Goal: Task Accomplishment & Management: Manage account settings

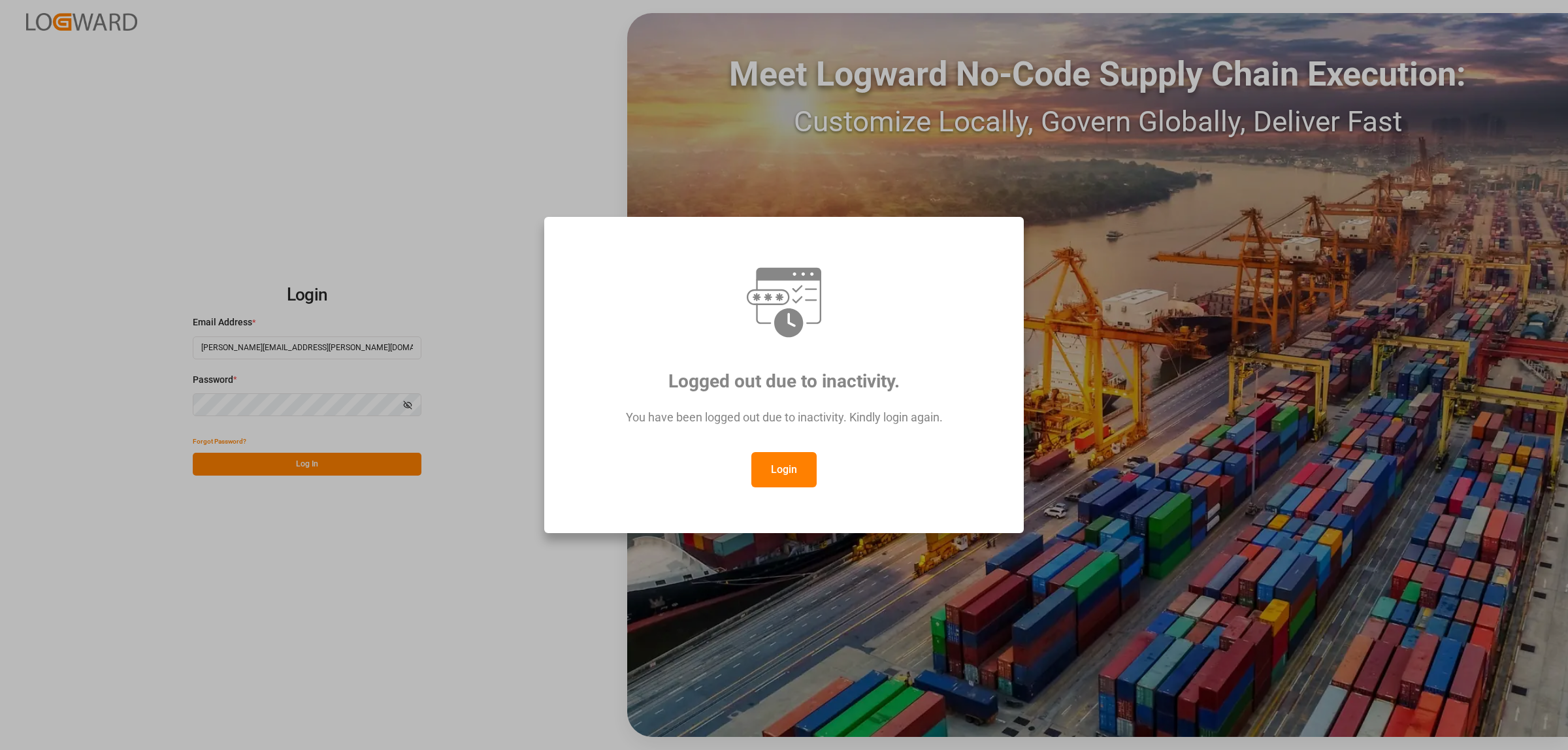
click at [775, 471] on button "Login" at bounding box center [784, 469] width 65 height 35
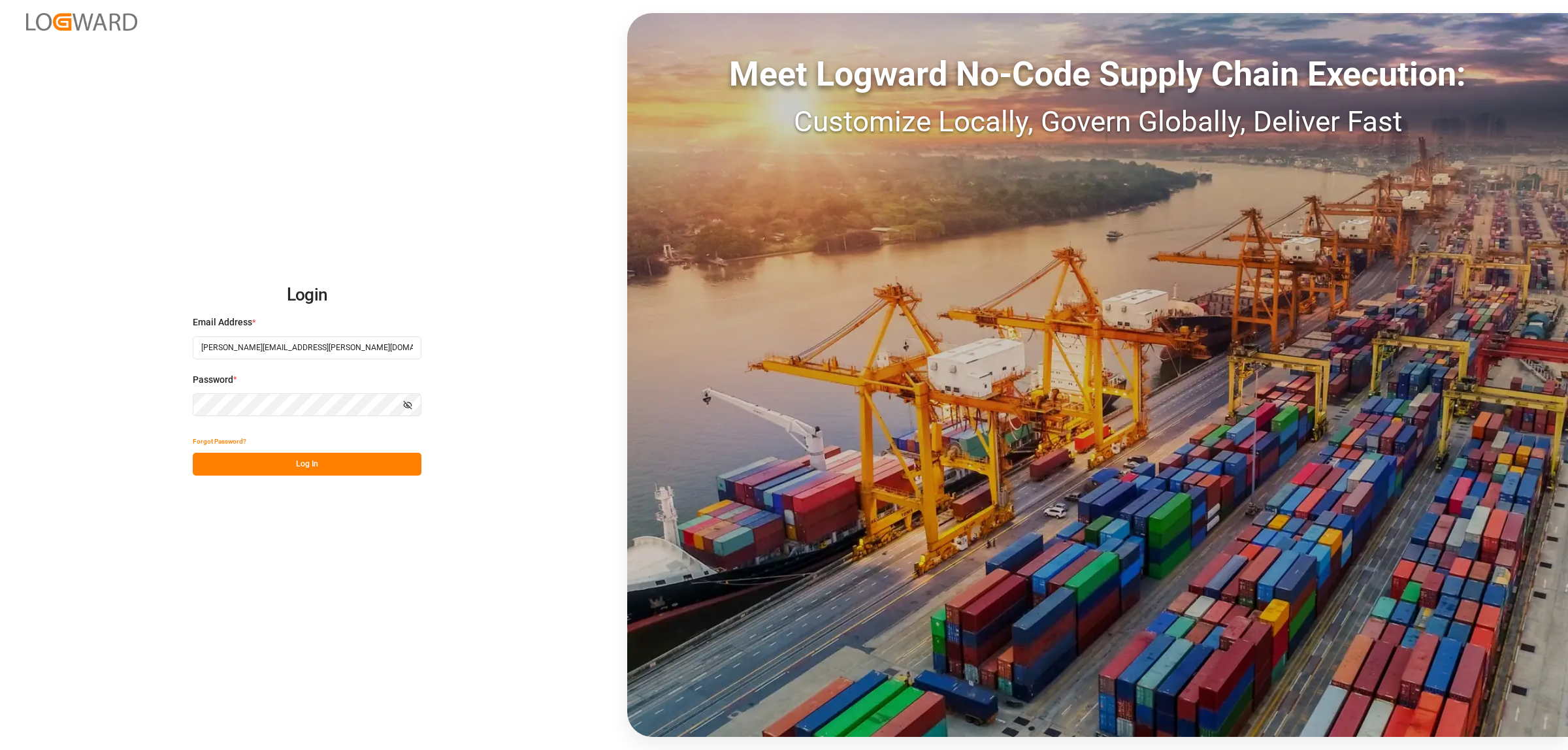
click at [361, 455] on button "Log In" at bounding box center [307, 464] width 229 height 23
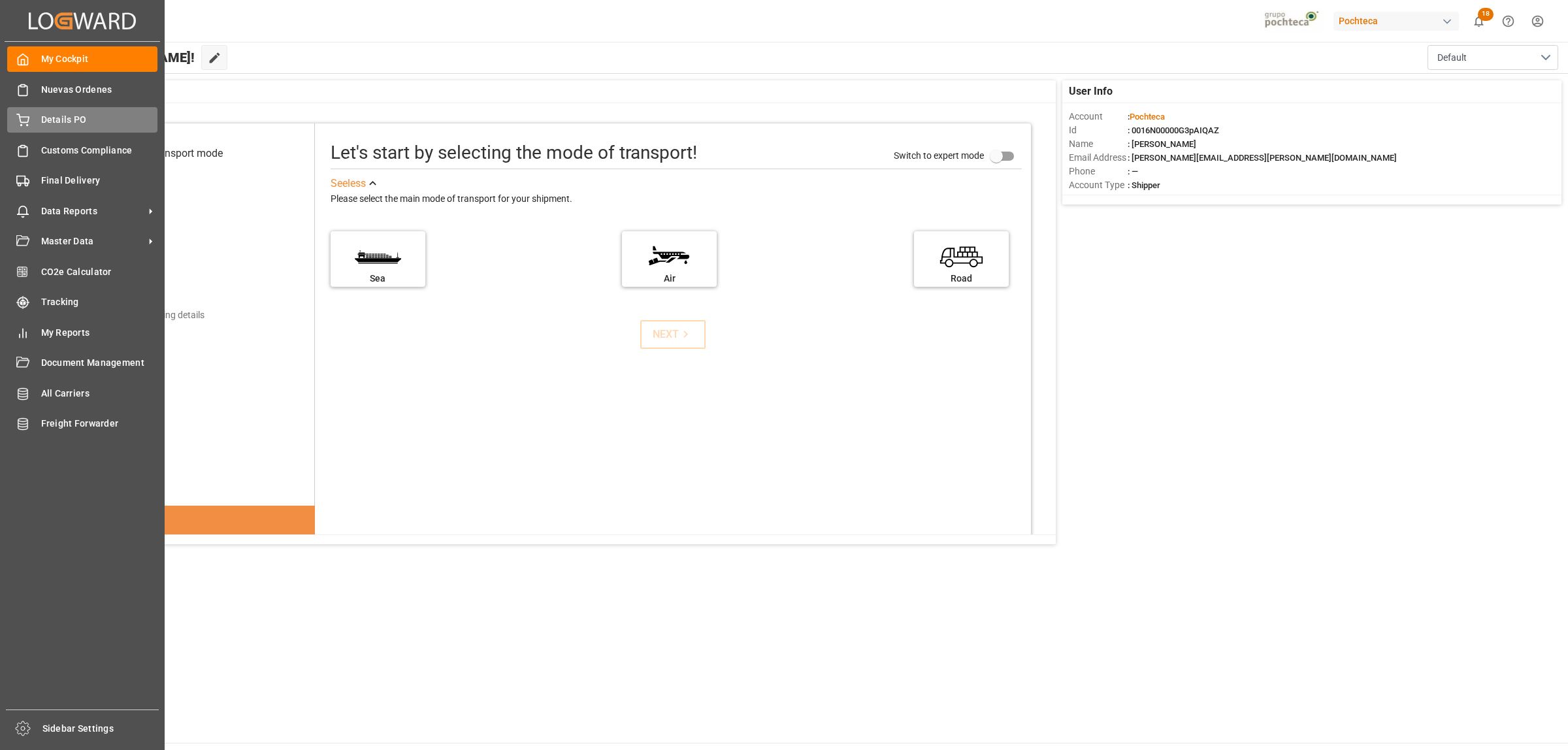
click at [70, 123] on span "Details PO" at bounding box center [99, 120] width 117 height 14
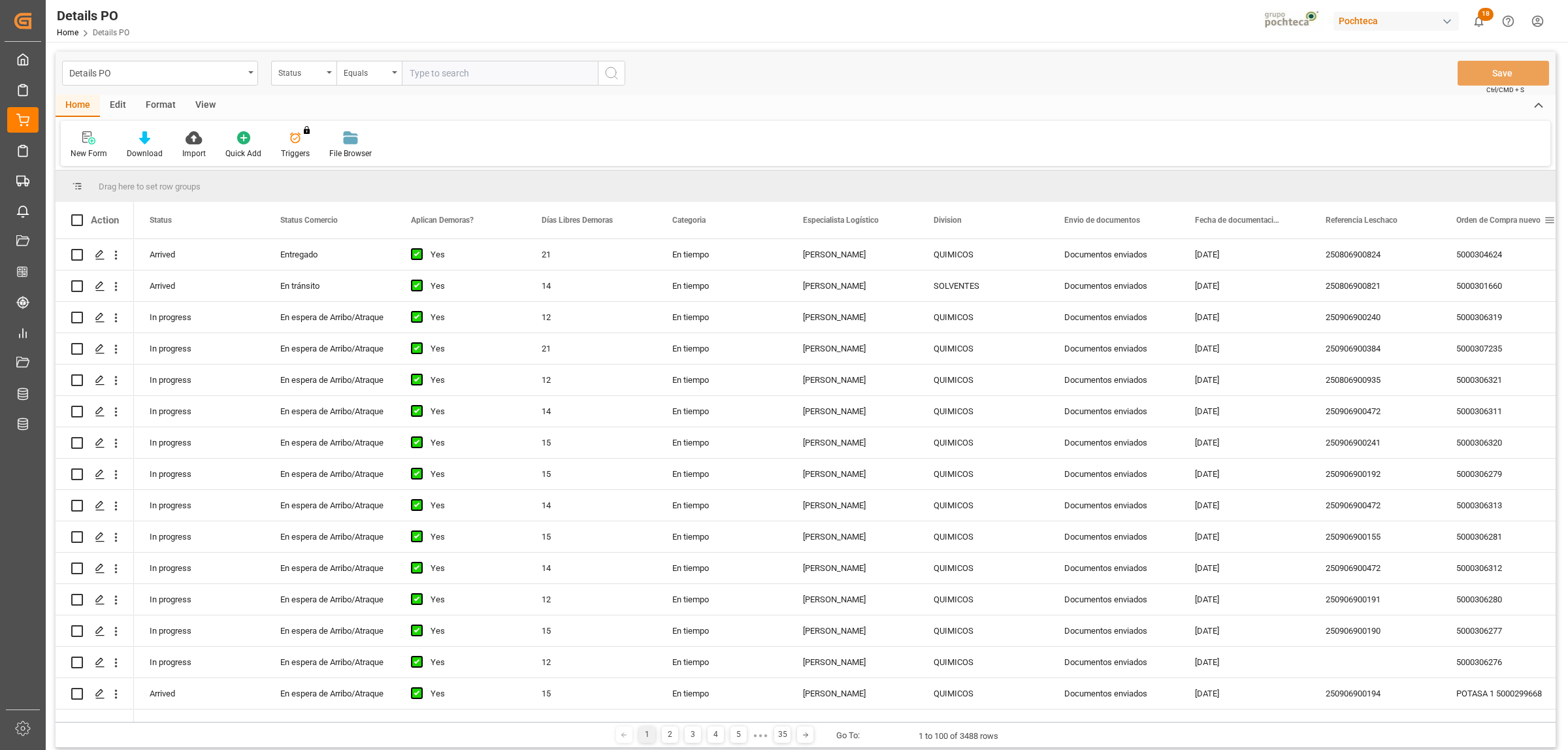
click at [1552, 219] on span at bounding box center [1550, 220] width 12 height 12
click at [1505, 217] on span "filter" at bounding box center [1506, 222] width 12 height 12
type input "5000306333"
click at [1504, 332] on button "Apply" at bounding box center [1500, 331] width 24 height 13
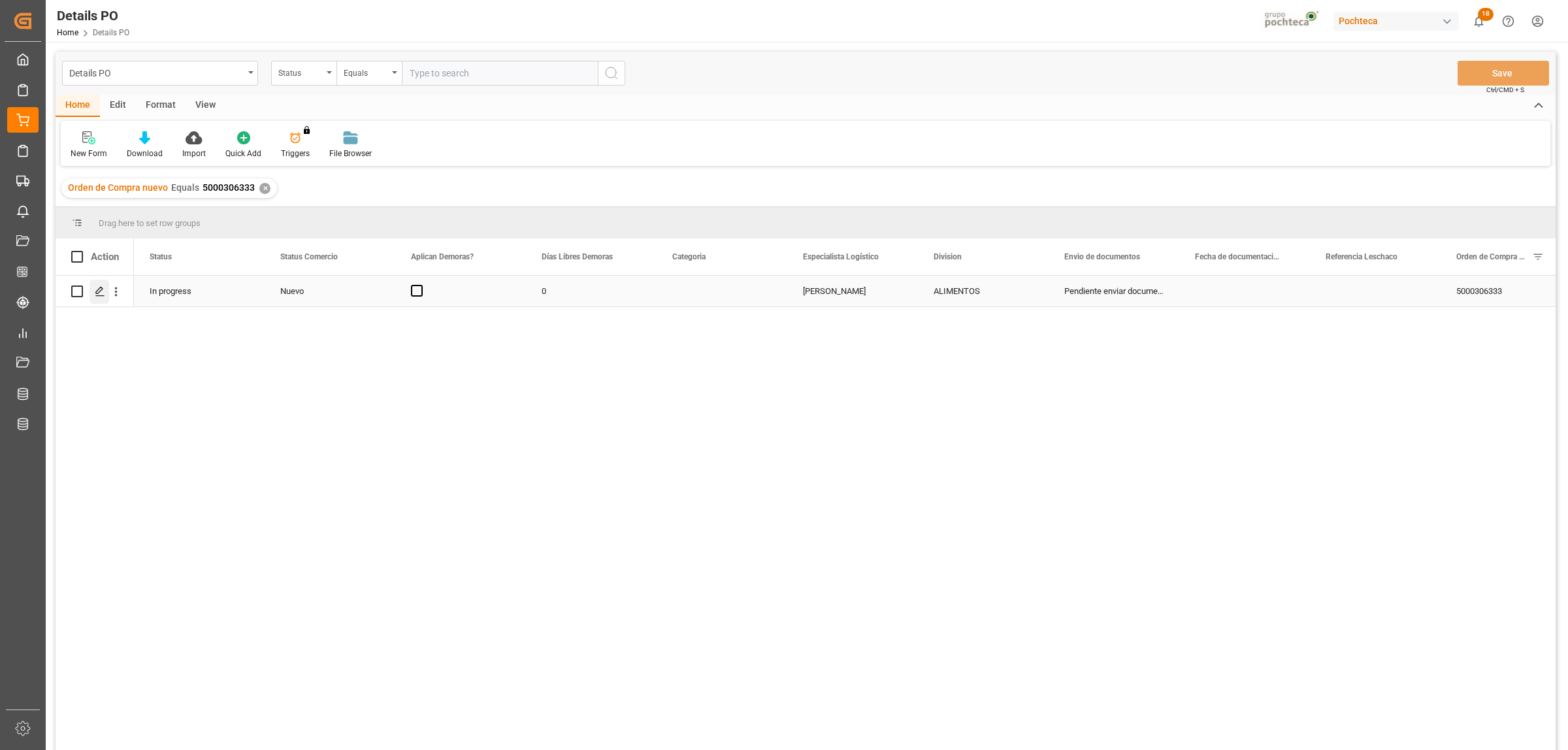
click at [91, 296] on div "Press SPACE to select this row." at bounding box center [99, 291] width 19 height 24
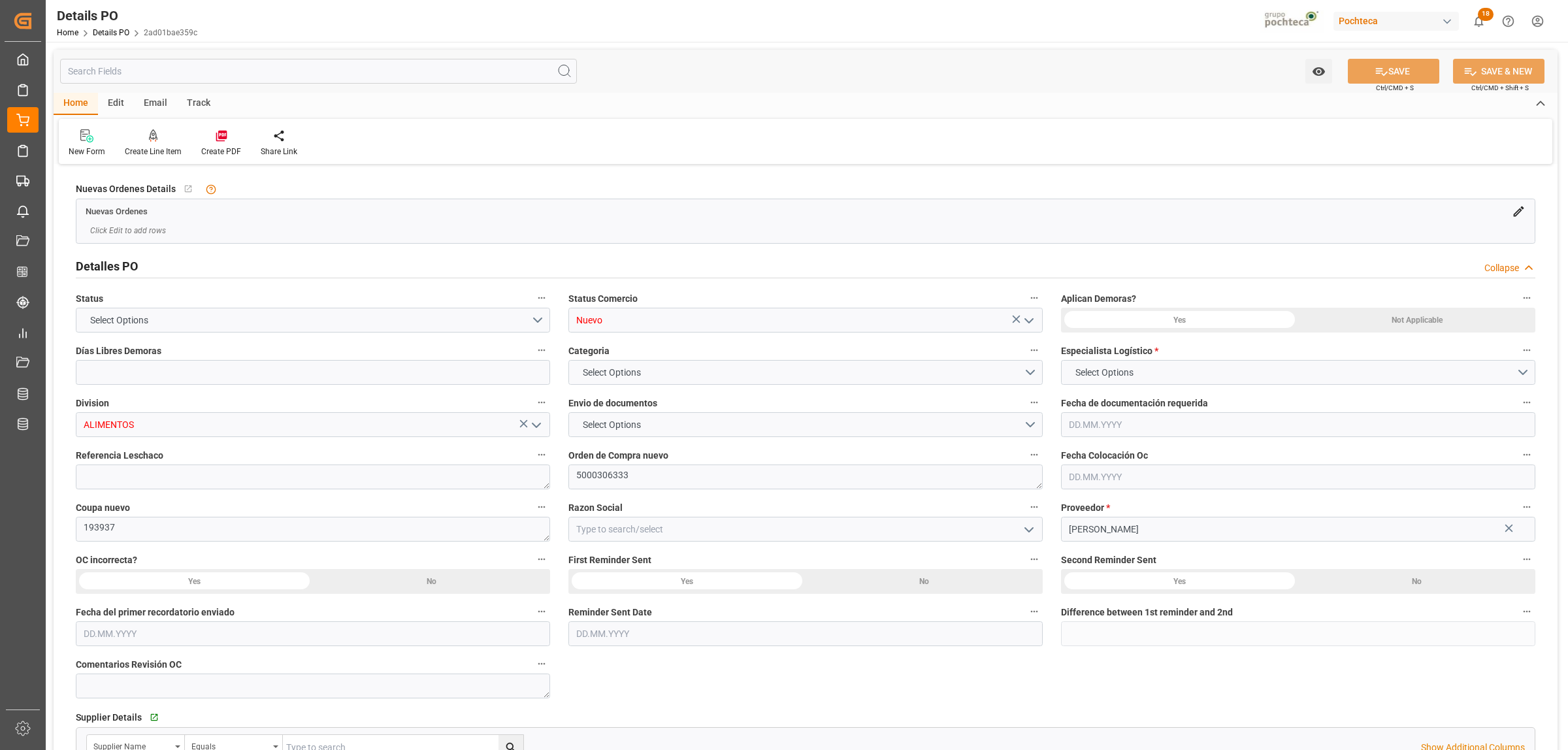
type input "0"
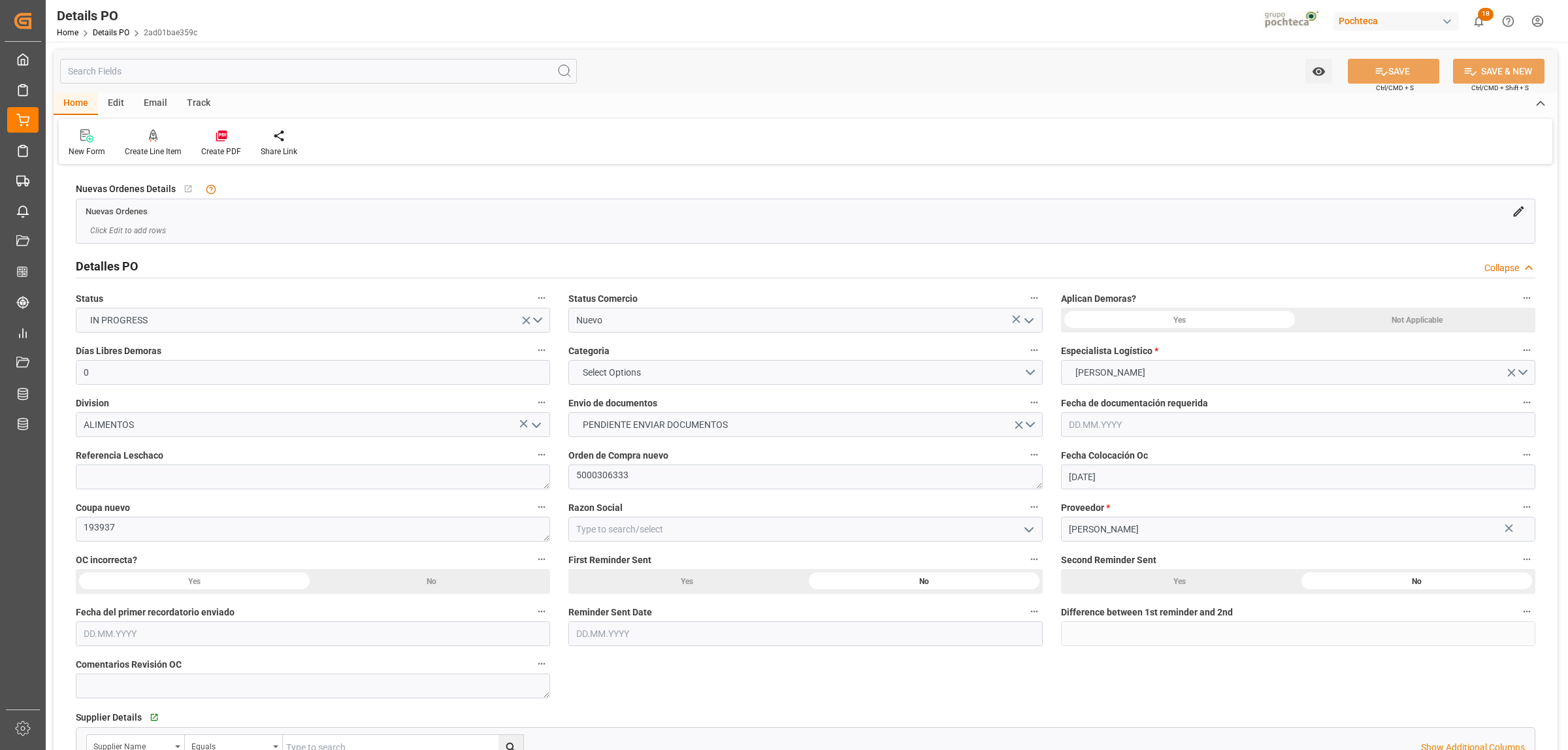
type input "[DATE]"
click at [1030, 321] on polyline "open menu" at bounding box center [1029, 321] width 8 height 4
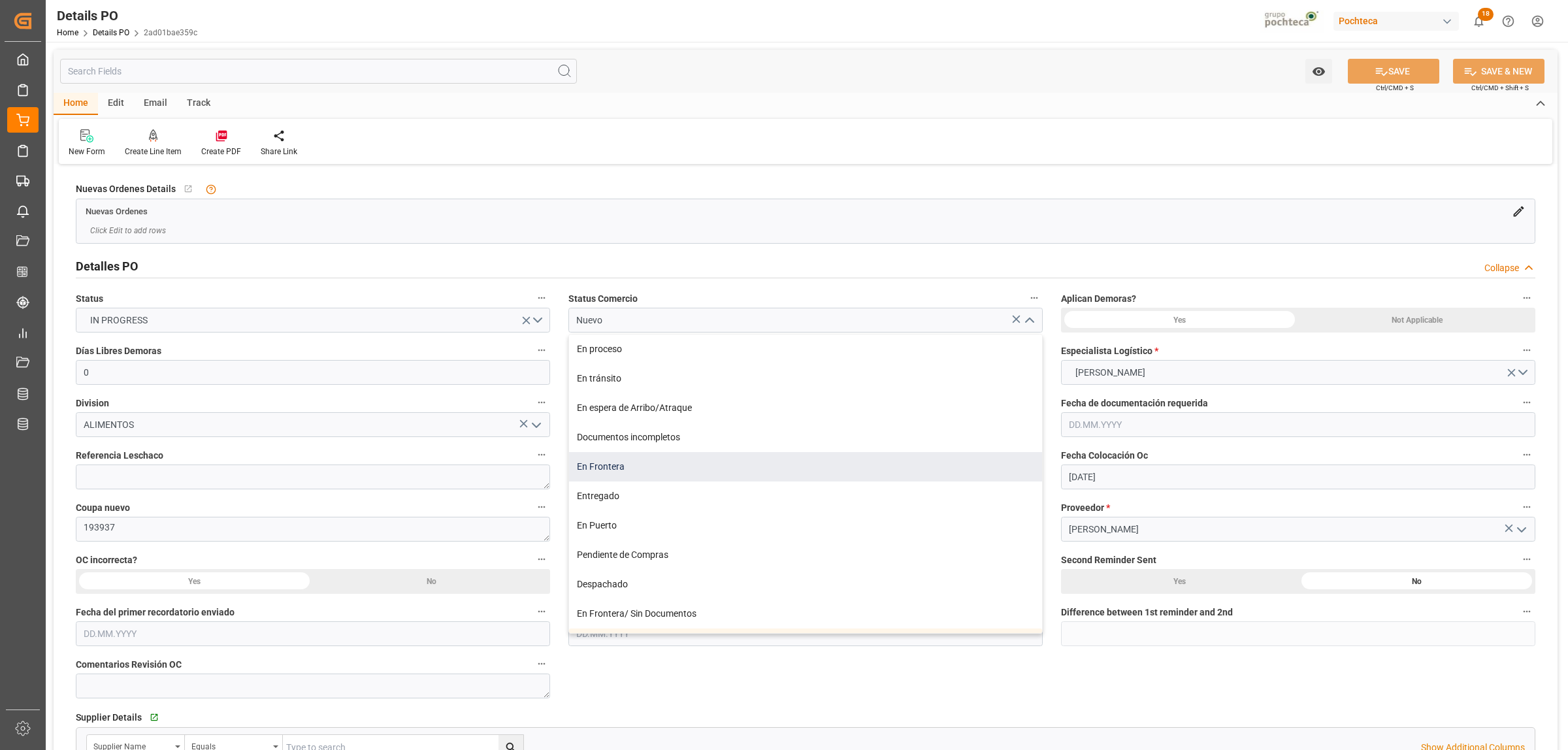
click at [622, 475] on div "En Frontera" at bounding box center [806, 467] width 473 height 29
type input "En Frontera"
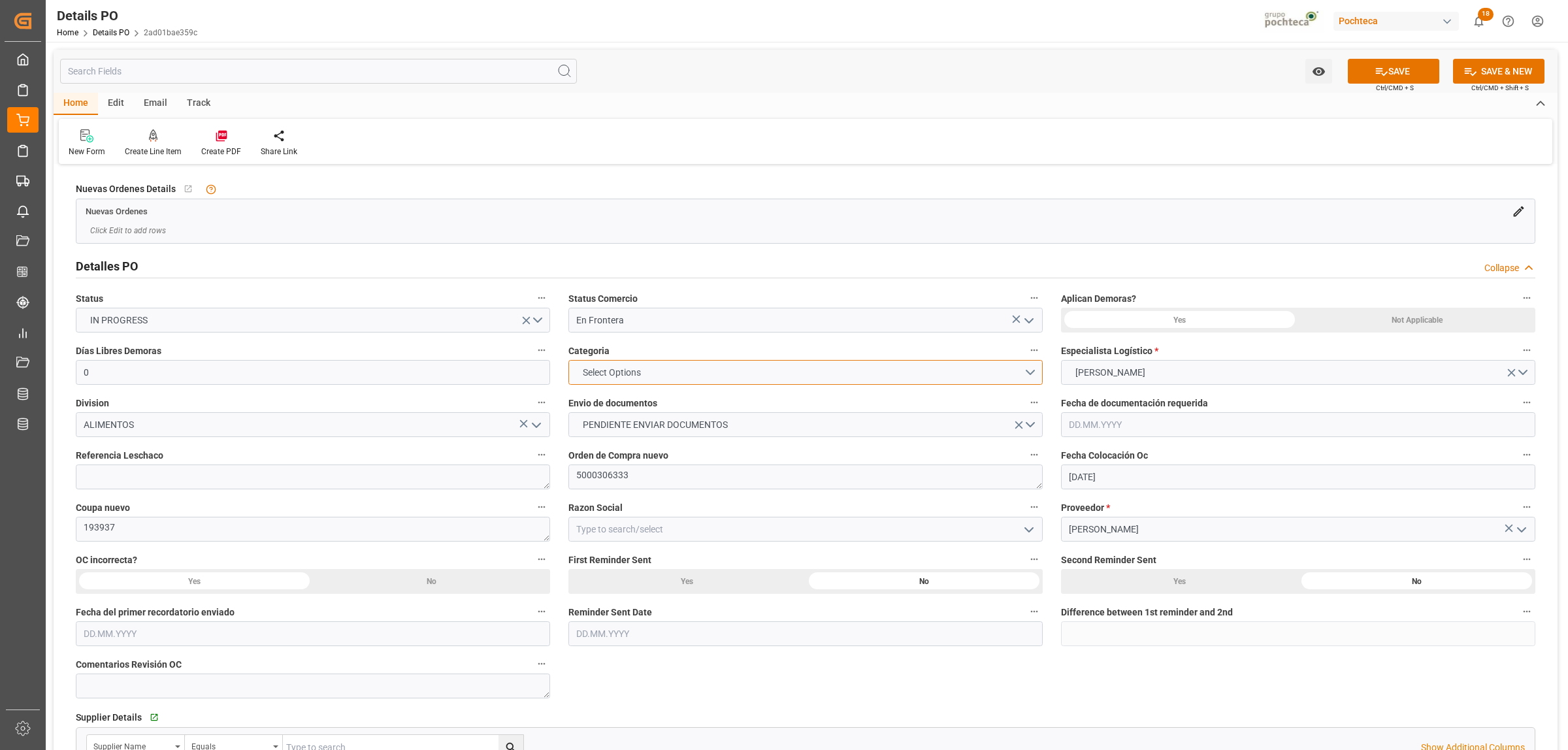
click at [1029, 370] on button "Select Options" at bounding box center [805, 372] width 474 height 25
click at [581, 403] on div "EN TIEMPO" at bounding box center [806, 403] width 473 height 27
click at [1033, 429] on button "PENDIENTE ENVIAR DOCUMENTOS" at bounding box center [805, 424] width 474 height 25
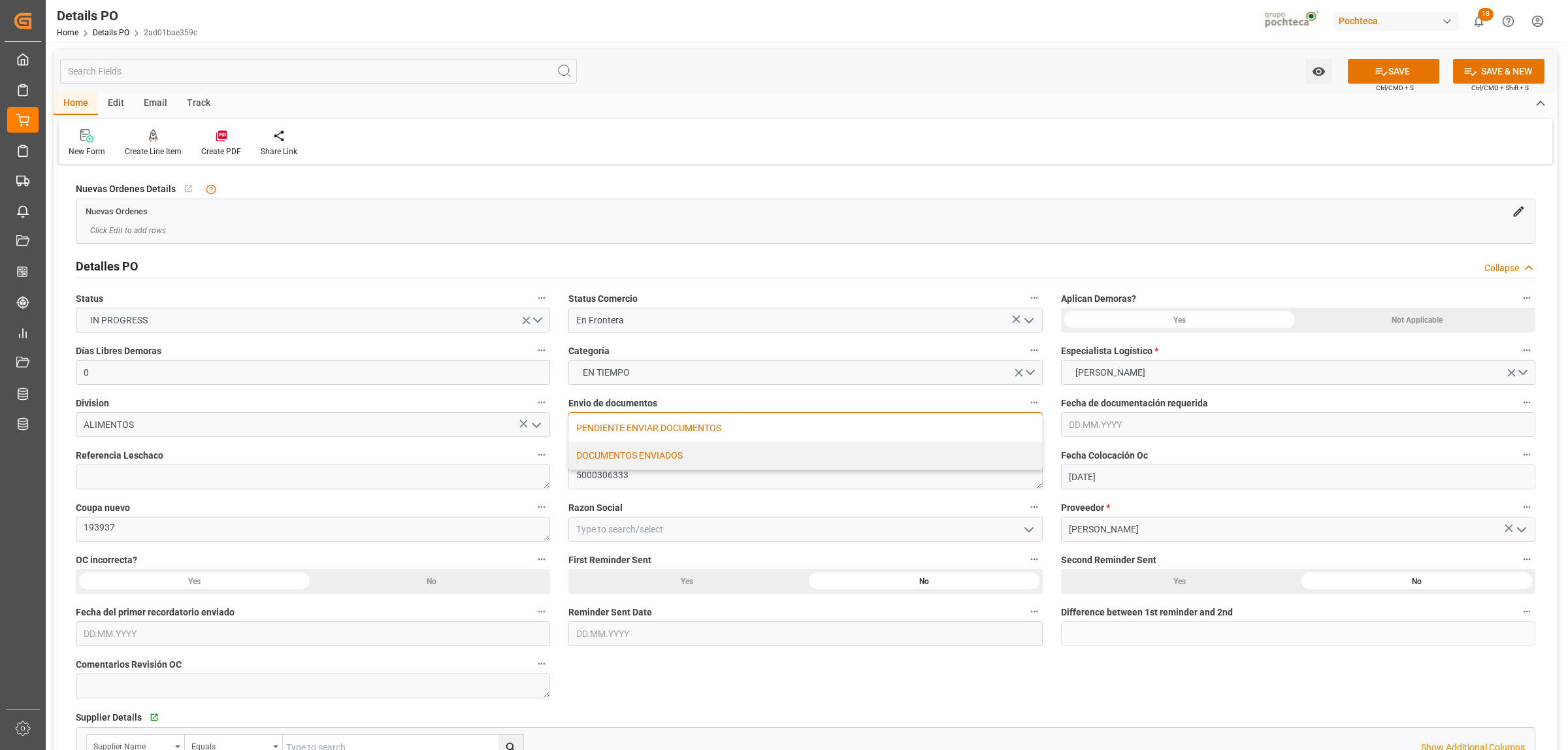
click at [655, 461] on div "DOCUMENTOS ENVIADOS" at bounding box center [806, 455] width 473 height 27
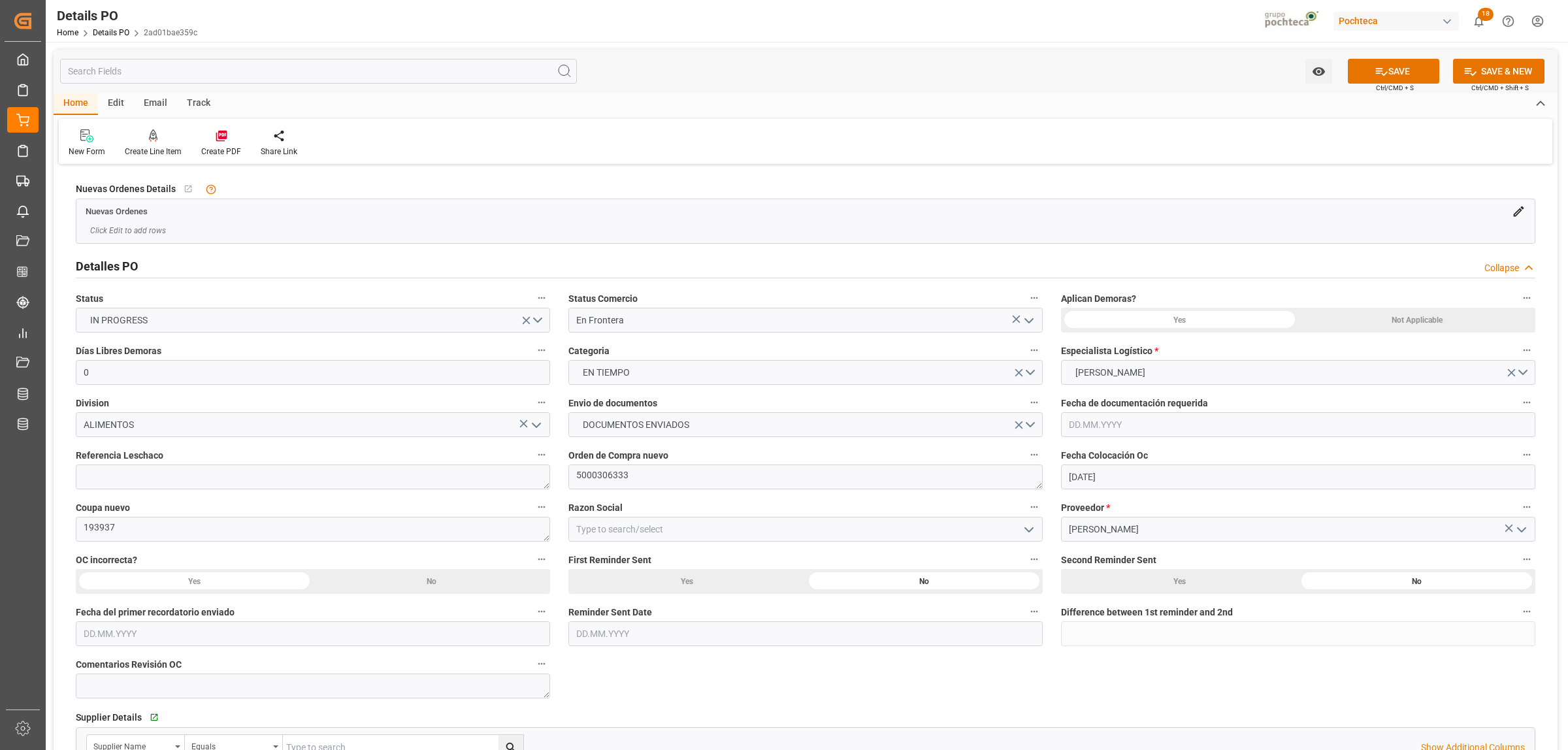
click at [1033, 533] on icon "open menu" at bounding box center [1029, 530] width 16 height 16
drag, startPoint x: 607, startPoint y: 557, endPoint x: 637, endPoint y: 552, distance: 30.4
click at [609, 557] on div "Materias Primas" at bounding box center [806, 558] width 473 height 29
type input "Materias Primas"
click at [1416, 317] on div "Not Applicable" at bounding box center [1417, 320] width 237 height 25
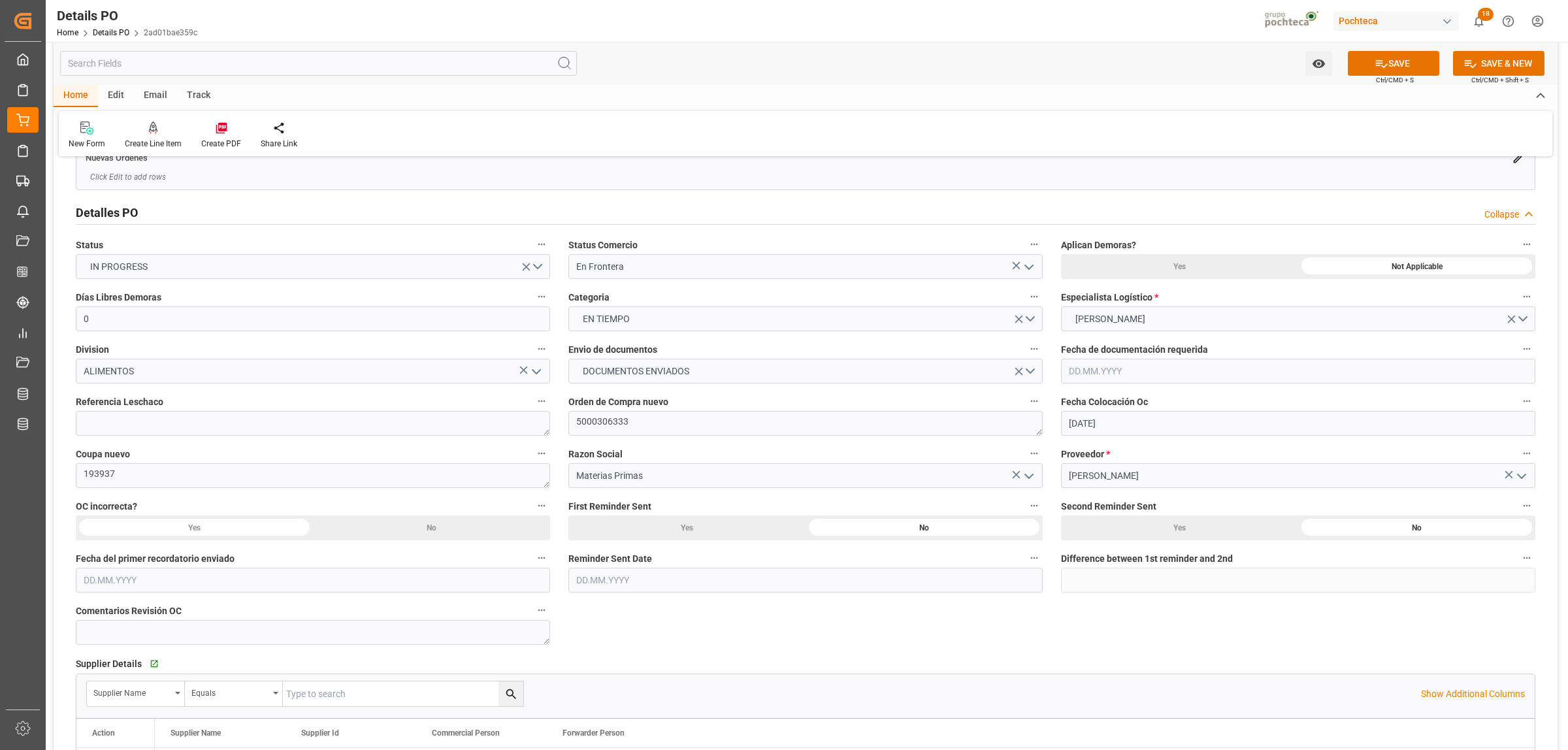
scroll to position [82, 0]
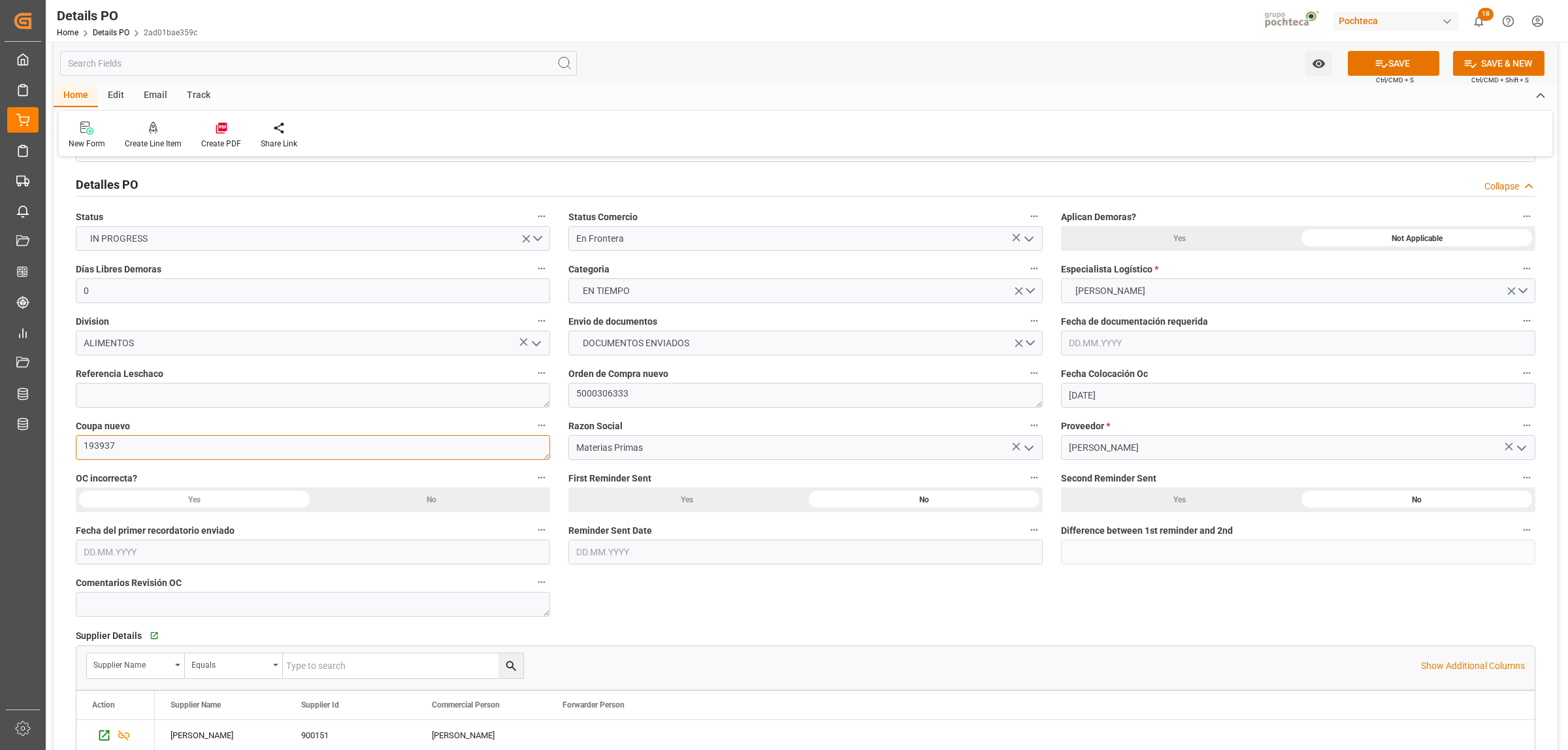
drag, startPoint x: 83, startPoint y: 444, endPoint x: 71, endPoint y: 445, distance: 12.0
click at [71, 445] on div "Coupa nuevo 193937" at bounding box center [313, 438] width 493 height 52
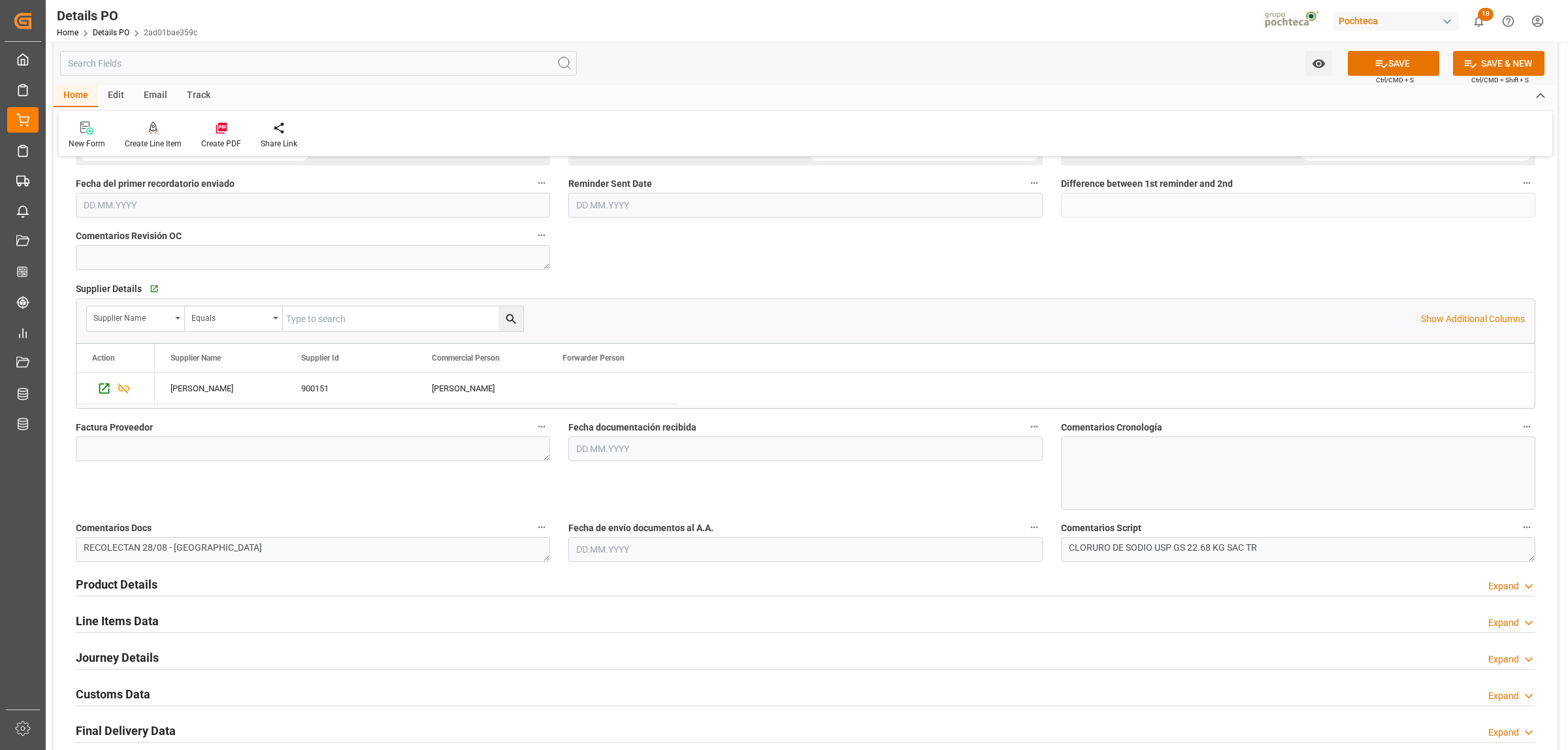
scroll to position [490, 0]
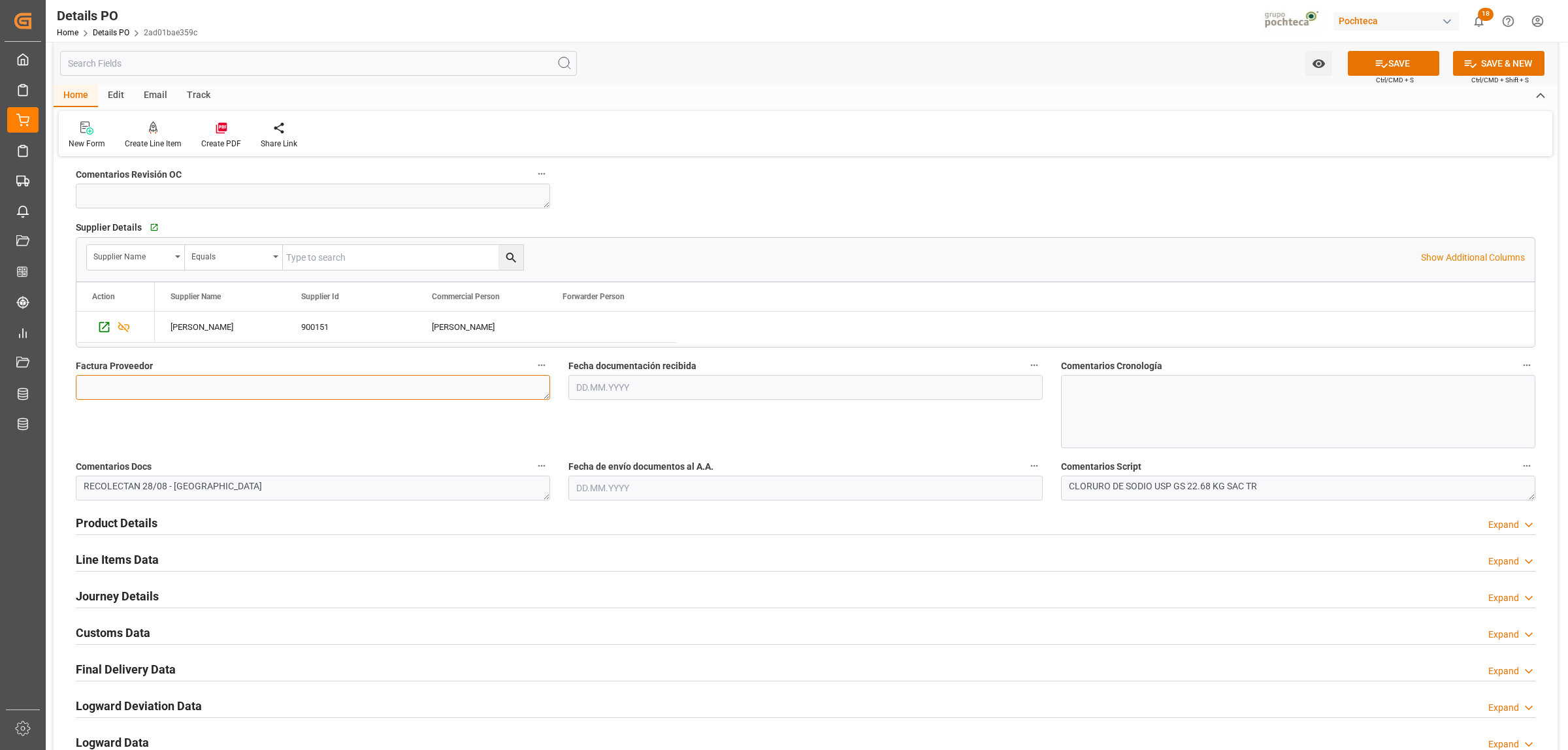
click at [229, 387] on textarea at bounding box center [313, 387] width 474 height 25
paste textarea "5403683710"
type textarea "5403683710"
click at [624, 389] on input "text" at bounding box center [805, 387] width 474 height 25
click at [587, 465] on span "1" at bounding box center [585, 467] width 5 height 9
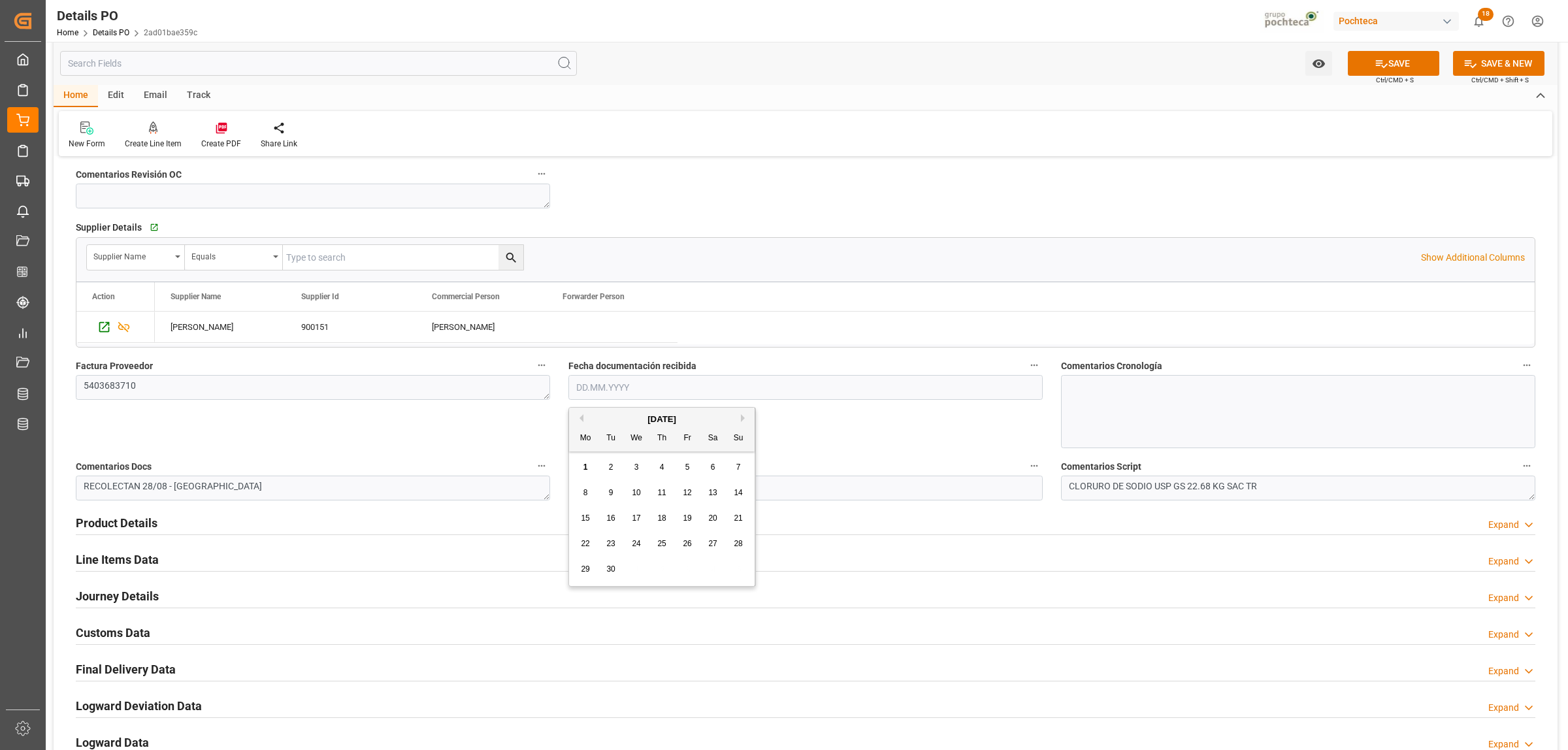
type input "[DATE]"
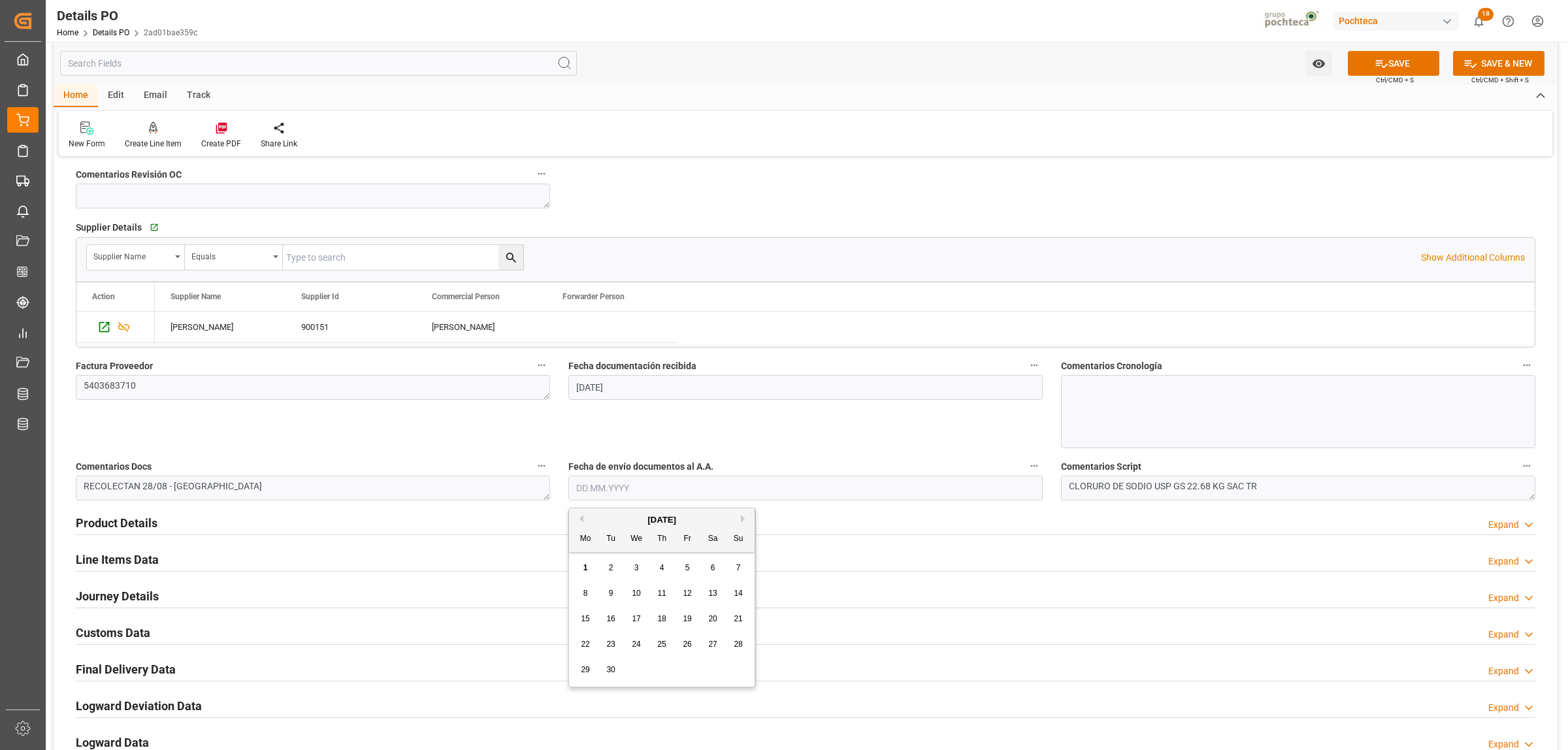
click at [593, 481] on input "text" at bounding box center [805, 487] width 474 height 25
click at [582, 561] on div "1" at bounding box center [585, 569] width 17 height 16
type input "[DATE]"
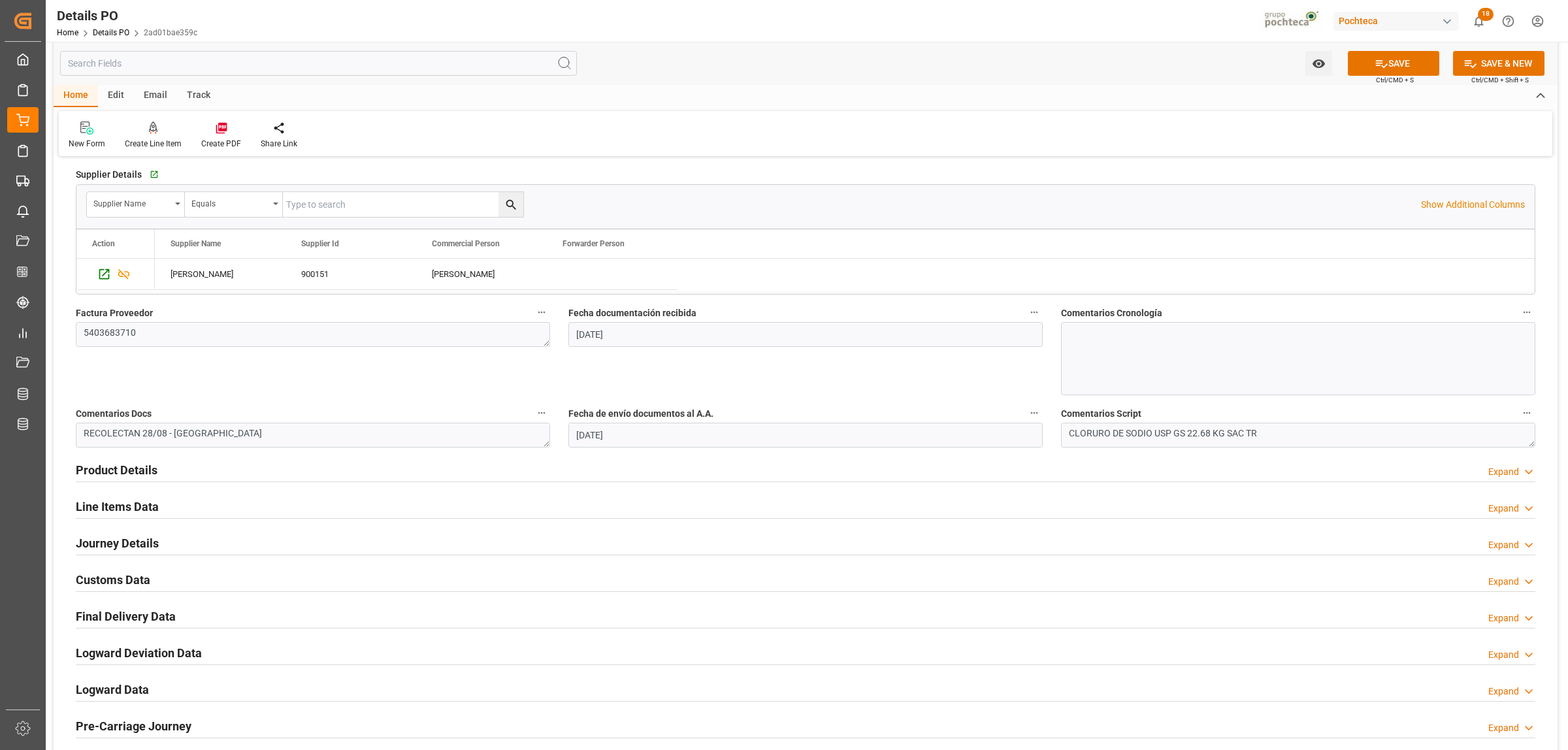
scroll to position [572, 0]
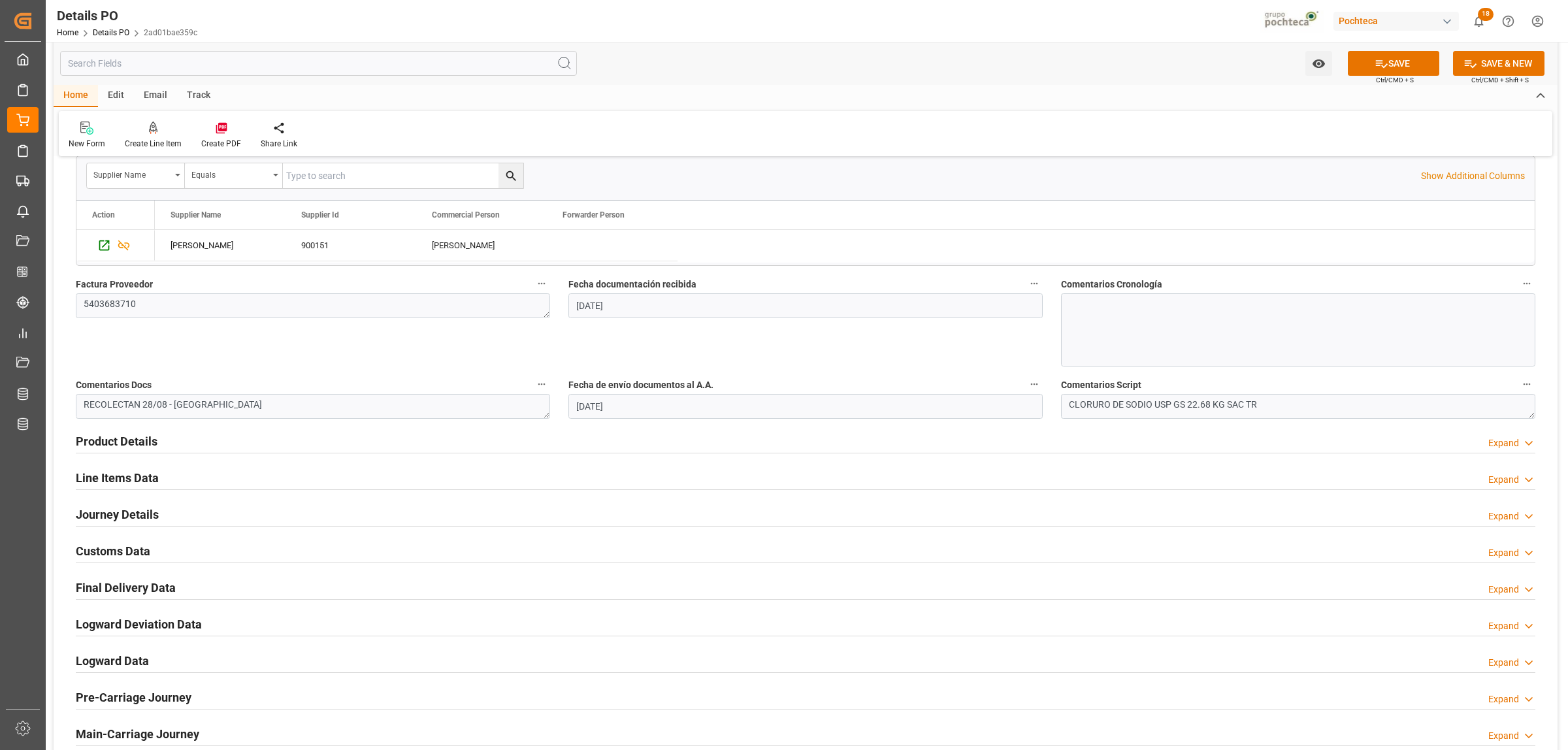
click at [1494, 447] on div "Expand" at bounding box center [1503, 443] width 31 height 14
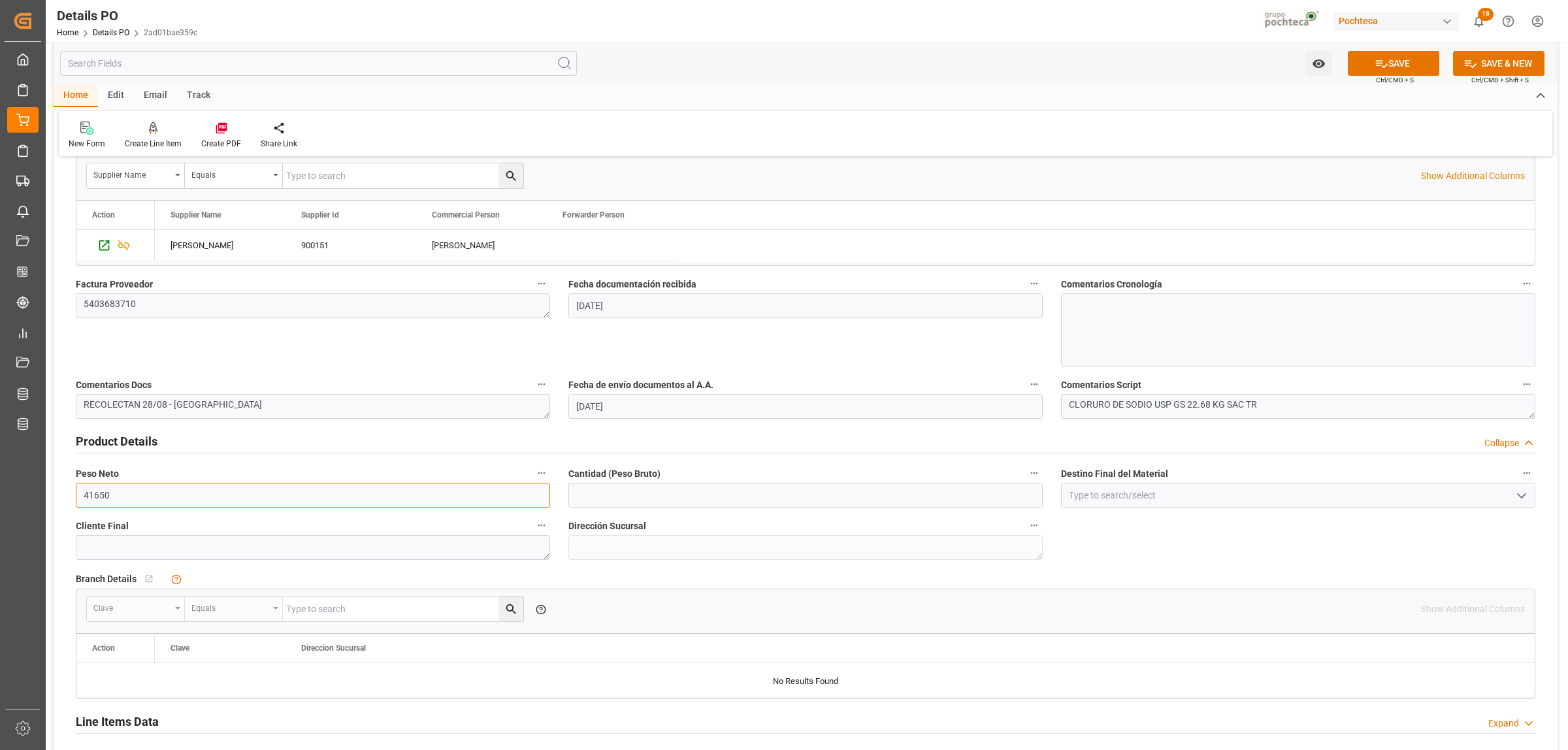
drag, startPoint x: 164, startPoint y: 498, endPoint x: 55, endPoint y: 498, distance: 109.0
click at [55, 498] on div "Nuevas Ordenes Details   No child Object linked Nuevas Ordenes Click Edit to ad…" at bounding box center [805, 321] width 1504 height 1450
type input "19000"
click at [697, 502] on input "text" at bounding box center [805, 495] width 474 height 25
type input "19000"
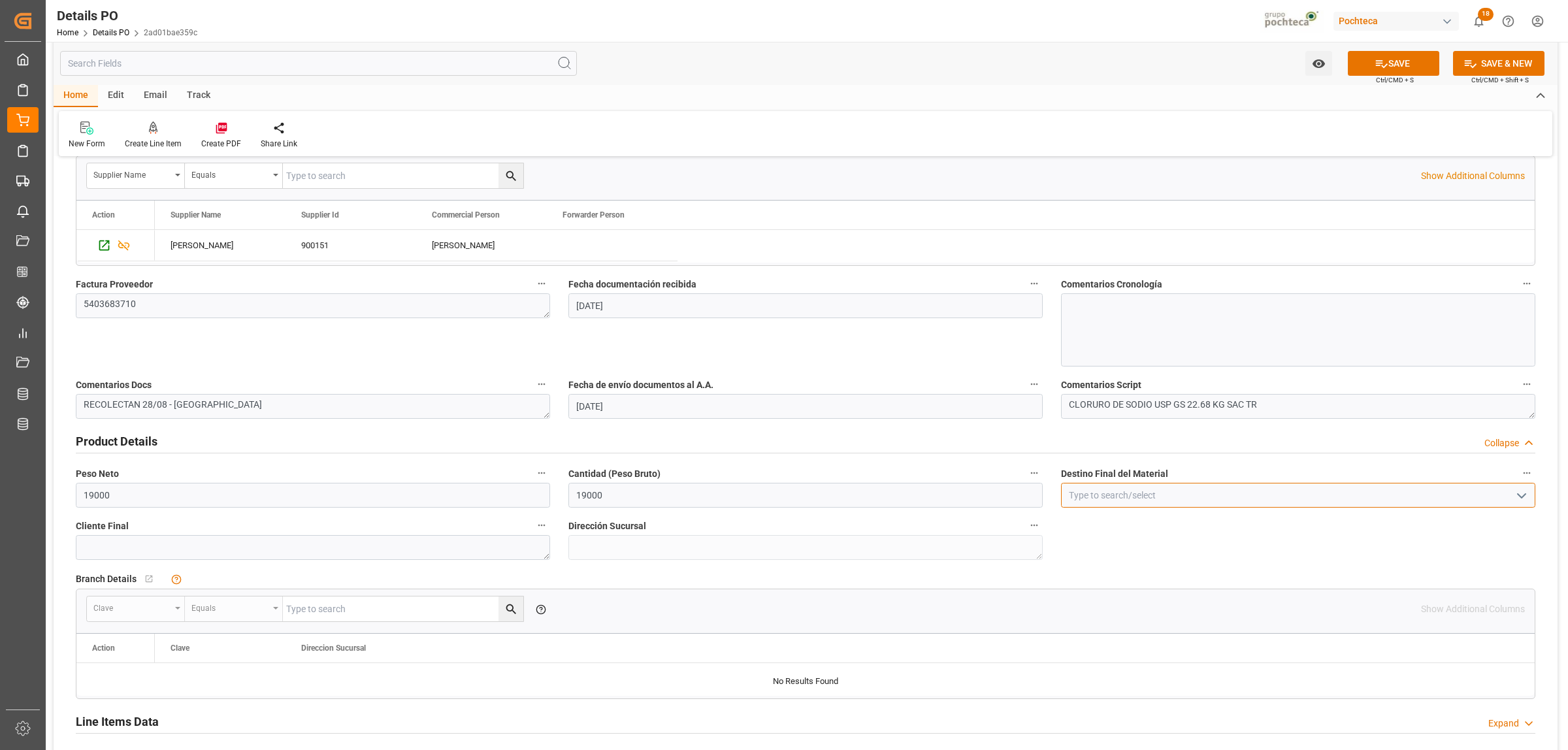
click at [1144, 497] on input at bounding box center [1298, 495] width 474 height 25
click at [1524, 500] on icon "open menu" at bounding box center [1522, 496] width 16 height 16
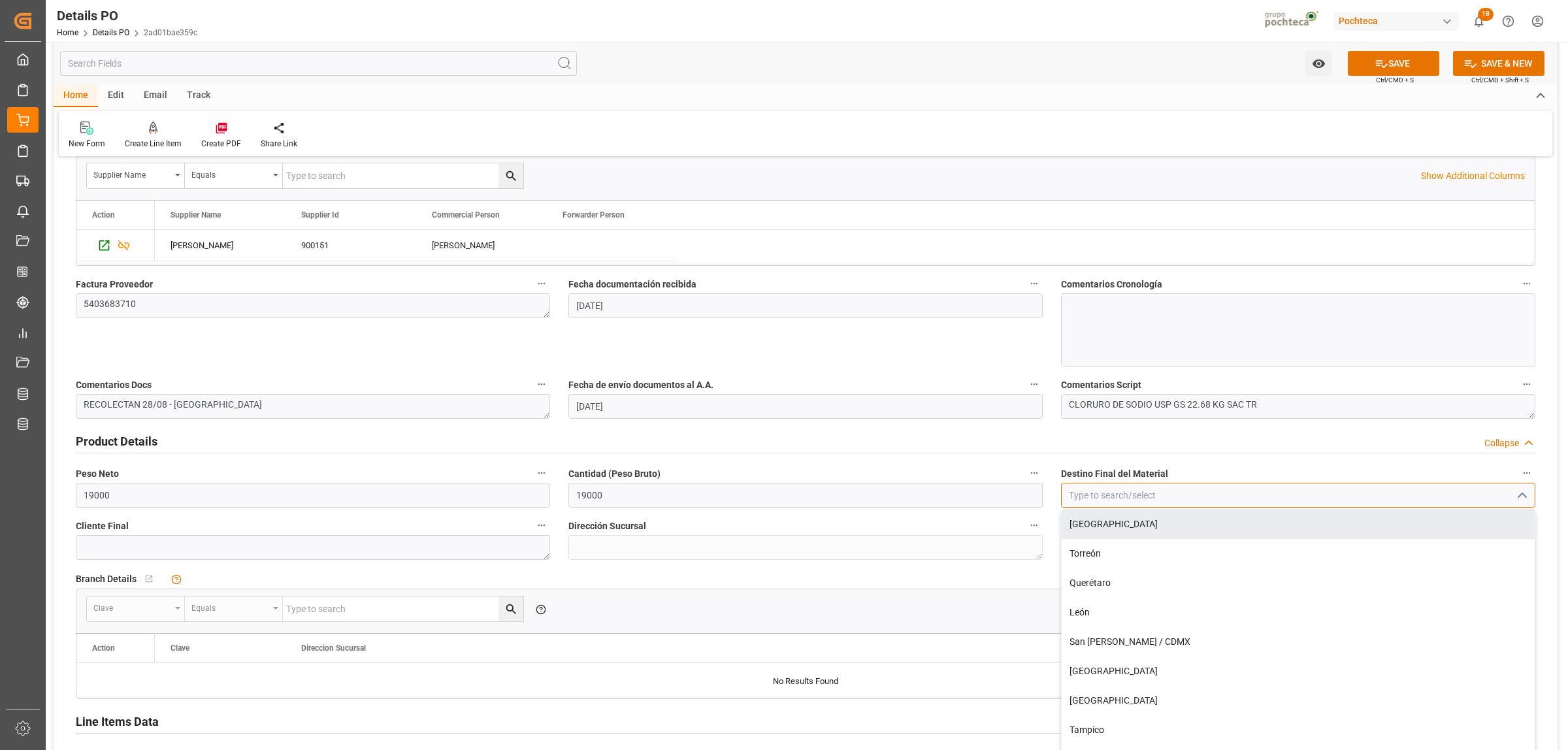
click at [1125, 501] on input at bounding box center [1298, 495] width 474 height 25
click at [1109, 535] on div "[GEOGRAPHIC_DATA]" at bounding box center [1299, 524] width 473 height 29
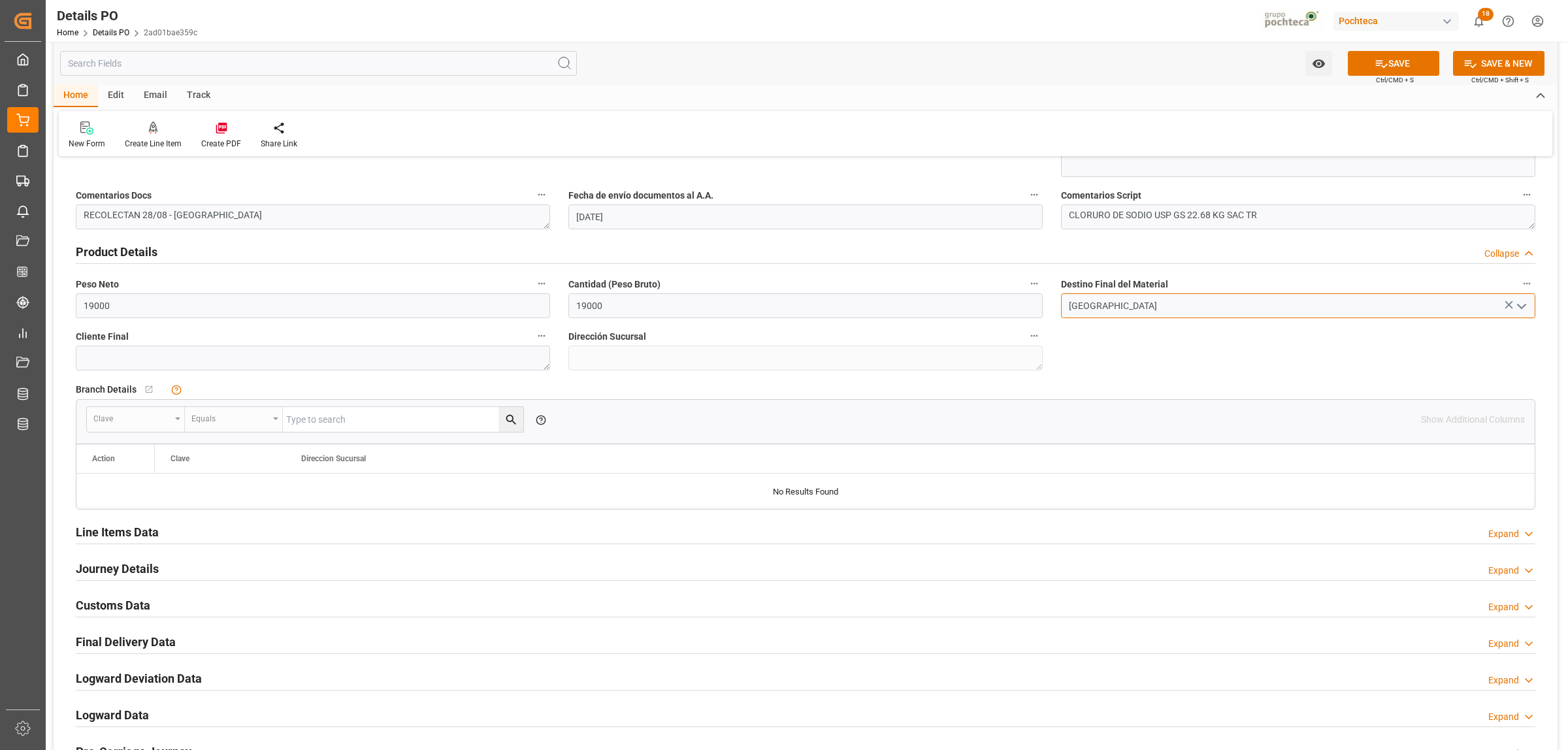
scroll to position [817, 0]
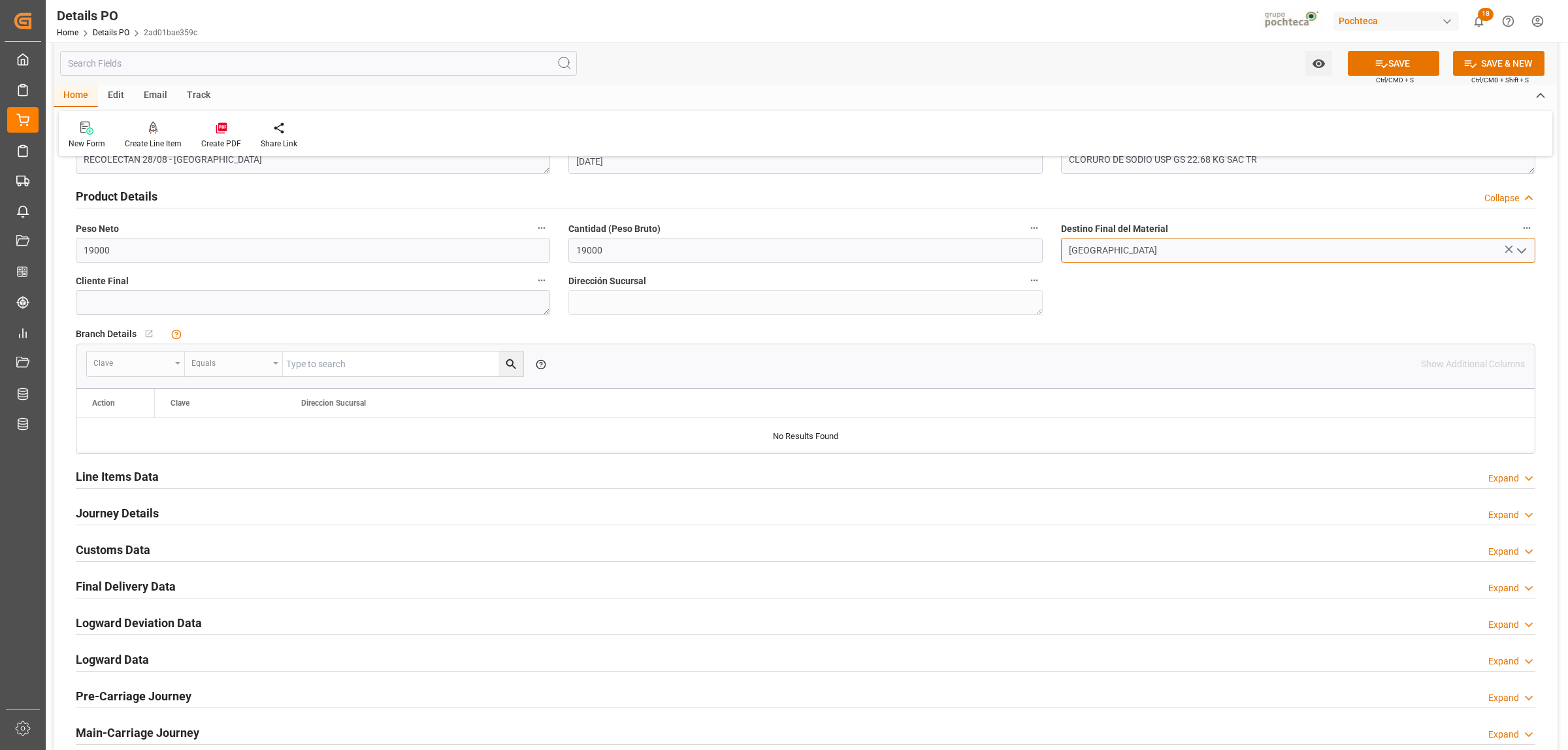
type input "[GEOGRAPHIC_DATA]"
click at [135, 480] on h2 "Line Items Data" at bounding box center [117, 477] width 83 height 17
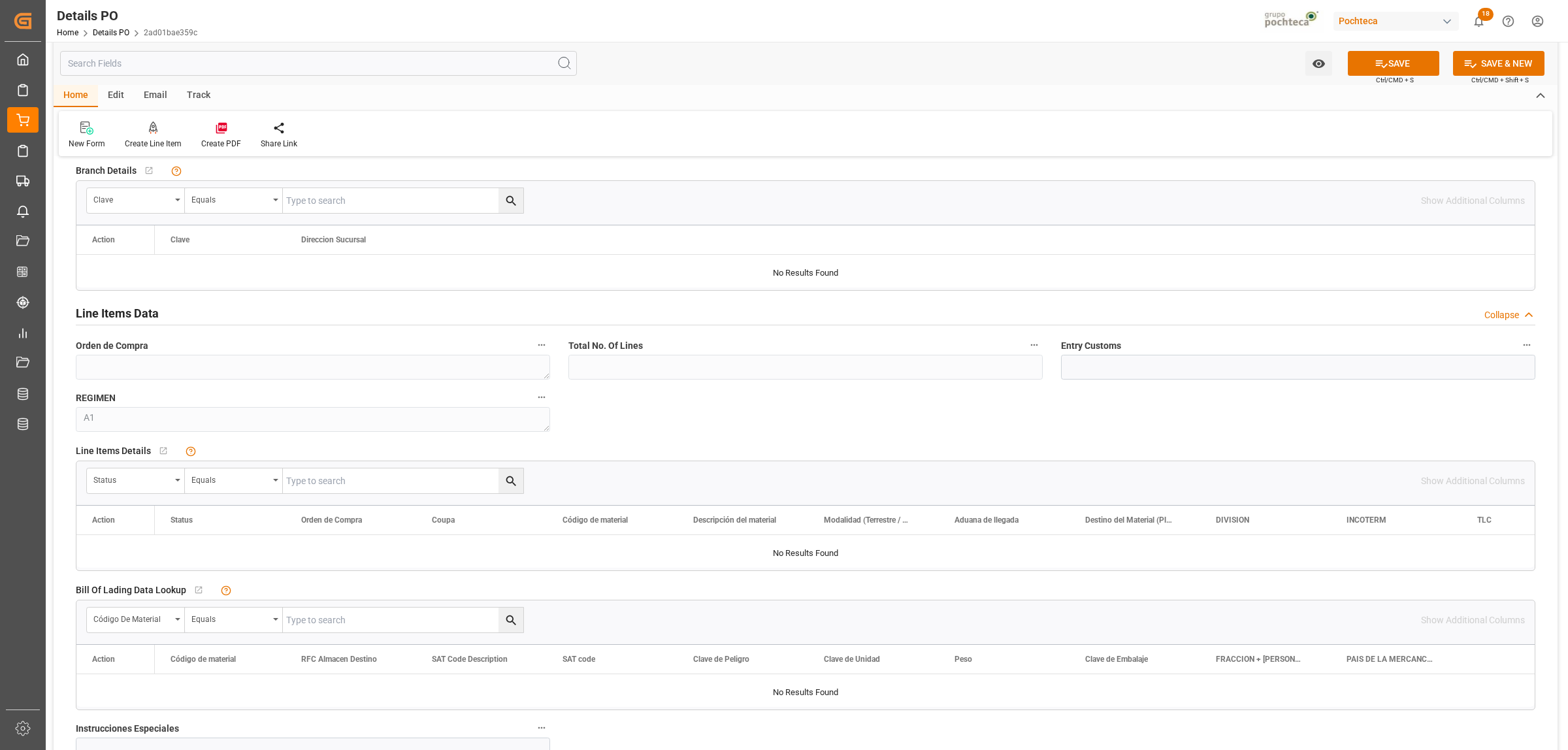
scroll to position [1062, 0]
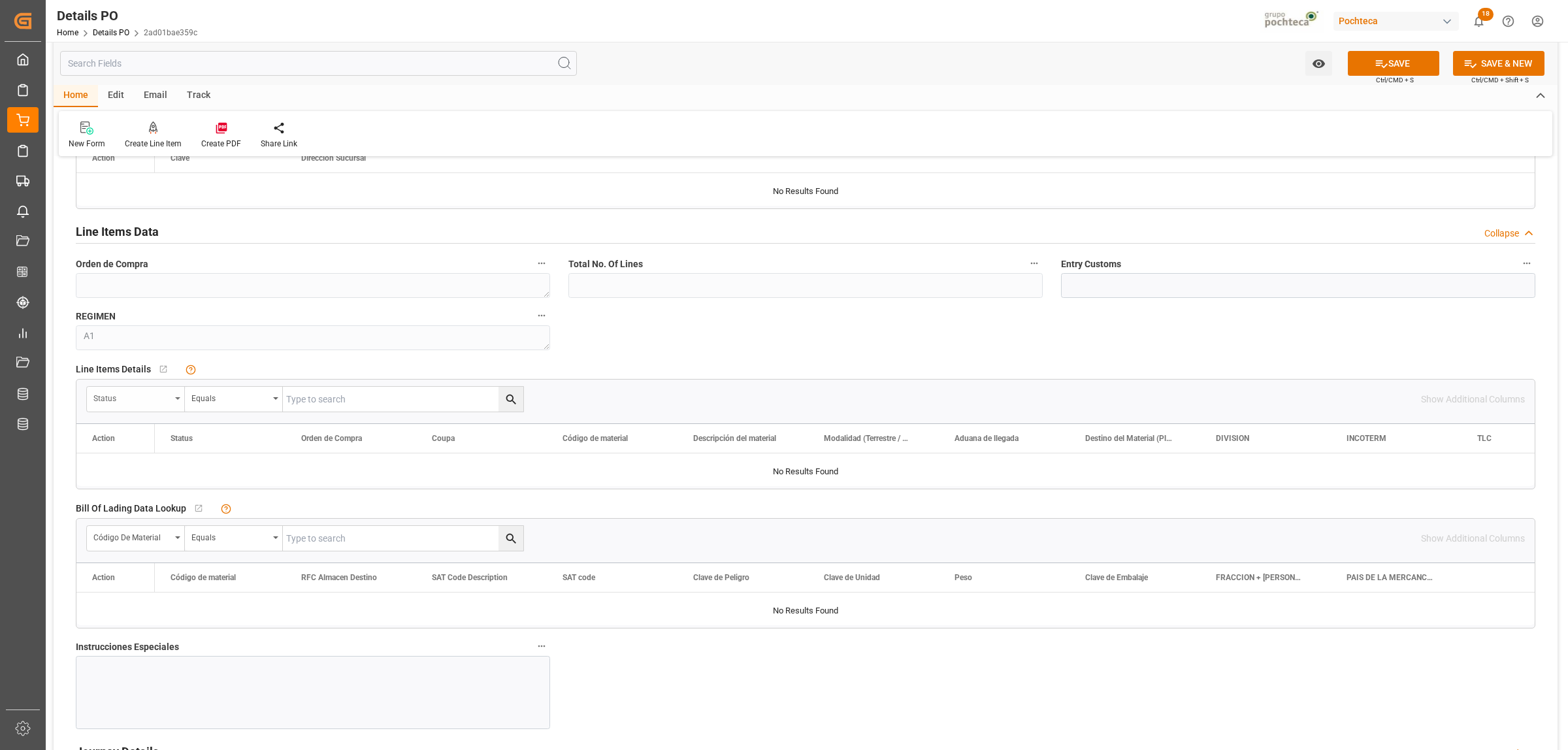
click at [177, 404] on div "Status" at bounding box center [135, 399] width 98 height 25
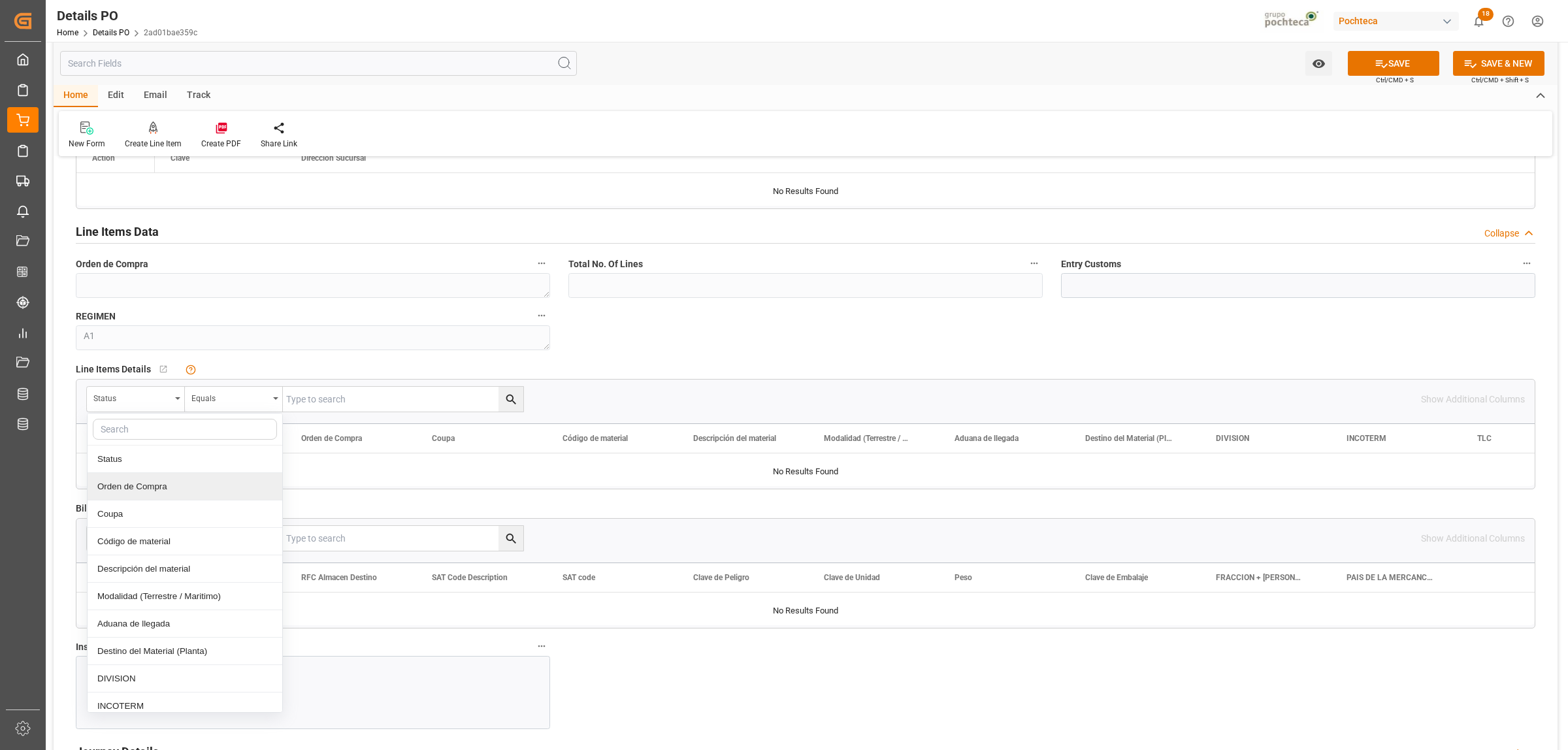
click at [158, 498] on div "Orden de Compra" at bounding box center [185, 487] width 195 height 27
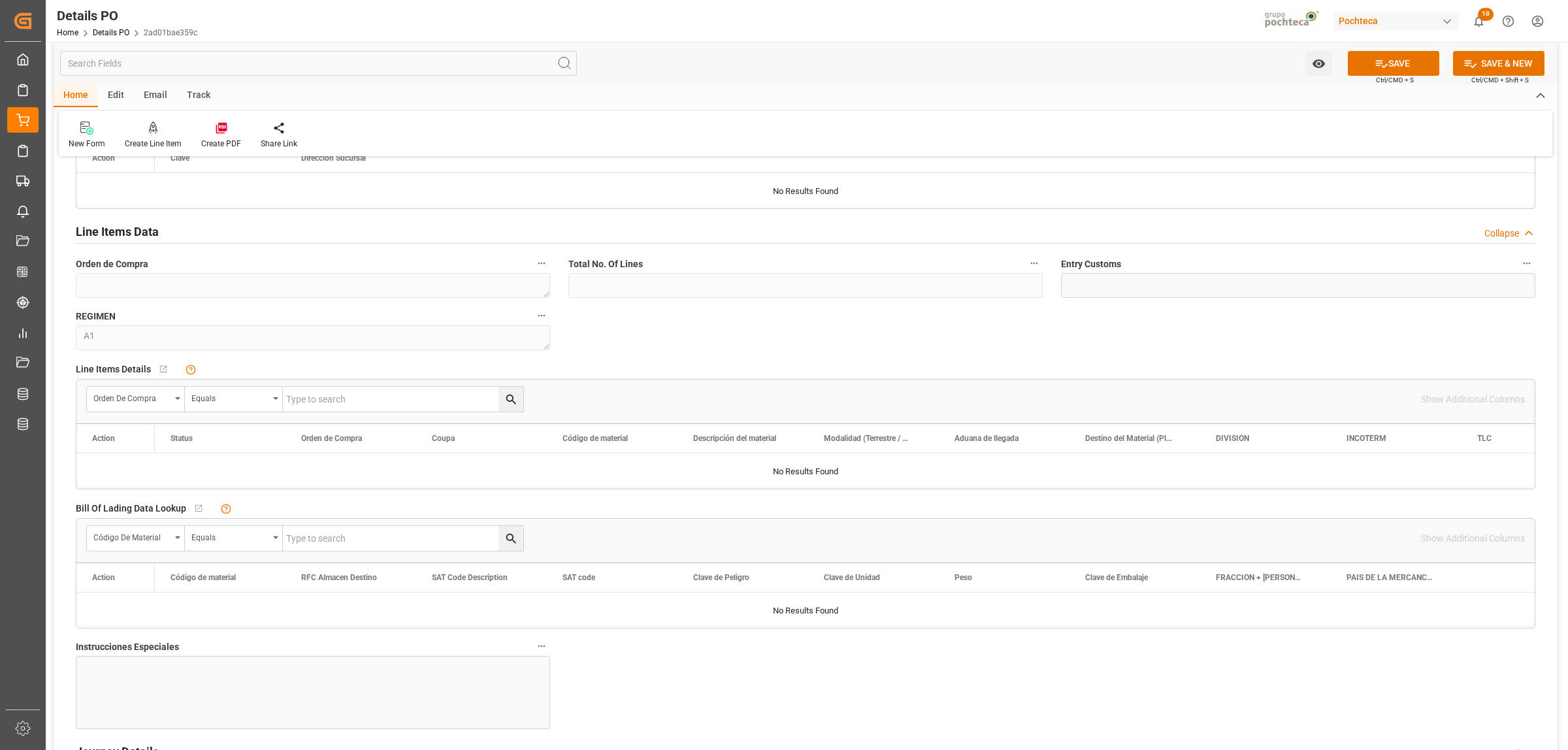
paste input "5000306333"
type input "5000306333"
click at [501, 401] on button "search button" at bounding box center [511, 399] width 25 height 25
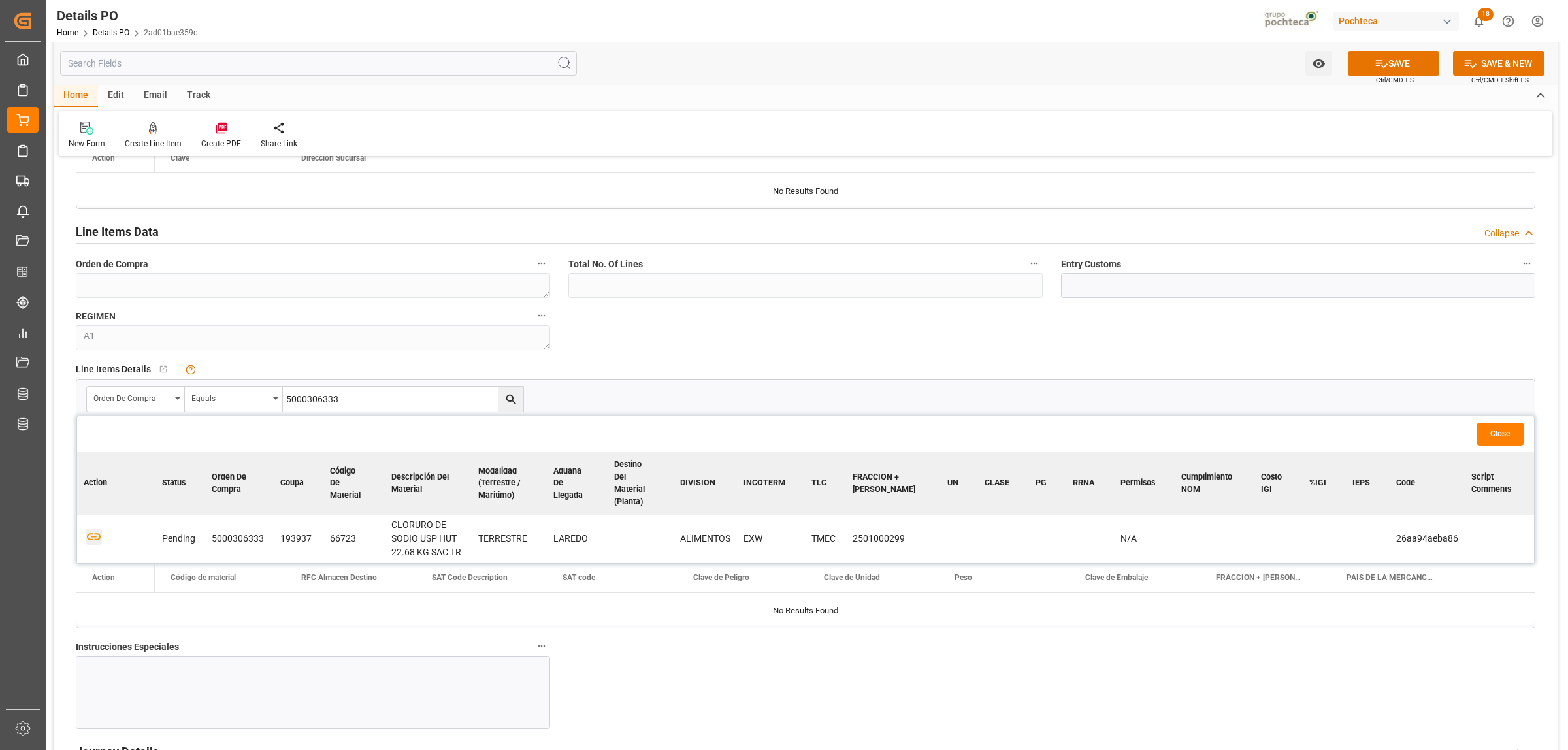
click at [99, 531] on icon "button" at bounding box center [93, 537] width 17 height 17
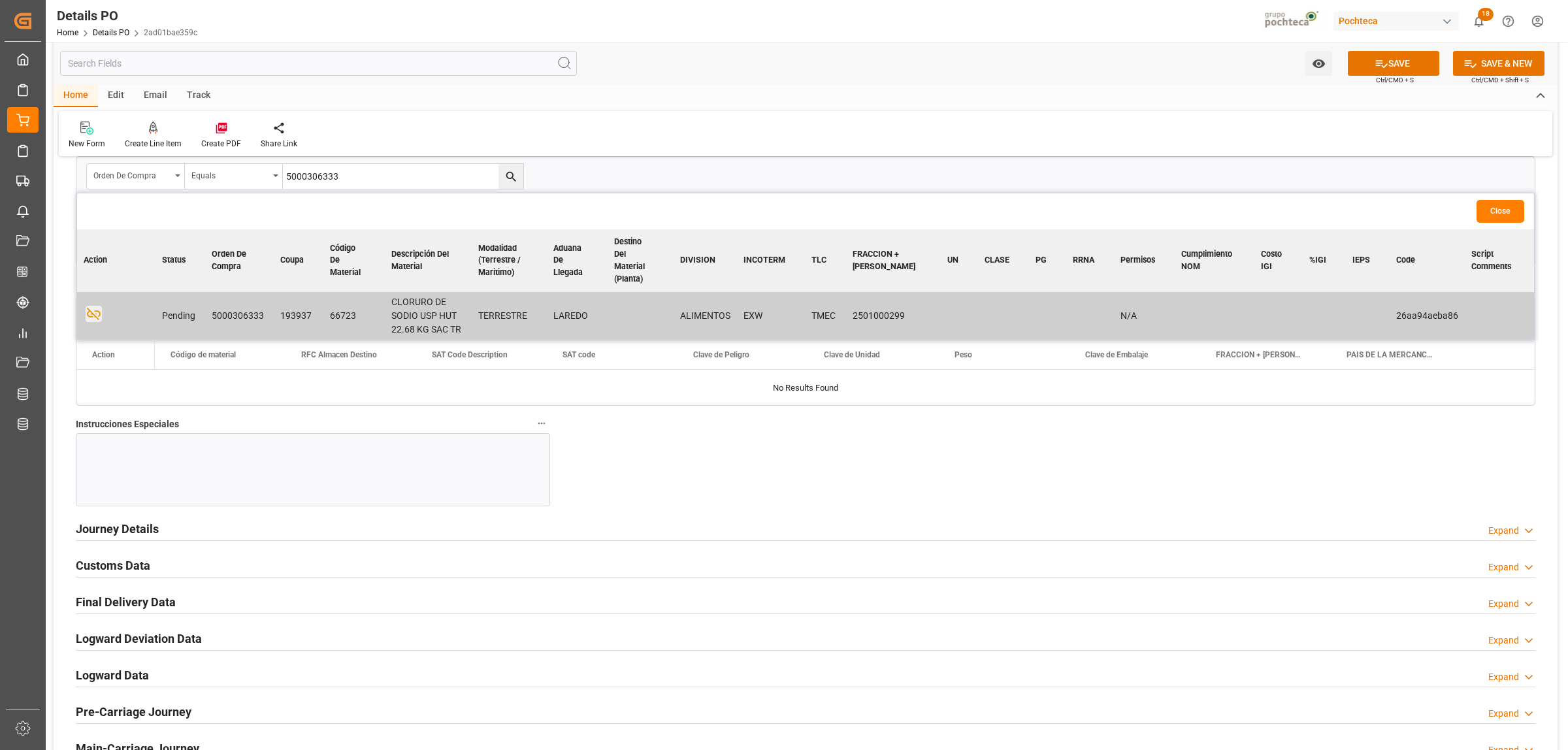
scroll to position [1307, 0]
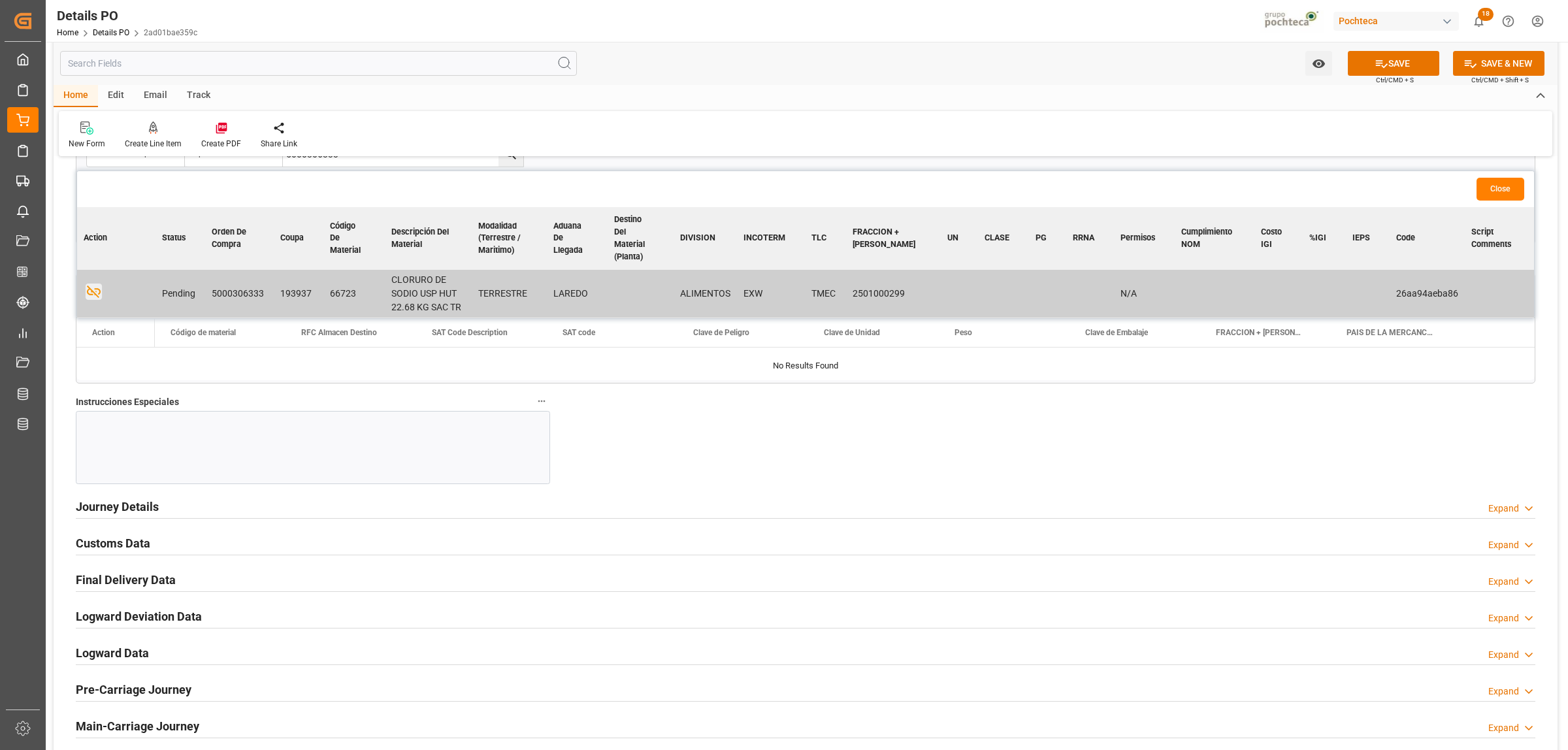
click at [203, 441] on div at bounding box center [313, 447] width 474 height 73
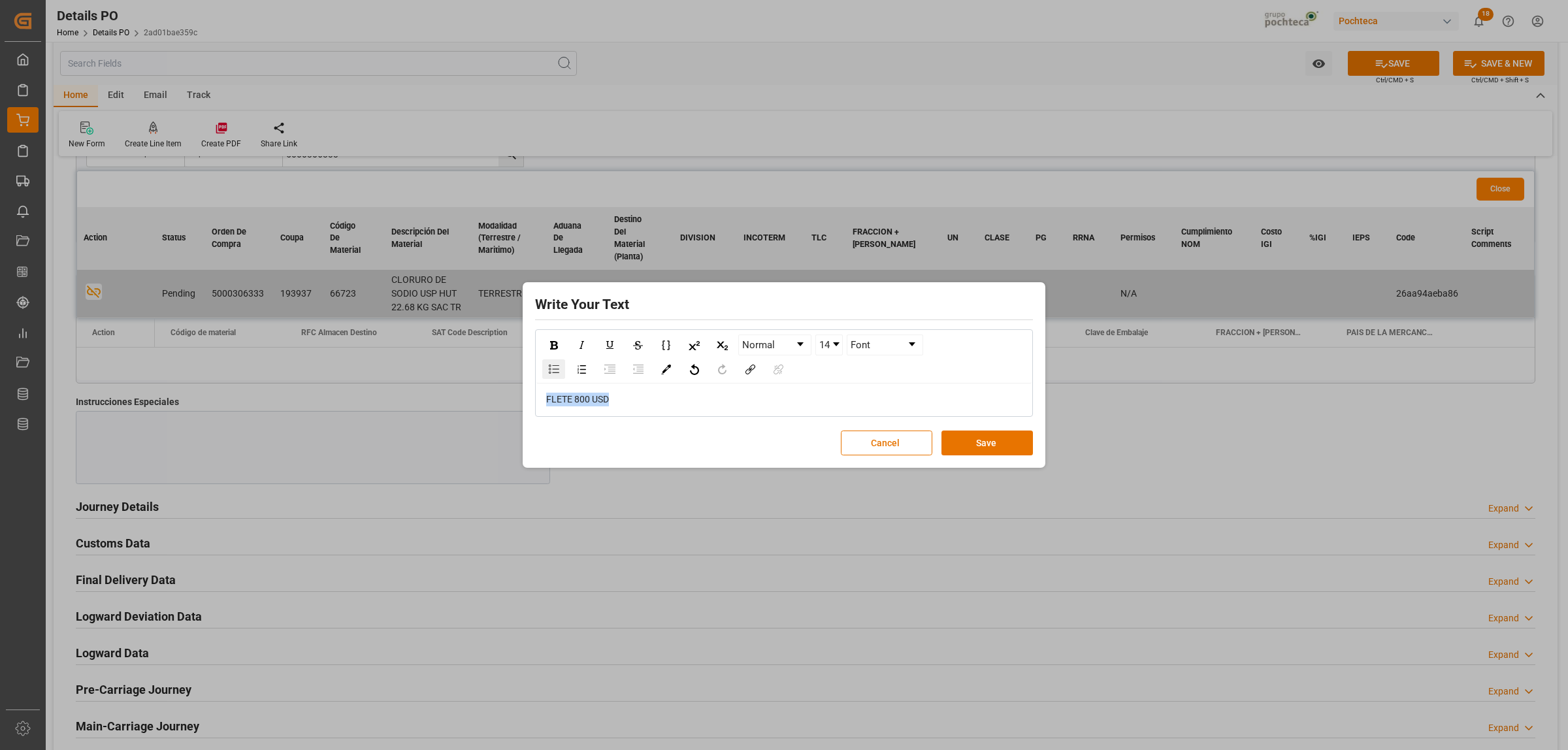
drag, startPoint x: 617, startPoint y: 404, endPoint x: 554, endPoint y: 364, distance: 74.6
click at [533, 397] on div "Write Your Text Normal 14 Font FLETE 800 USD Cancel Save" at bounding box center [784, 375] width 516 height 180
click at [556, 346] on img "rdw-inline-control" at bounding box center [554, 345] width 8 height 9
click at [808, 343] on link "Normal" at bounding box center [775, 345] width 72 height 19
click at [805, 343] on link "Normal" at bounding box center [775, 345] width 72 height 19
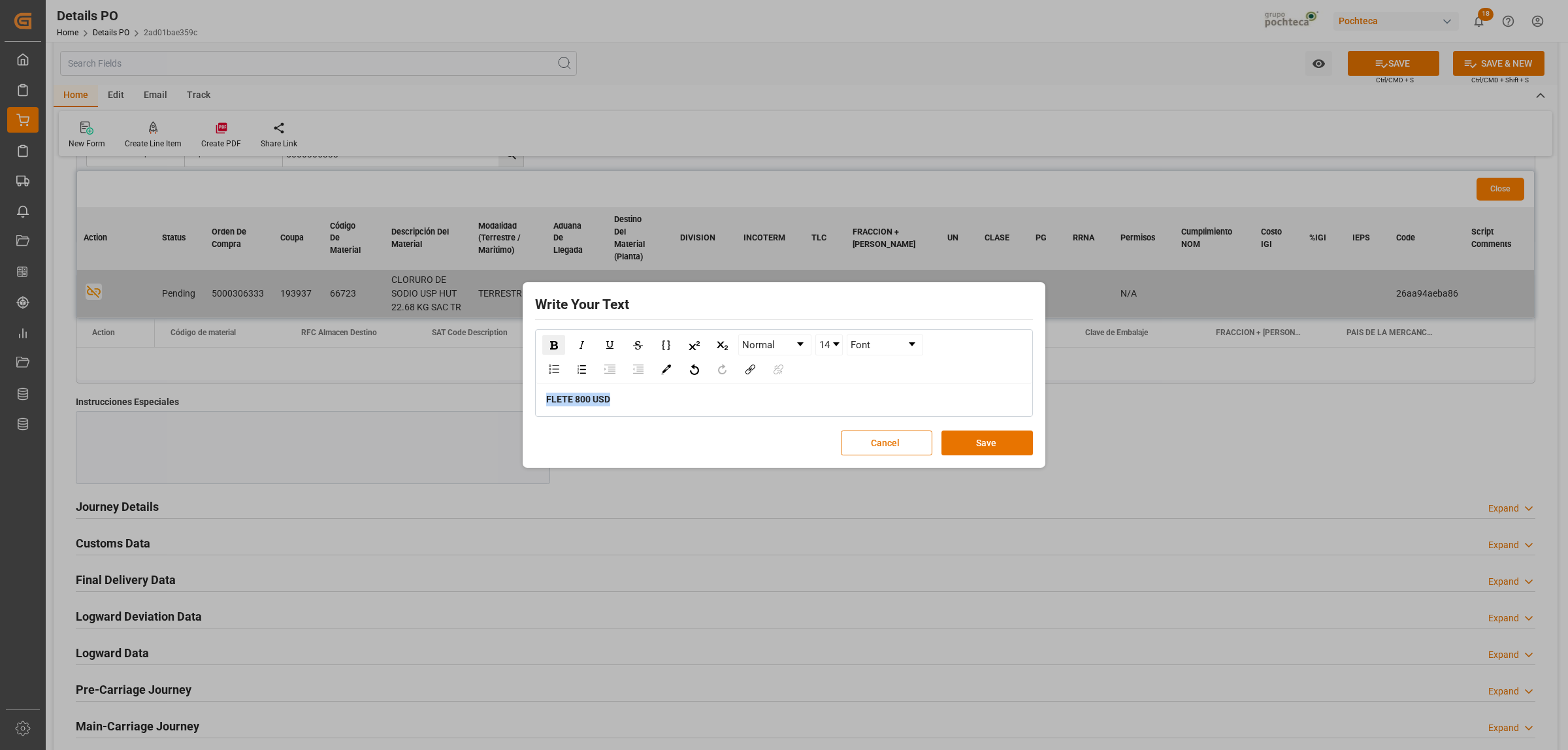
click at [839, 345] on div "rdw-dropdown" at bounding box center [837, 345] width 7 height 4
click at [830, 384] on li "24" at bounding box center [829, 391] width 25 height 17
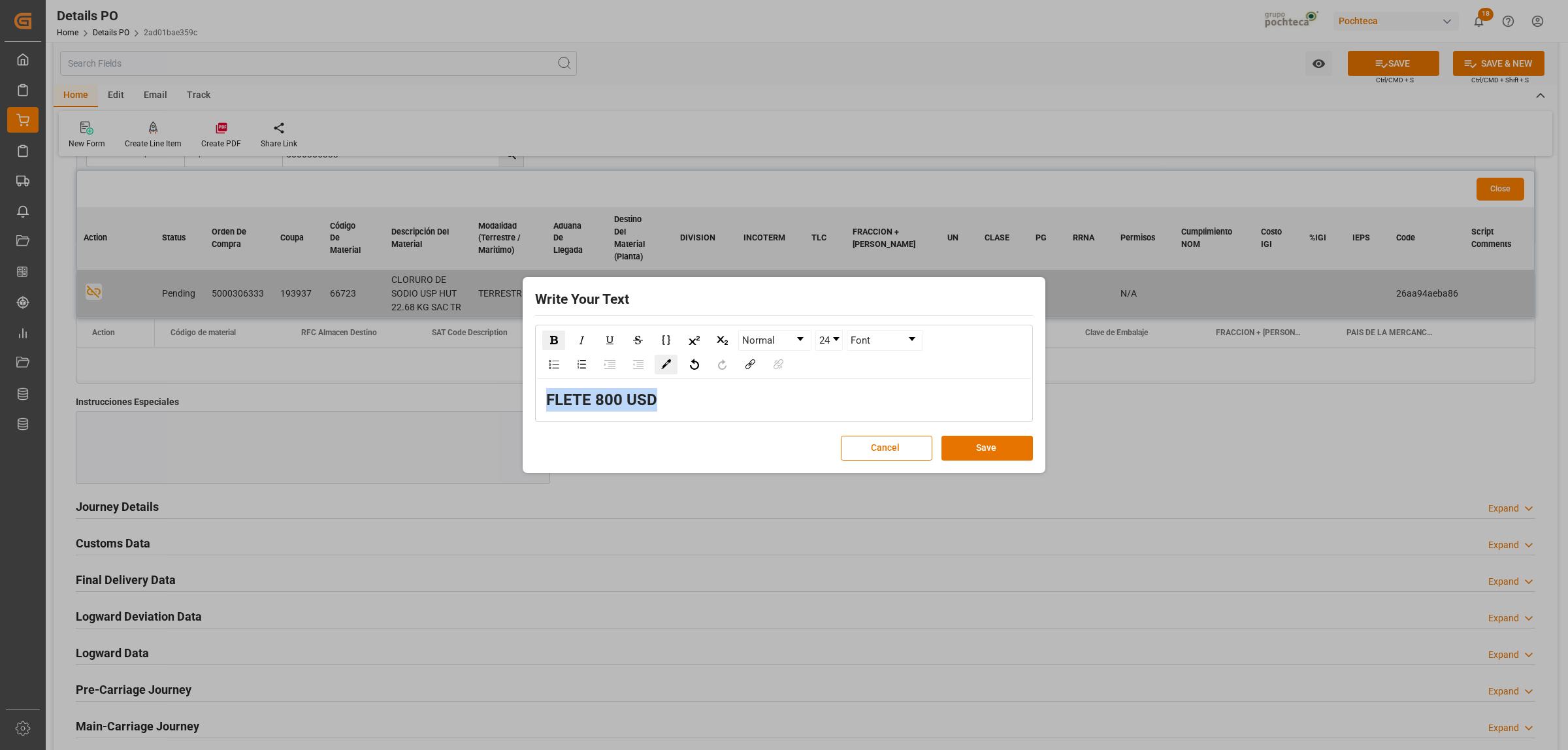
click at [665, 365] on img "rdw-color-picker" at bounding box center [666, 364] width 10 height 10
click at [690, 413] on span "rdw-color-picker" at bounding box center [723, 456] width 115 height 85
click at [693, 413] on span "rdw-color-picker" at bounding box center [723, 456] width 115 height 85
click at [693, 415] on span "rdw-color-picker" at bounding box center [693, 423] width 15 height 16
click at [954, 451] on button "Save" at bounding box center [987, 448] width 91 height 25
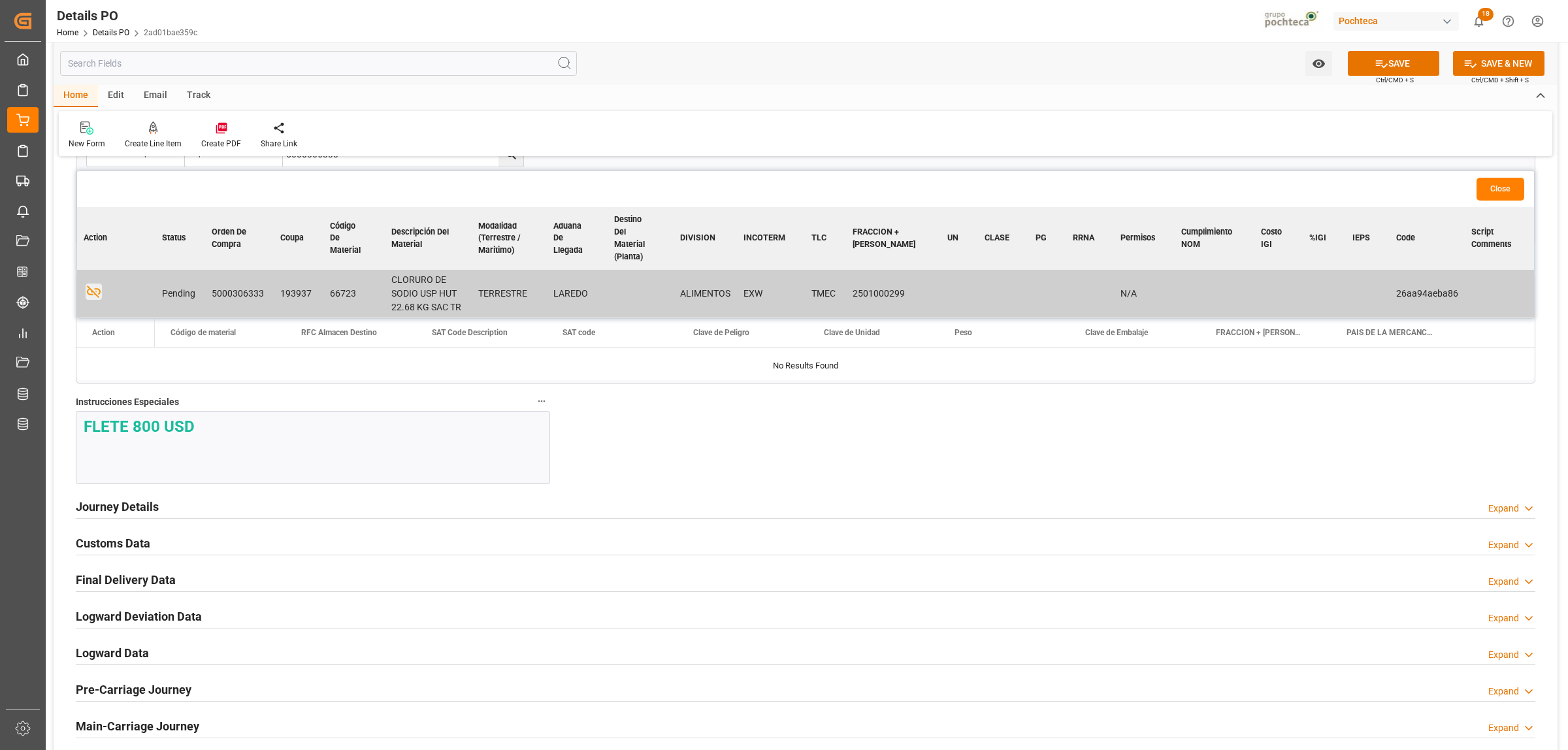
scroll to position [1389, 0]
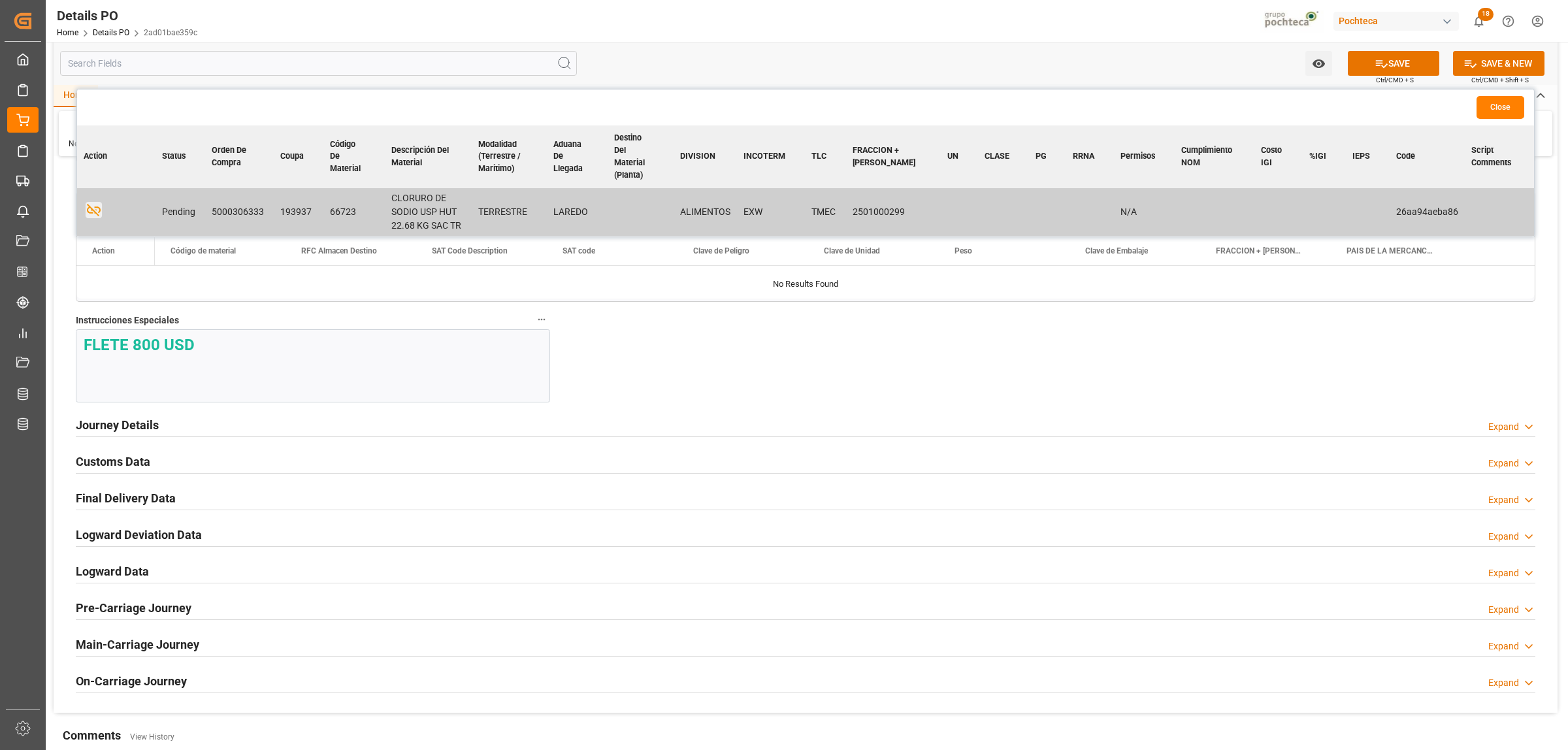
click at [127, 423] on h2 "Journey Details" at bounding box center [117, 425] width 83 height 17
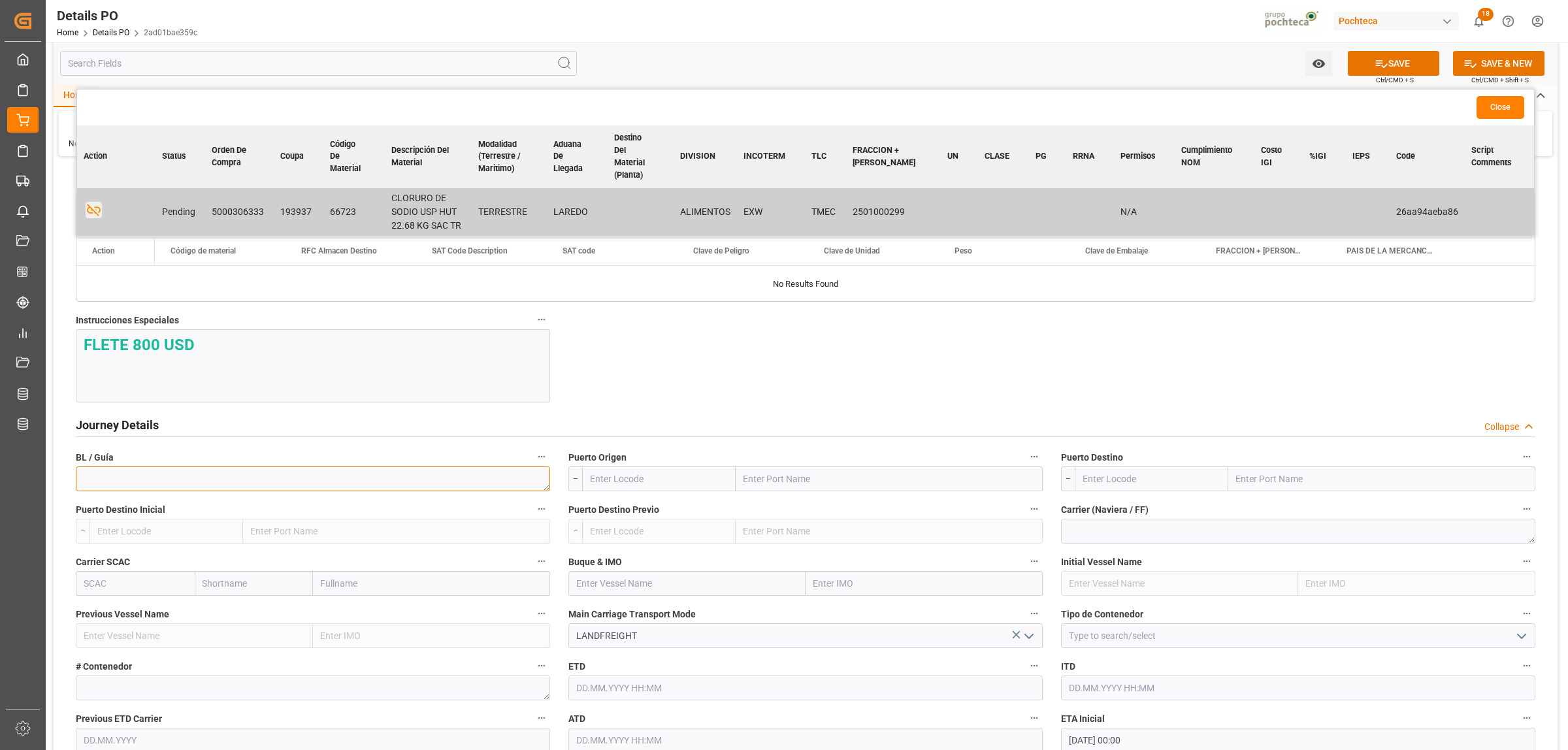
click at [285, 478] on textarea at bounding box center [313, 479] width 474 height 25
paste textarea "912229458"
type textarea "912229458"
click at [783, 485] on input "text" at bounding box center [889, 479] width 307 height 25
type input "LAREDO"
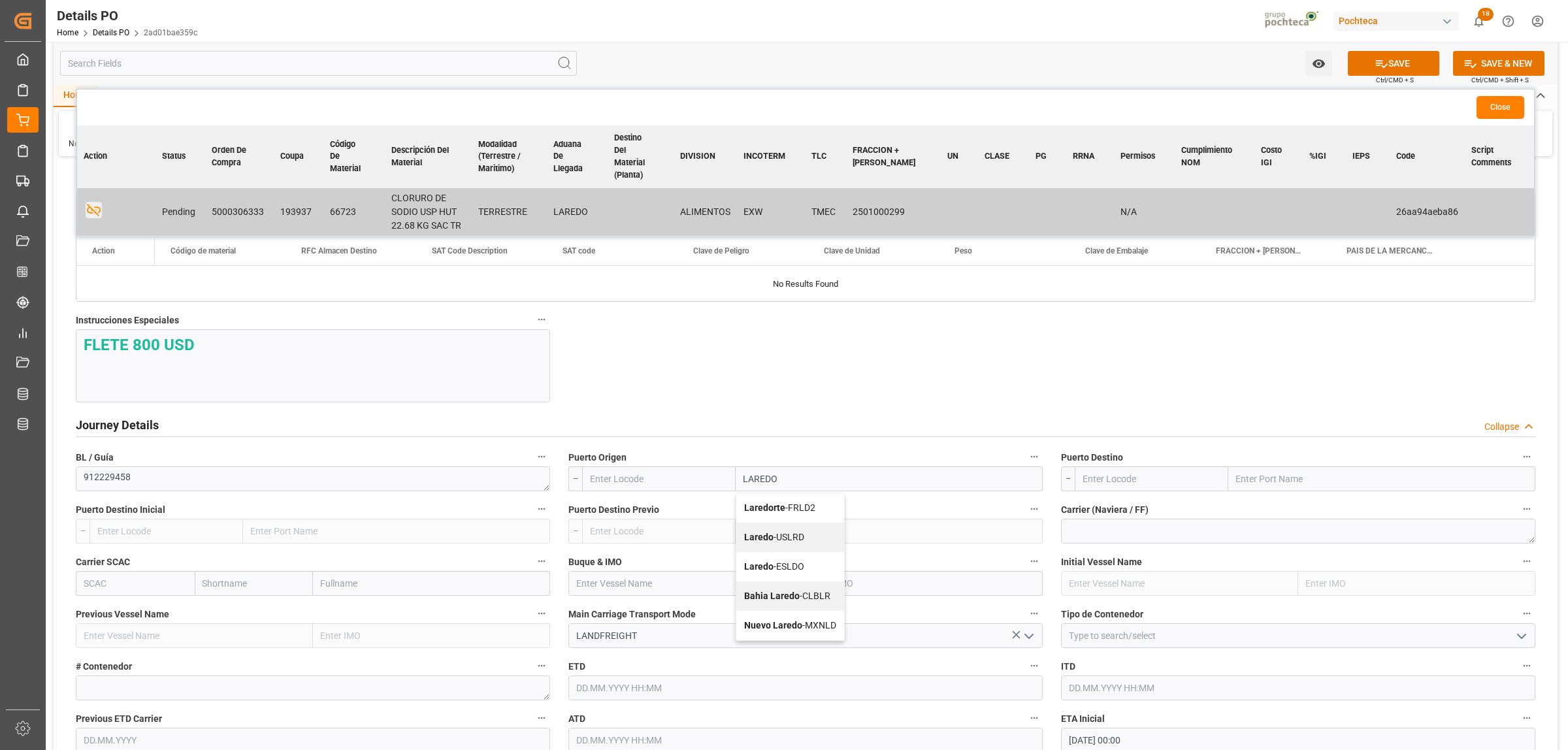
click at [752, 539] on b "Laredo" at bounding box center [759, 537] width 29 height 11
type input "USLRD"
type input "Laredo"
click at [1247, 483] on input "text" at bounding box center [1381, 479] width 307 height 25
type input "NUEVO LAREDO"
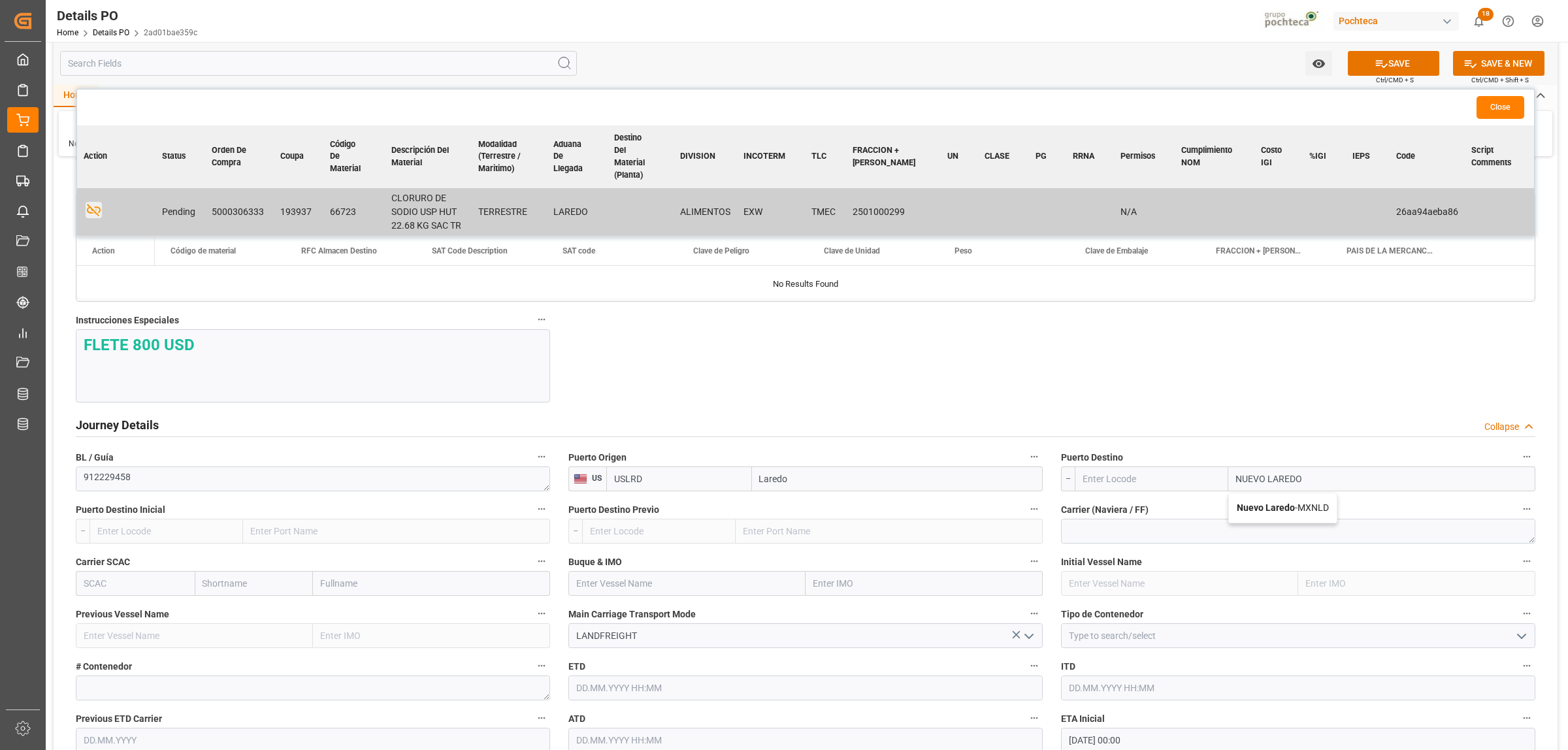
click at [1250, 521] on div "Nuevo Laredo - MXNLD" at bounding box center [1283, 508] width 108 height 29
type input "MXNLD"
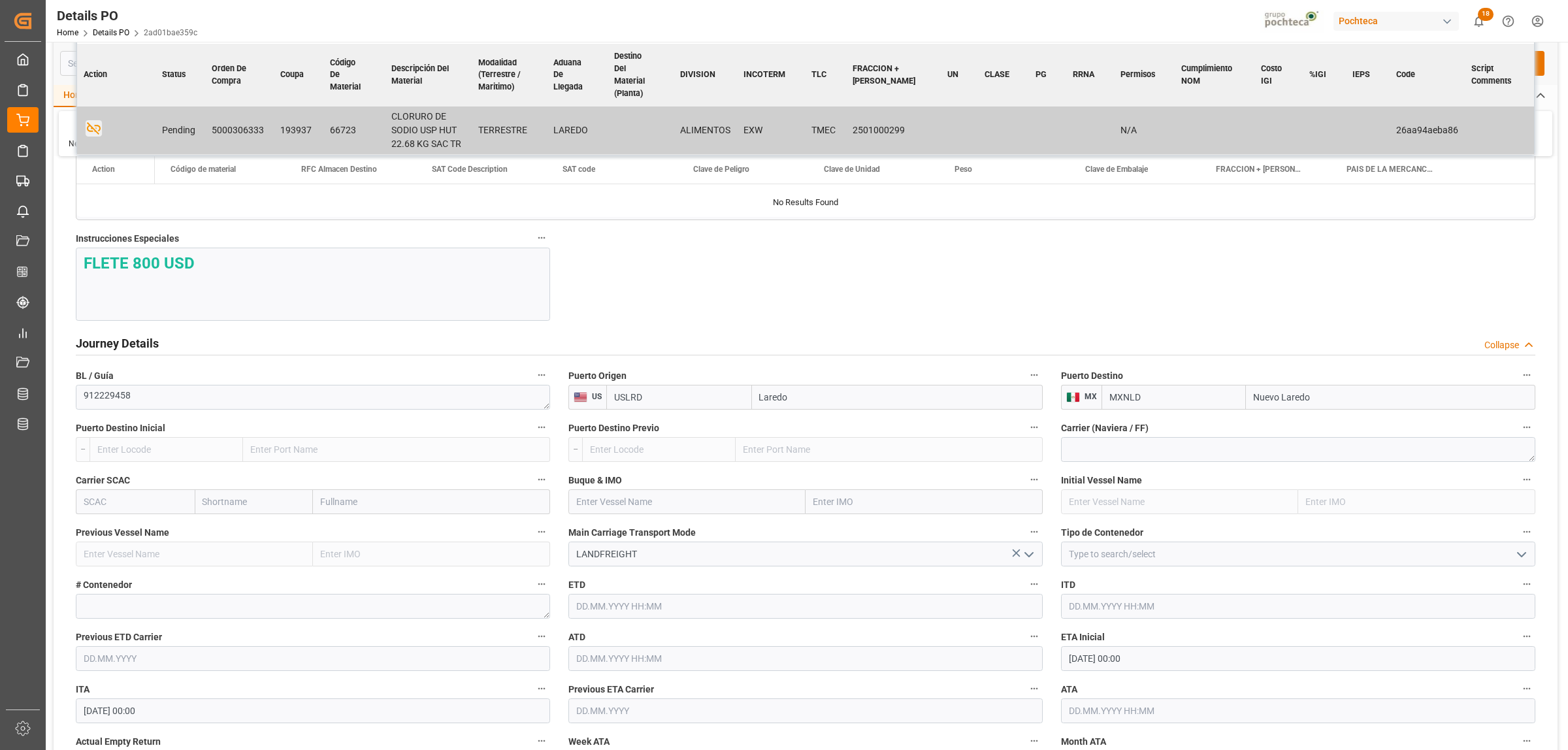
type input "Nuevo Laredo"
click at [1515, 557] on icon "open menu" at bounding box center [1522, 555] width 16 height 16
click at [1080, 673] on div "FTL" at bounding box center [1299, 671] width 473 height 29
type input "FTL"
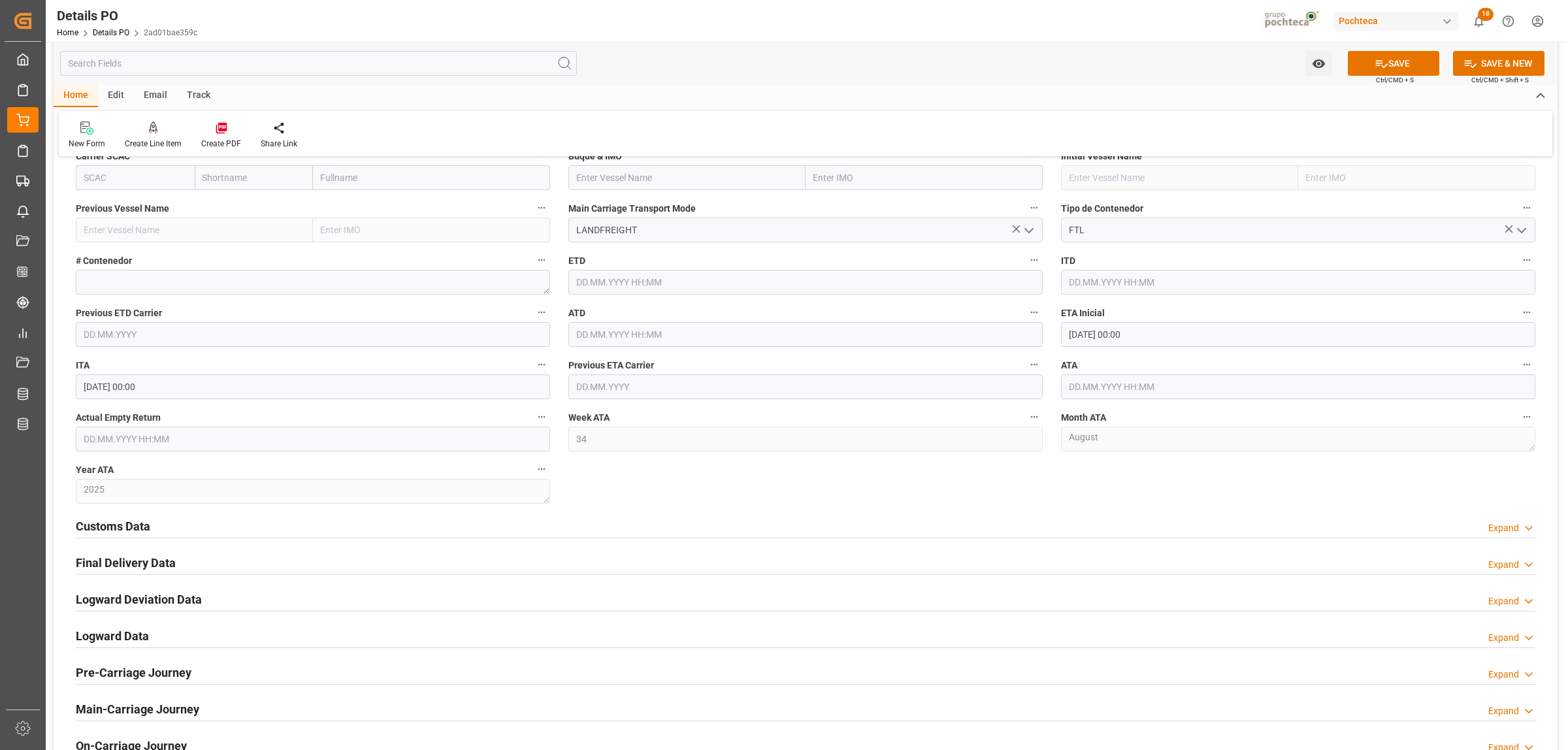
scroll to position [1797, 0]
click at [1135, 337] on input "[DATE] 00:00" at bounding box center [1298, 331] width 474 height 25
click at [1179, 521] on div "29" at bounding box center [1180, 516] width 17 height 16
type input "[DATE] 00:00"
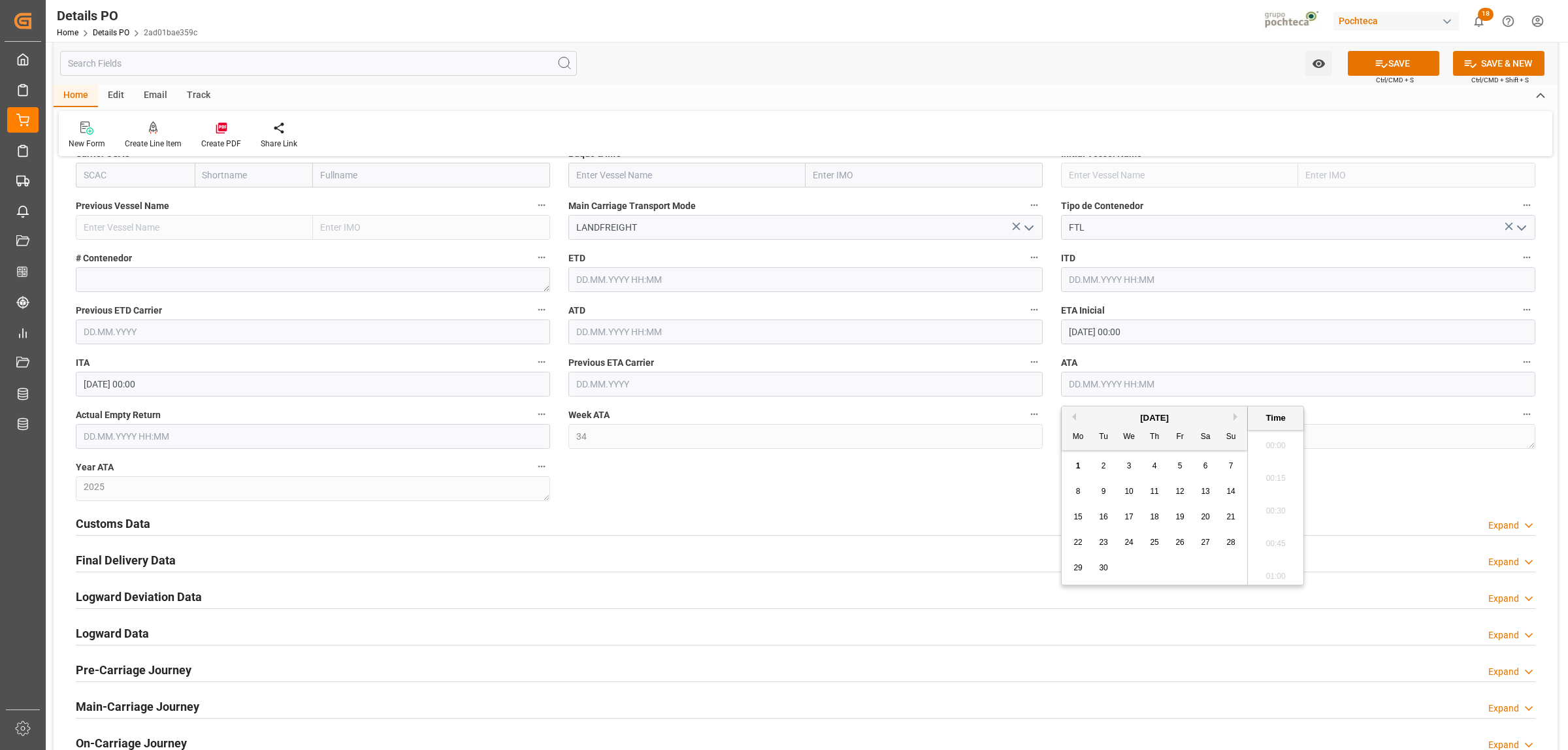
click at [1121, 385] on input "text" at bounding box center [1298, 384] width 474 height 25
click at [1075, 418] on button "Previous Month" at bounding box center [1072, 417] width 8 height 8
click at [1183, 564] on span "29" at bounding box center [1179, 568] width 9 height 9
type input "[DATE] 00:00"
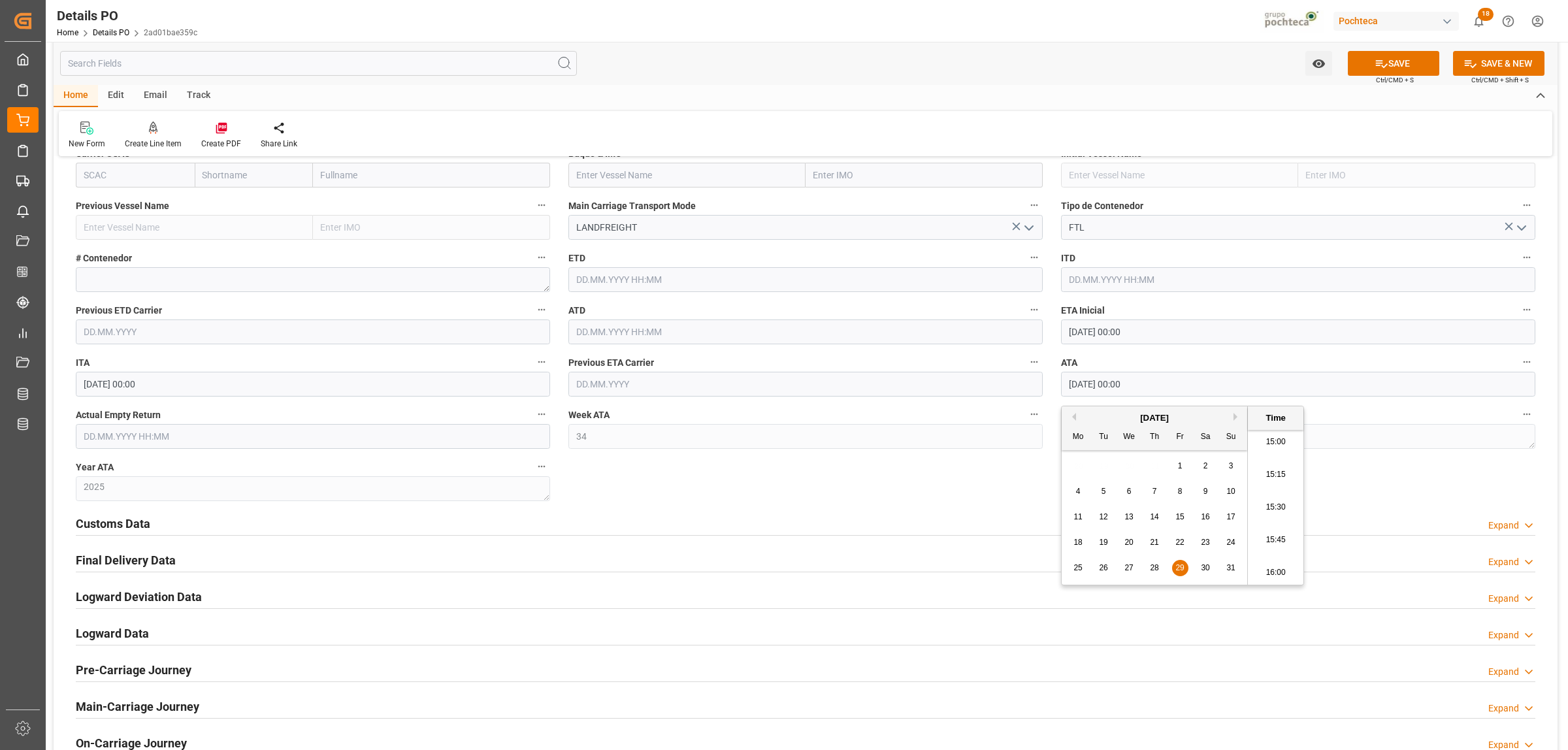
click at [144, 531] on h2 "Customs Data" at bounding box center [113, 523] width 75 height 17
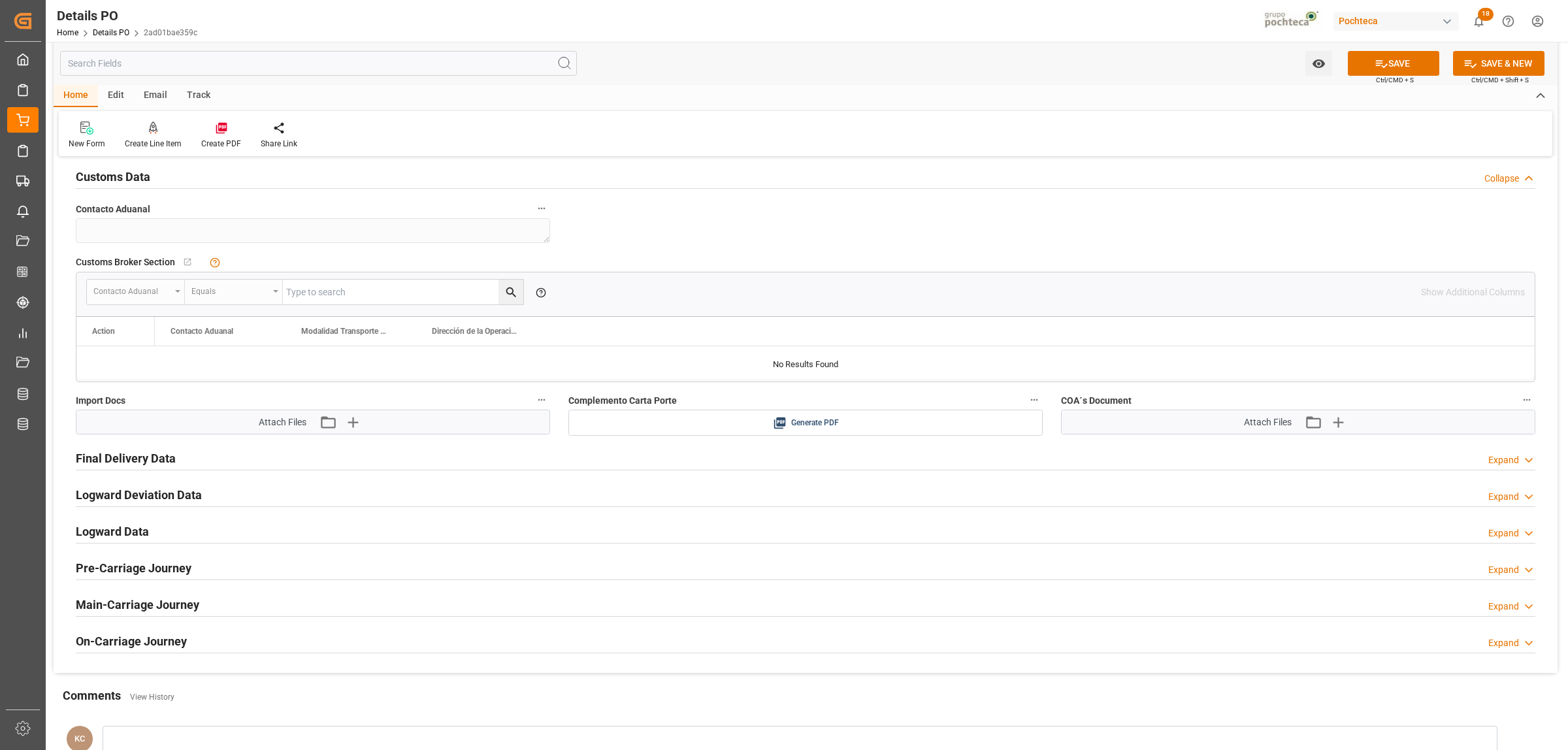
scroll to position [2205, 0]
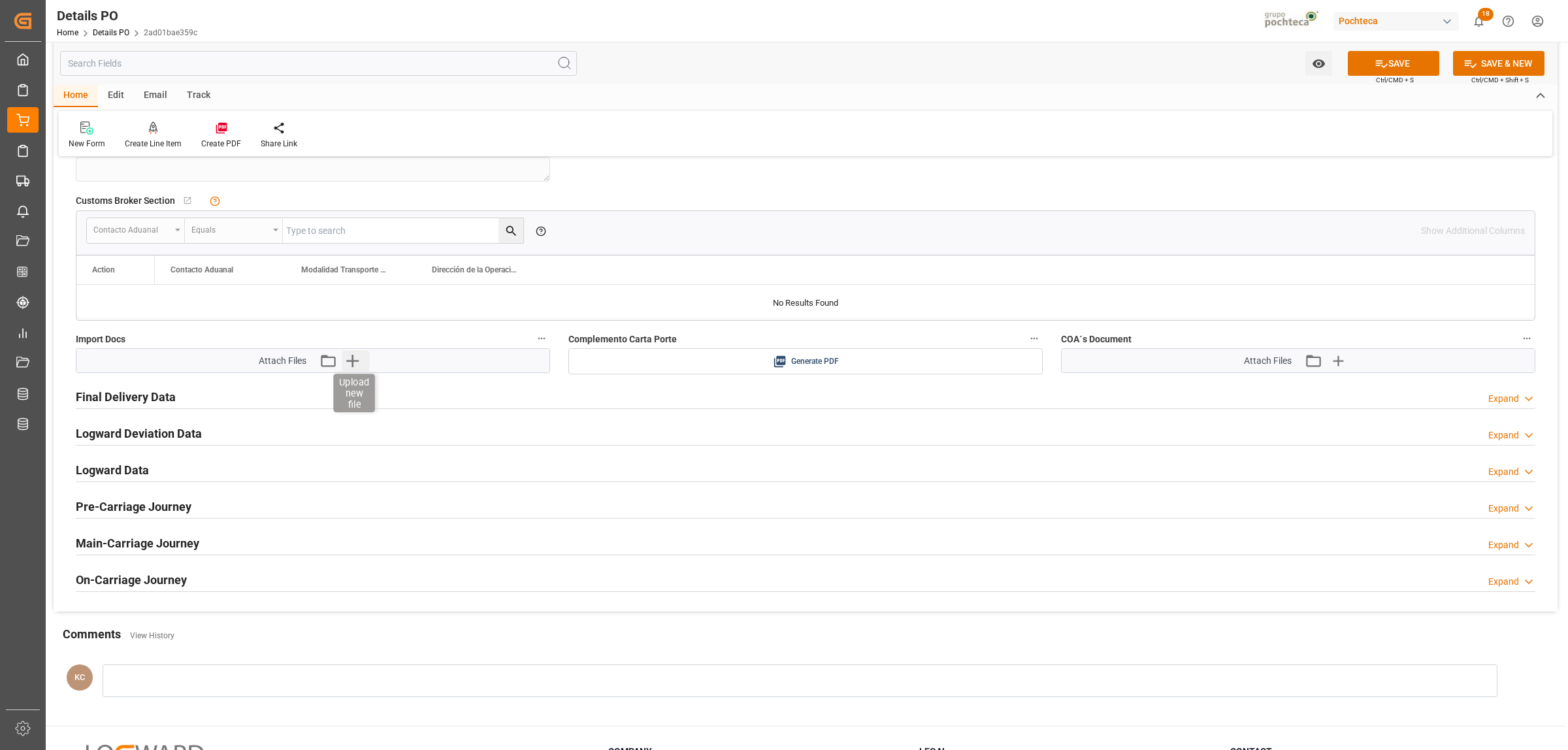
click at [351, 367] on icon "button" at bounding box center [353, 360] width 21 height 21
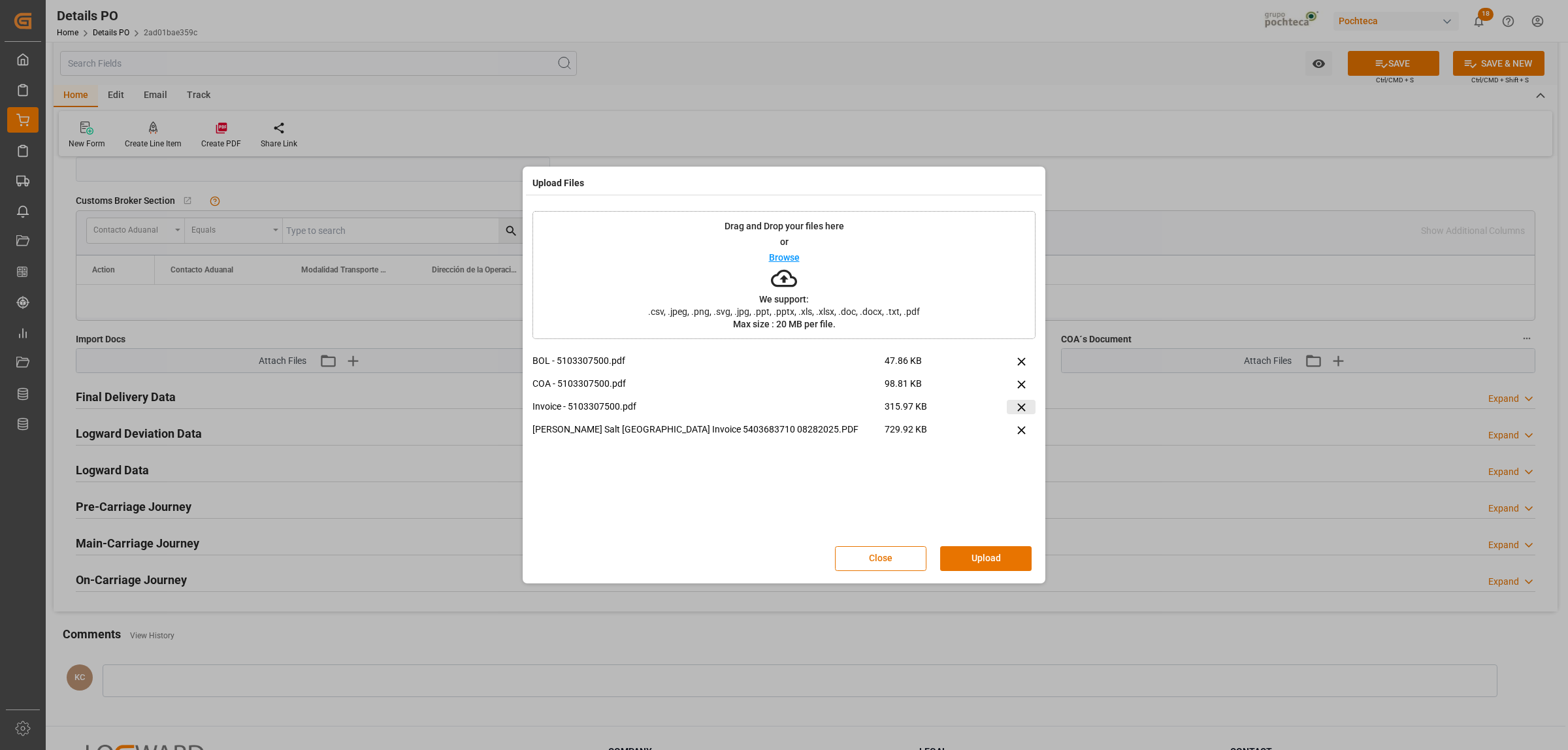
click at [1023, 407] on icon at bounding box center [1021, 407] width 14 height 14
click at [991, 567] on button "Upload" at bounding box center [985, 558] width 91 height 25
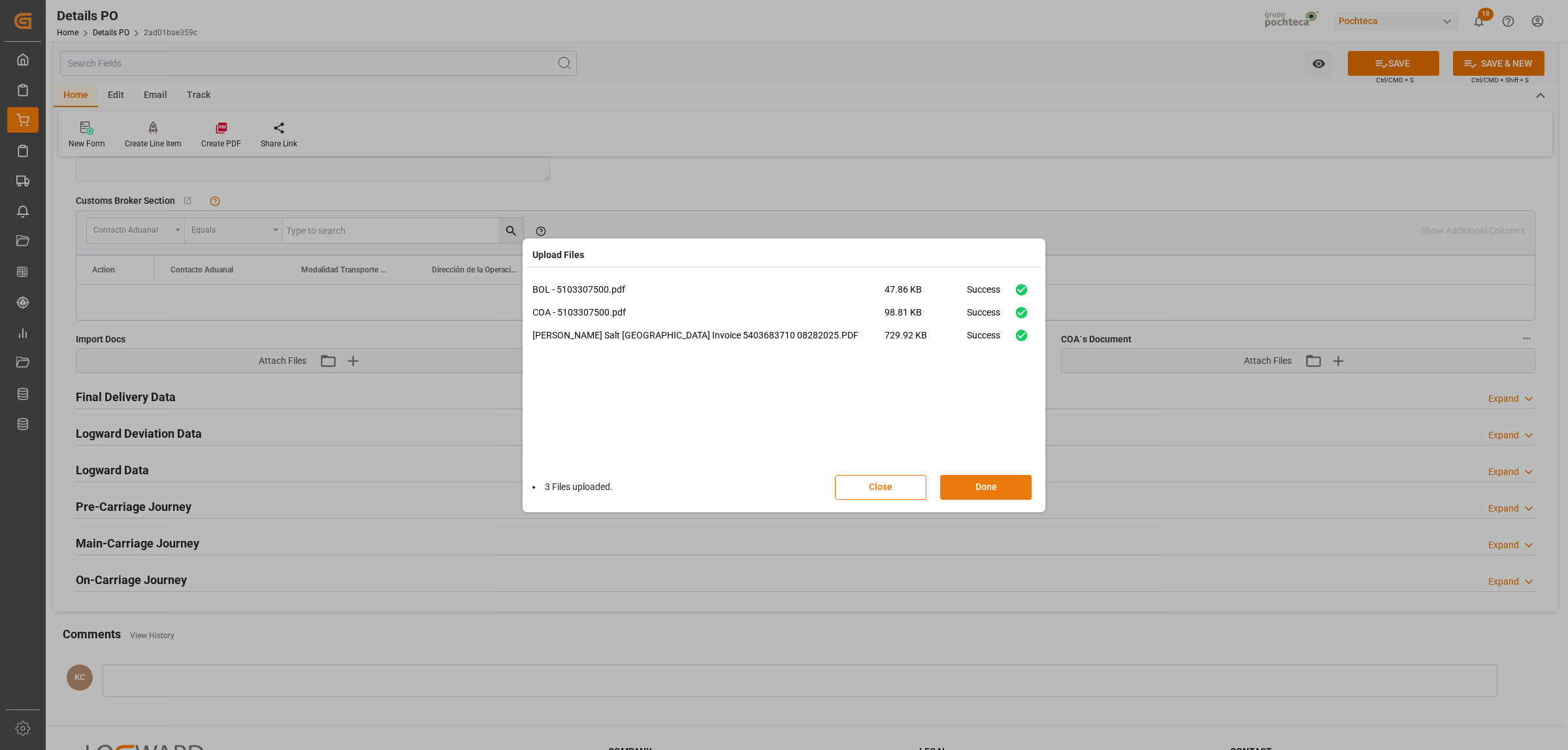
click at [1005, 484] on button "Done" at bounding box center [985, 487] width 91 height 25
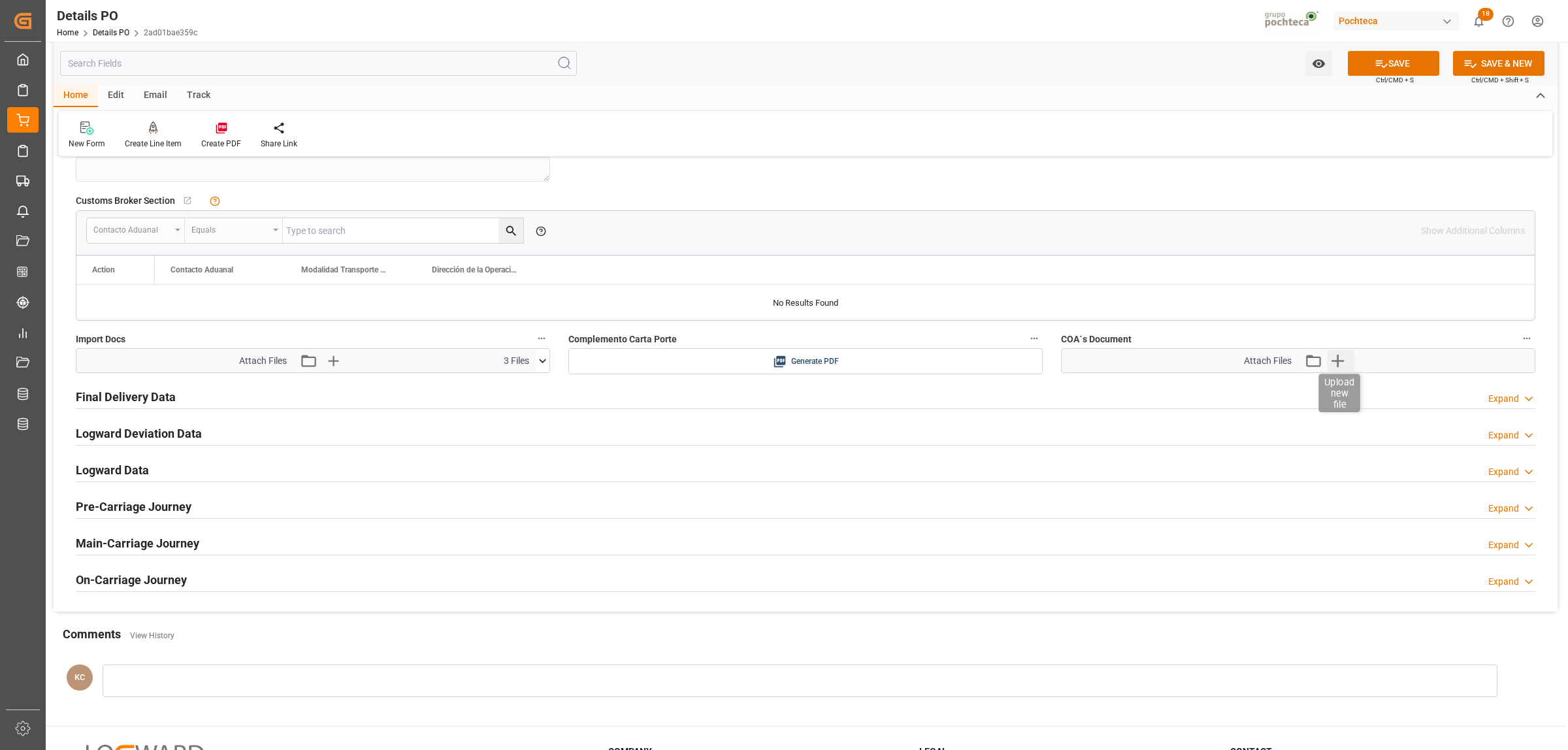
click at [1333, 367] on icon "button" at bounding box center [1337, 360] width 21 height 21
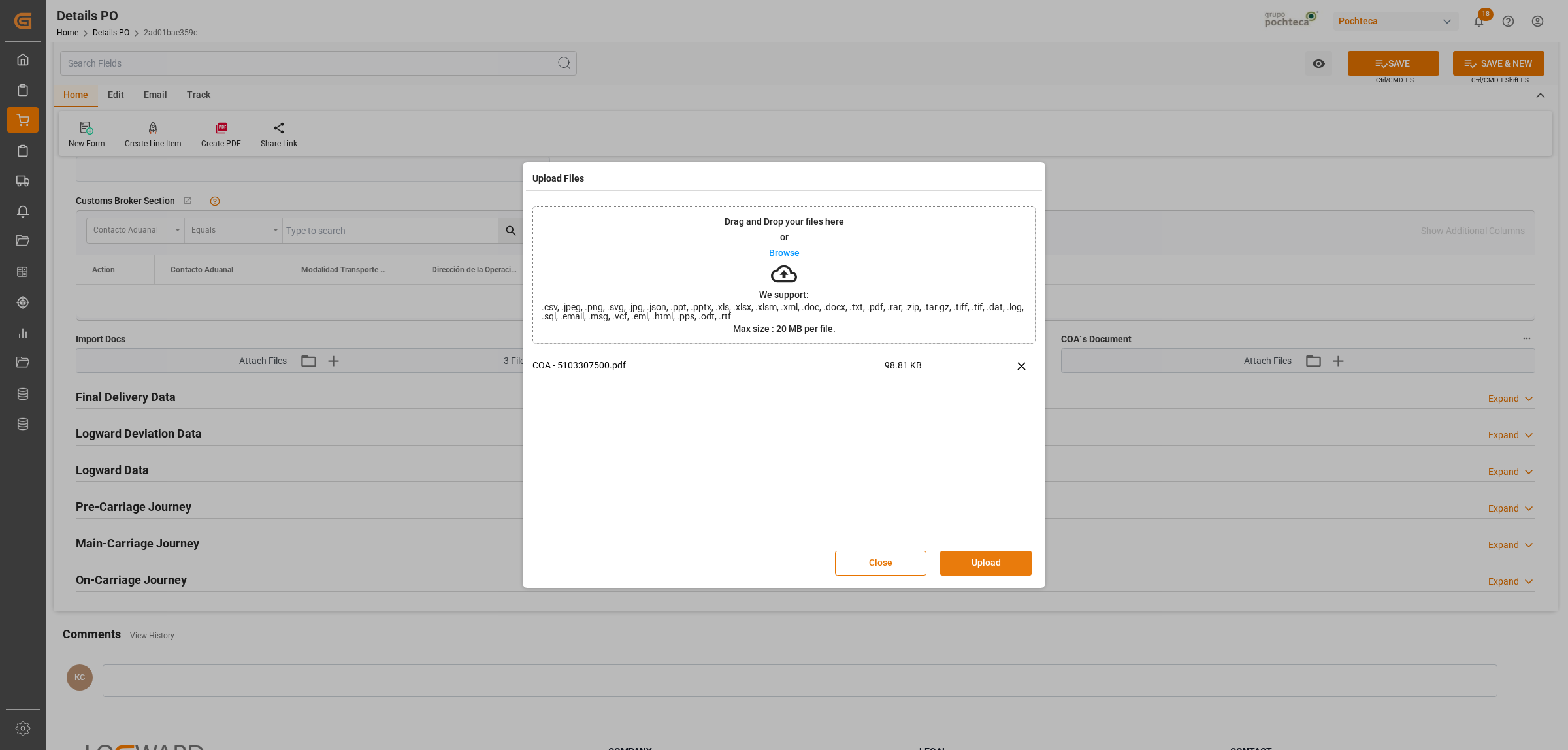
click at [965, 565] on button "Upload" at bounding box center [985, 563] width 91 height 25
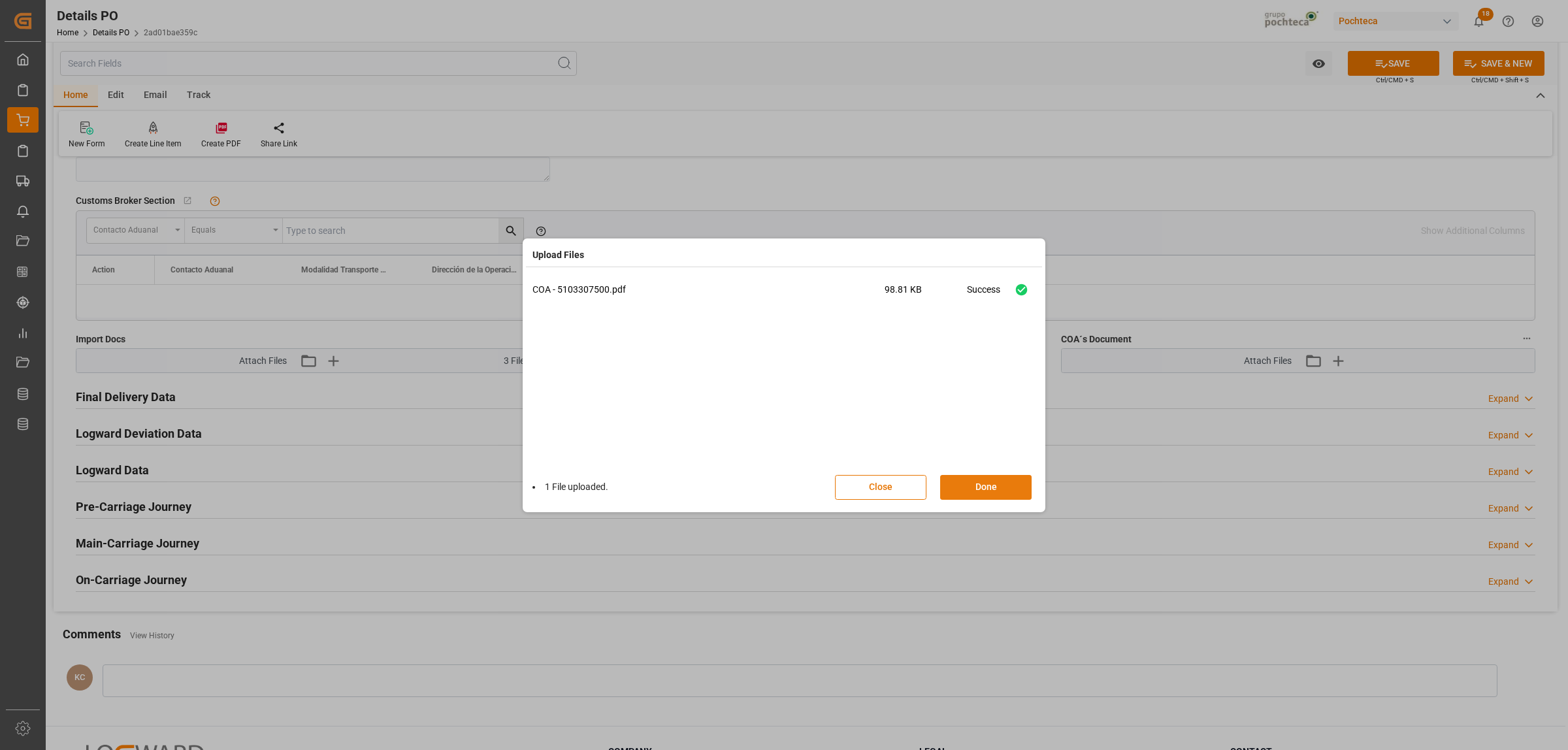
click at [980, 484] on button "Done" at bounding box center [985, 487] width 91 height 25
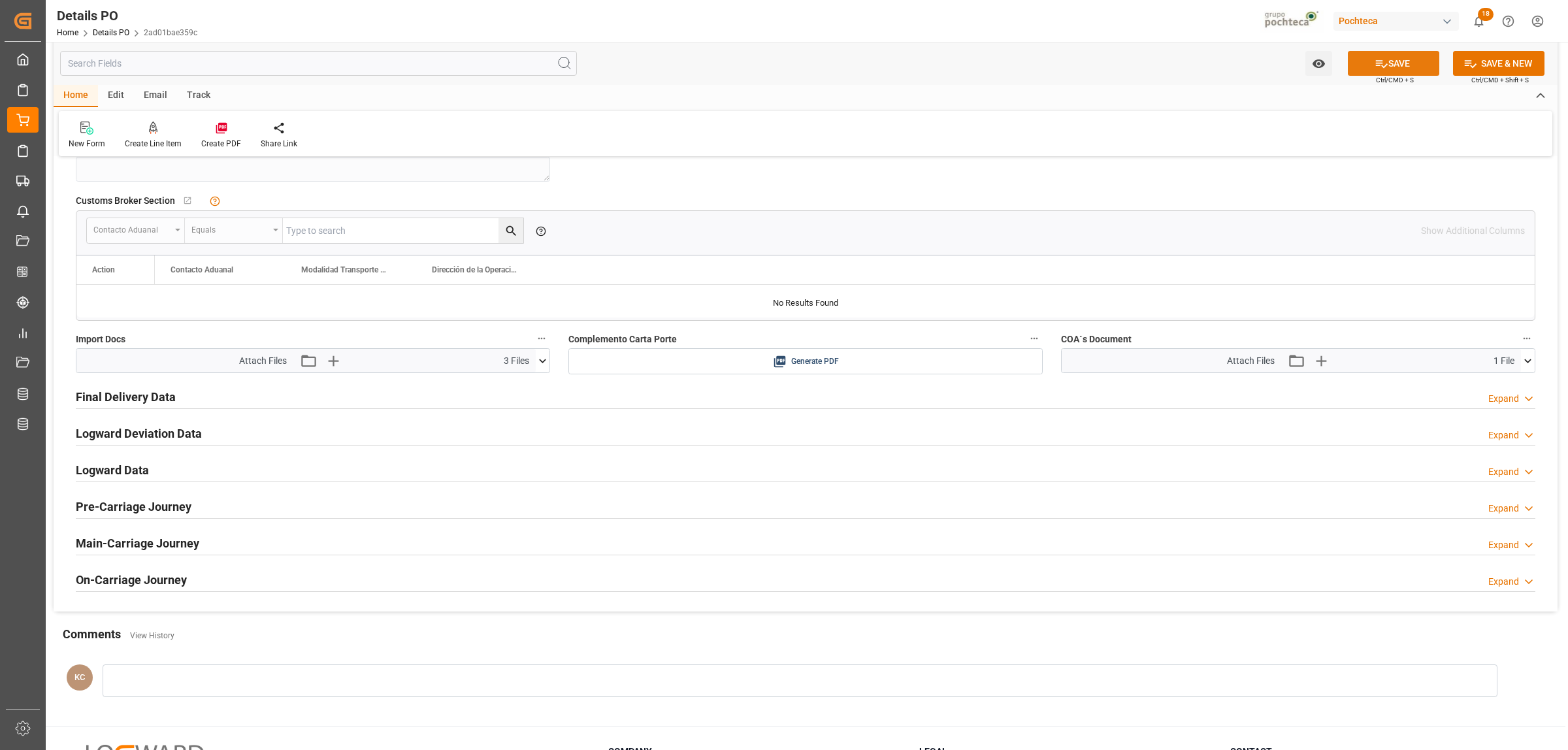
click at [1413, 61] on button "SAVE" at bounding box center [1393, 63] width 91 height 25
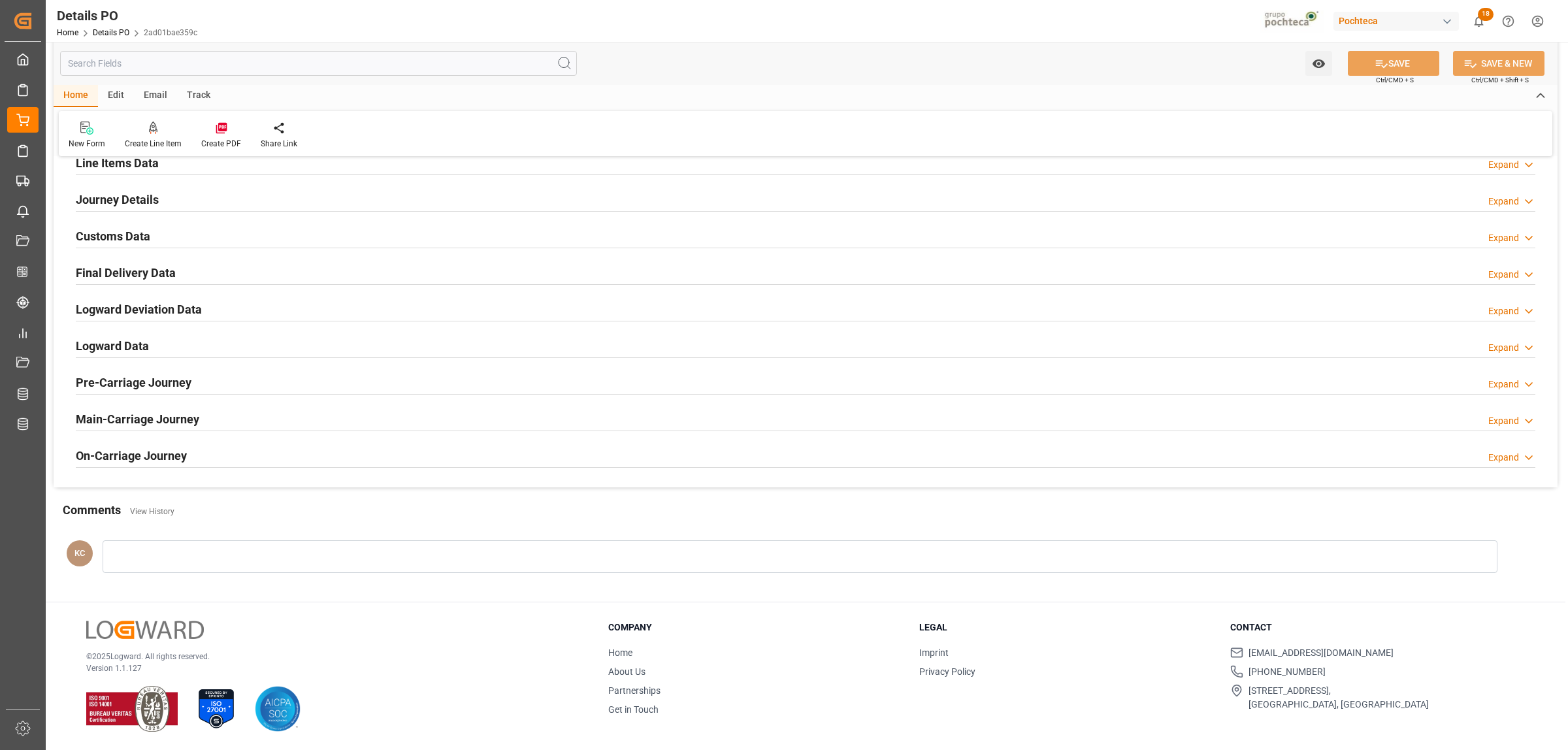
scroll to position [889, 0]
click at [215, 126] on icon at bounding box center [221, 128] width 11 height 11
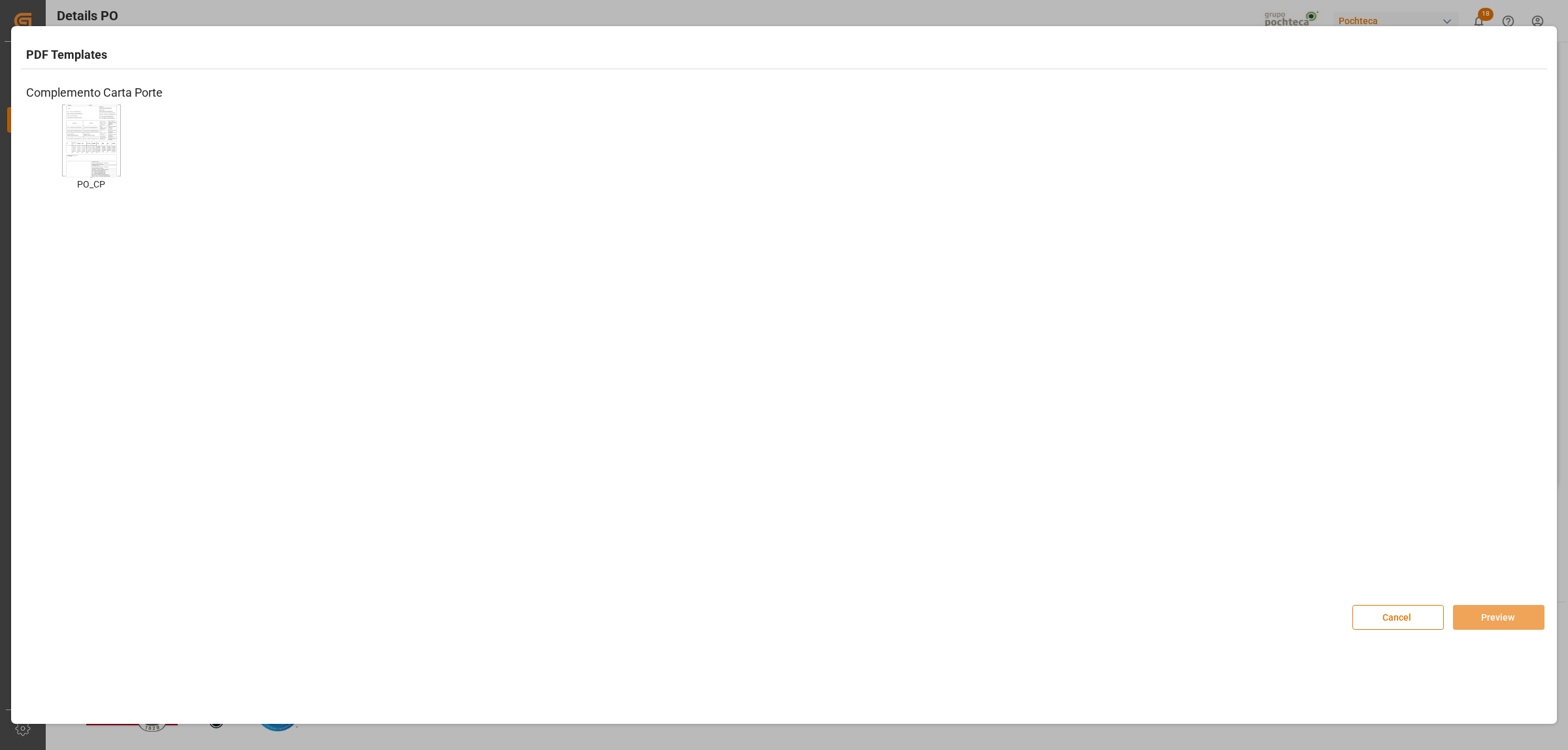
click at [116, 149] on img at bounding box center [91, 141] width 52 height 74
click at [89, 151] on img at bounding box center [91, 141] width 52 height 74
click at [1491, 619] on button "Preview" at bounding box center [1499, 617] width 91 height 25
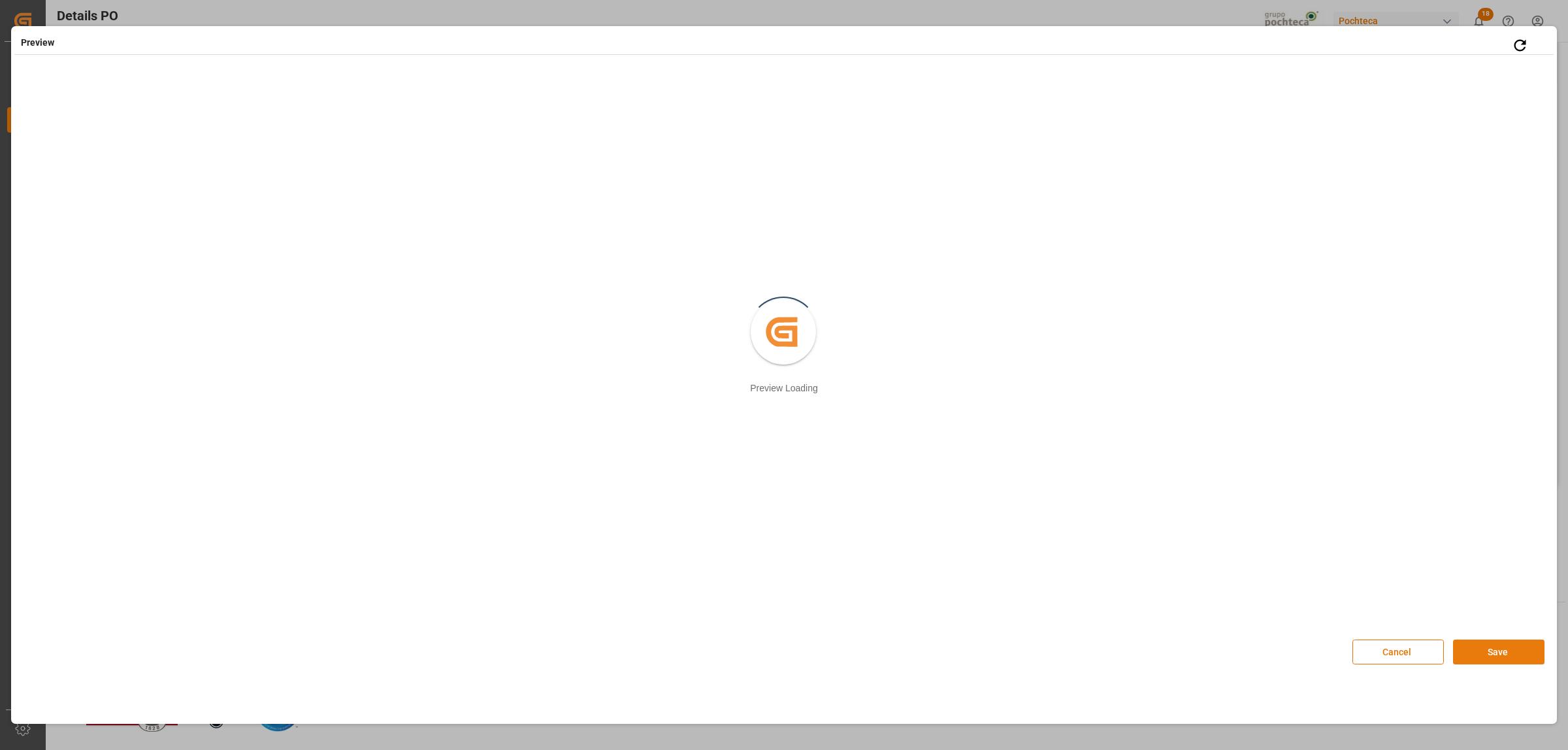
click at [1495, 652] on button "Save" at bounding box center [1499, 651] width 91 height 25
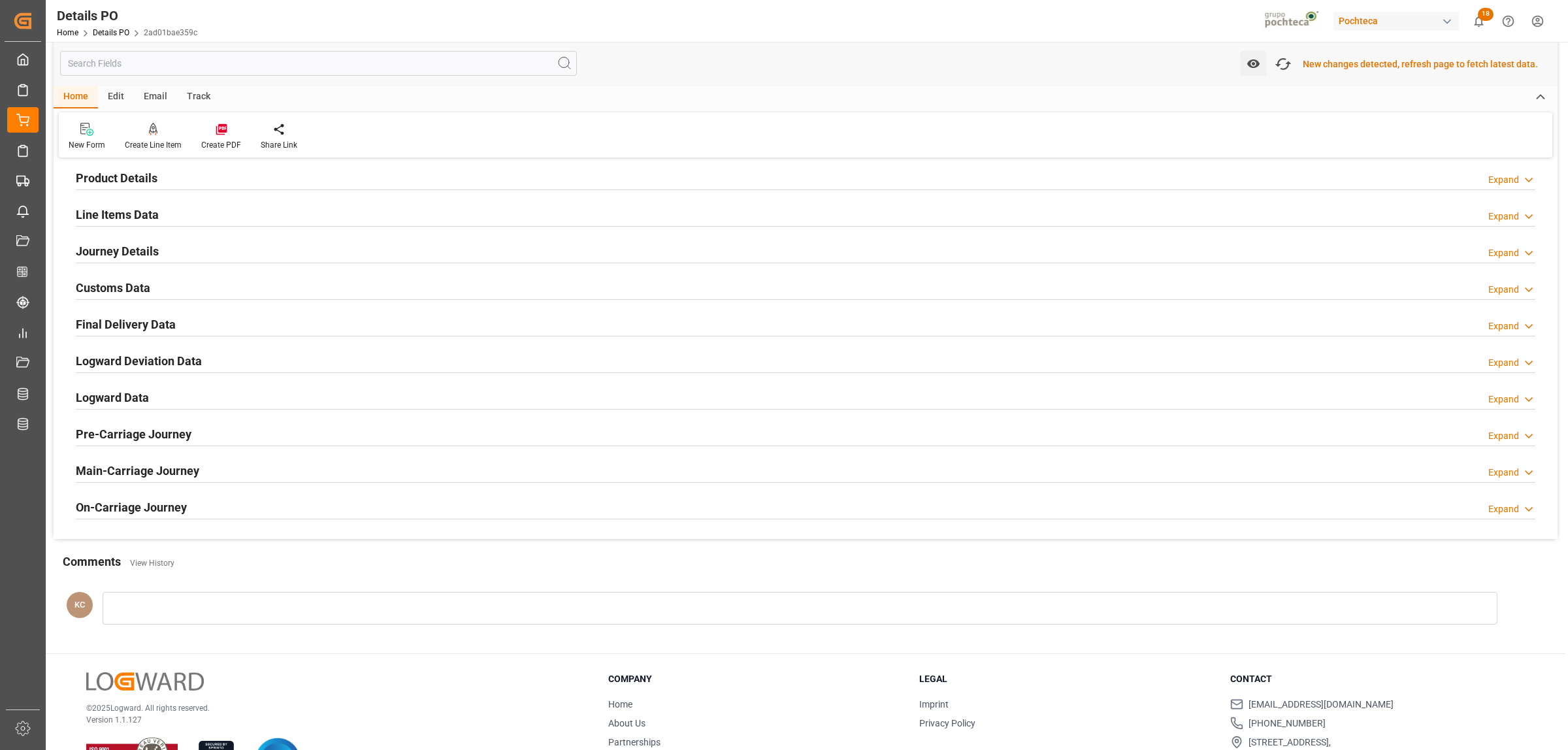
scroll to position [808, 0]
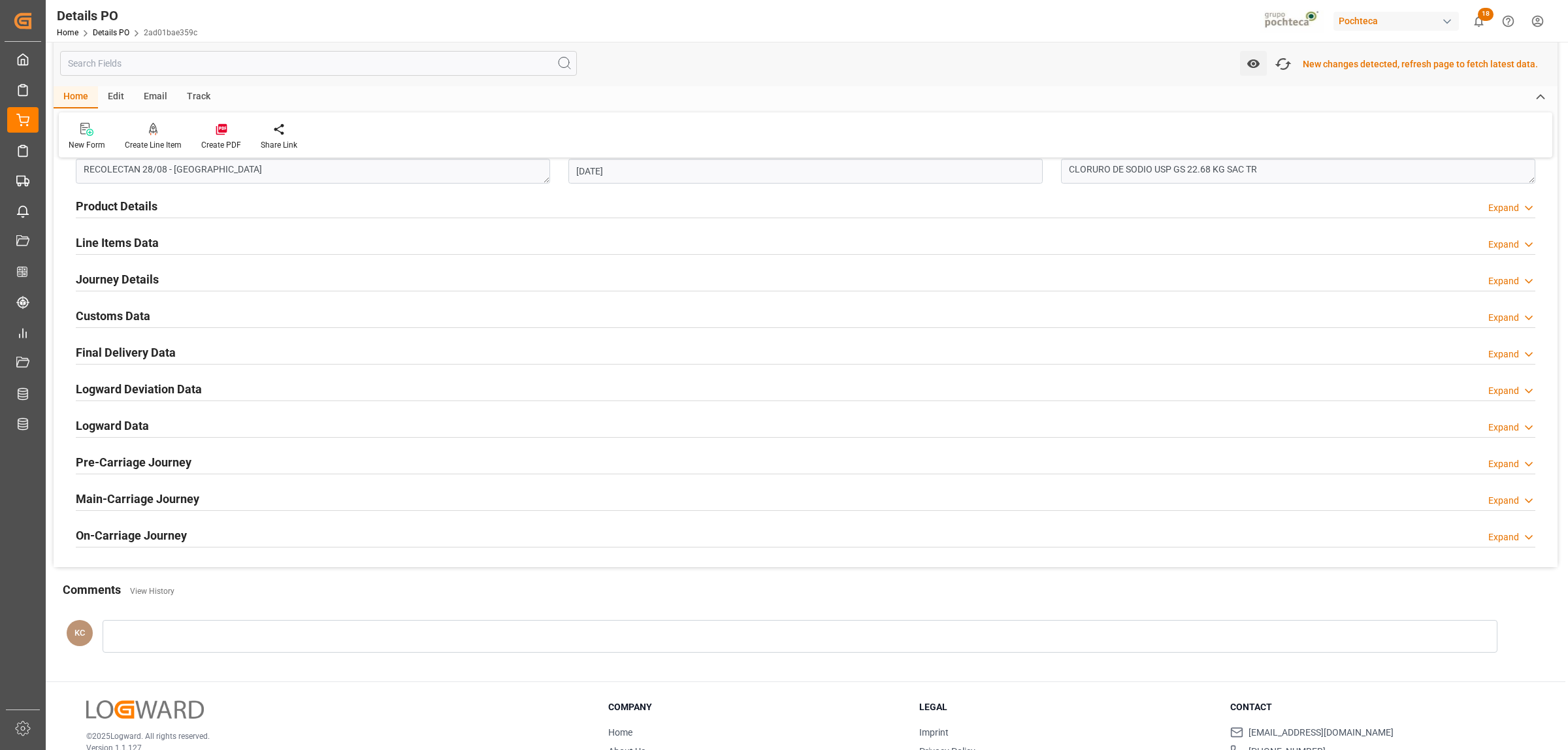
click at [108, 317] on h2 "Customs Data" at bounding box center [113, 316] width 75 height 17
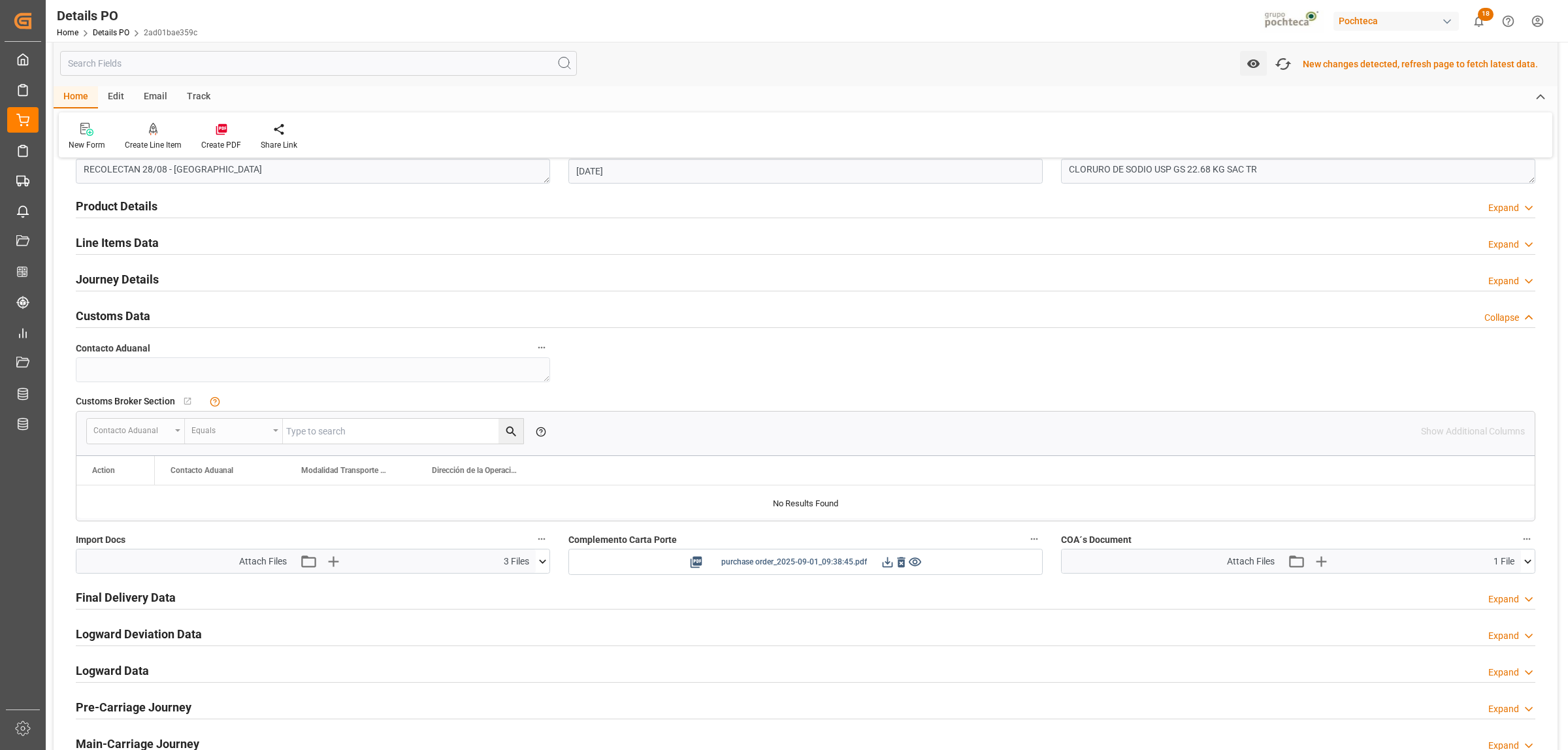
click at [889, 561] on icon at bounding box center [887, 562] width 14 height 14
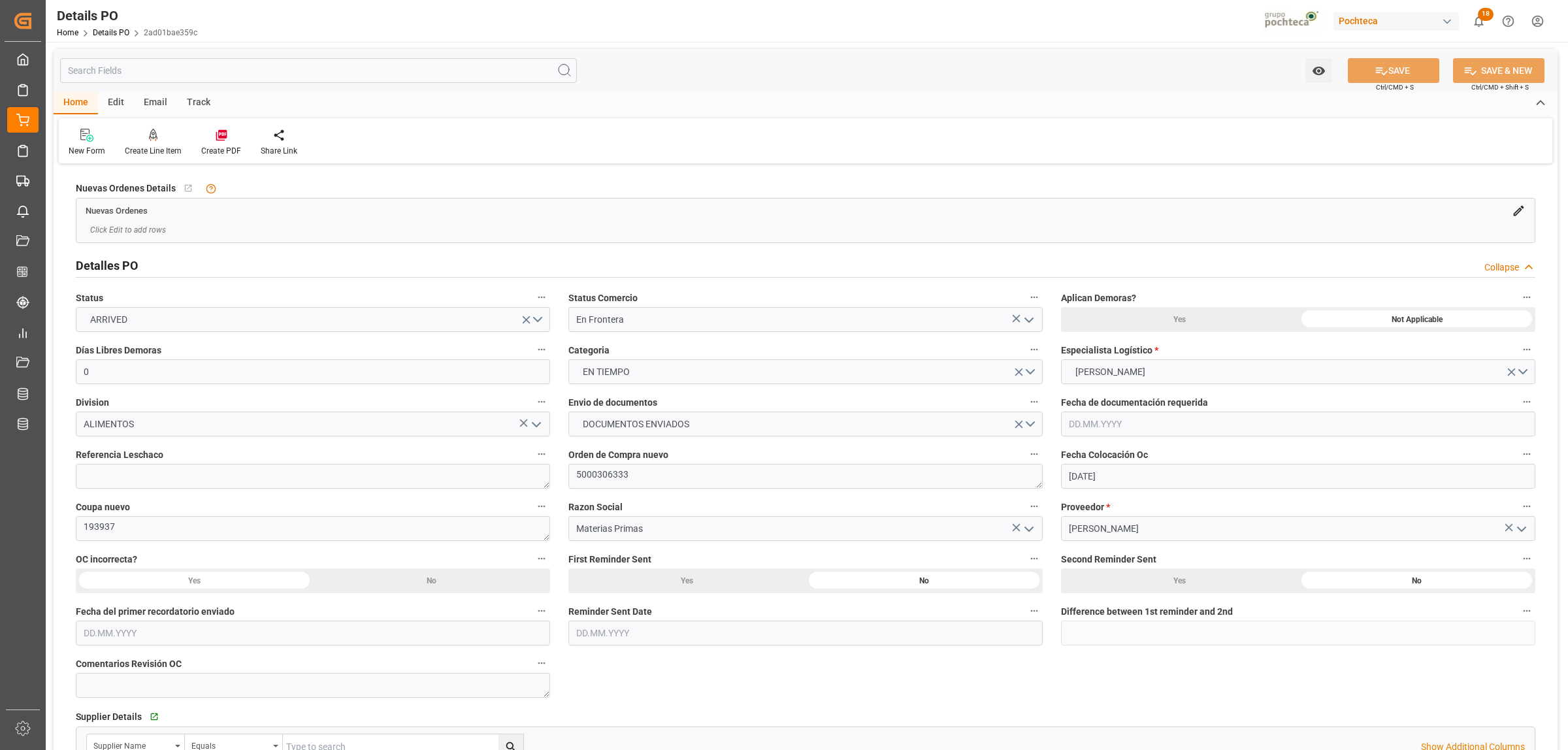
scroll to position [0, 0]
drag, startPoint x: 135, startPoint y: 527, endPoint x: 67, endPoint y: 531, distance: 68.1
click at [67, 531] on div "Coupa nuevo 193937" at bounding box center [313, 520] width 493 height 52
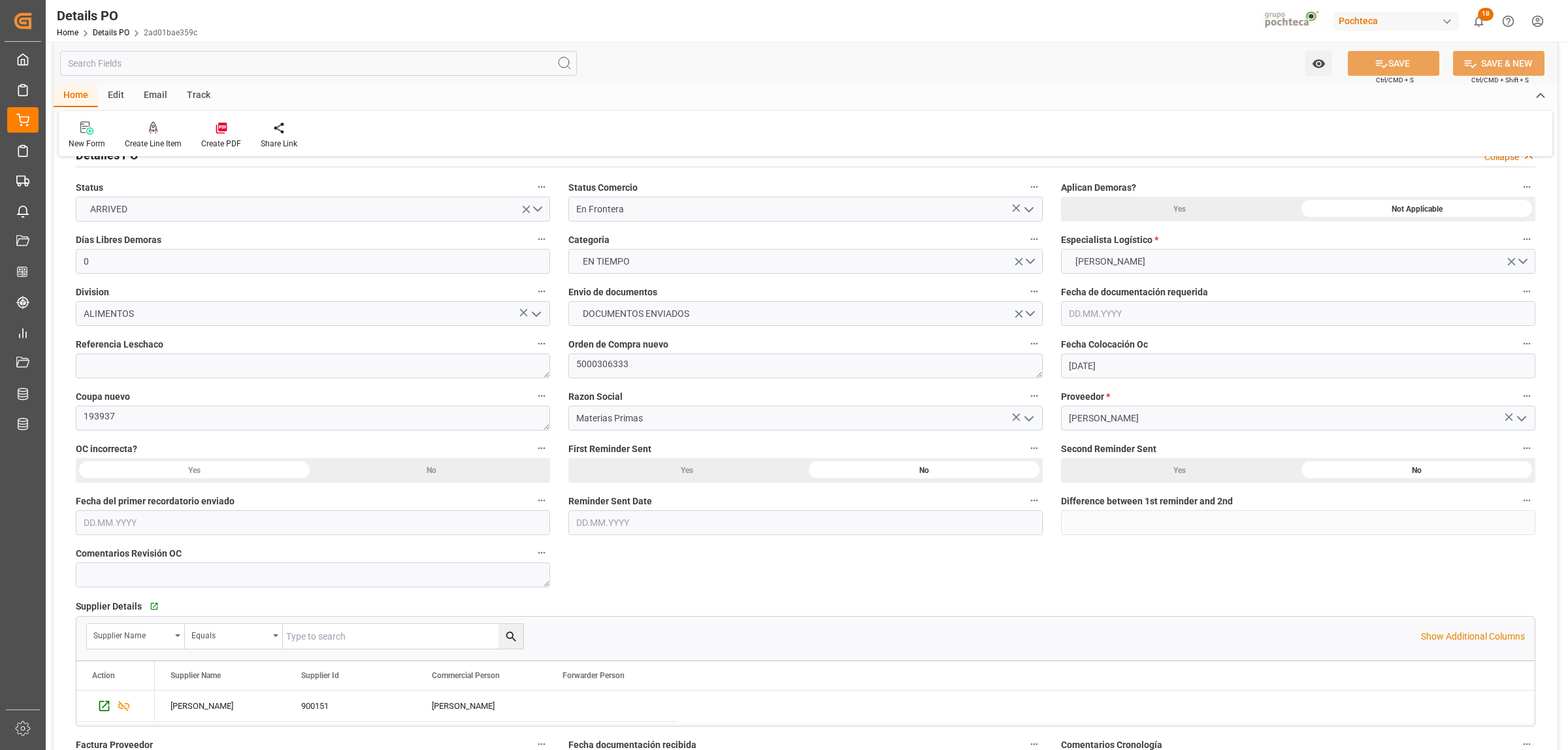
scroll to position [163, 0]
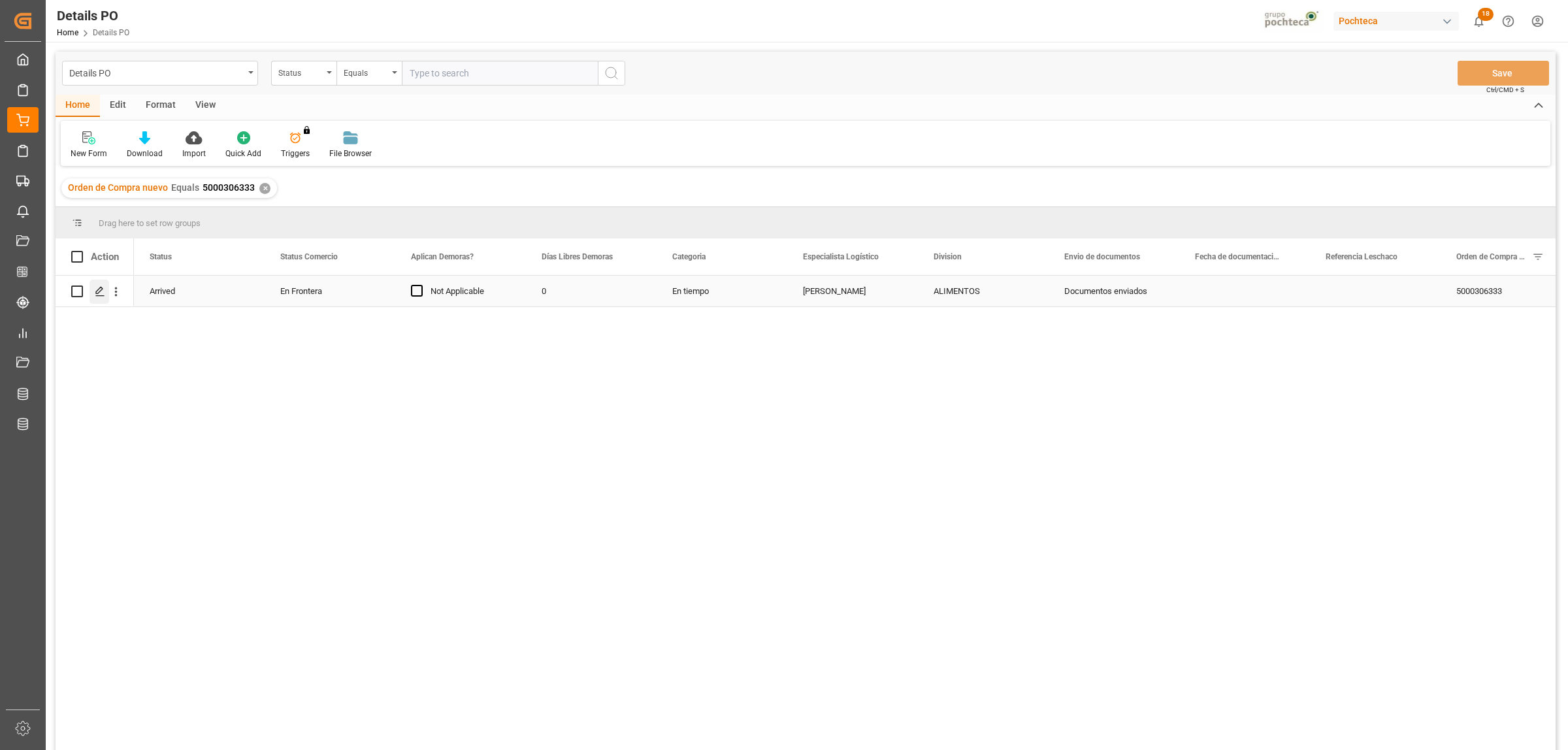
click at [103, 289] on polygon "Press SPACE to select this row." at bounding box center [99, 291] width 7 height 7
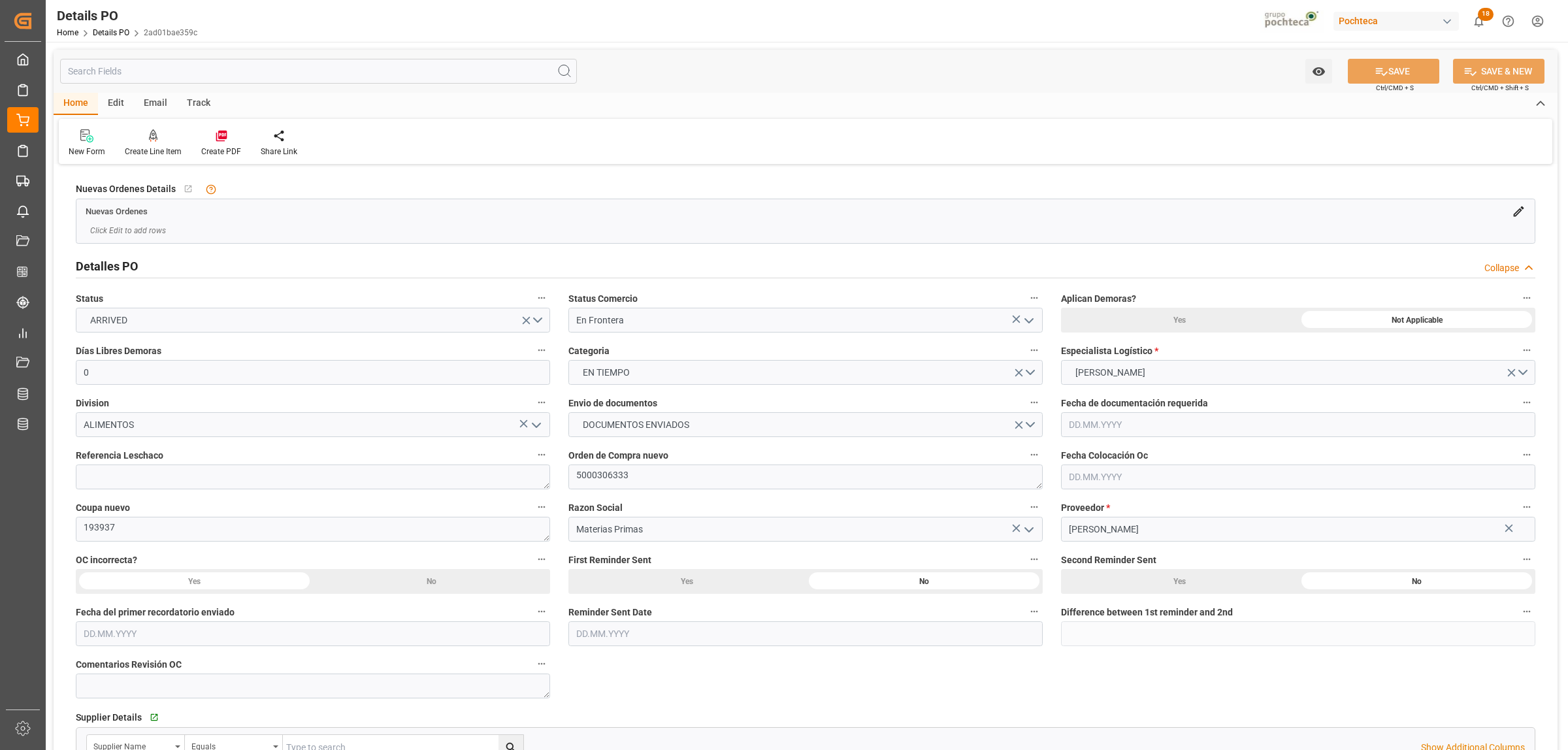
type input "0"
type input "[DATE]"
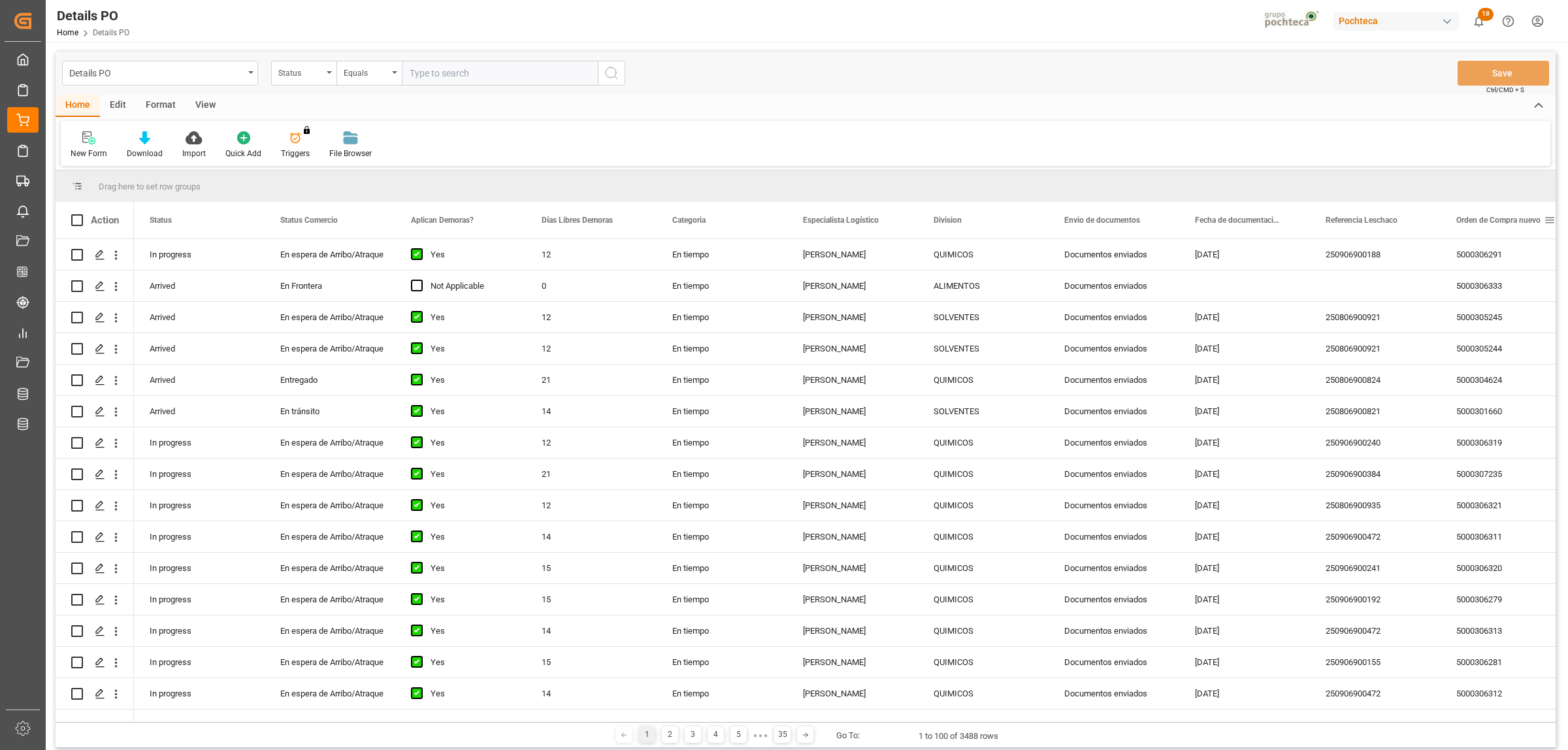
click at [1547, 219] on span at bounding box center [1550, 220] width 12 height 12
click at [1507, 223] on span "filter" at bounding box center [1506, 222] width 12 height 12
type input "5000306334"
click at [1497, 327] on button "Apply" at bounding box center [1500, 331] width 24 height 13
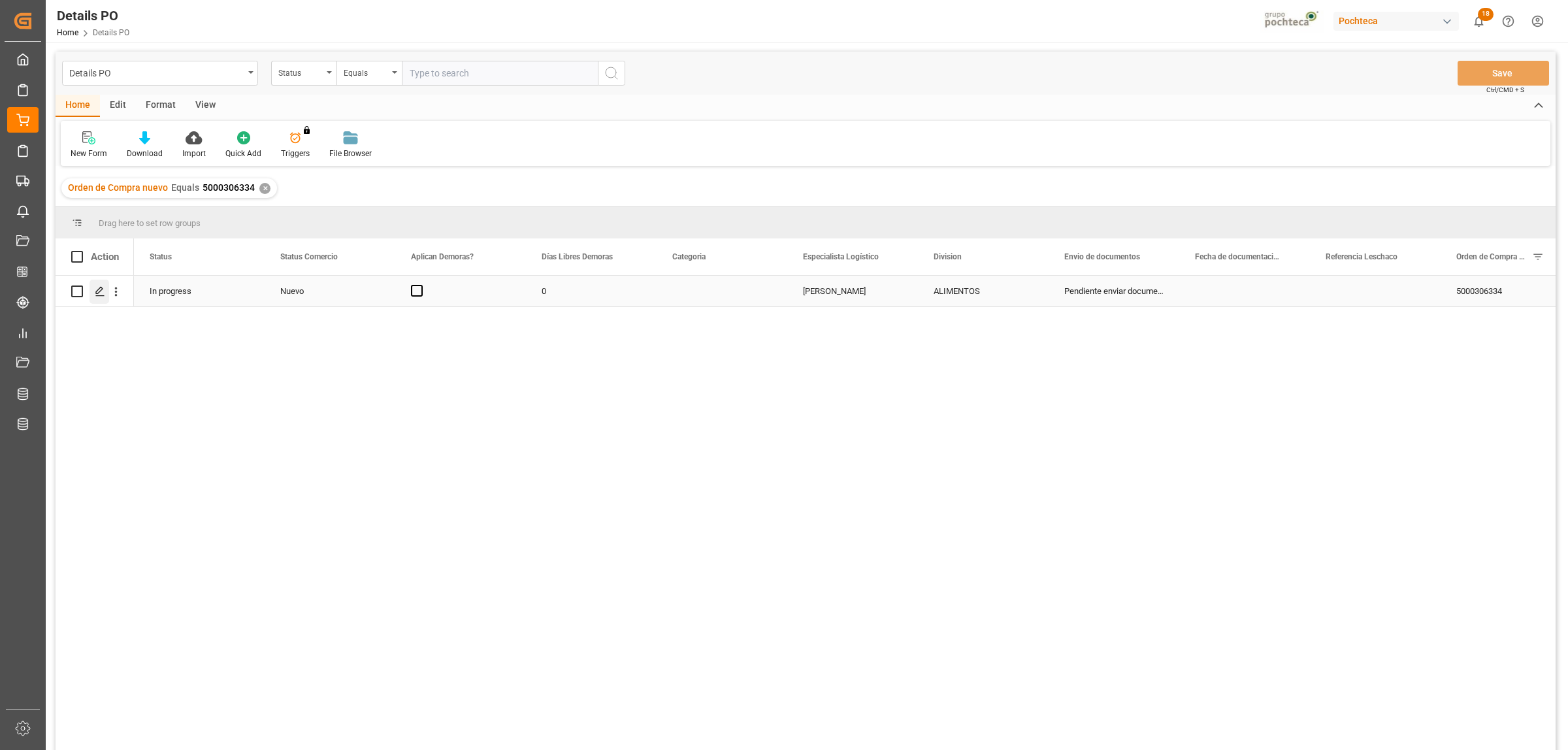
click at [103, 295] on icon "Press SPACE to select this row." at bounding box center [100, 291] width 11 height 11
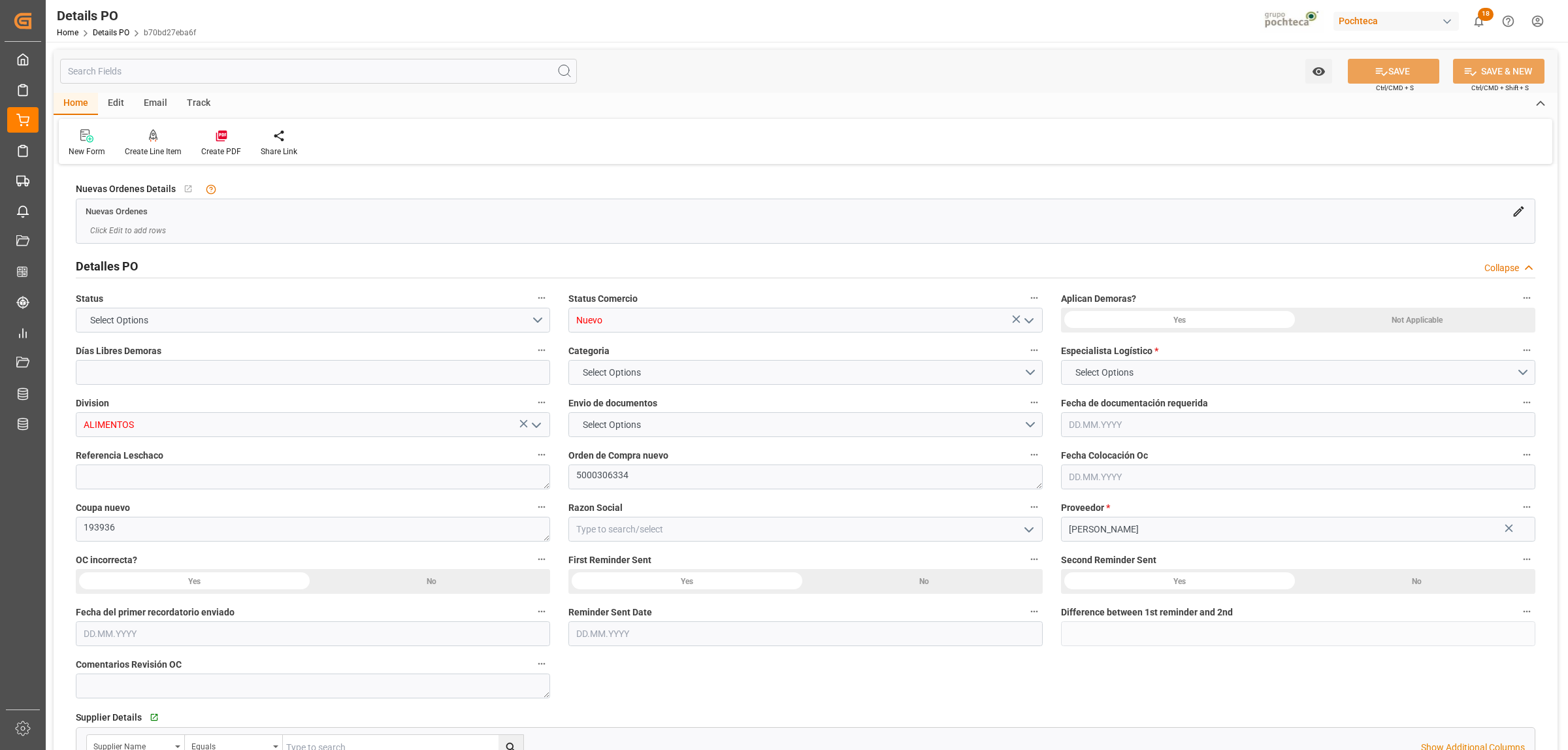
type input "0"
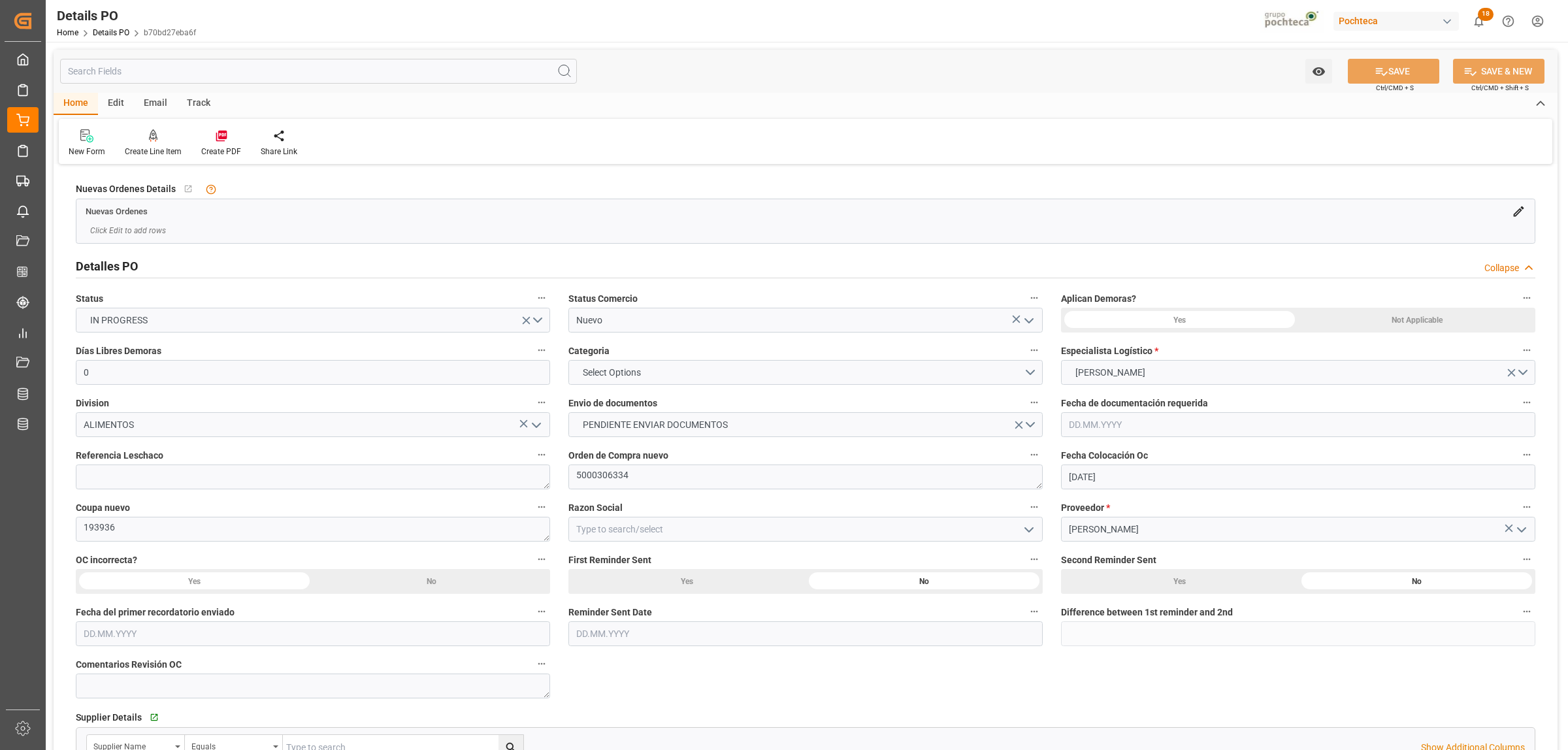
type input "[DATE]"
click at [1030, 325] on icon "open menu" at bounding box center [1029, 321] width 16 height 16
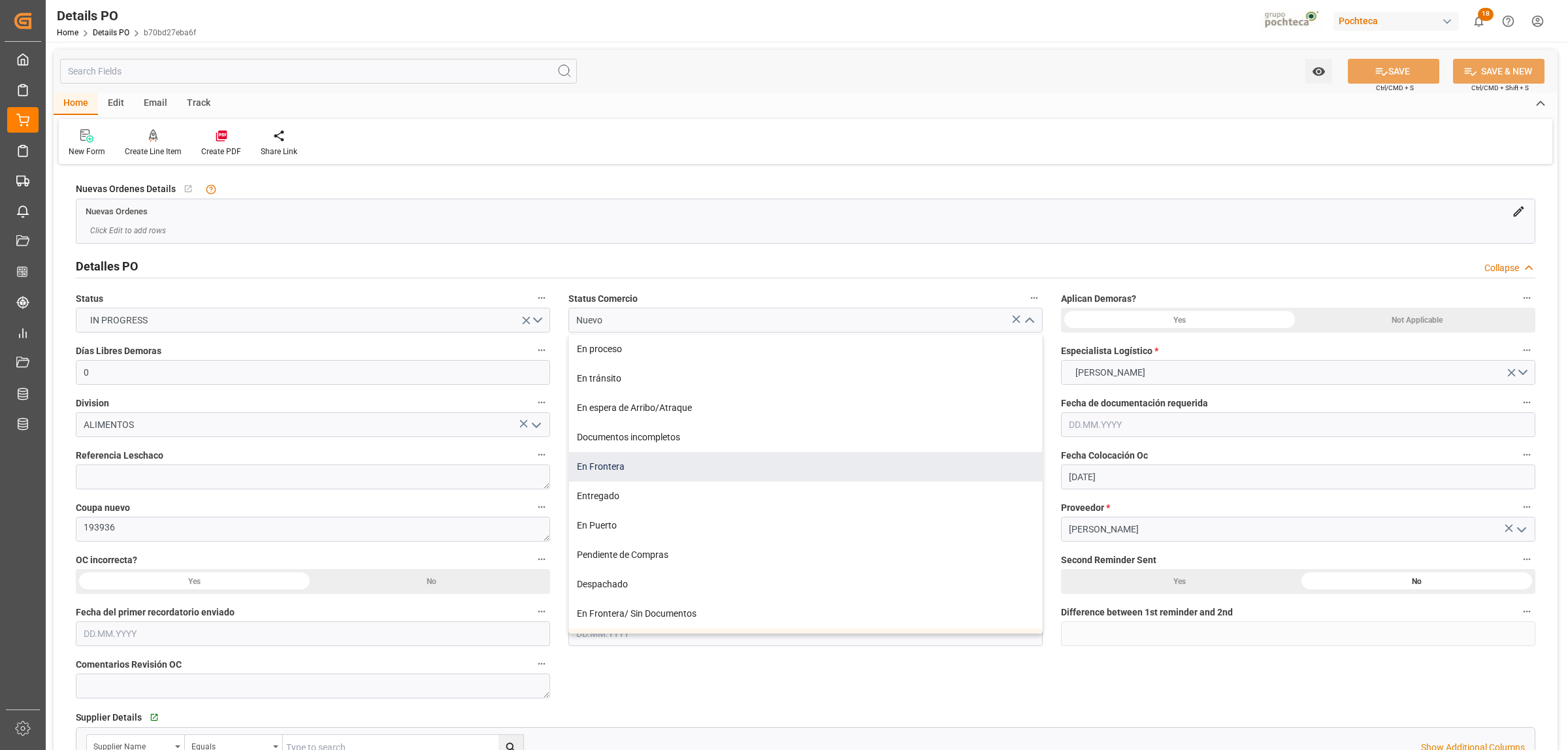
click at [641, 474] on div "En Frontera" at bounding box center [806, 467] width 473 height 29
type input "En Frontera"
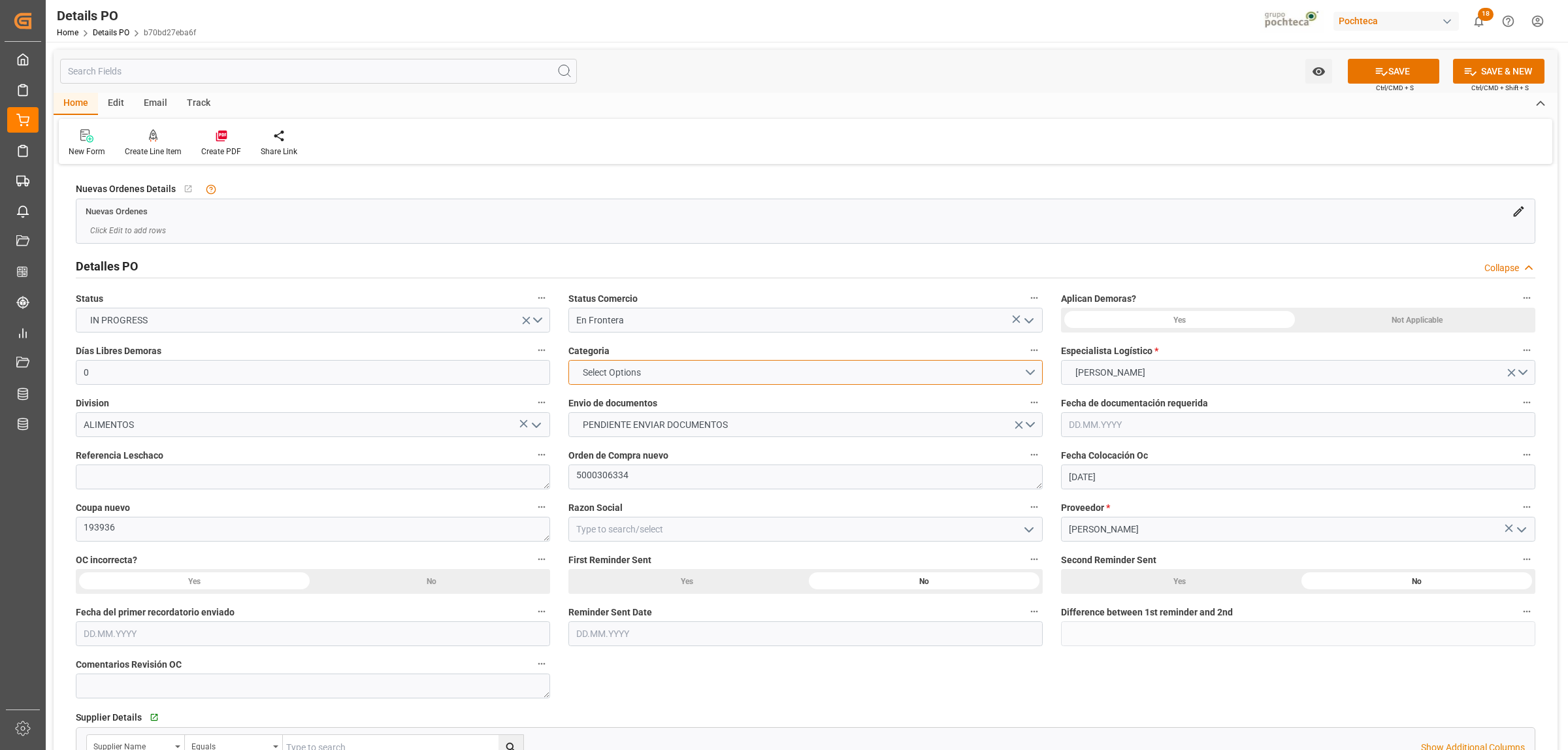
click at [1021, 377] on button "Select Options" at bounding box center [805, 372] width 474 height 25
click at [638, 409] on div "EN TIEMPO" at bounding box center [806, 403] width 473 height 27
click at [1031, 425] on button "PENDIENTE ENVIAR DOCUMENTOS" at bounding box center [805, 424] width 474 height 25
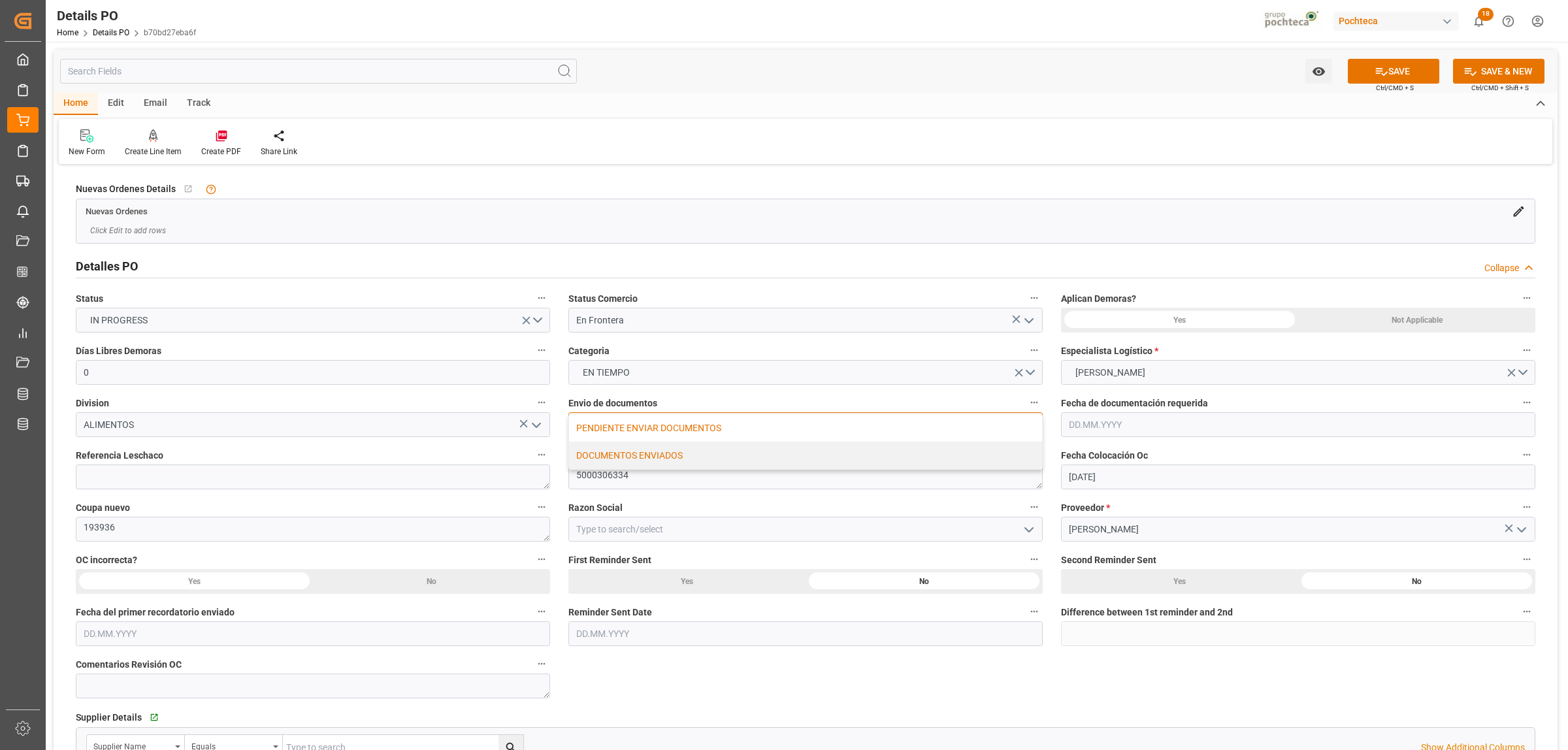
click at [674, 455] on div "DOCUMENTOS ENVIADOS" at bounding box center [806, 455] width 473 height 27
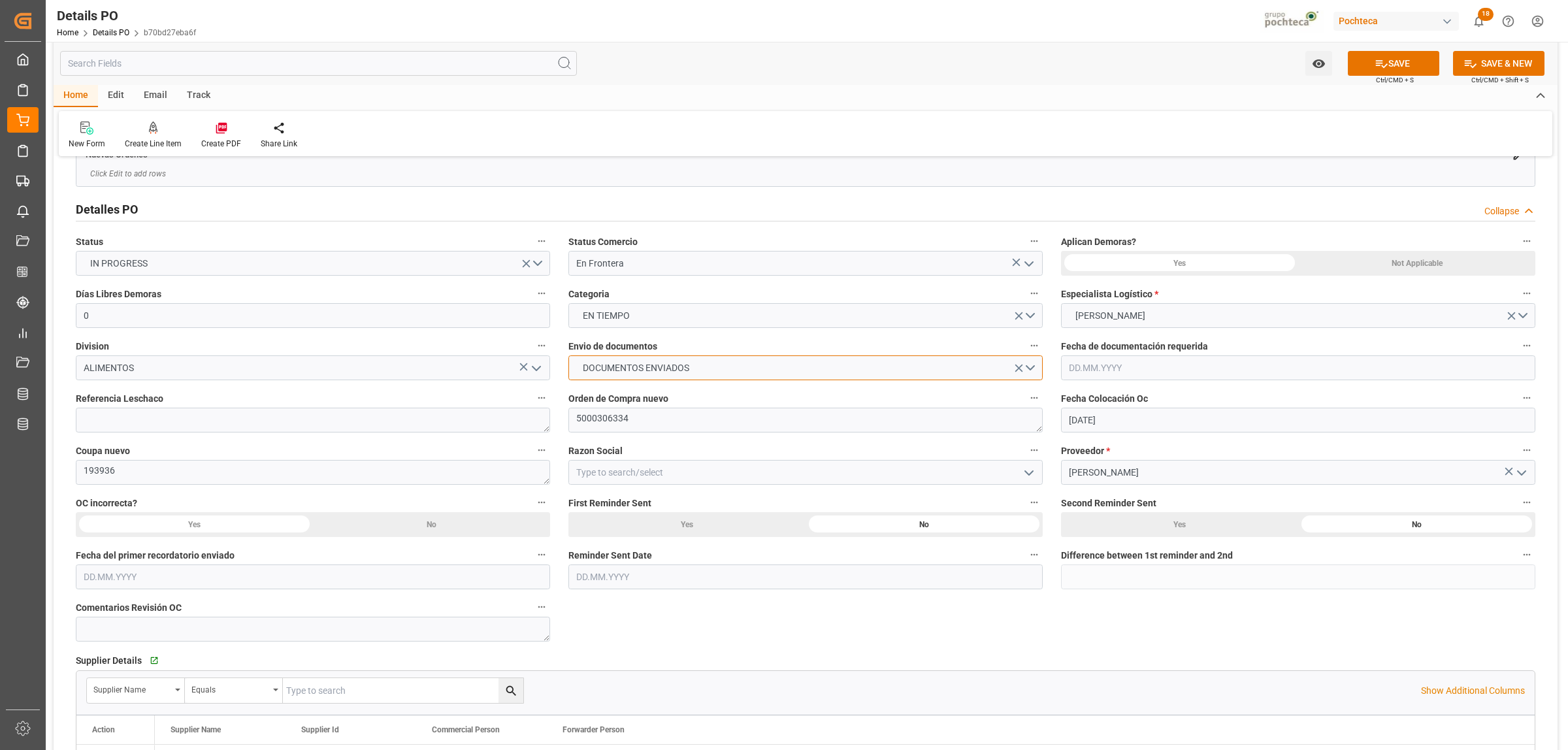
scroll to position [82, 0]
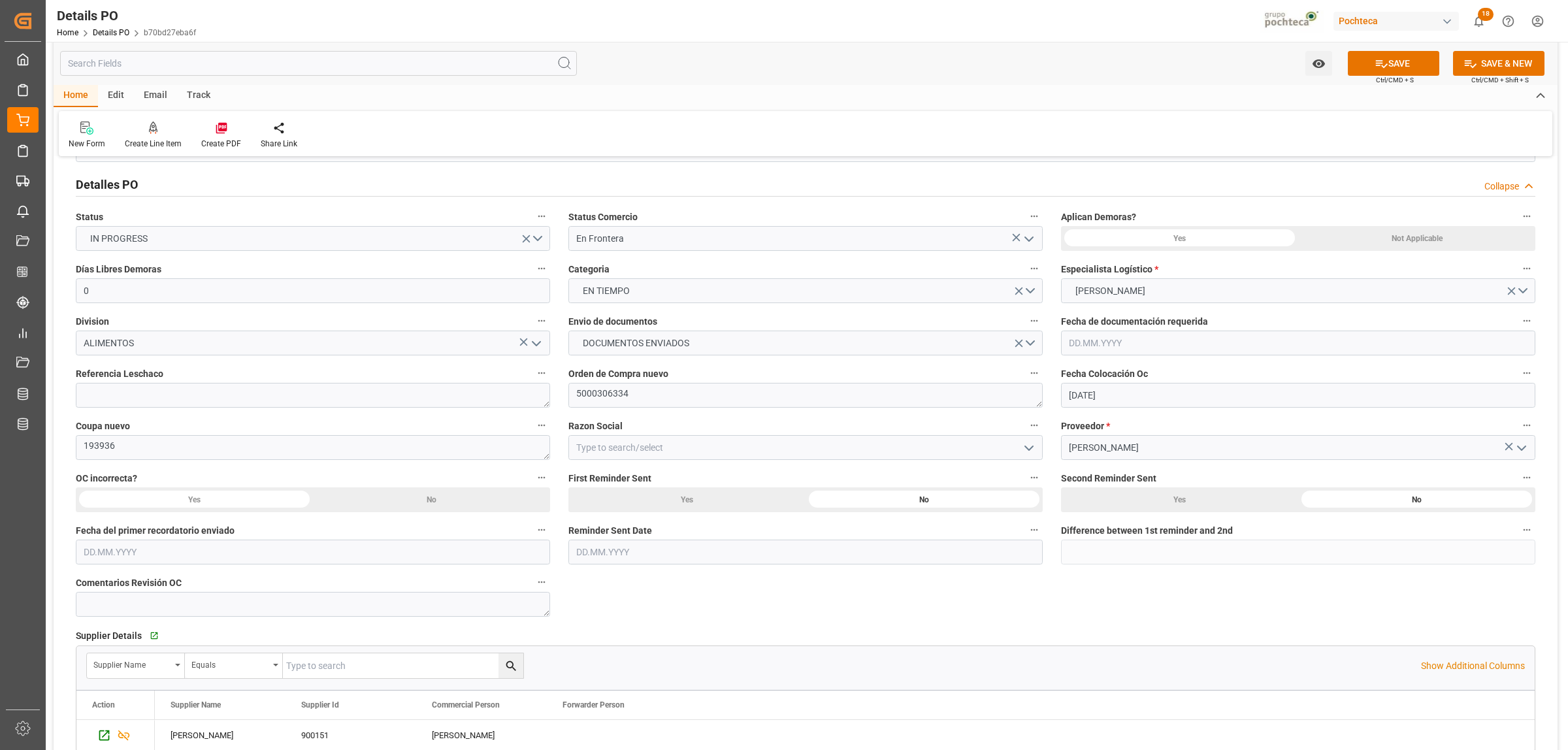
click at [1410, 239] on div "Not Applicable" at bounding box center [1417, 238] width 237 height 25
click at [1031, 449] on icon "open menu" at bounding box center [1029, 449] width 16 height 16
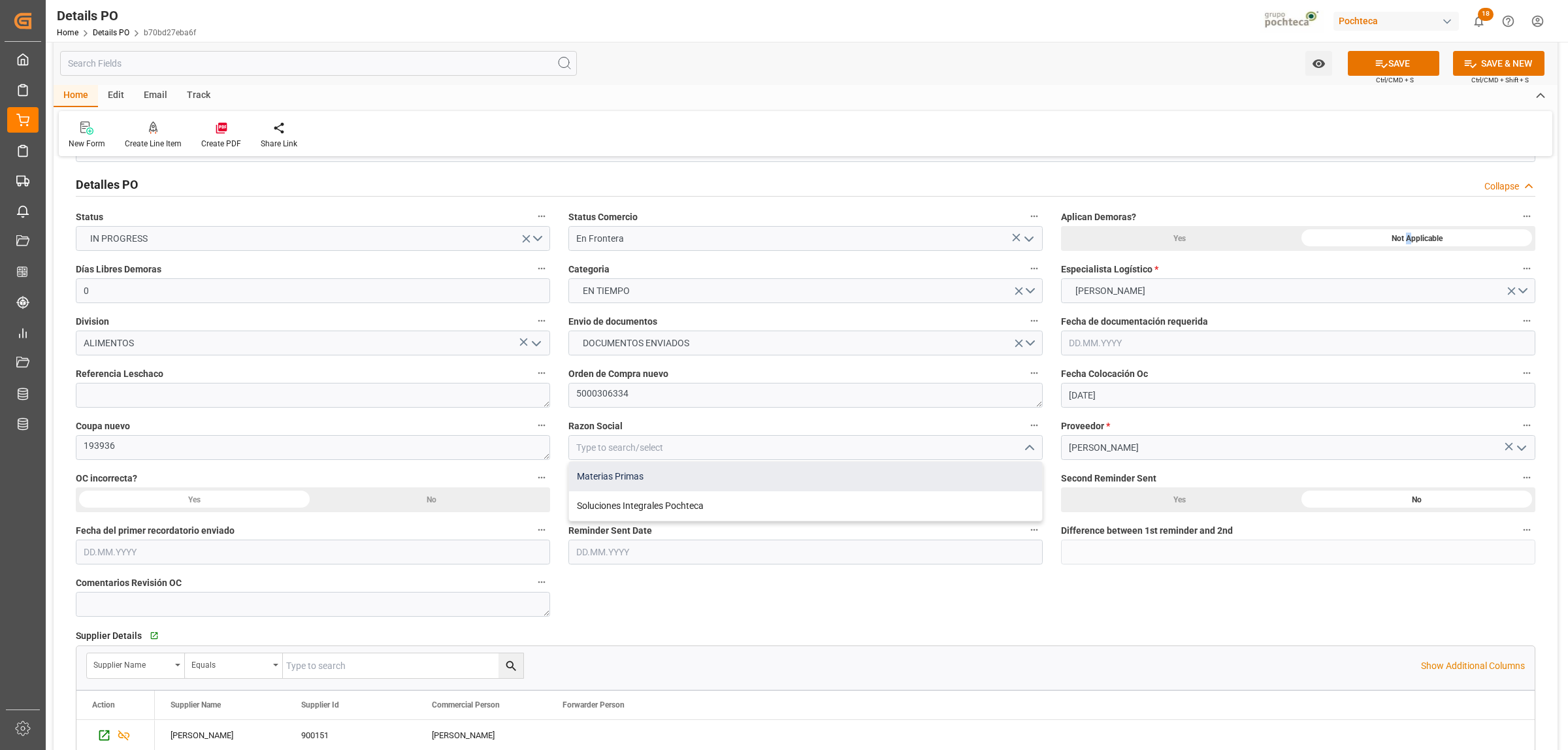
click at [642, 482] on div "Materias Primas" at bounding box center [806, 477] width 473 height 29
type input "Materias Primas"
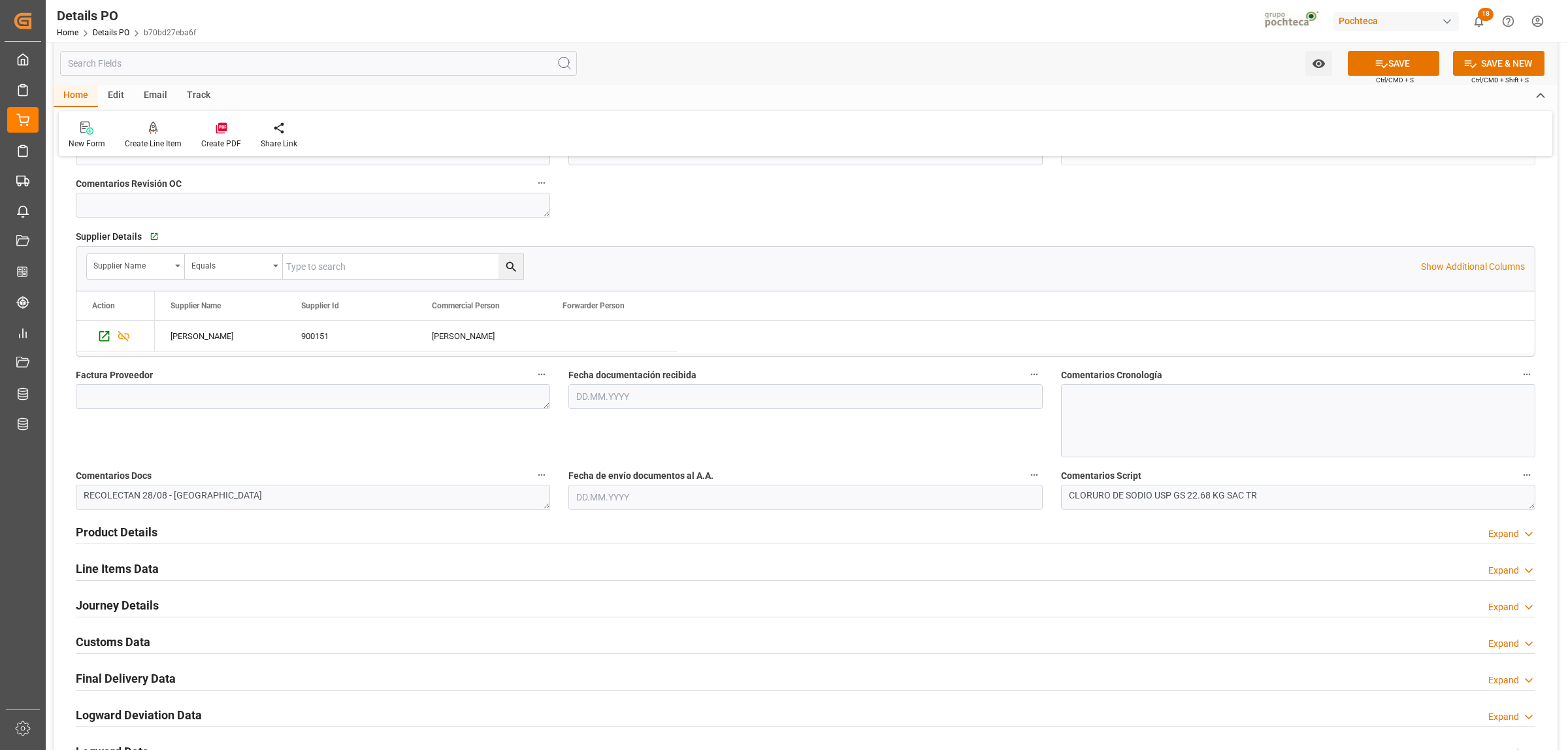
scroll to position [490, 0]
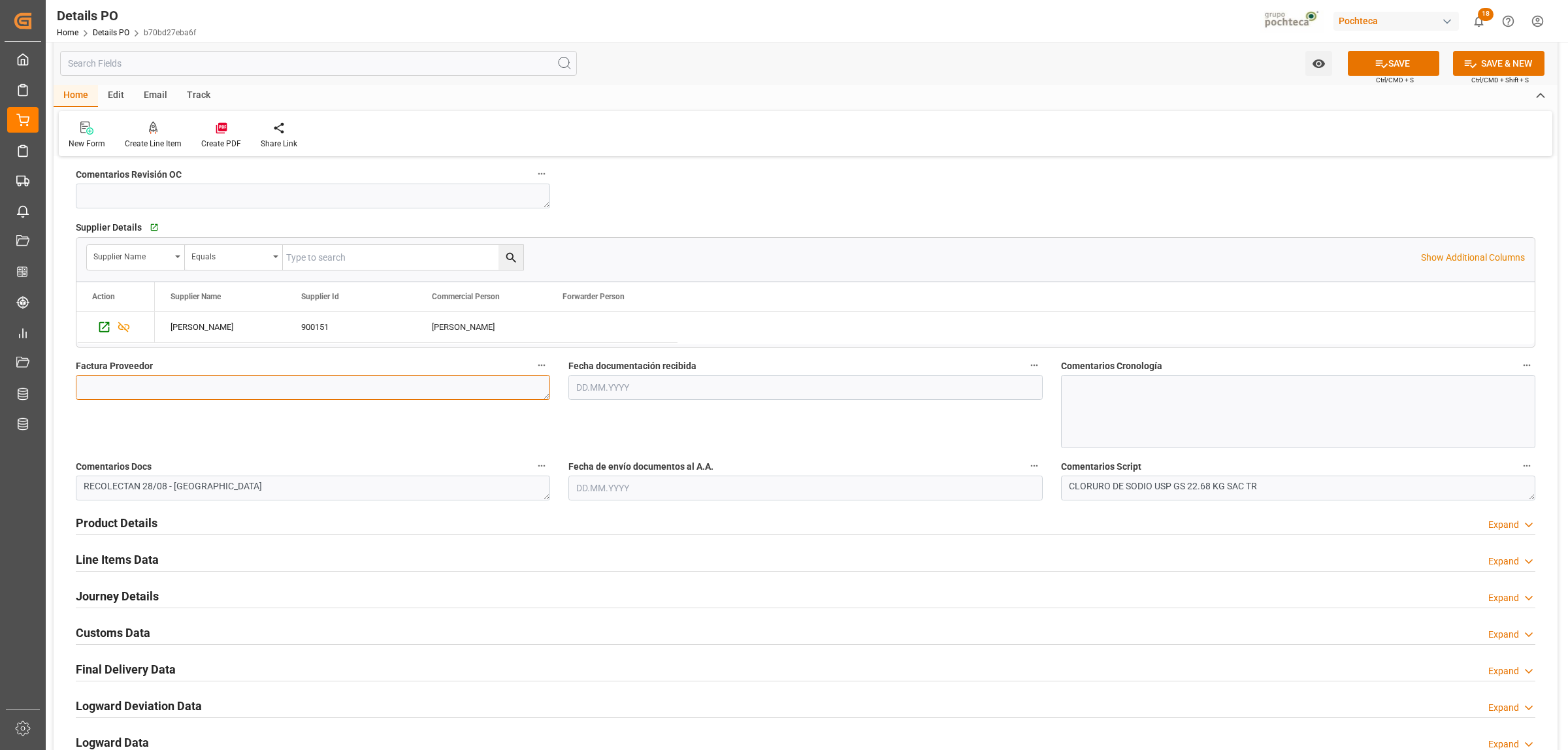
click at [226, 390] on textarea at bounding box center [313, 387] width 474 height 25
paste textarea "5403683712"
type textarea "5403683712"
click at [671, 393] on input "text" at bounding box center [805, 387] width 474 height 25
click at [587, 469] on span "1" at bounding box center [585, 467] width 5 height 9
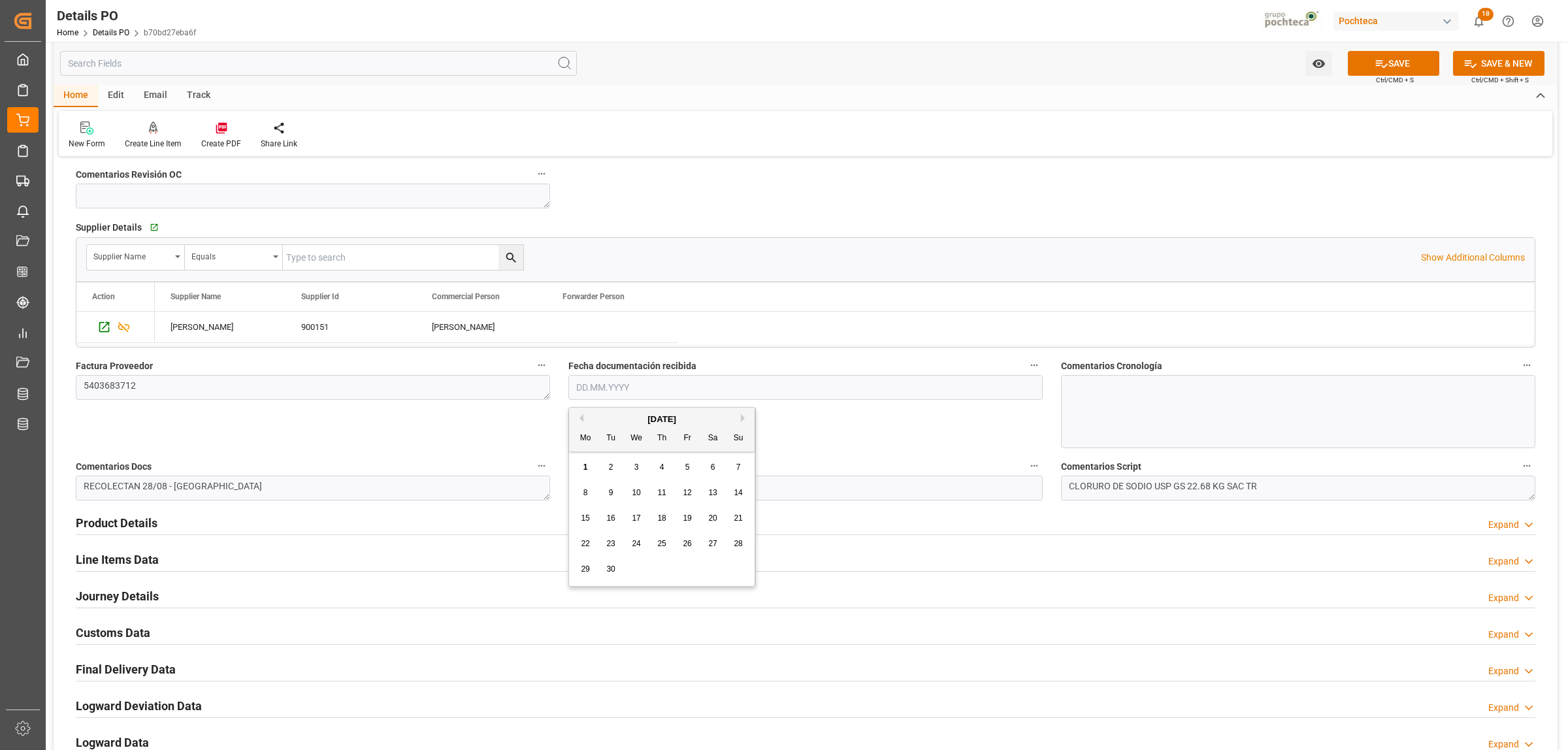
type input "[DATE]"
click at [589, 485] on input "text" at bounding box center [805, 487] width 474 height 25
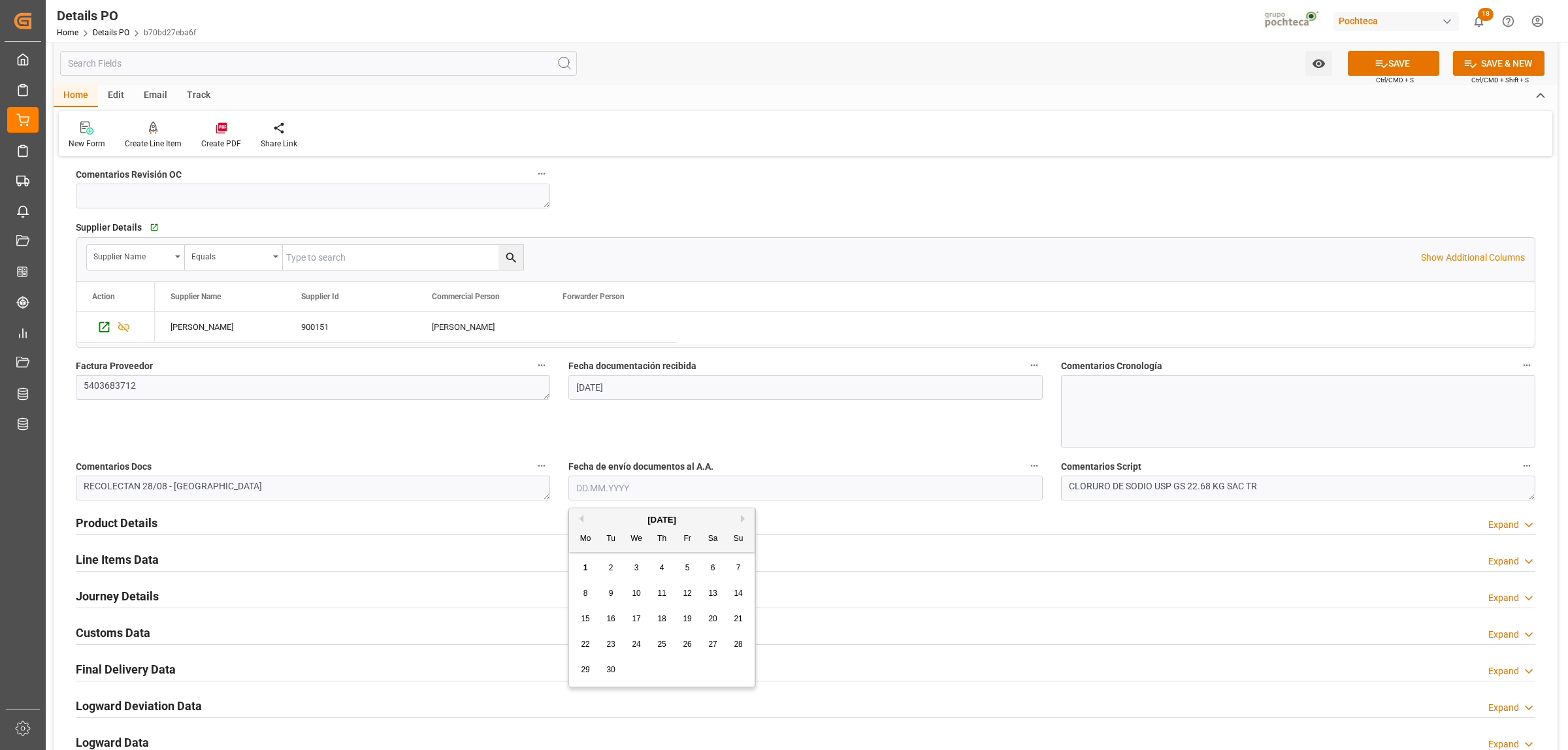
click at [583, 571] on span "1" at bounding box center [585, 568] width 5 height 9
type input "[DATE]"
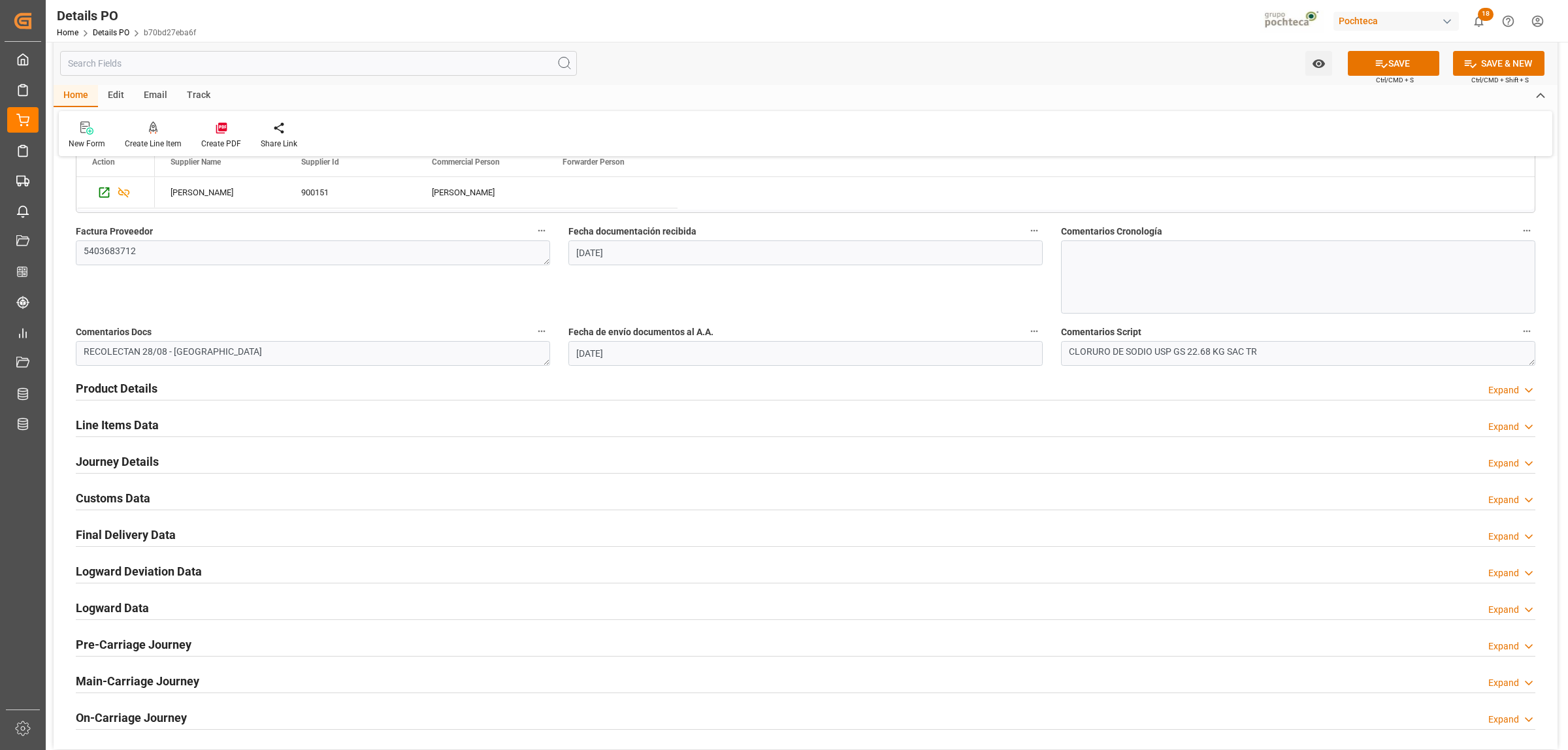
scroll to position [653, 0]
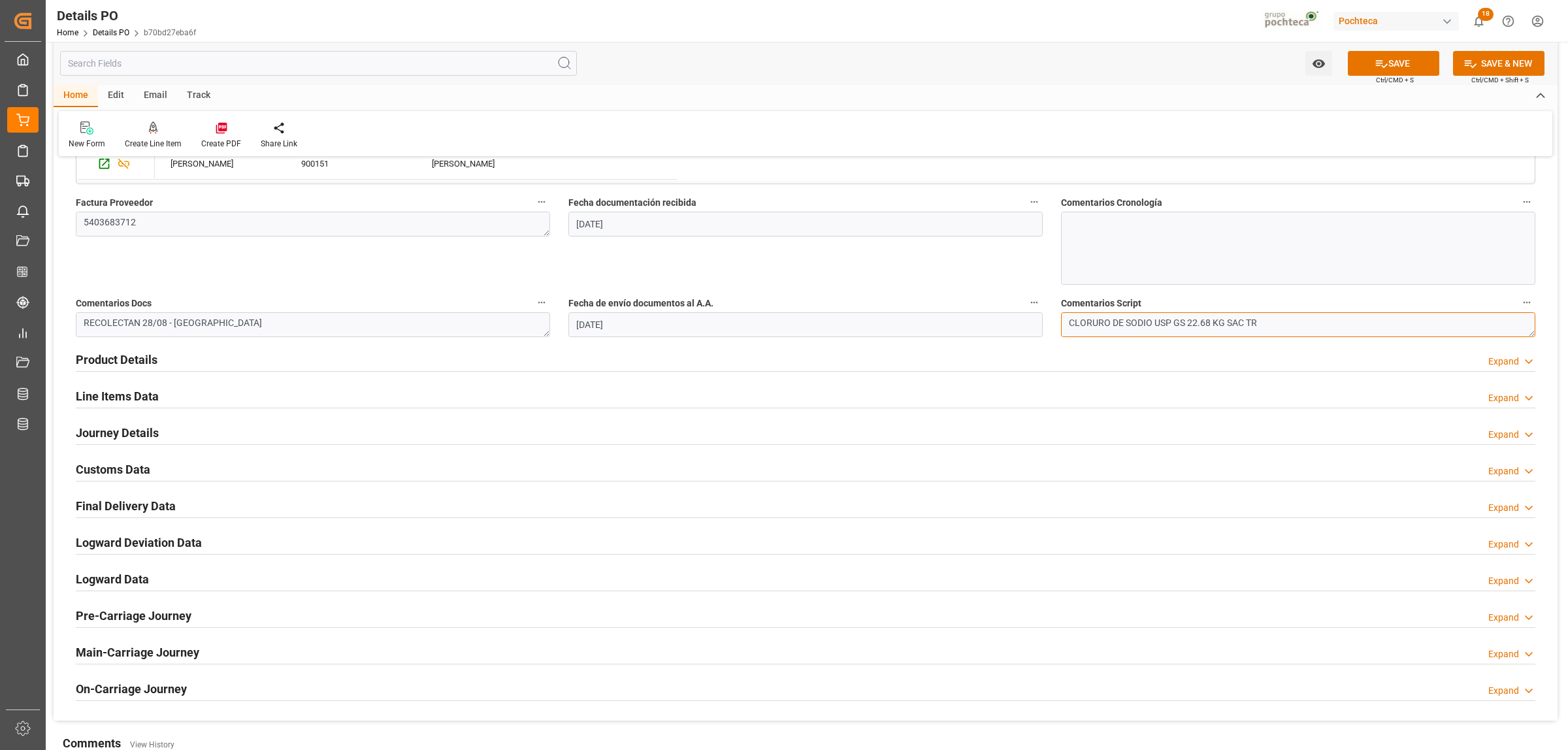
drag, startPoint x: 1209, startPoint y: 329, endPoint x: 1068, endPoint y: 330, distance: 141.0
click at [1068, 330] on textarea "CLORURO DE SODIO USP GS 22.68 KG SAC TR" at bounding box center [1298, 324] width 474 height 25
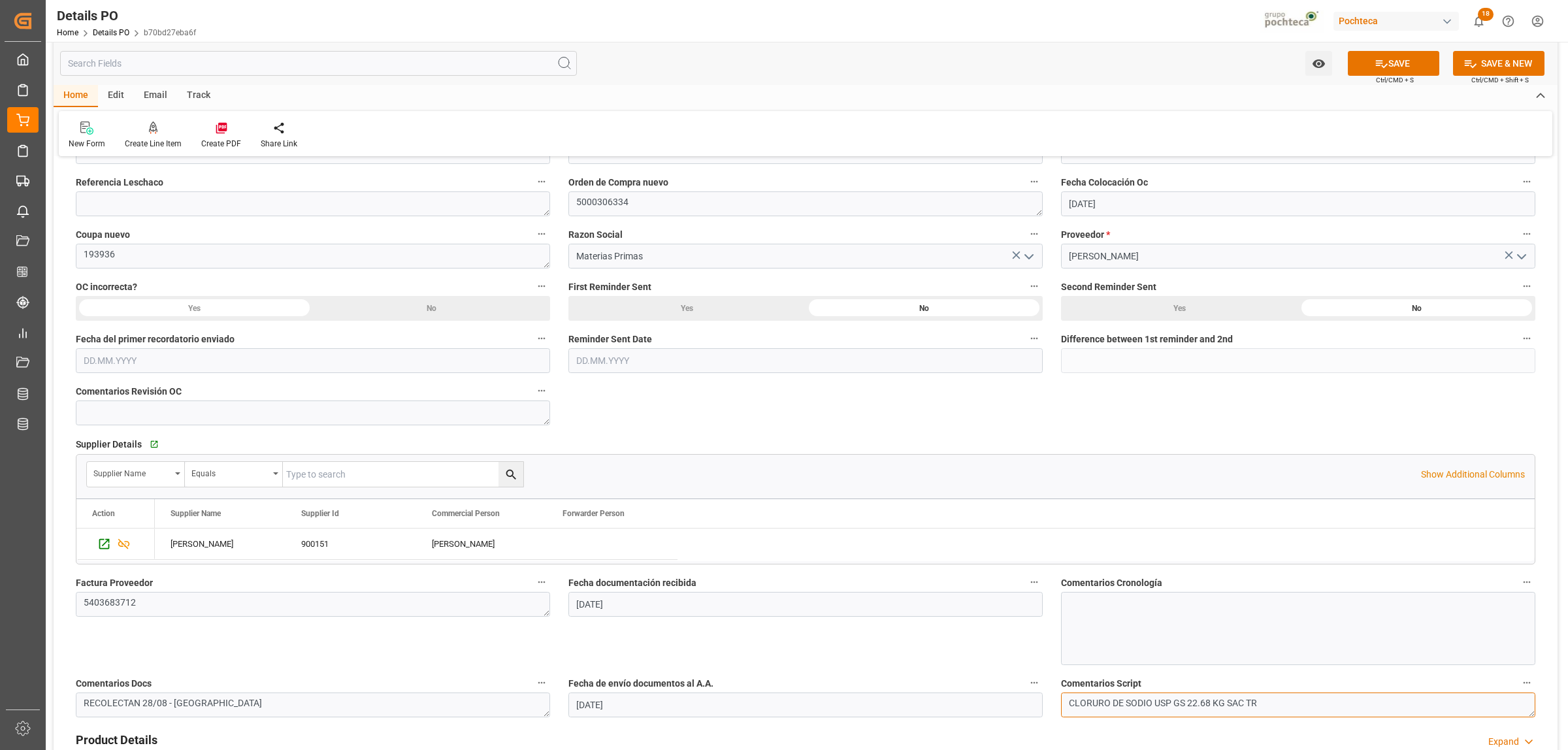
scroll to position [245, 0]
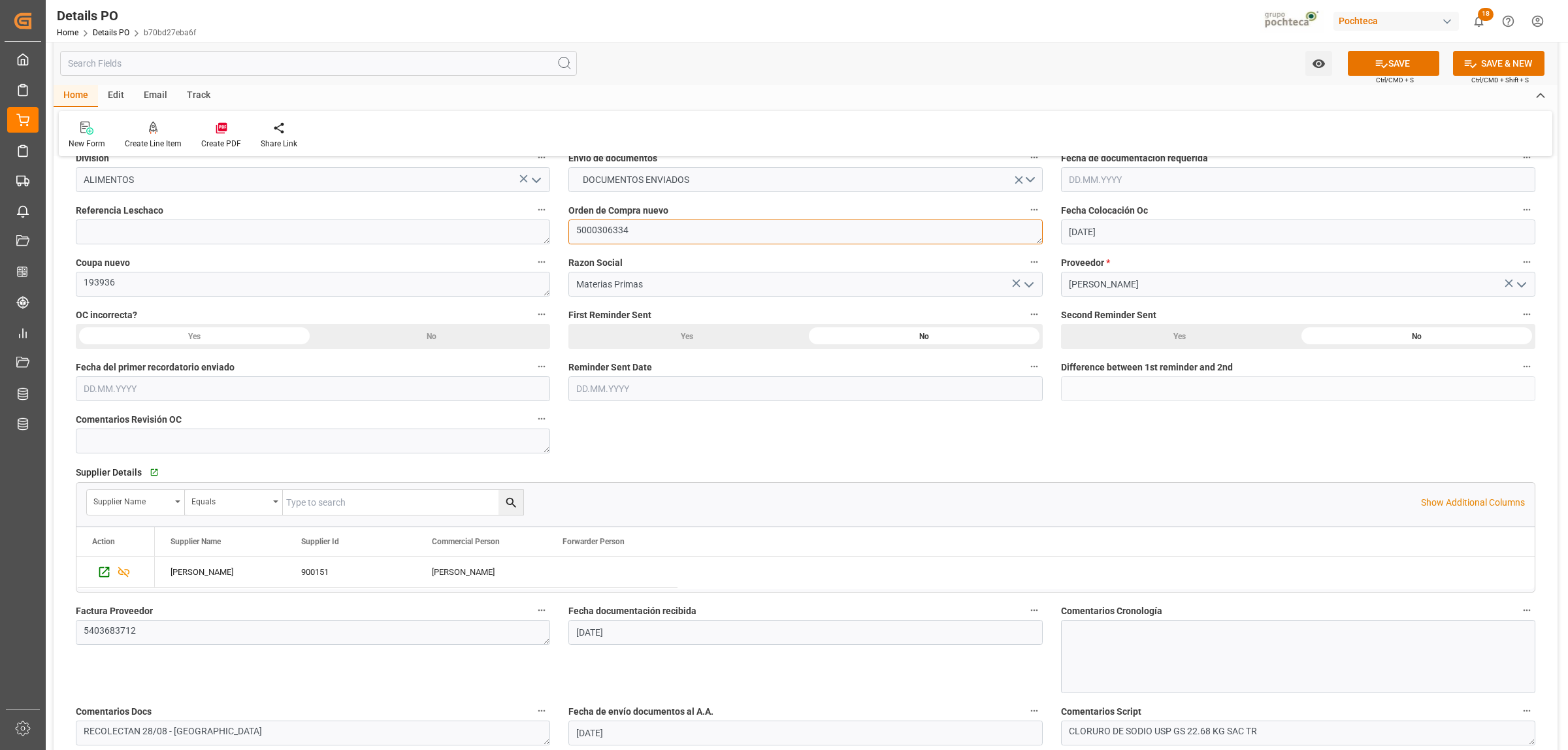
drag, startPoint x: 599, startPoint y: 236, endPoint x: 575, endPoint y: 239, distance: 24.2
click at [575, 239] on textarea "5000306334" at bounding box center [805, 231] width 474 height 25
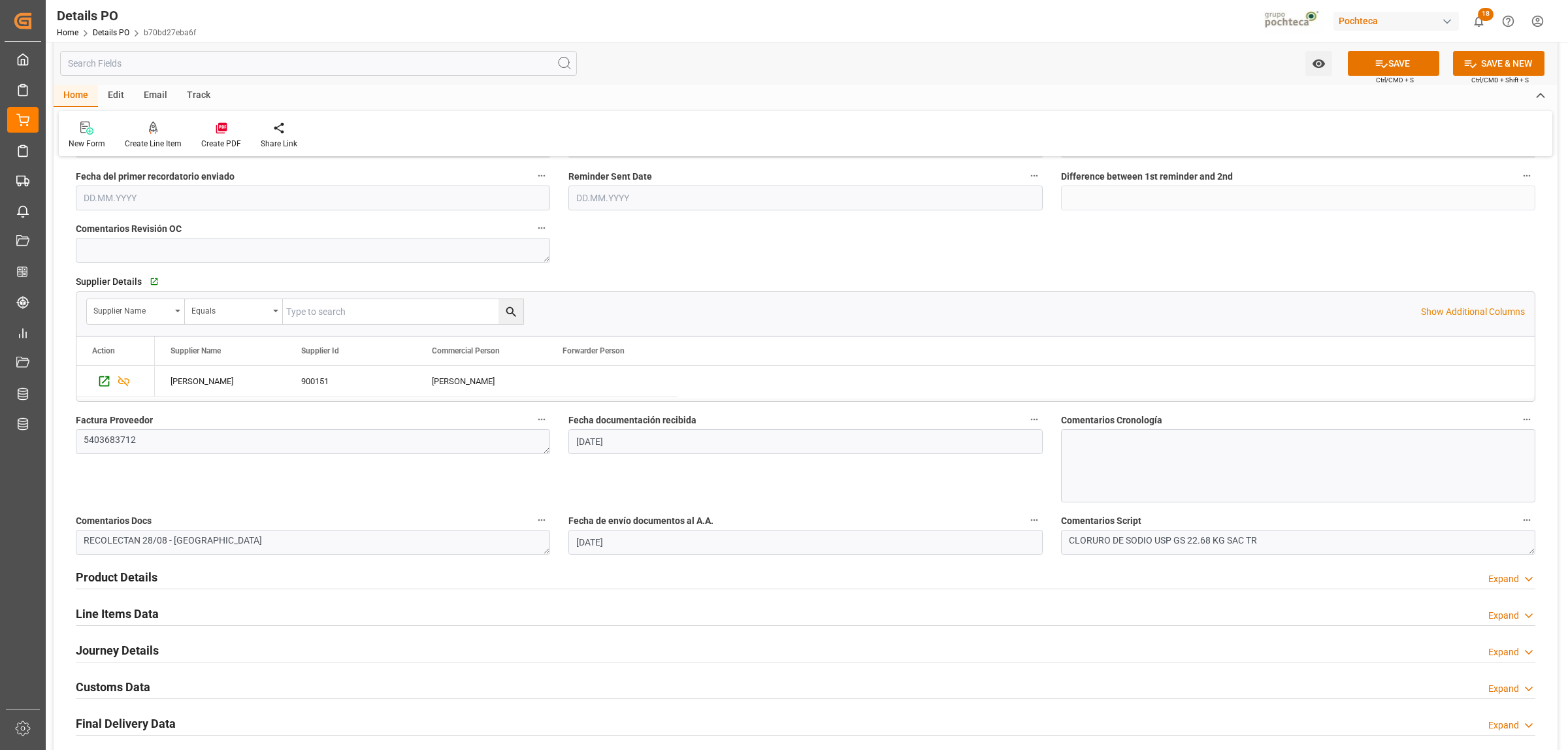
scroll to position [490, 0]
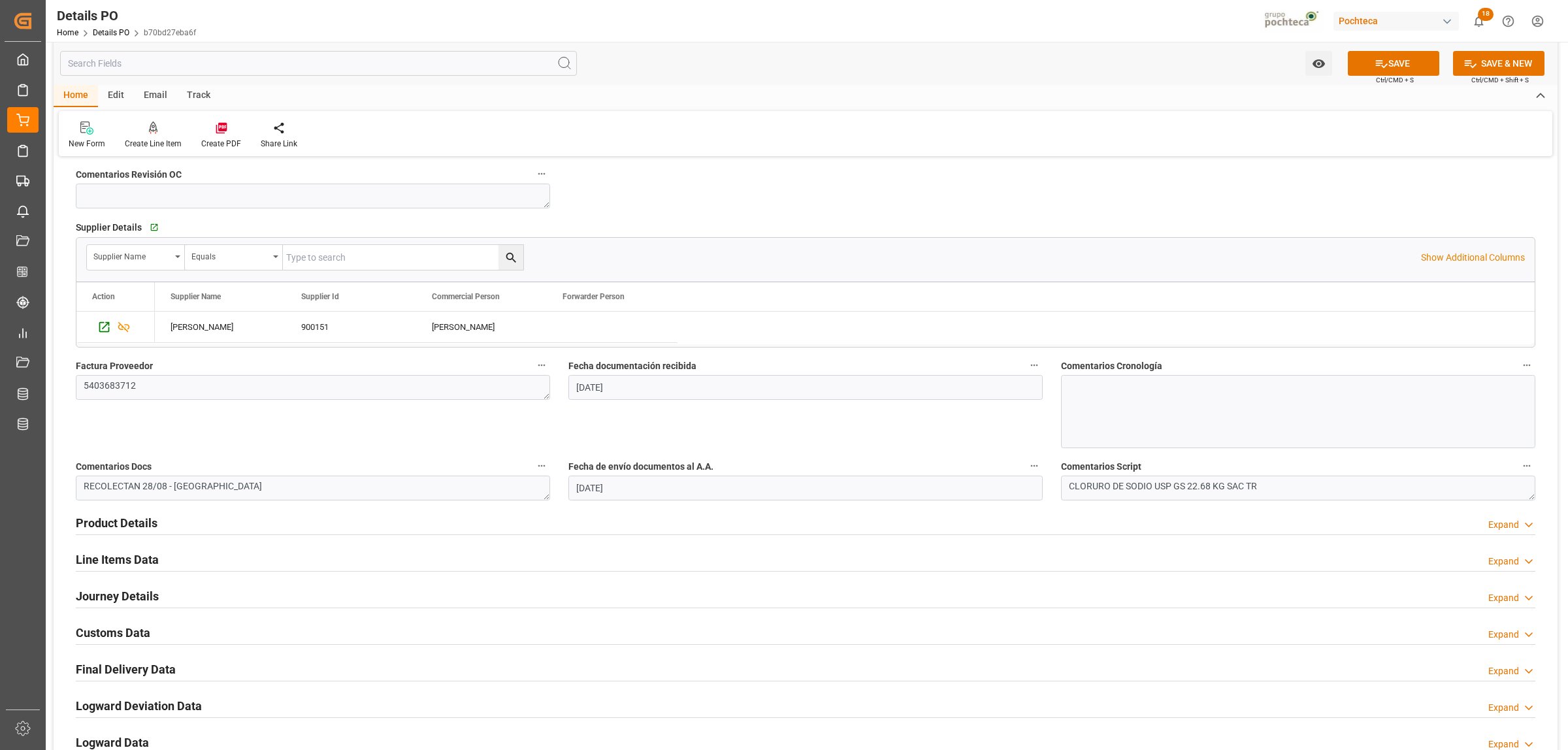
click at [126, 530] on h2 "Product Details" at bounding box center [117, 523] width 82 height 17
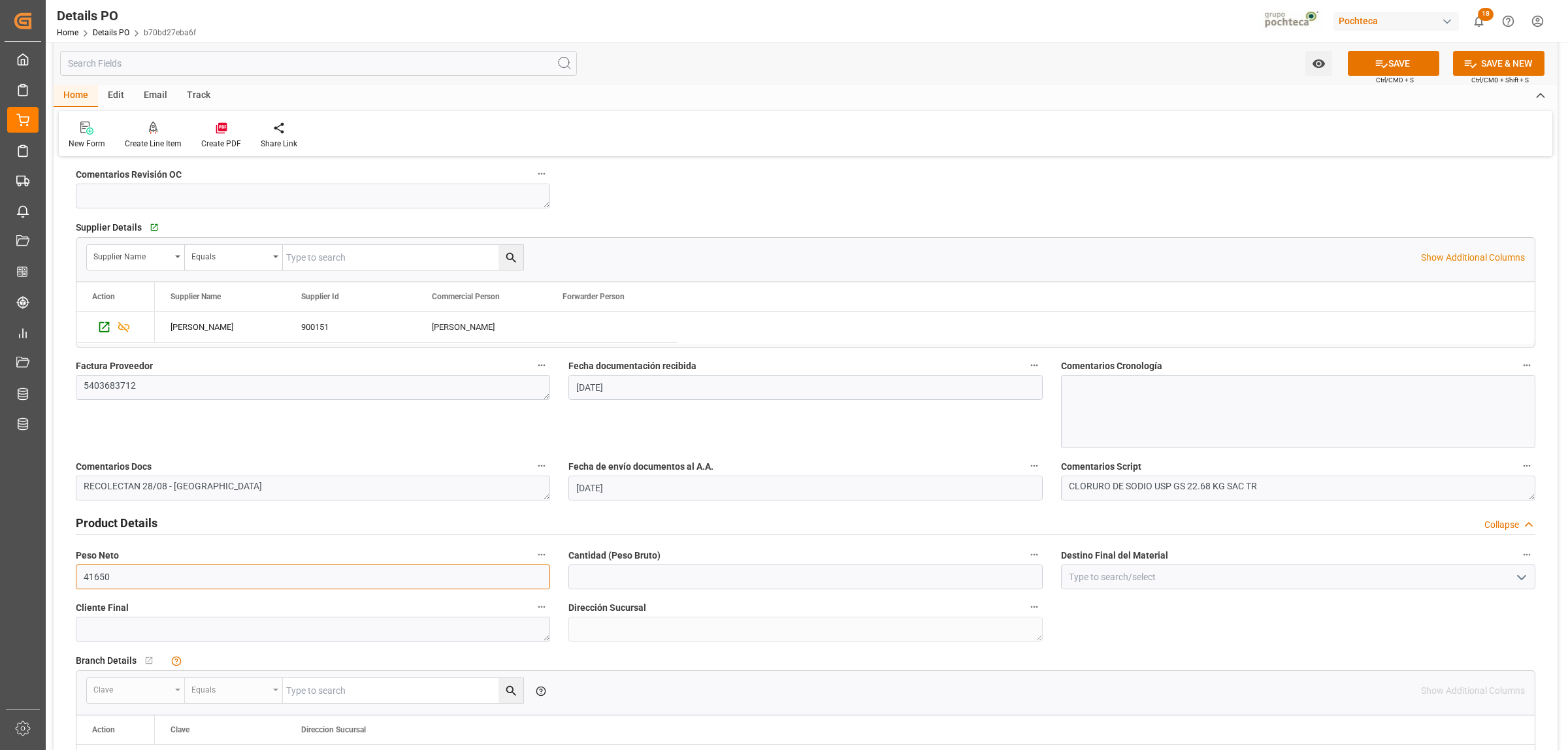
click at [125, 577] on input "41650" at bounding box center [313, 577] width 474 height 25
drag, startPoint x: 125, startPoint y: 577, endPoint x: 79, endPoint y: 581, distance: 46.2
click at [79, 581] on input "41650" at bounding box center [313, 577] width 474 height 25
type input "19000"
click at [629, 577] on input "text" at bounding box center [805, 577] width 474 height 25
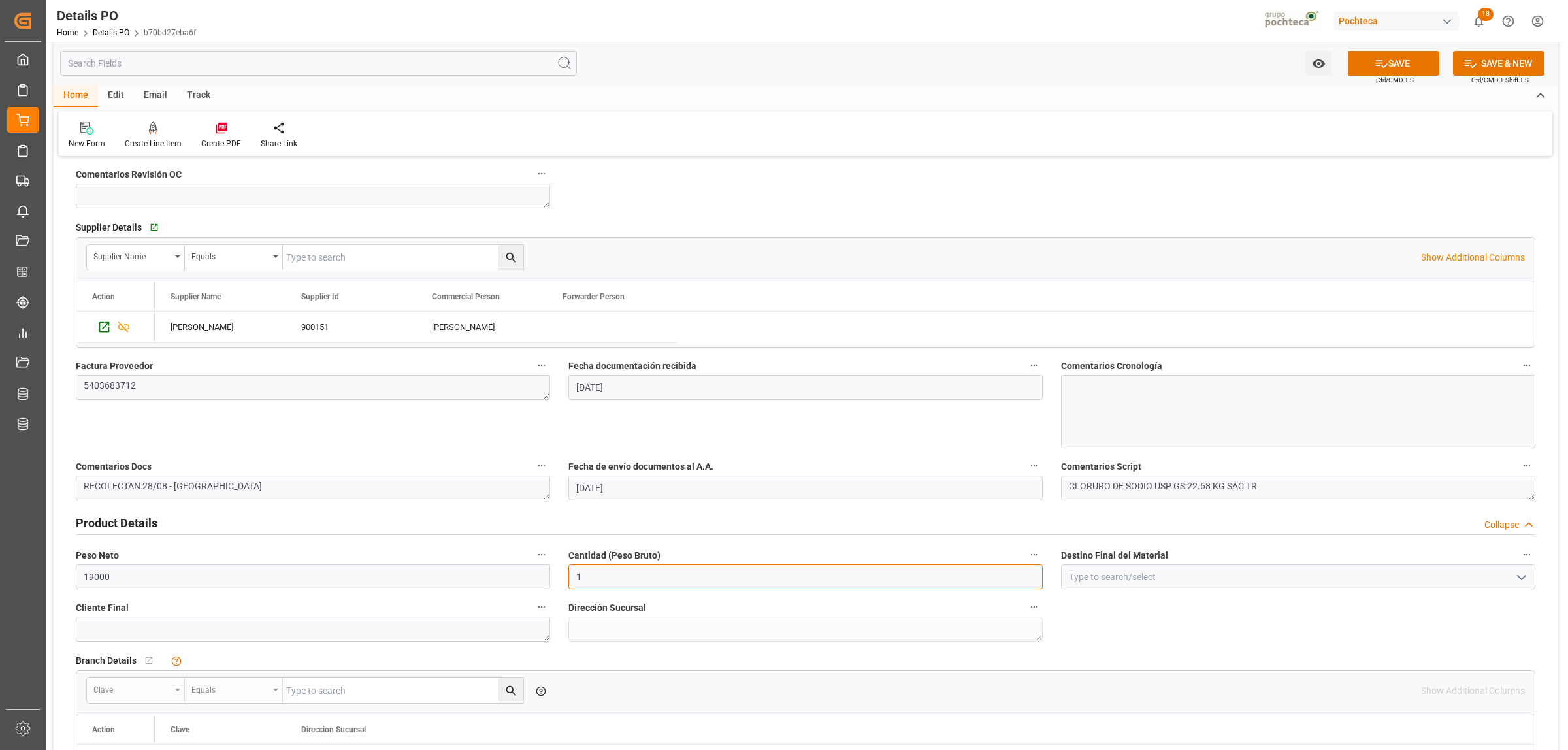
type input "19000"
click at [1139, 575] on input at bounding box center [1298, 577] width 474 height 25
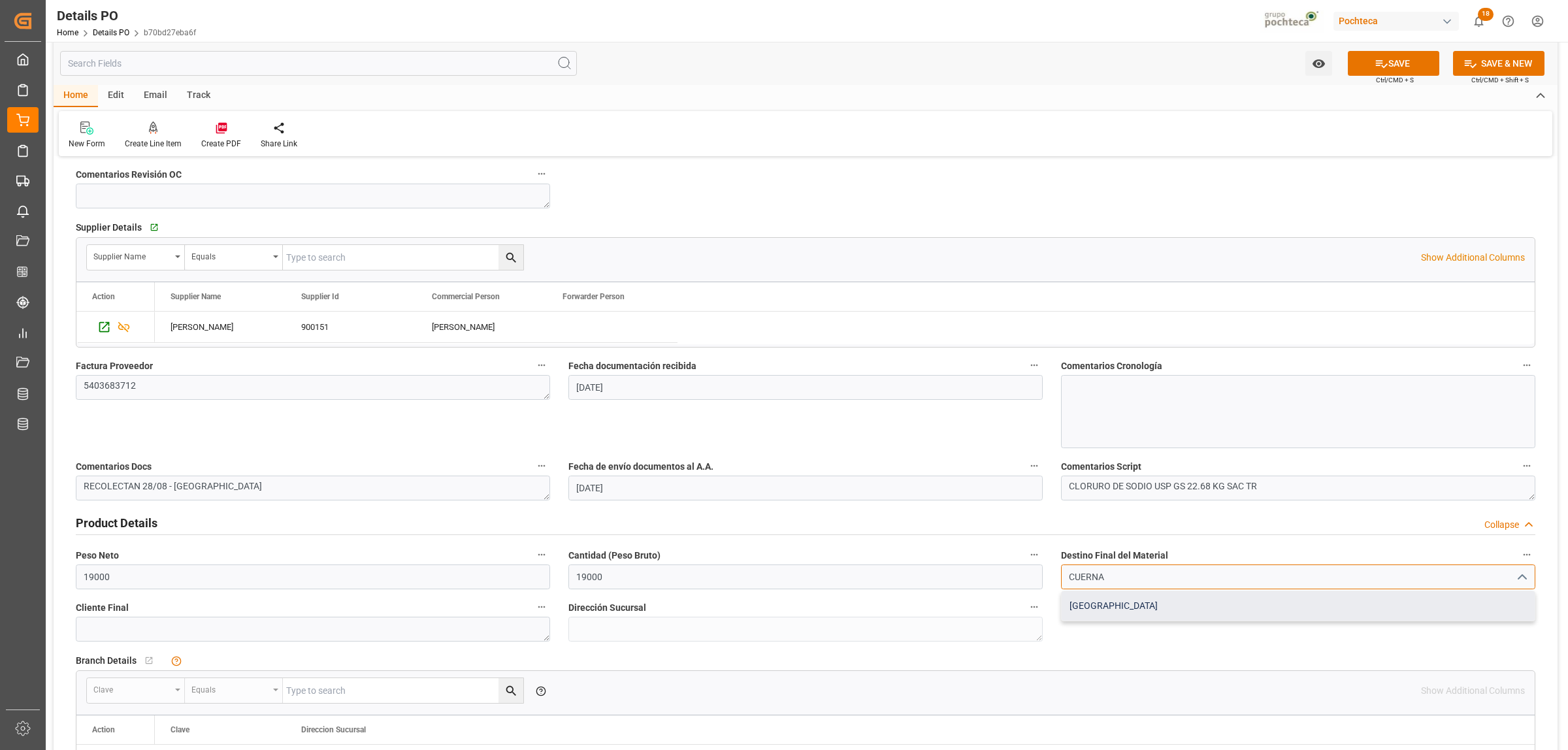
click at [1089, 601] on div "[GEOGRAPHIC_DATA]" at bounding box center [1299, 606] width 473 height 29
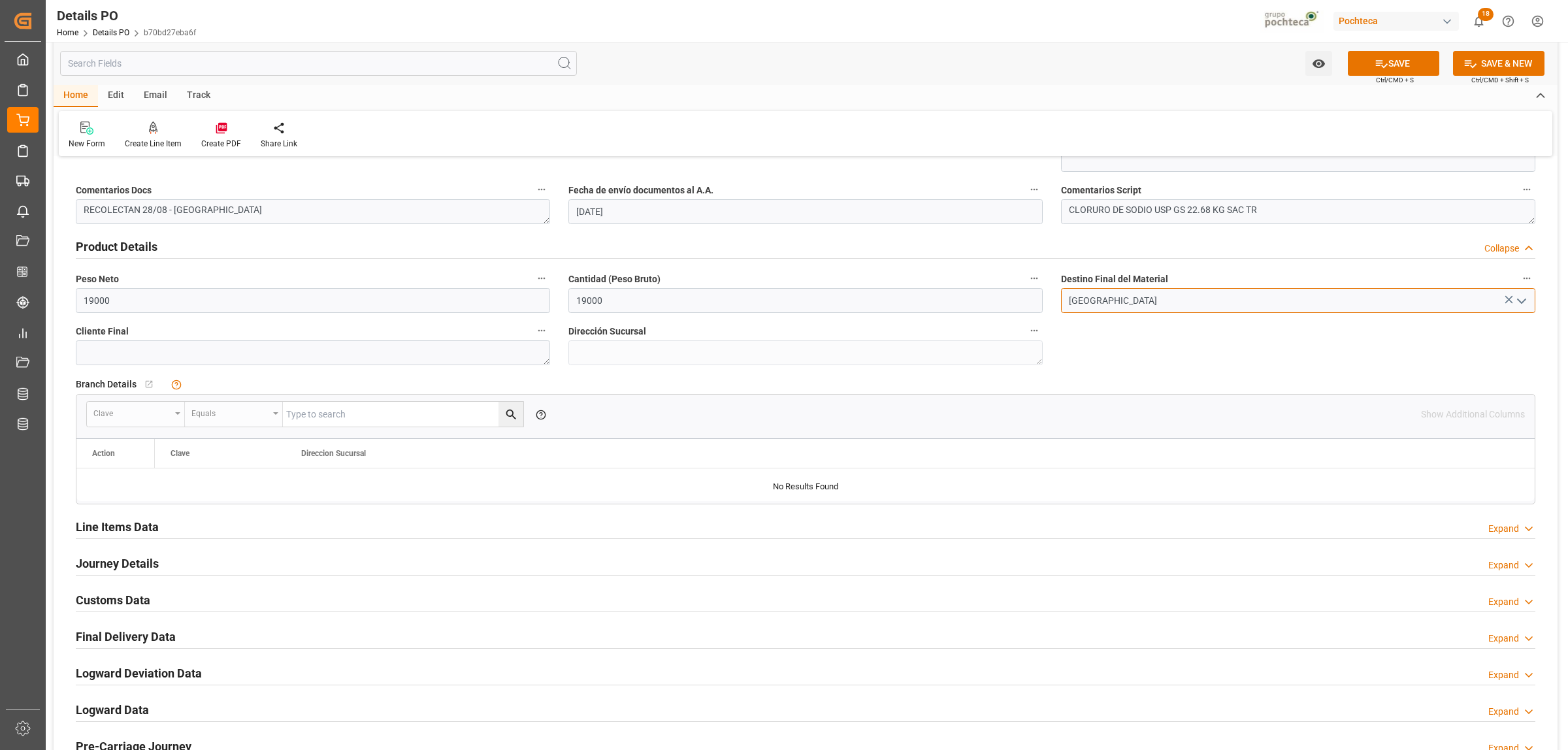
scroll to position [817, 0]
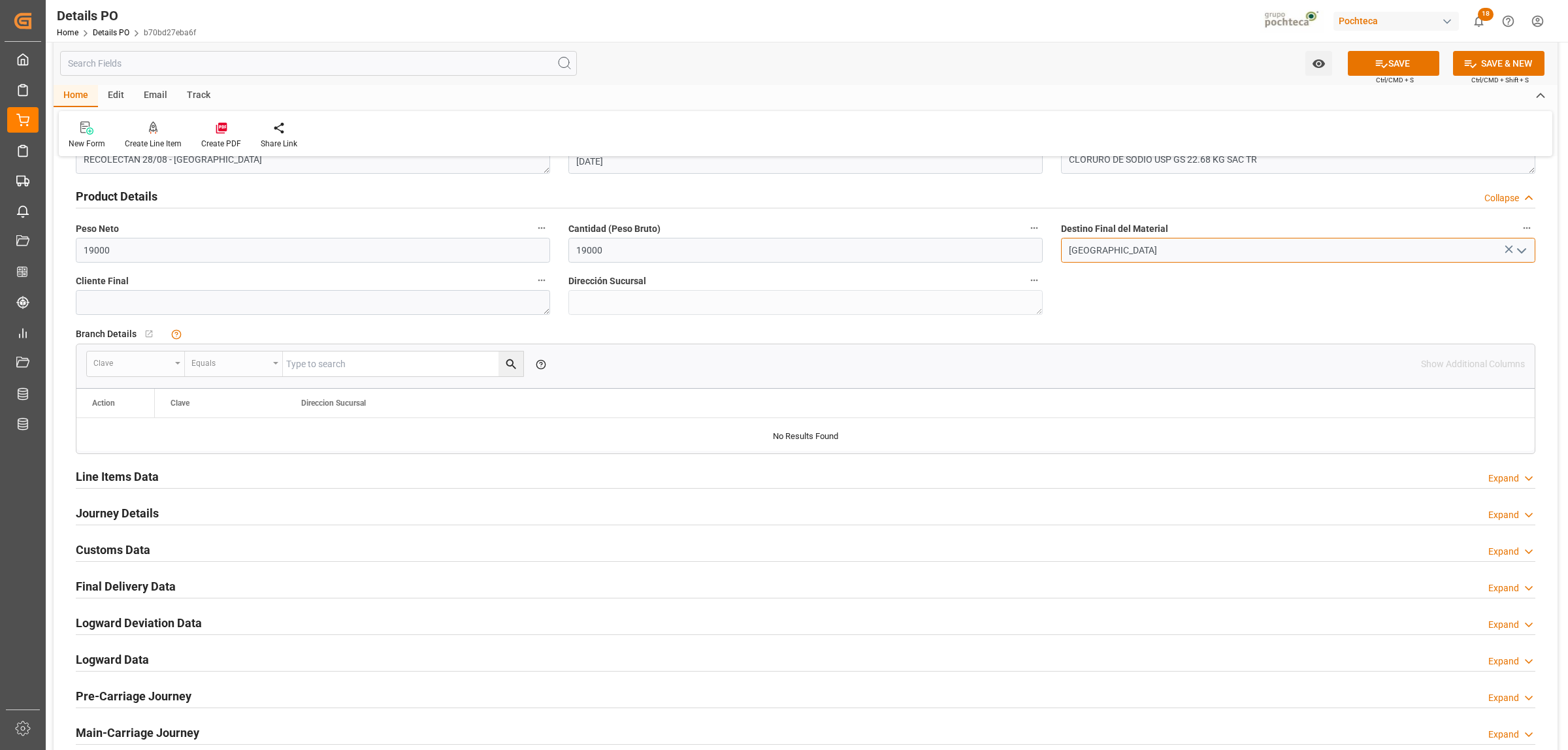
type input "[GEOGRAPHIC_DATA]"
click at [85, 480] on h2 "Line Items Data" at bounding box center [117, 477] width 83 height 17
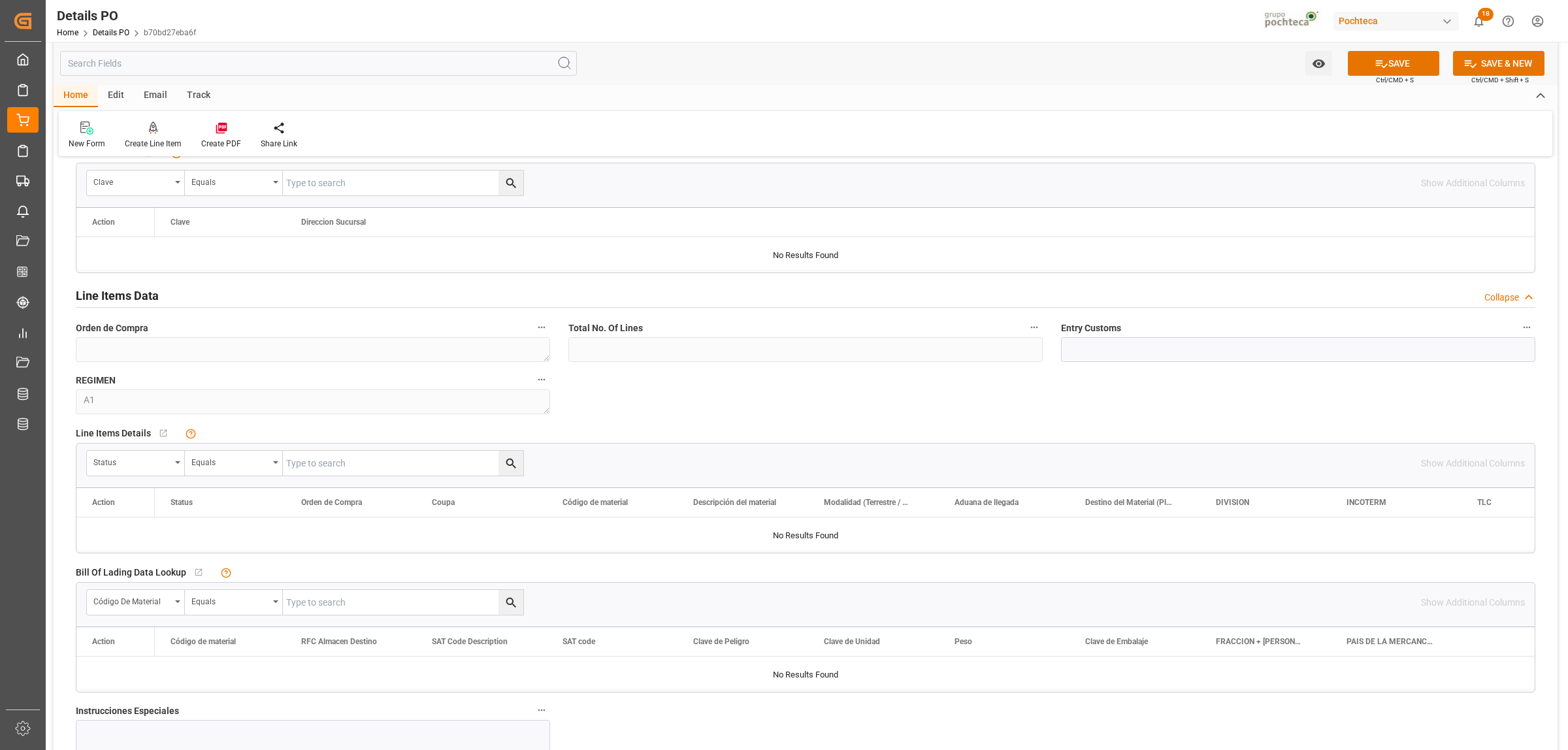
scroll to position [1143, 0]
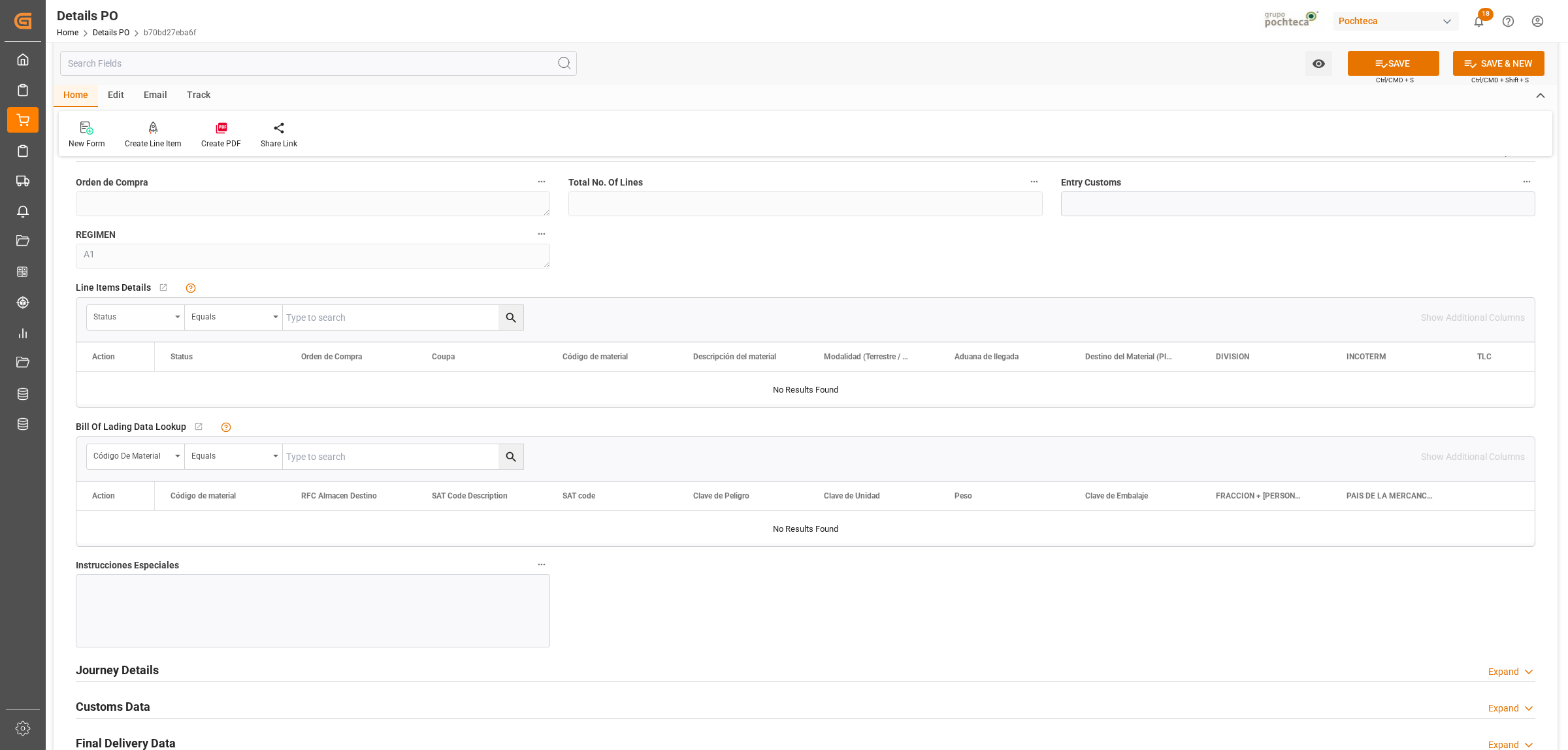
click at [179, 311] on div "Status" at bounding box center [135, 317] width 98 height 25
click at [149, 400] on div "Orden de Compra" at bounding box center [185, 405] width 195 height 27
paste input "5000306334"
type input "5000306334"
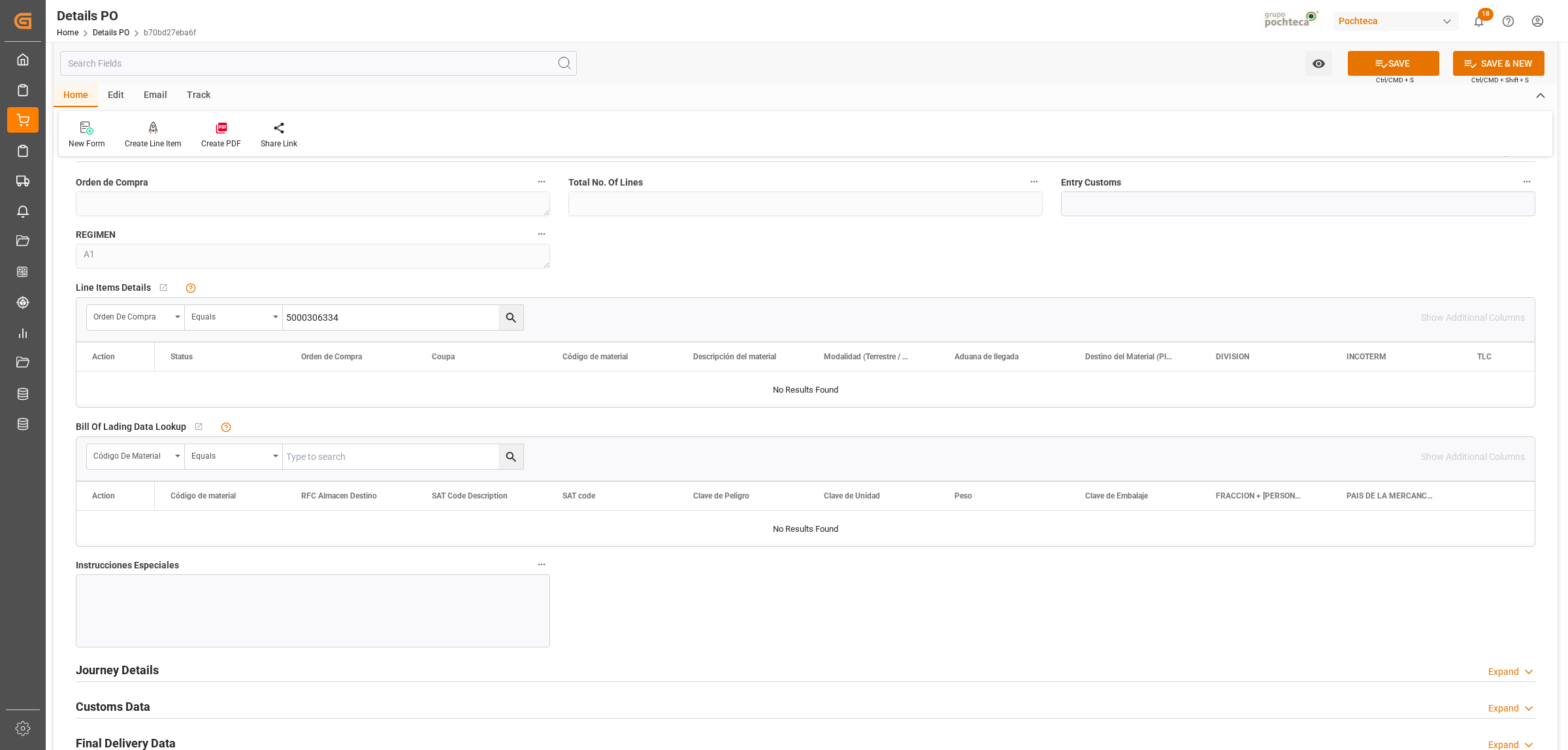
click at [516, 325] on icon "search button" at bounding box center [511, 317] width 14 height 14
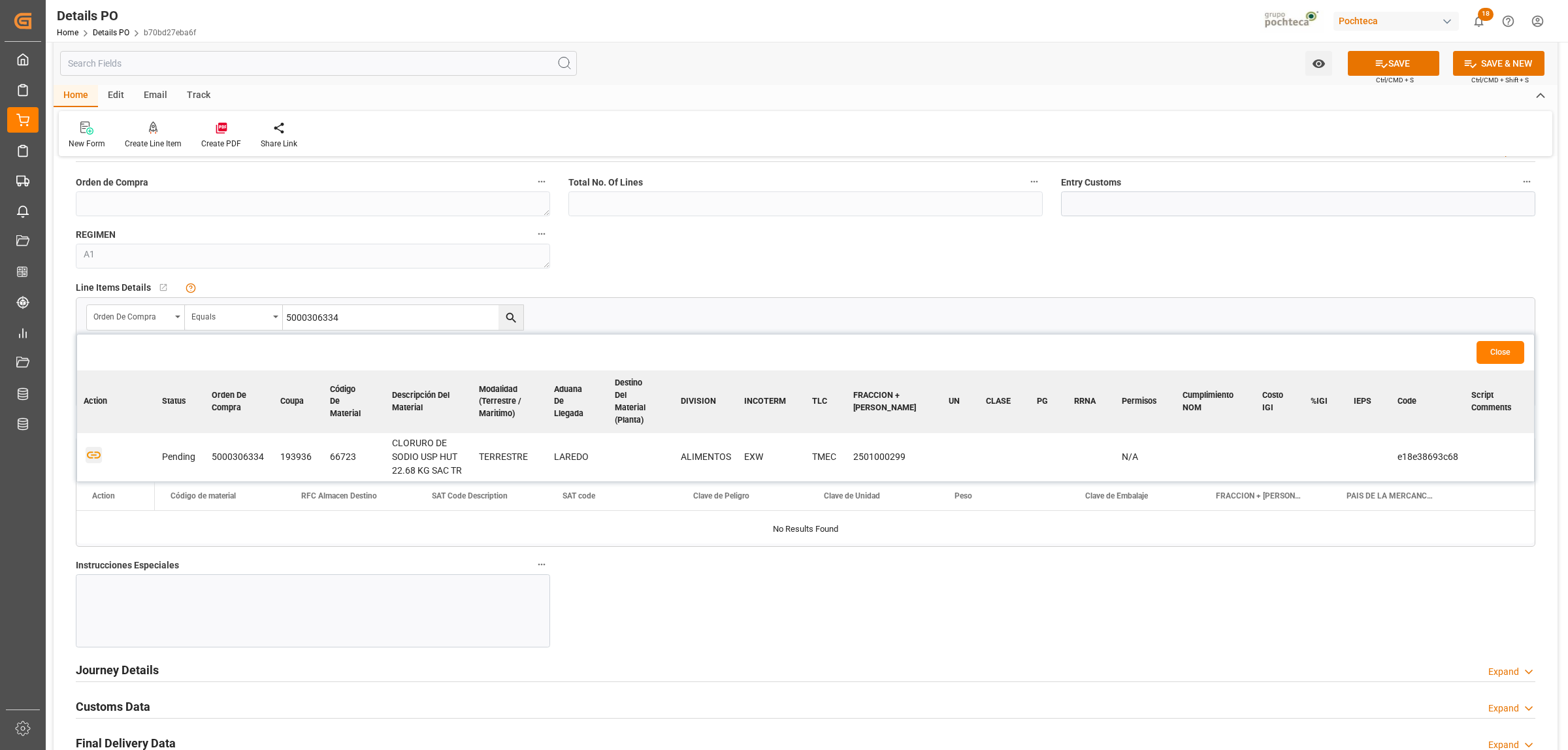
click at [90, 447] on icon "button" at bounding box center [93, 455] width 17 height 17
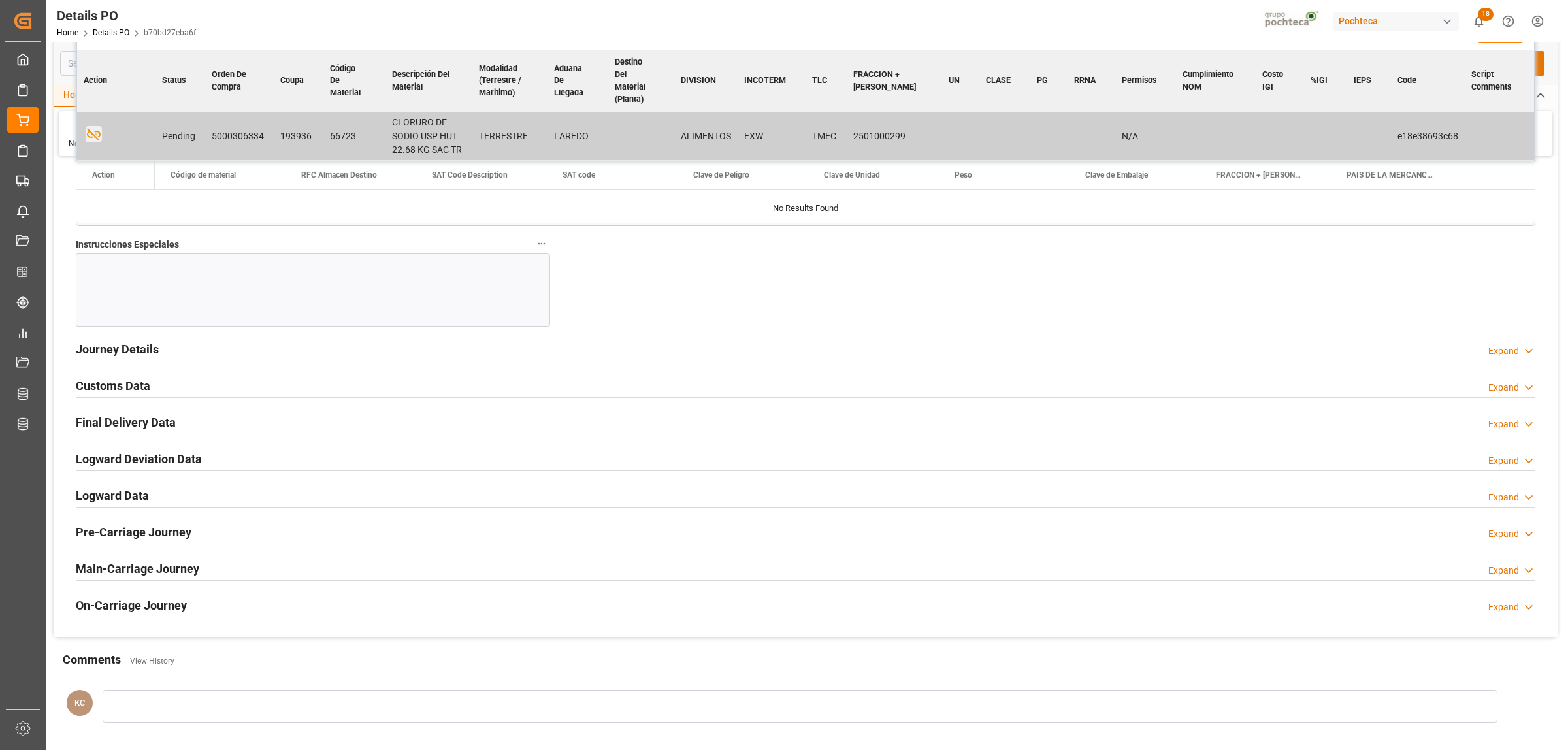
scroll to position [1470, 0]
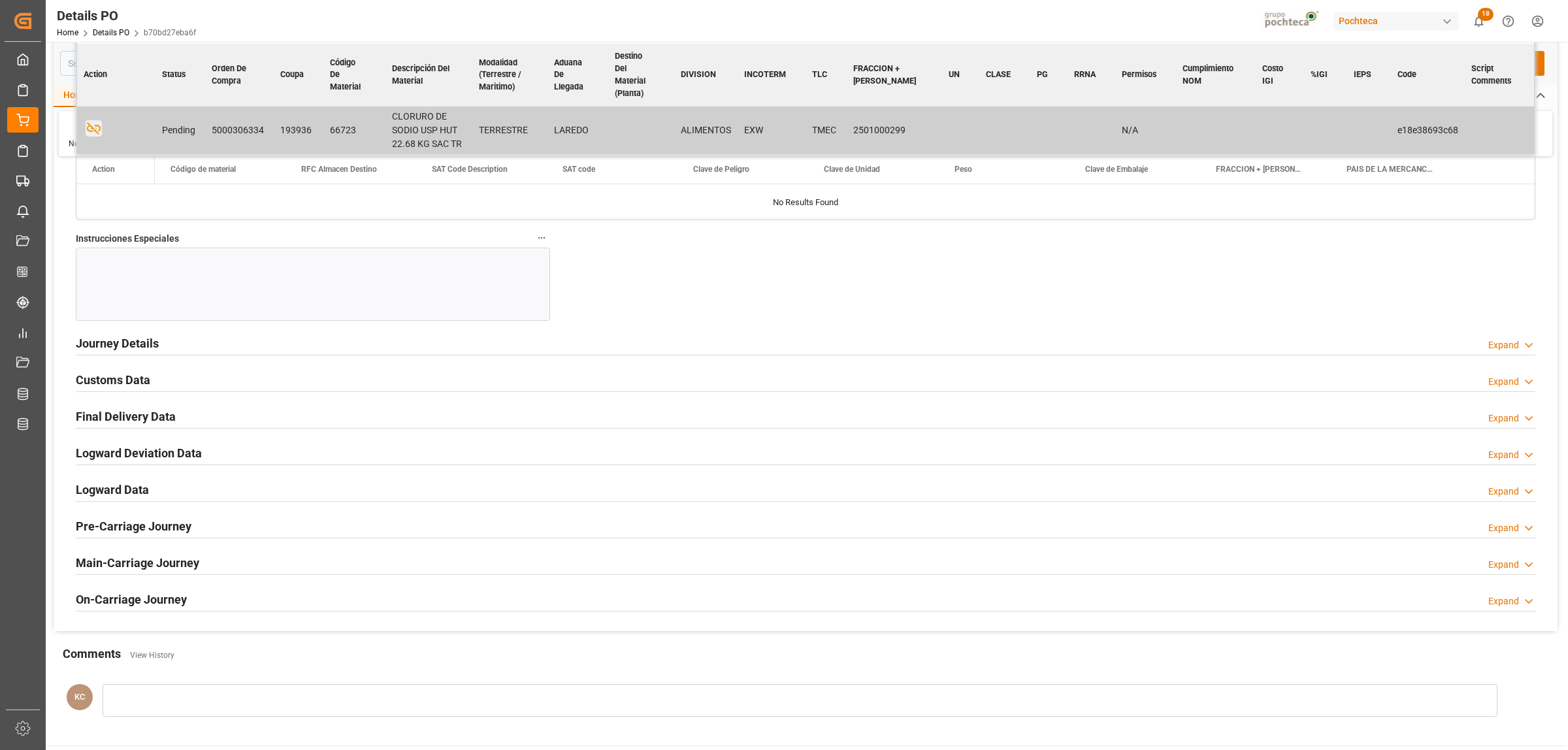
click at [263, 294] on div at bounding box center [313, 284] width 474 height 73
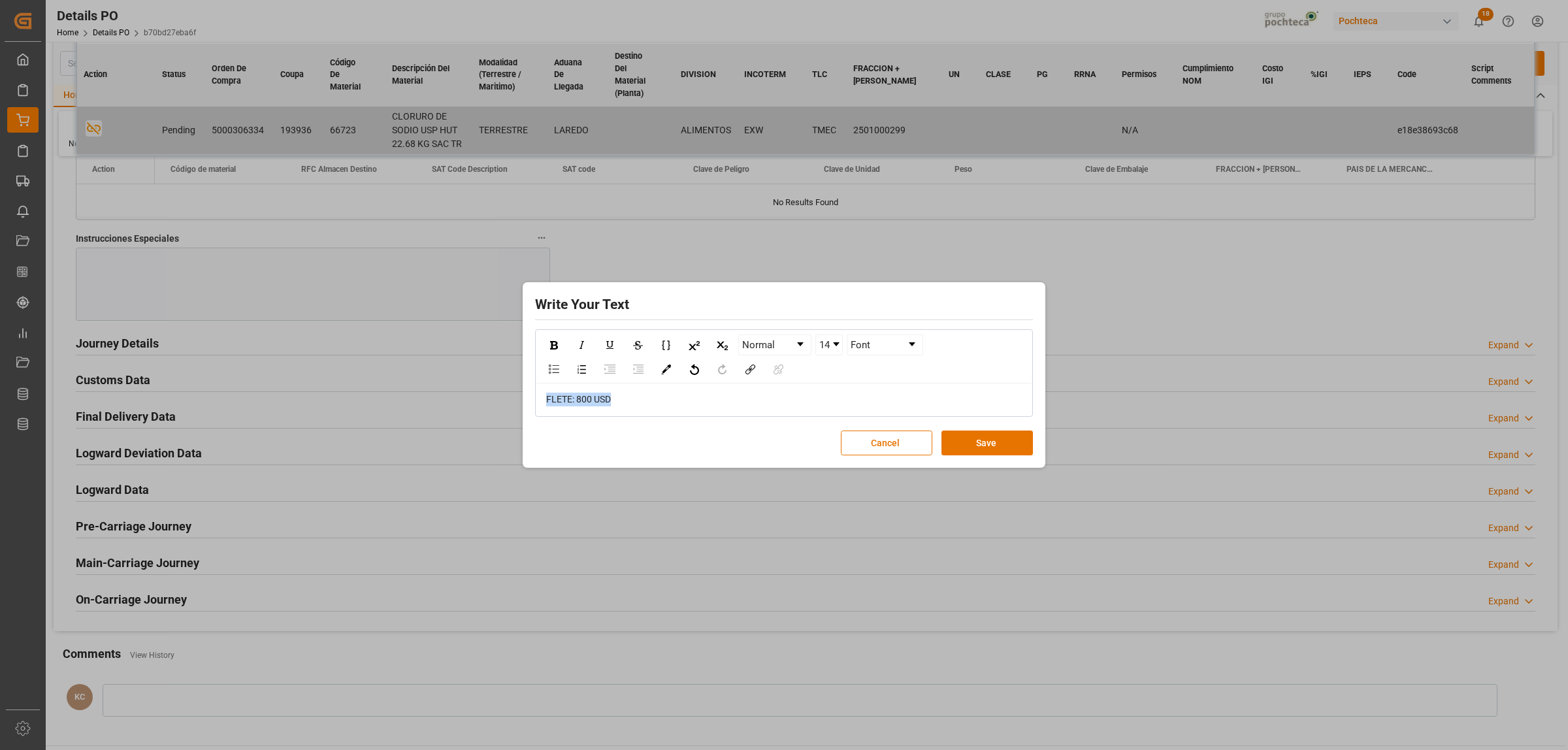
drag, startPoint x: 615, startPoint y: 407, endPoint x: 543, endPoint y: 413, distance: 72.2
click at [543, 413] on div "FLETE: 800 USD" at bounding box center [784, 399] width 495 height 32
click at [559, 349] on div "rdw-inline-control" at bounding box center [553, 345] width 23 height 19
click at [665, 365] on img "rdw-color-picker" at bounding box center [666, 369] width 10 height 10
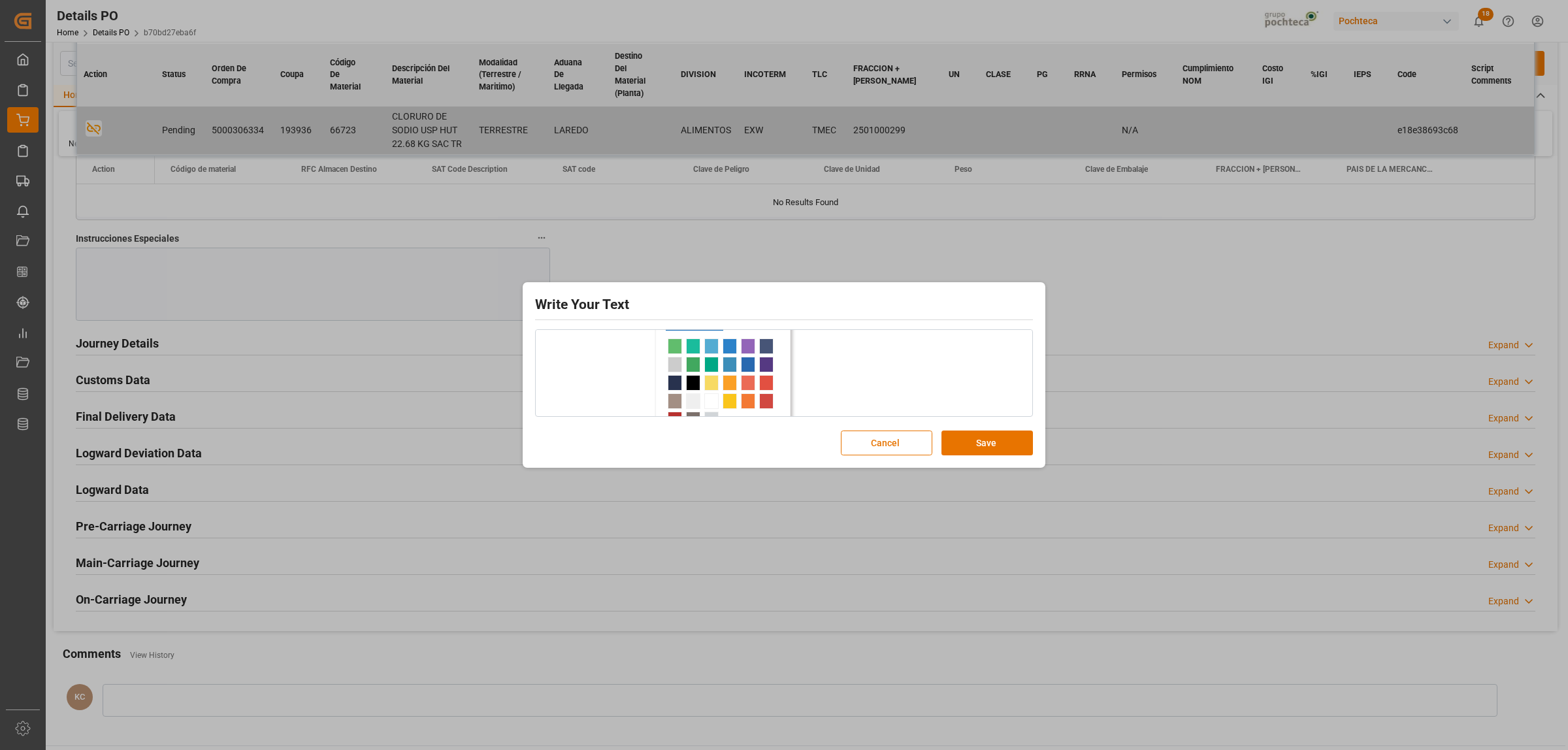
click at [690, 343] on span "rdw-color-picker" at bounding box center [693, 347] width 15 height 16
click at [841, 347] on link "14" at bounding box center [829, 345] width 26 height 19
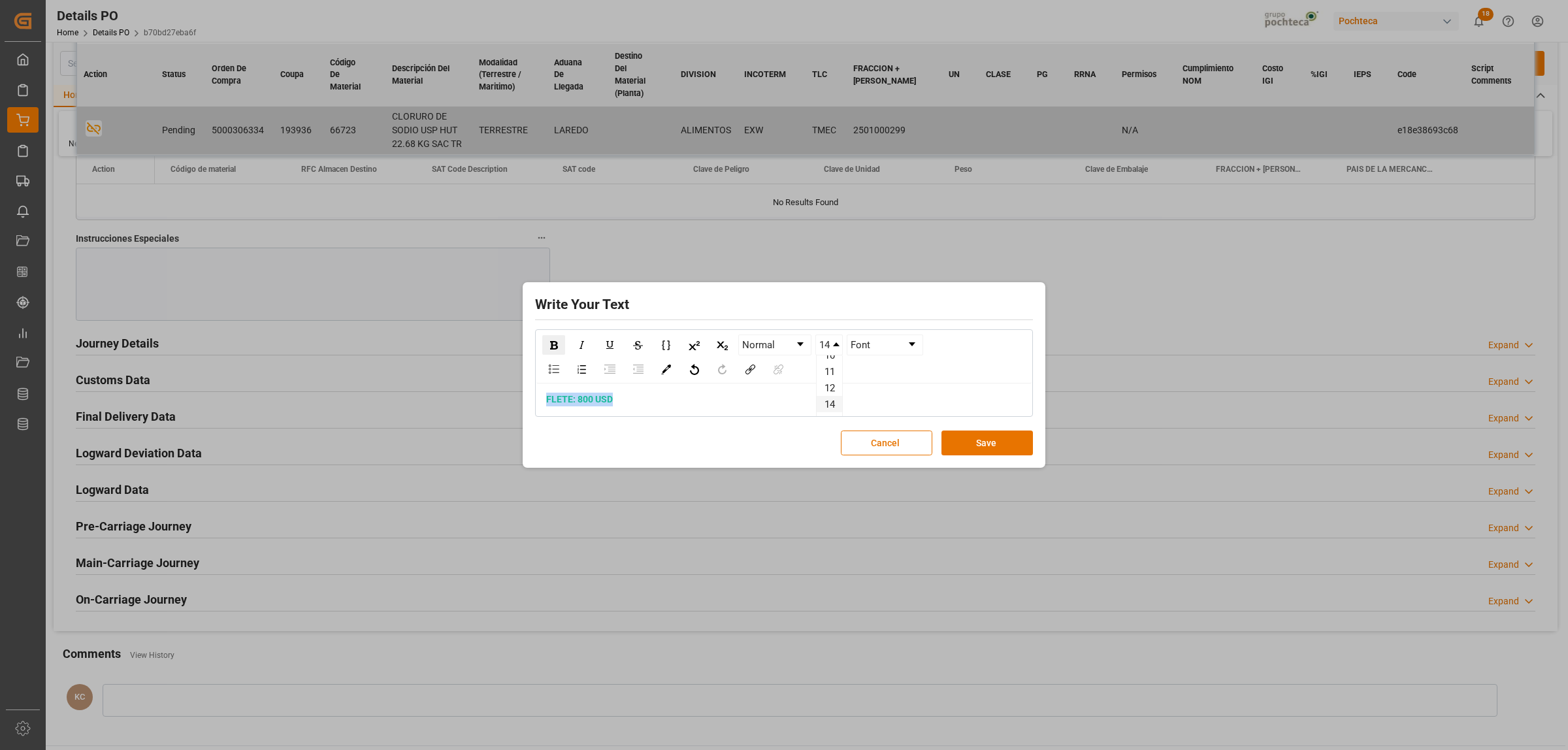
scroll to position [82, 0]
click at [831, 409] on li "24" at bounding box center [829, 413] width 25 height 17
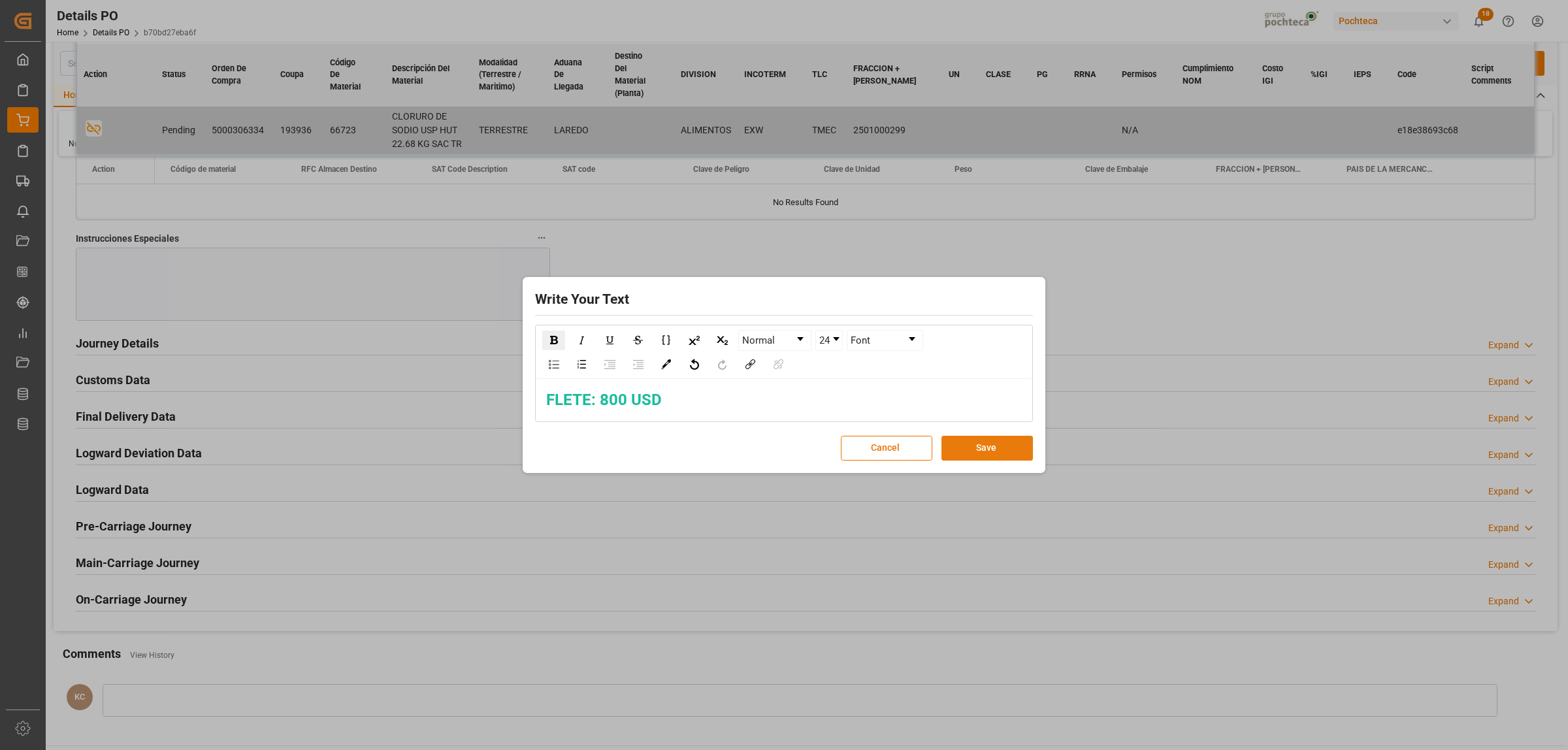
click at [980, 459] on button "Save" at bounding box center [987, 448] width 91 height 25
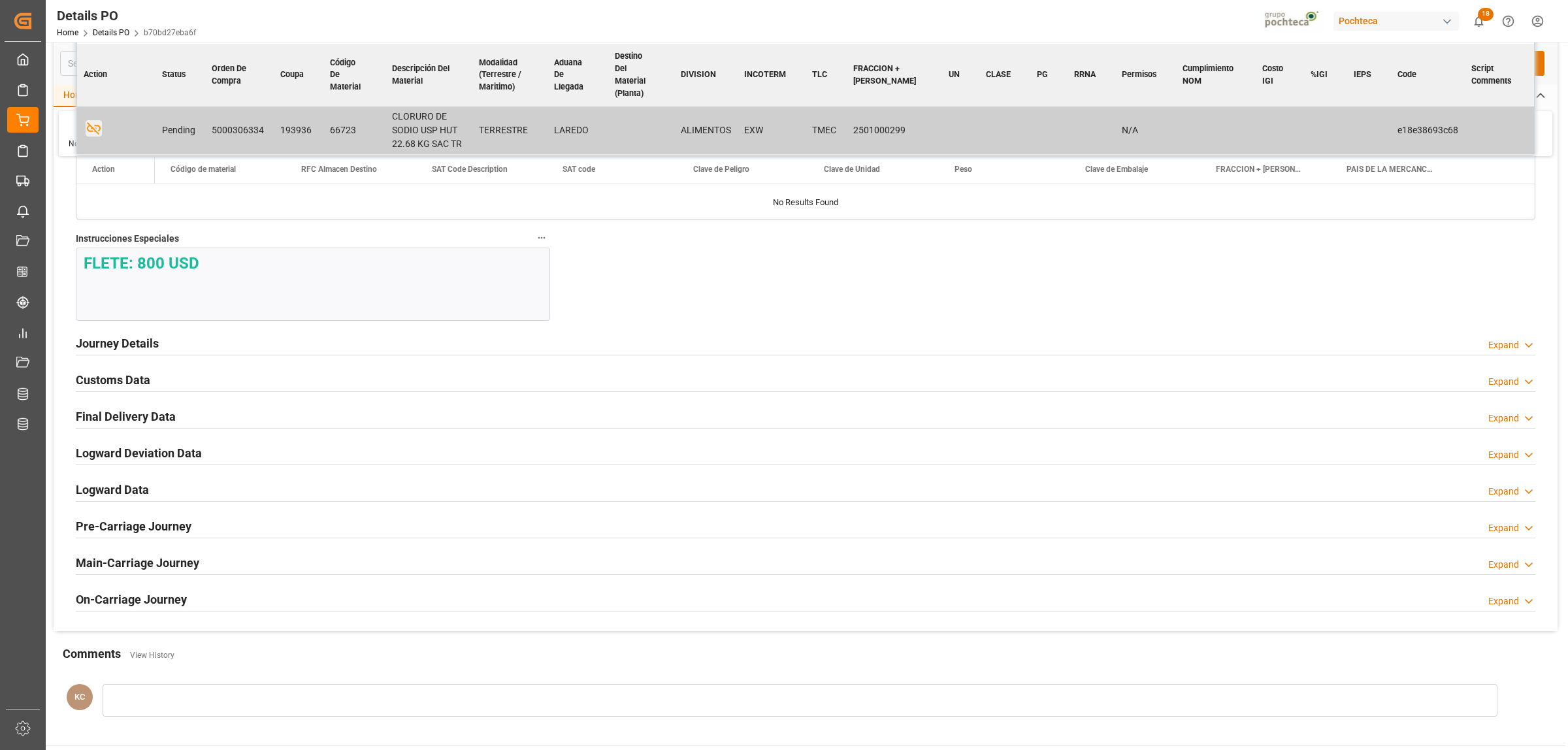
click at [141, 347] on h2 "Journey Details" at bounding box center [117, 343] width 83 height 17
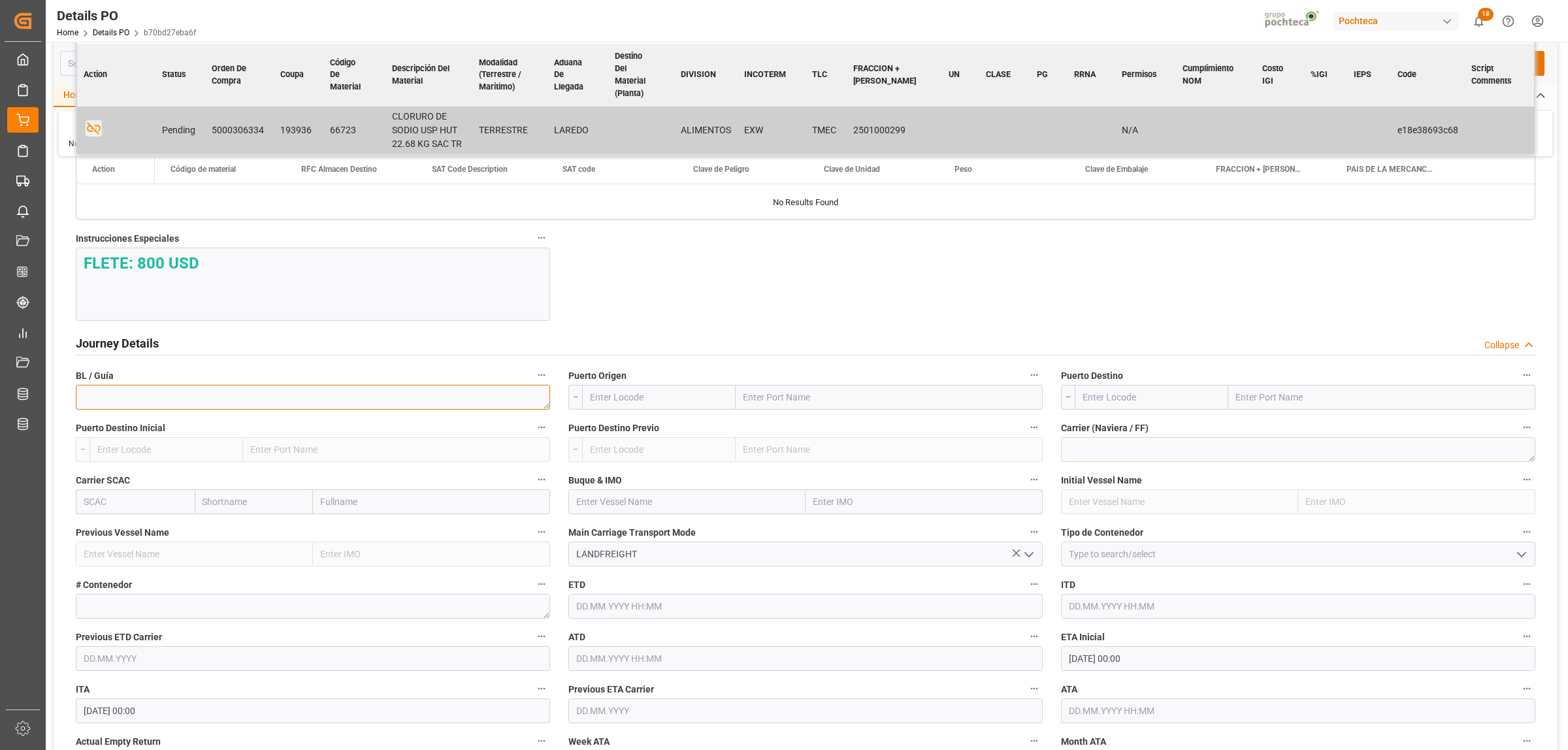
click at [237, 401] on textarea at bounding box center [313, 397] width 474 height 25
paste textarea "912229459"
type textarea "912229459"
click at [755, 401] on input "text" at bounding box center [889, 397] width 307 height 25
type input "laredo"
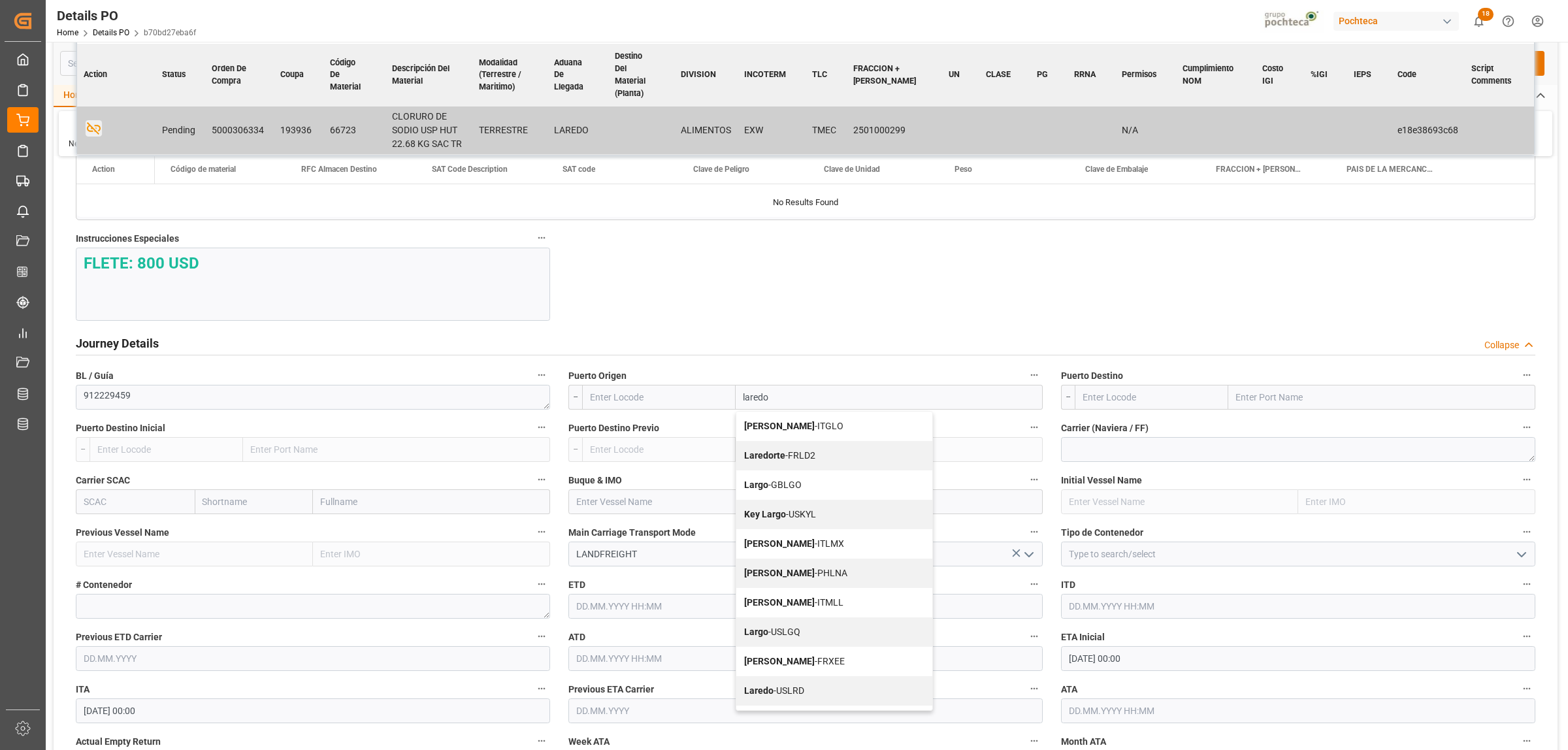
click at [777, 696] on span "Laredo - USLRD" at bounding box center [774, 691] width 60 height 11
type input "USLRD"
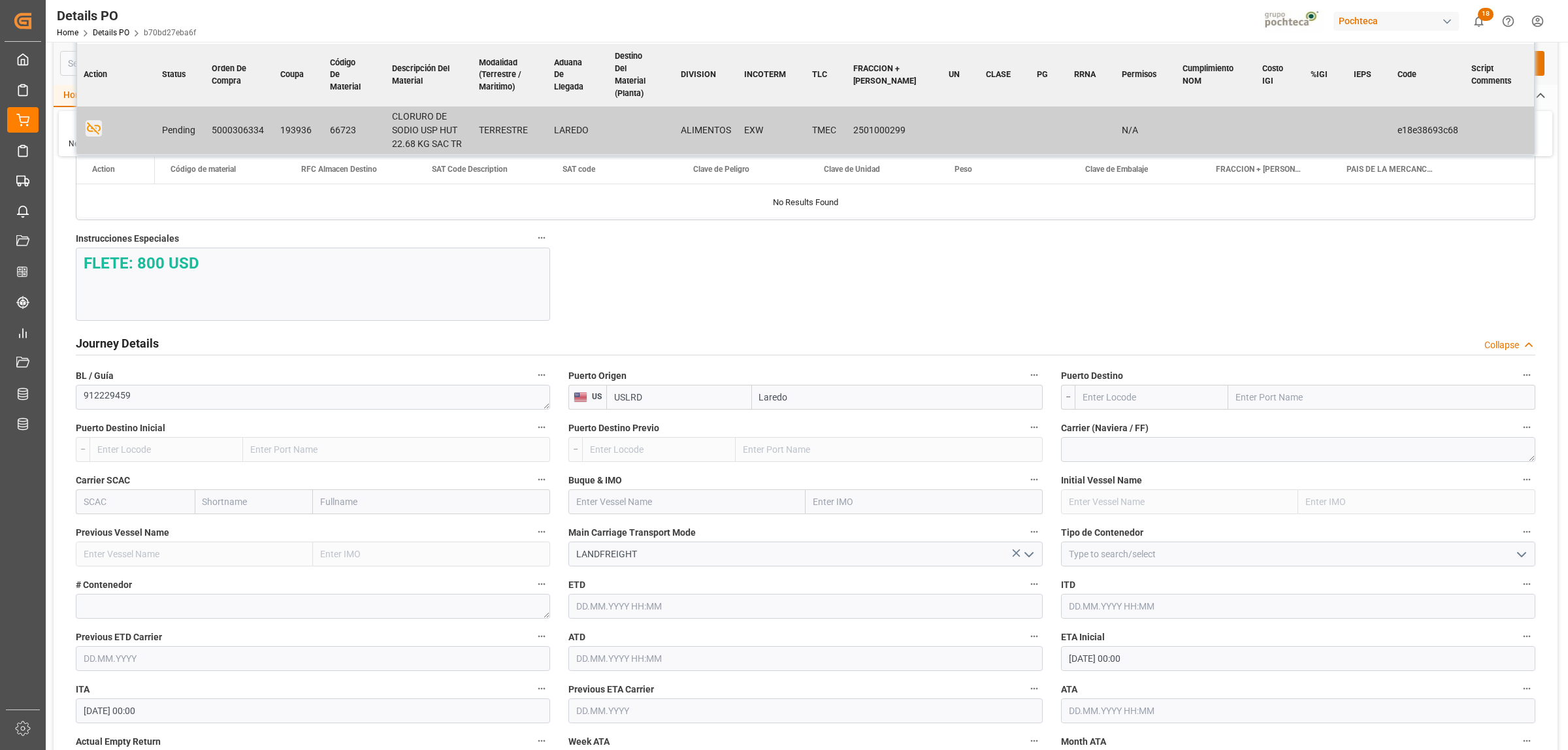
type input "Laredo"
click at [1253, 399] on input "text" at bounding box center [1381, 397] width 307 height 25
type input "NUEVO LAREDO"
click at [1284, 425] on b "Nuevo Laredo" at bounding box center [1265, 426] width 58 height 11
type input "MXNLD"
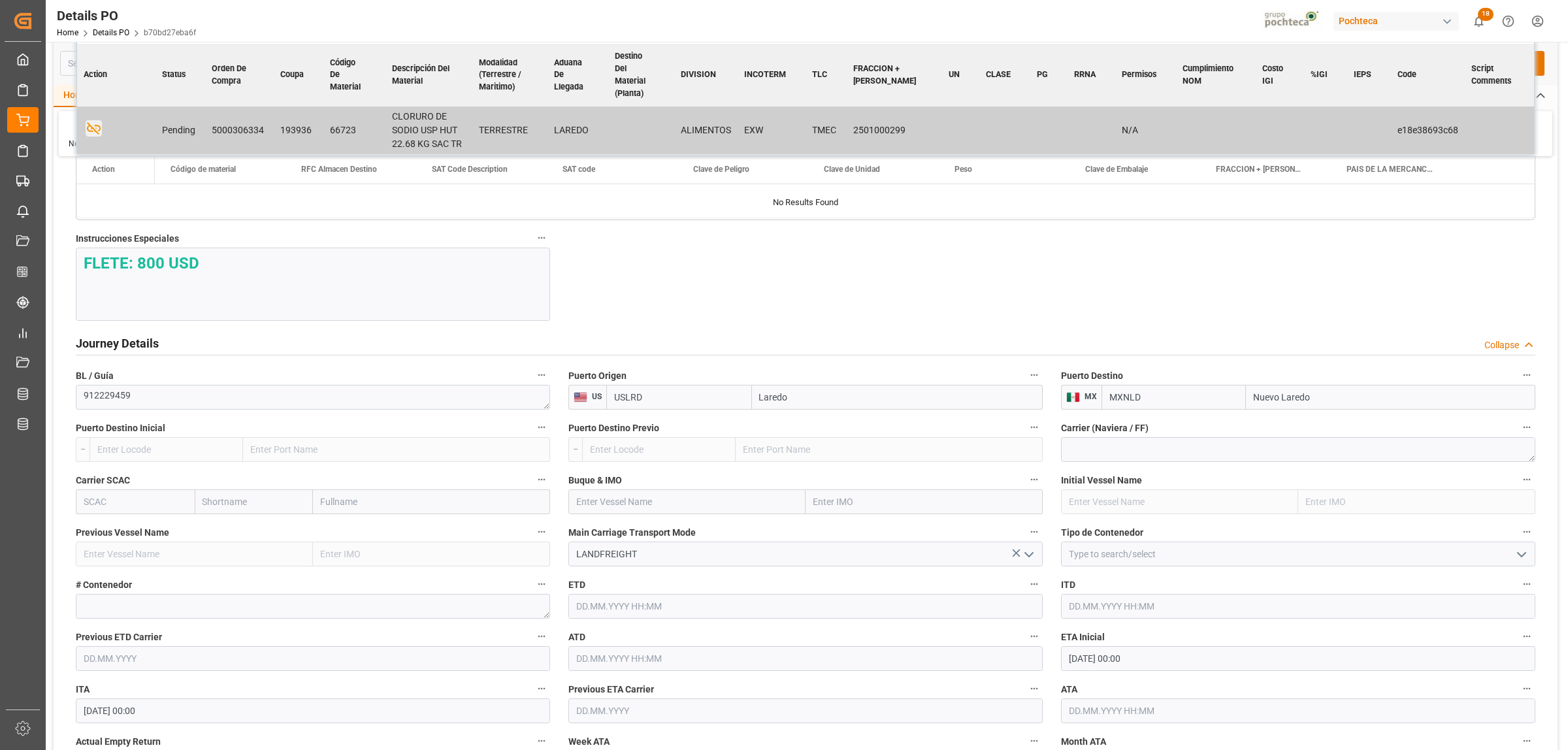
type input "Nuevo Laredo"
click at [1521, 556] on icon "open menu" at bounding box center [1522, 555] width 16 height 16
click at [1075, 673] on div "FTL" at bounding box center [1299, 671] width 473 height 29
type input "FTL"
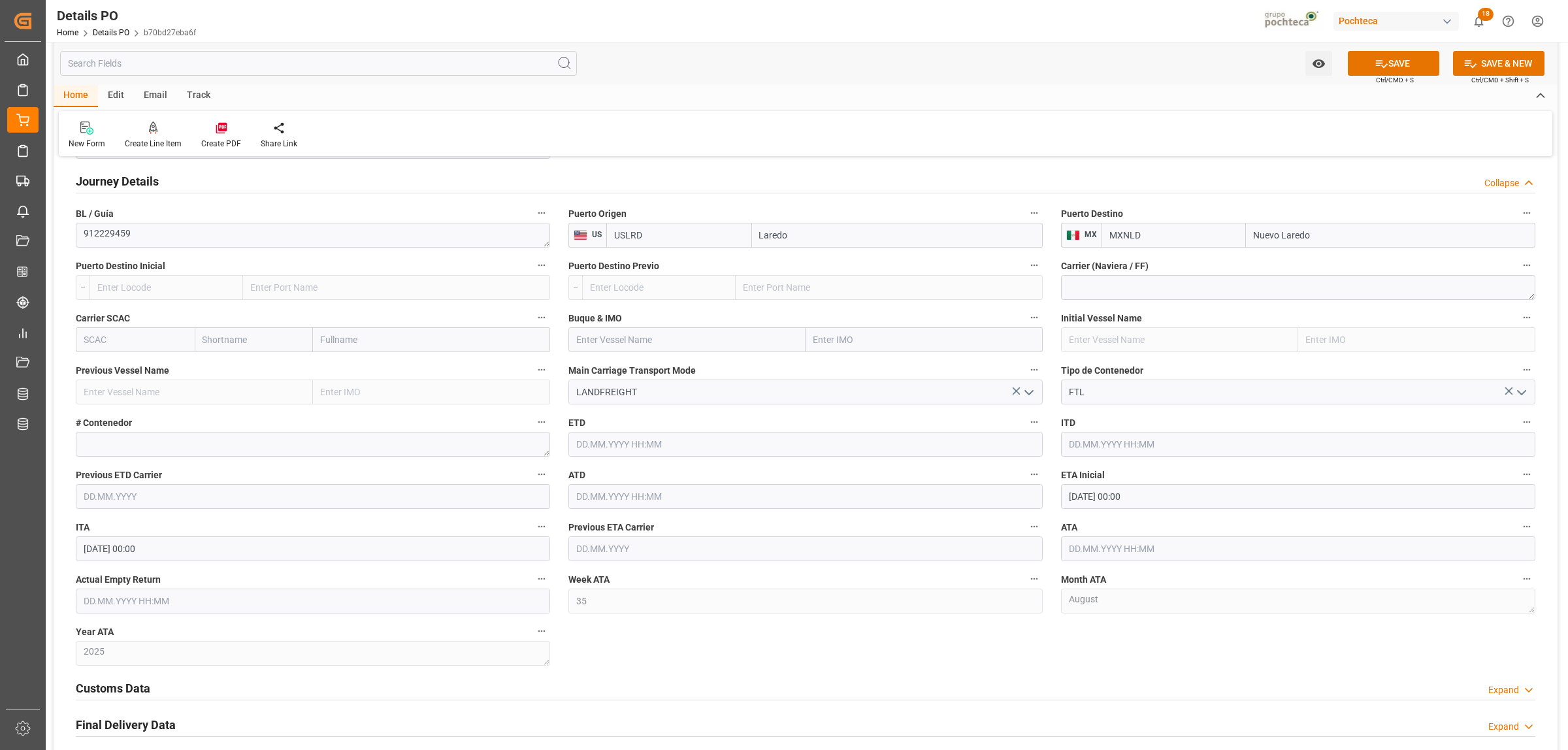
scroll to position [1633, 0]
click at [1081, 497] on input "[DATE] 00:00" at bounding box center [1298, 495] width 474 height 25
click at [1073, 531] on button "Previous Month" at bounding box center [1072, 528] width 8 height 8
click at [1235, 530] on button "Next Month" at bounding box center [1237, 528] width 8 height 8
click at [1181, 685] on div "29" at bounding box center [1180, 679] width 17 height 16
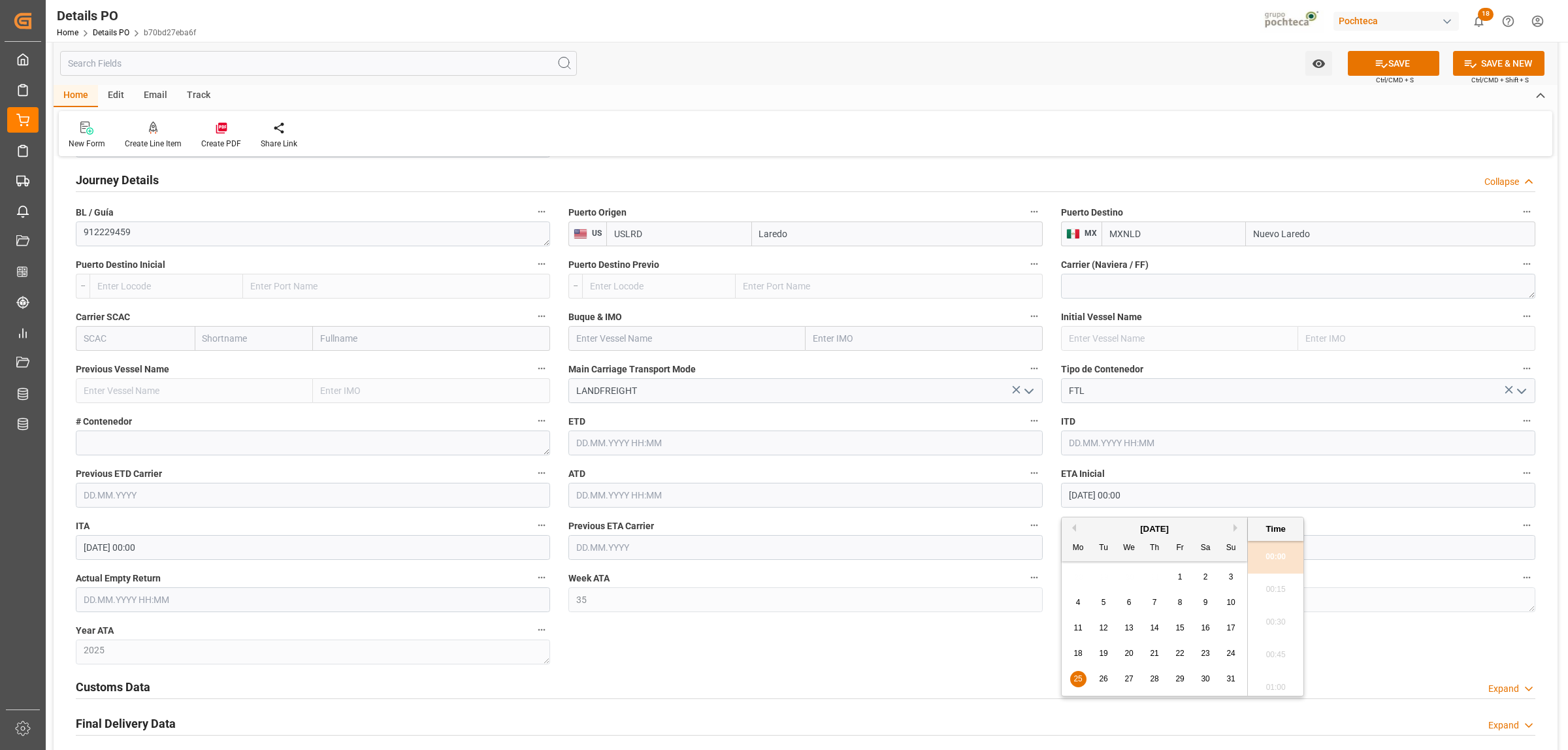
type input "[DATE] 00:00"
click at [1391, 674] on div "Customs Data Expand" at bounding box center [805, 687] width 1478 height 37
click at [1217, 550] on input "text" at bounding box center [1298, 547] width 474 height 25
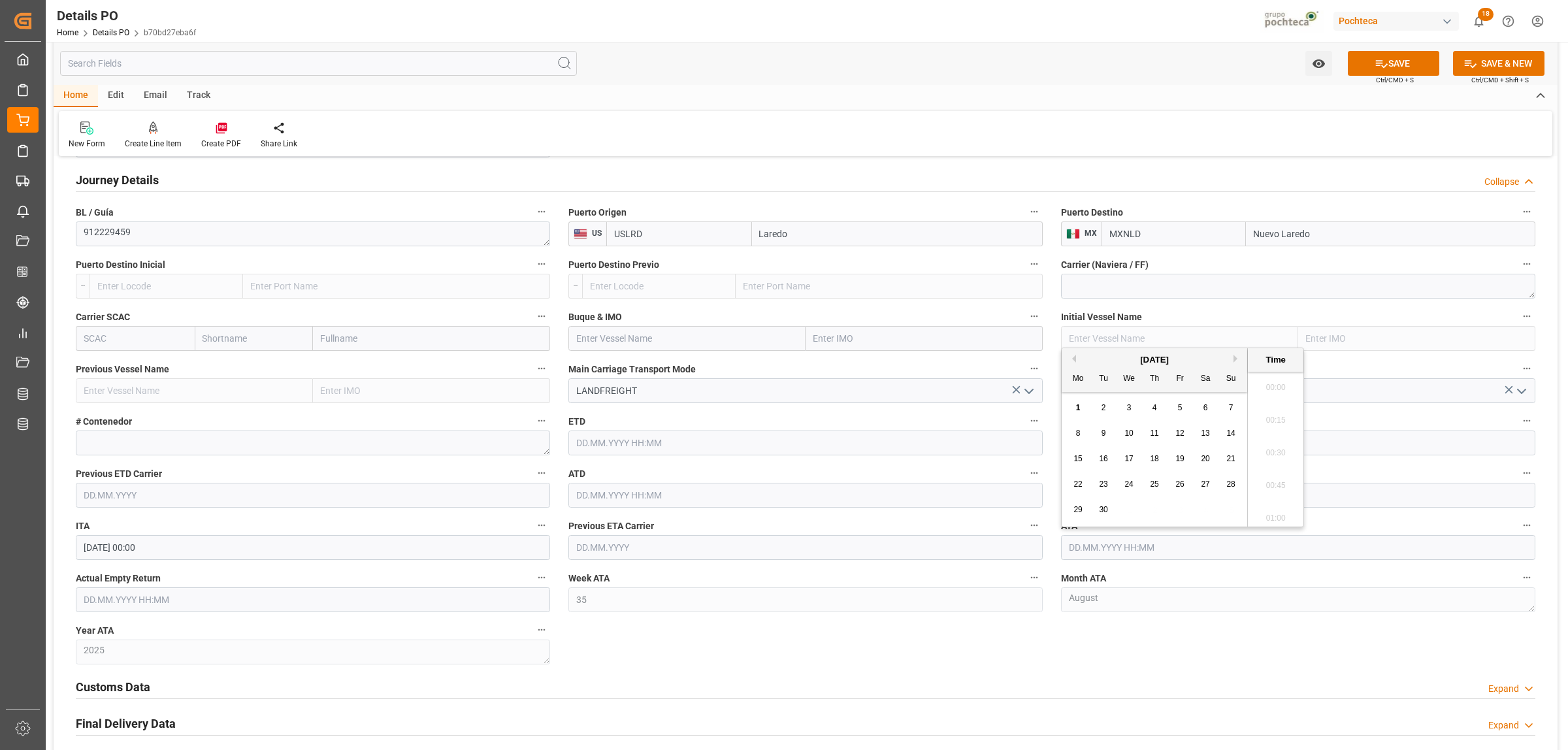
scroll to position [1997, 0]
click at [1076, 358] on button "Previous Month" at bounding box center [1072, 359] width 8 height 8
click at [1173, 509] on div "29" at bounding box center [1180, 511] width 17 height 16
type input "[DATE] 00:00"
drag, startPoint x: 936, startPoint y: 683, endPoint x: 945, endPoint y: 721, distance: 39.1
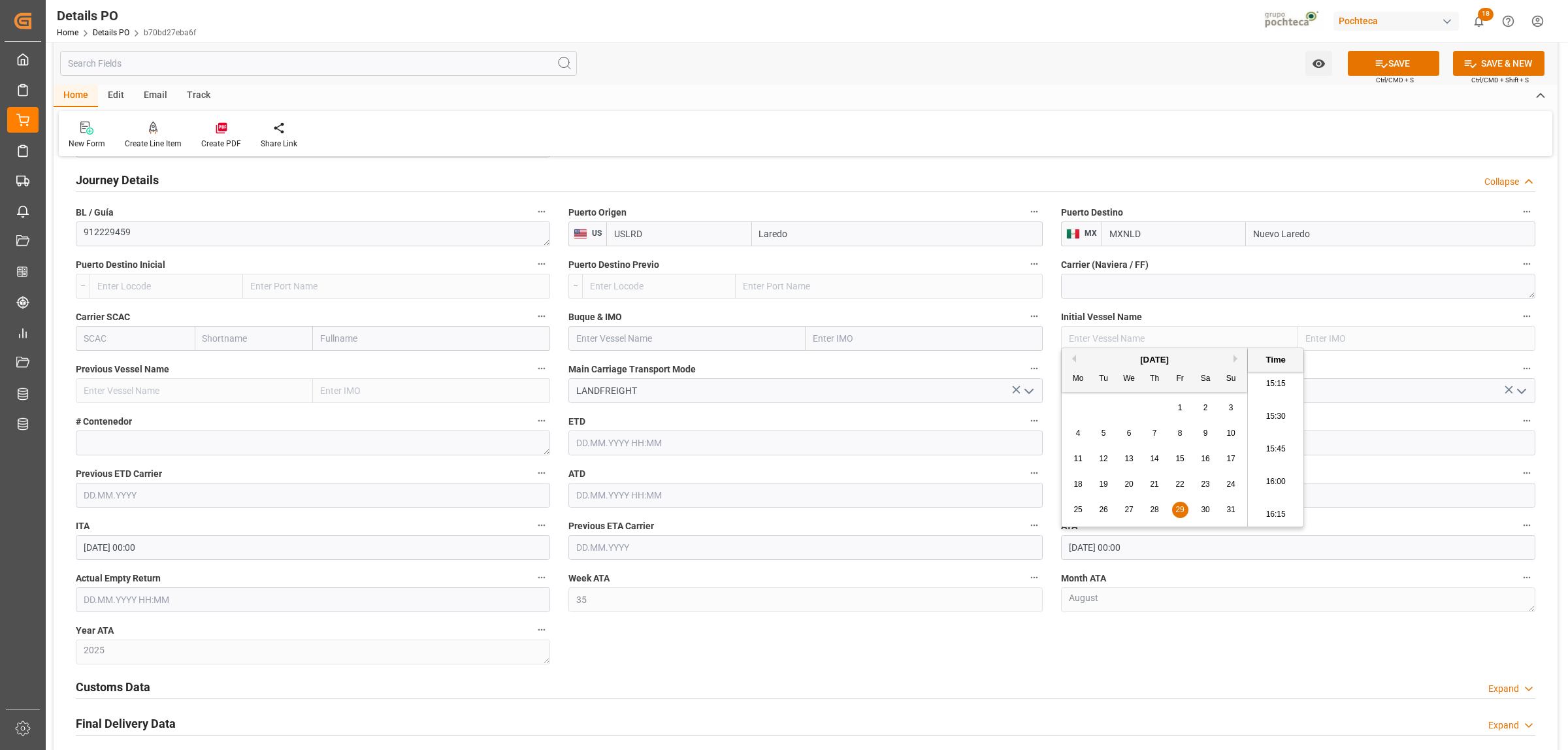
click at [936, 683] on div "Customs Data Expand" at bounding box center [805, 685] width 1459 height 25
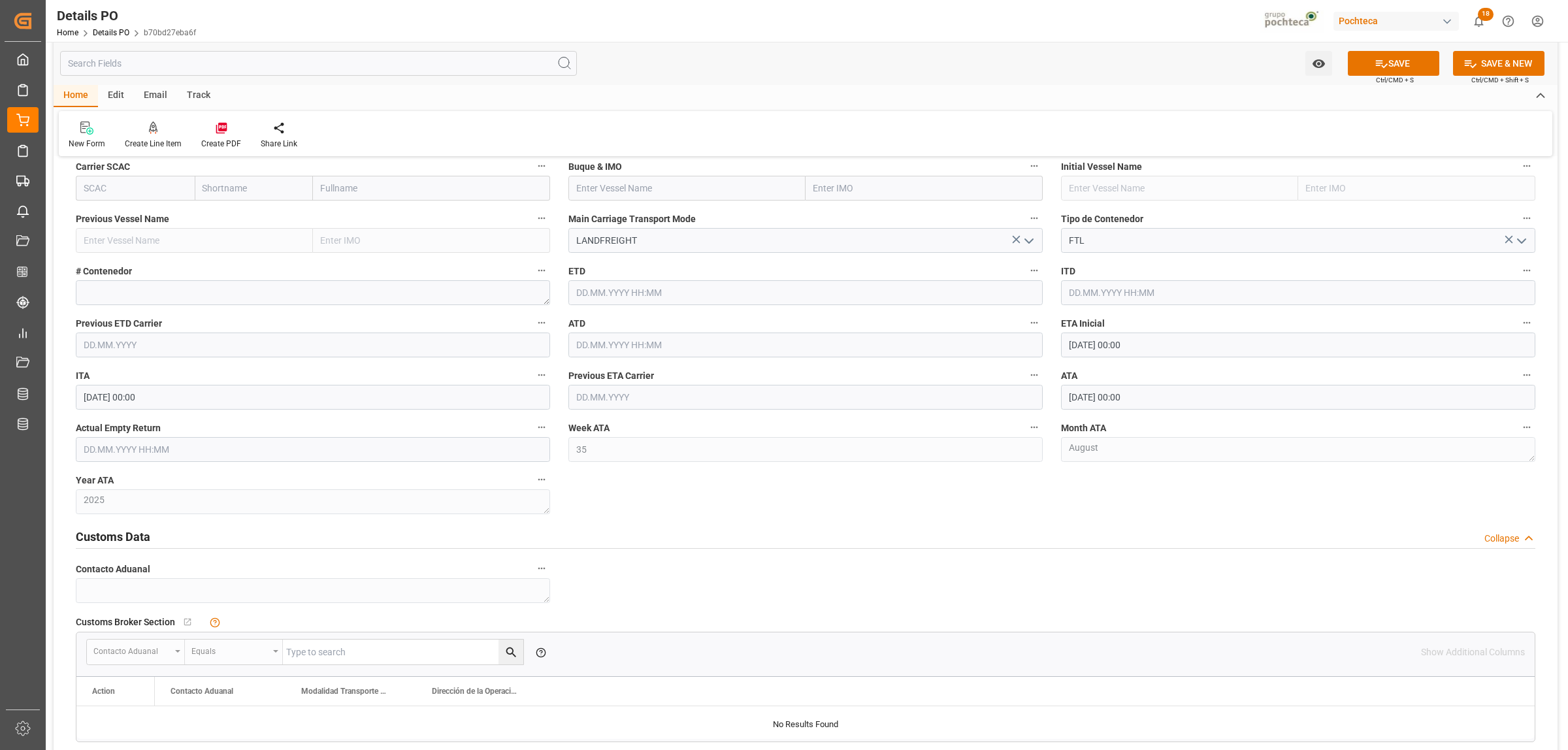
scroll to position [1879, 0]
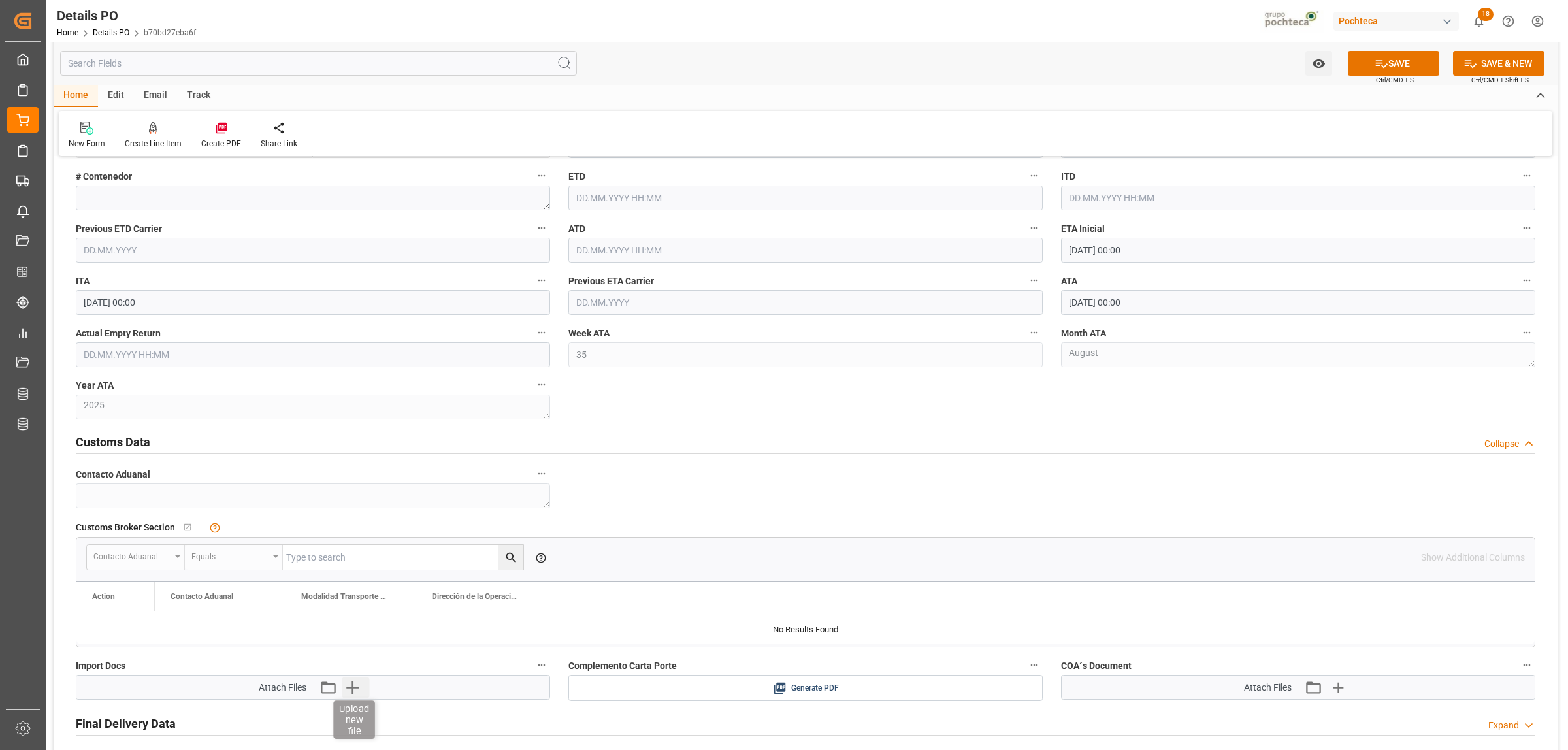
click at [355, 694] on icon "button" at bounding box center [353, 687] width 21 height 21
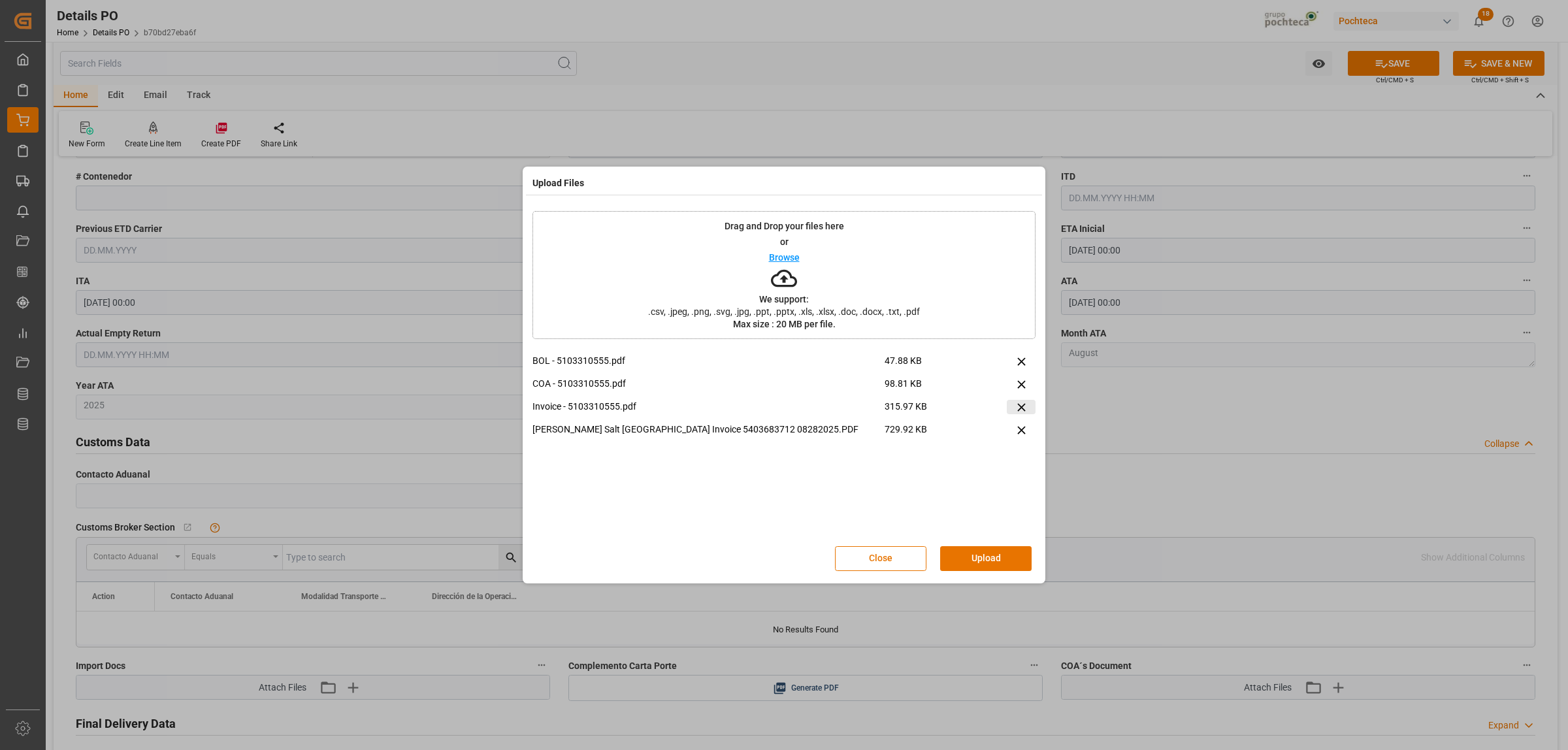
click at [1029, 406] on button at bounding box center [1021, 407] width 29 height 15
click at [1013, 563] on button "Upload" at bounding box center [985, 558] width 91 height 25
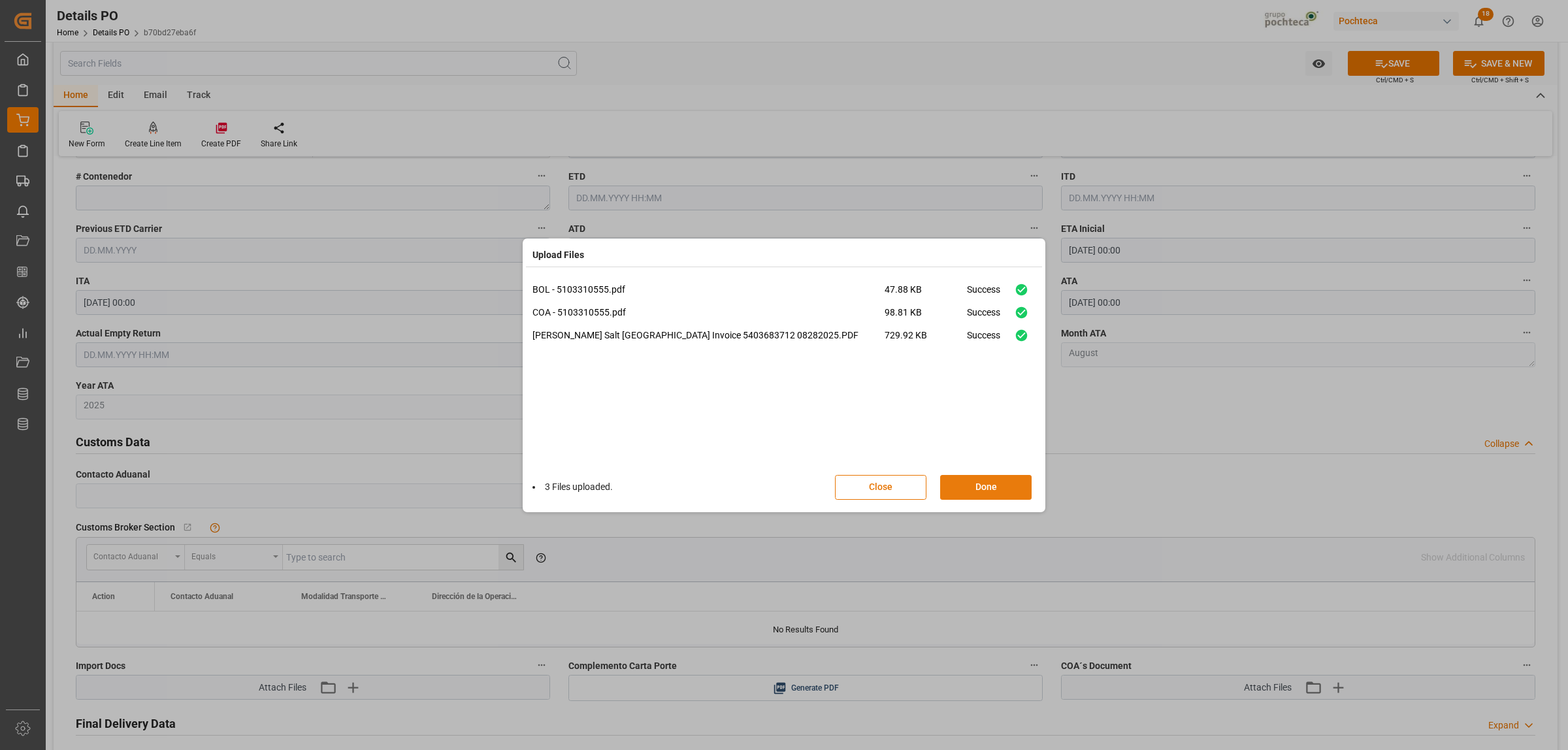
click at [977, 480] on button "Done" at bounding box center [985, 487] width 91 height 25
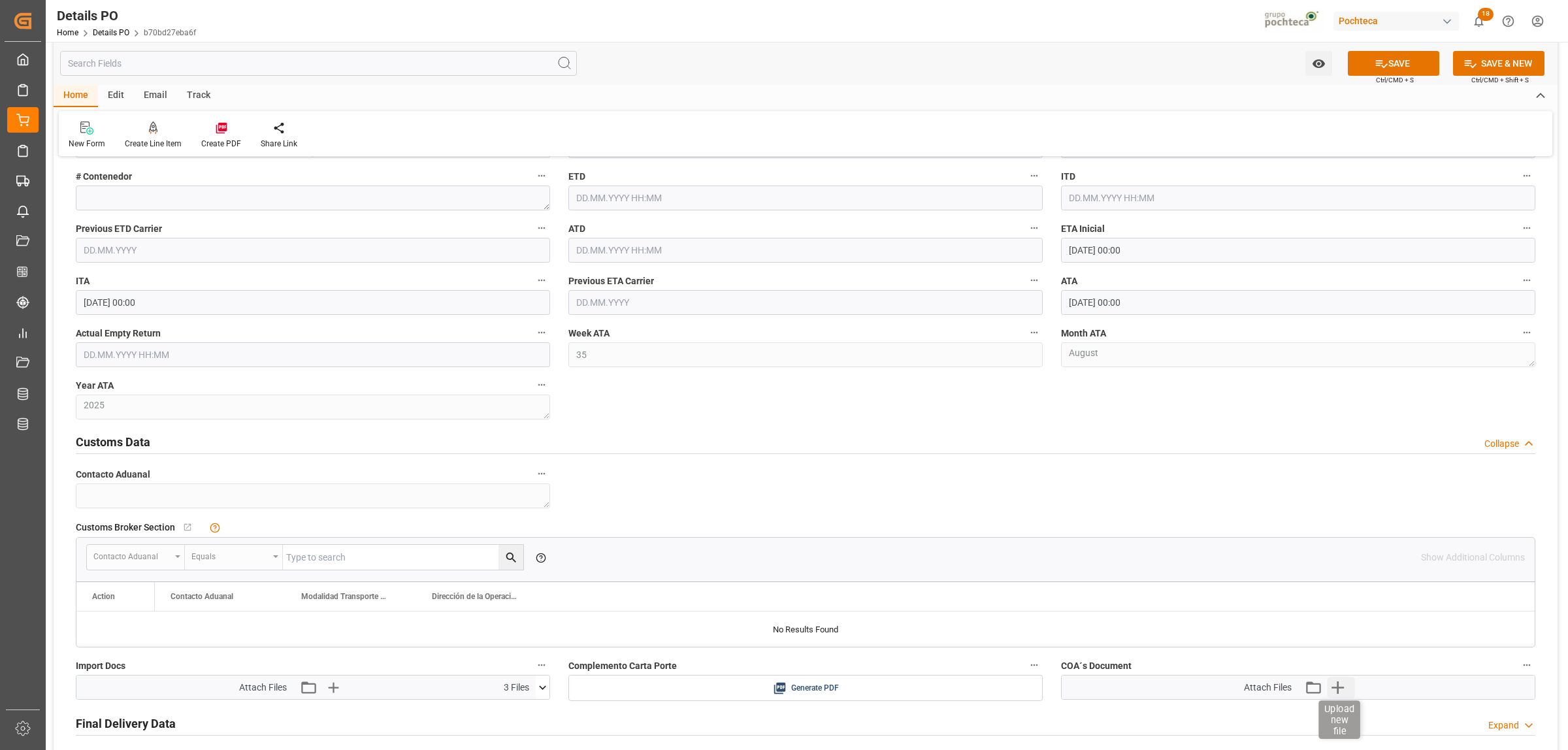
click at [1334, 684] on icon "button" at bounding box center [1337, 687] width 21 height 21
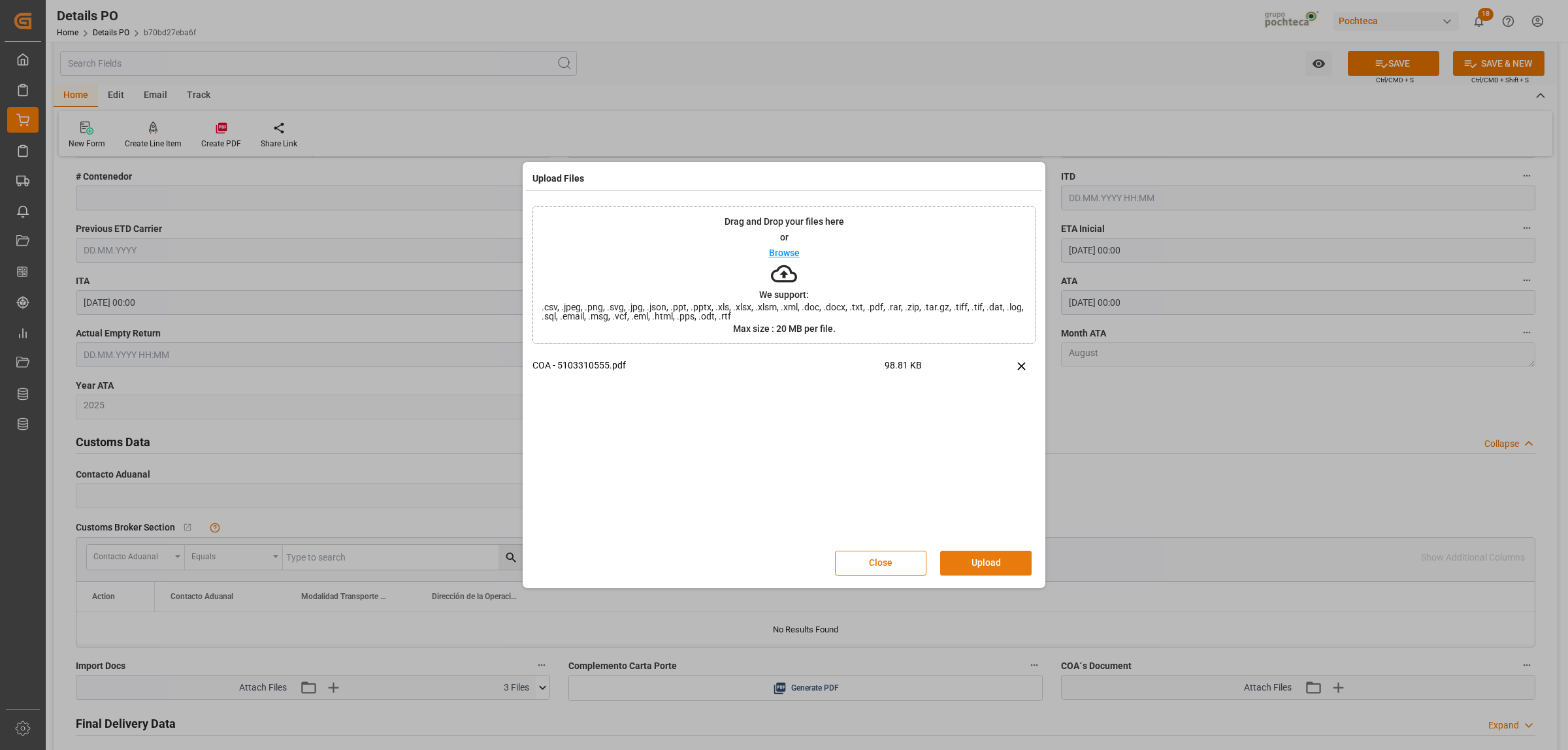
click at [1013, 572] on button "Upload" at bounding box center [985, 563] width 91 height 25
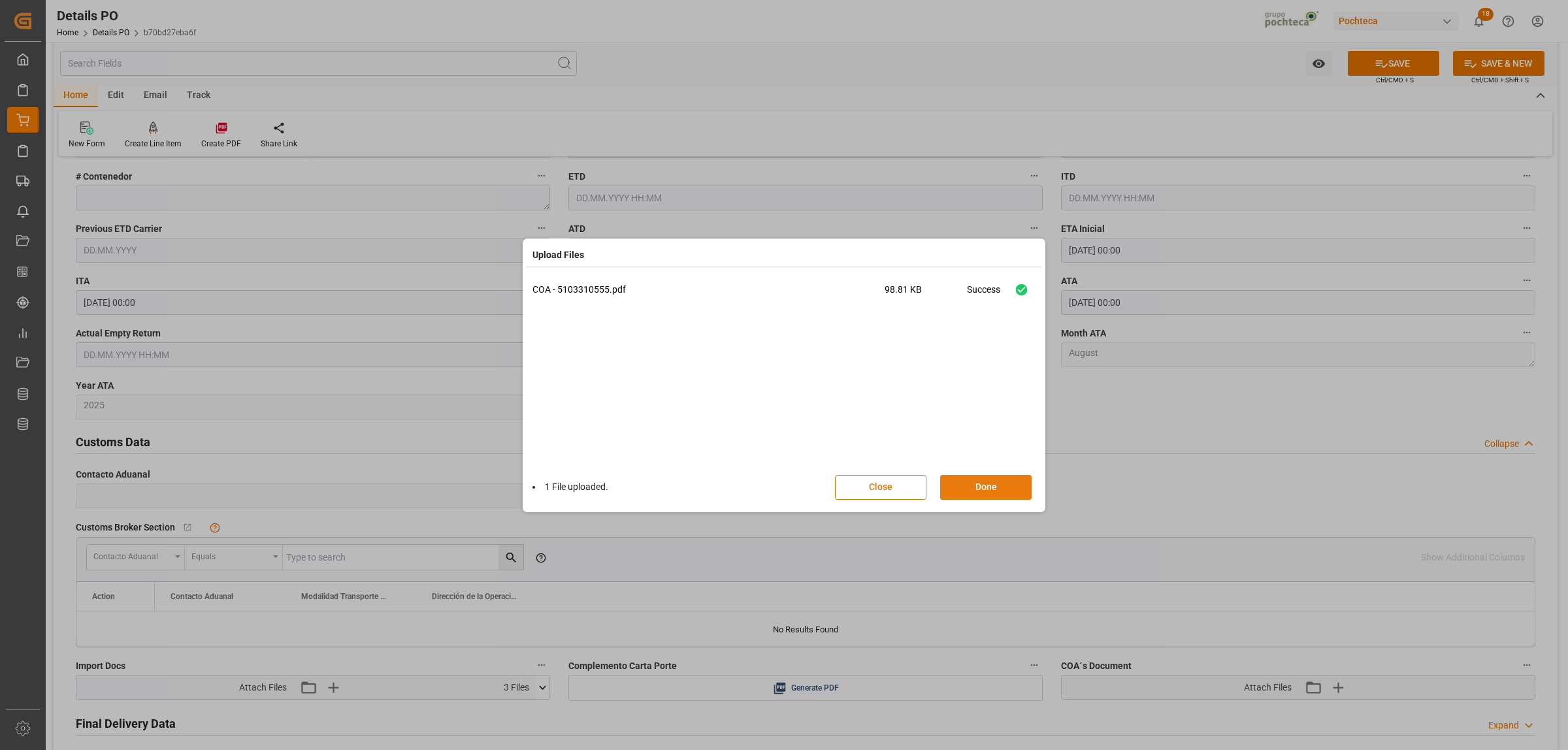
click at [999, 480] on button "Done" at bounding box center [985, 487] width 91 height 25
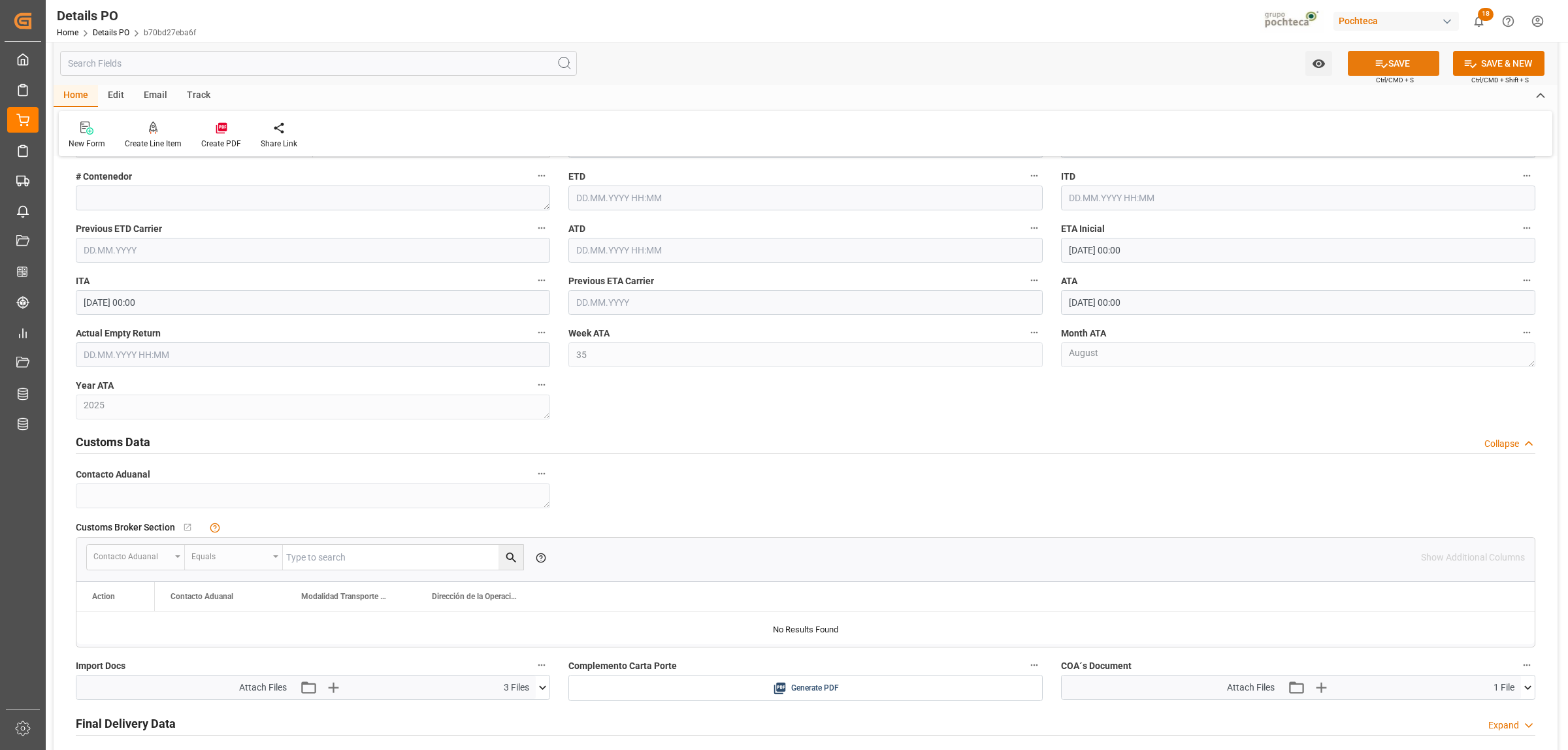
click at [1375, 69] on icon at bounding box center [1381, 63] width 14 height 14
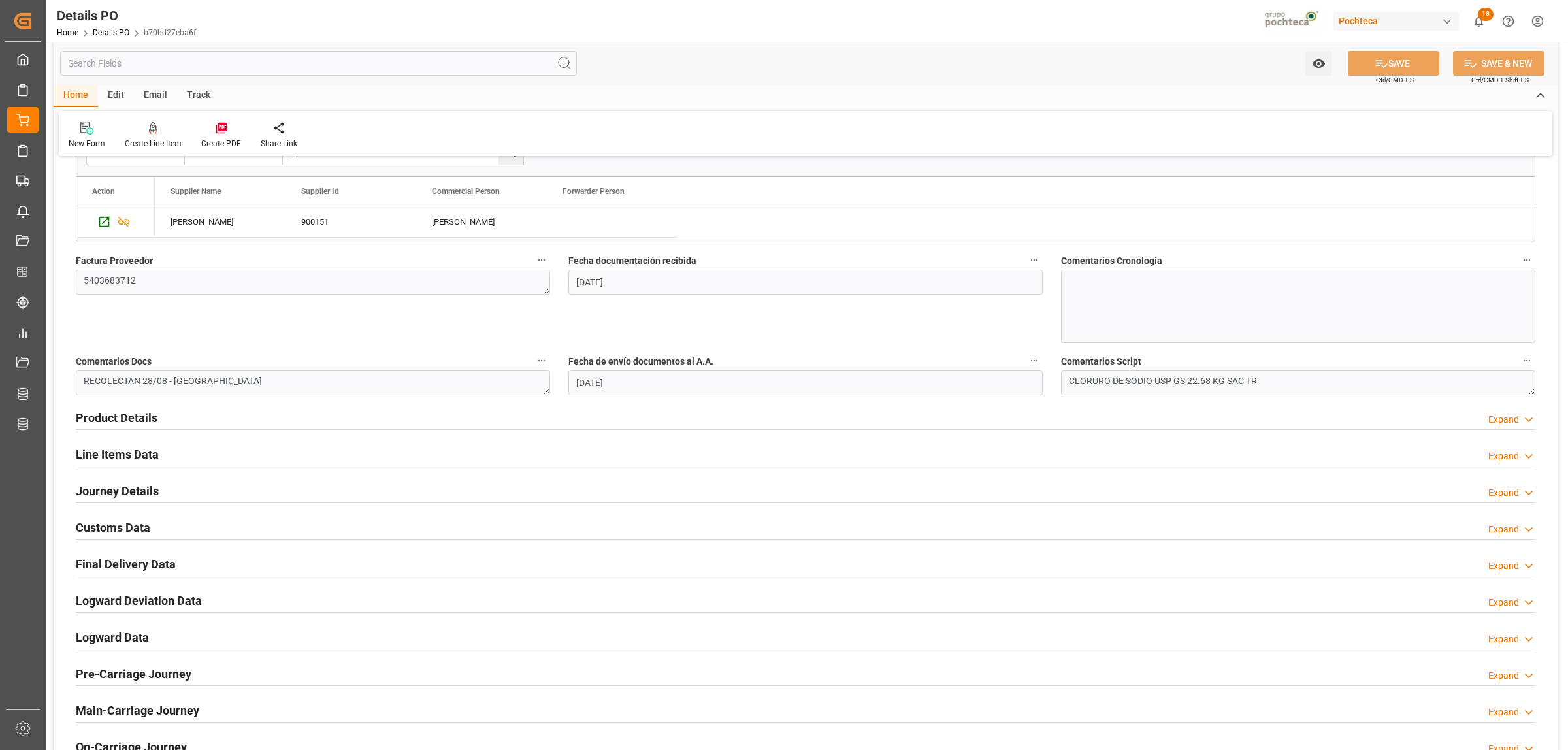
scroll to position [516, 0]
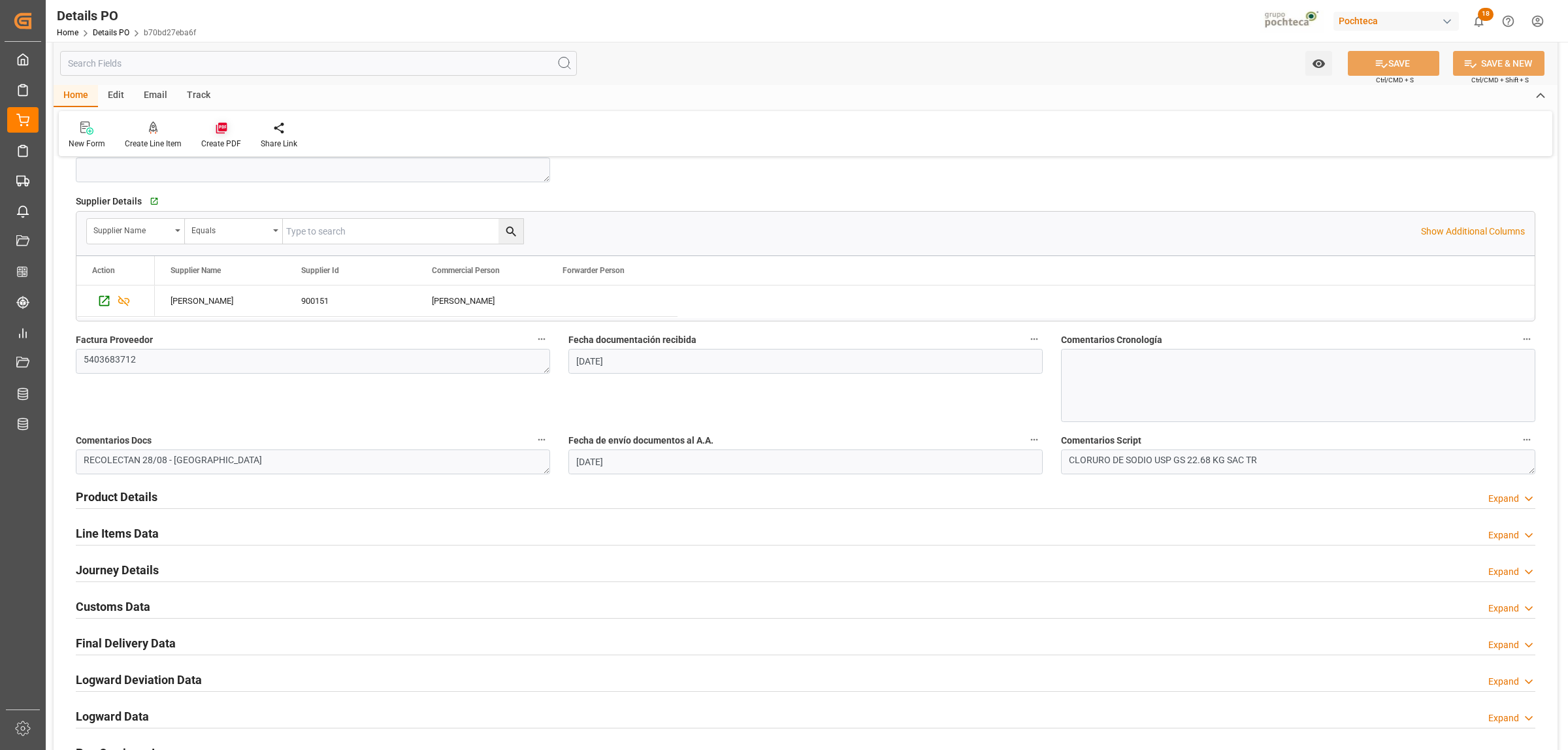
click at [225, 122] on icon at bounding box center [221, 128] width 13 height 13
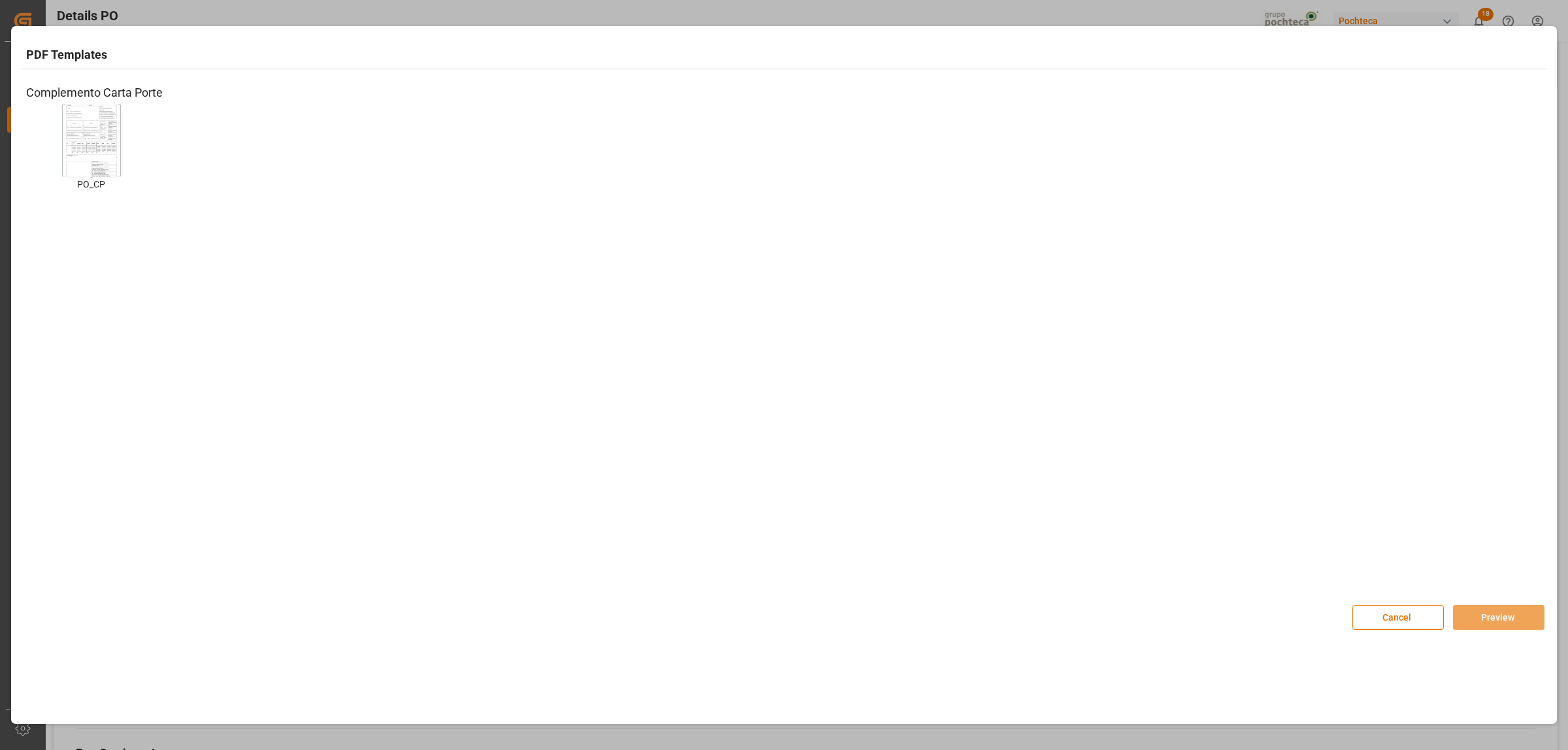
click at [105, 163] on img at bounding box center [91, 141] width 52 height 74
click at [1493, 619] on button "Preview" at bounding box center [1499, 617] width 91 height 25
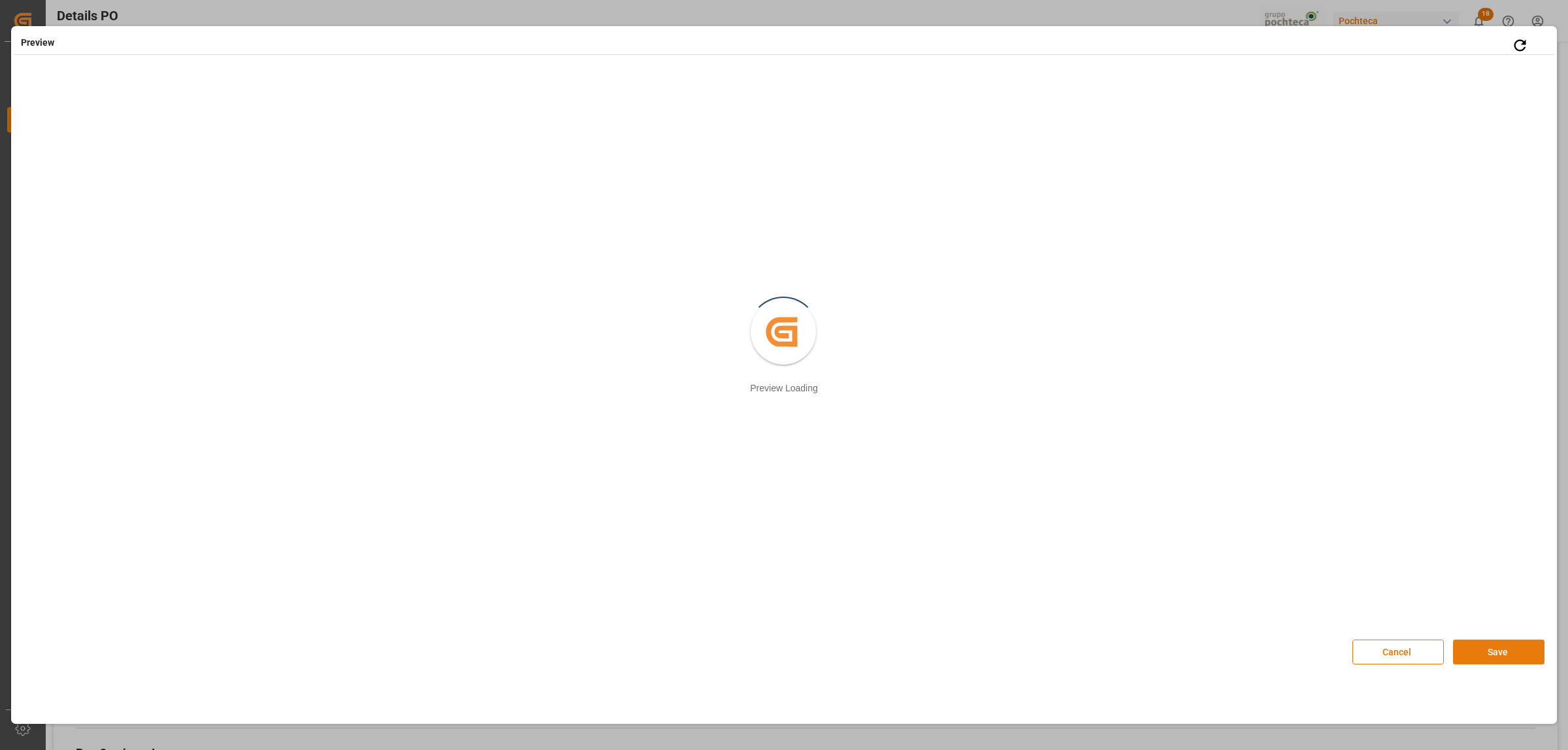
click at [1510, 659] on button "Save" at bounding box center [1499, 651] width 91 height 25
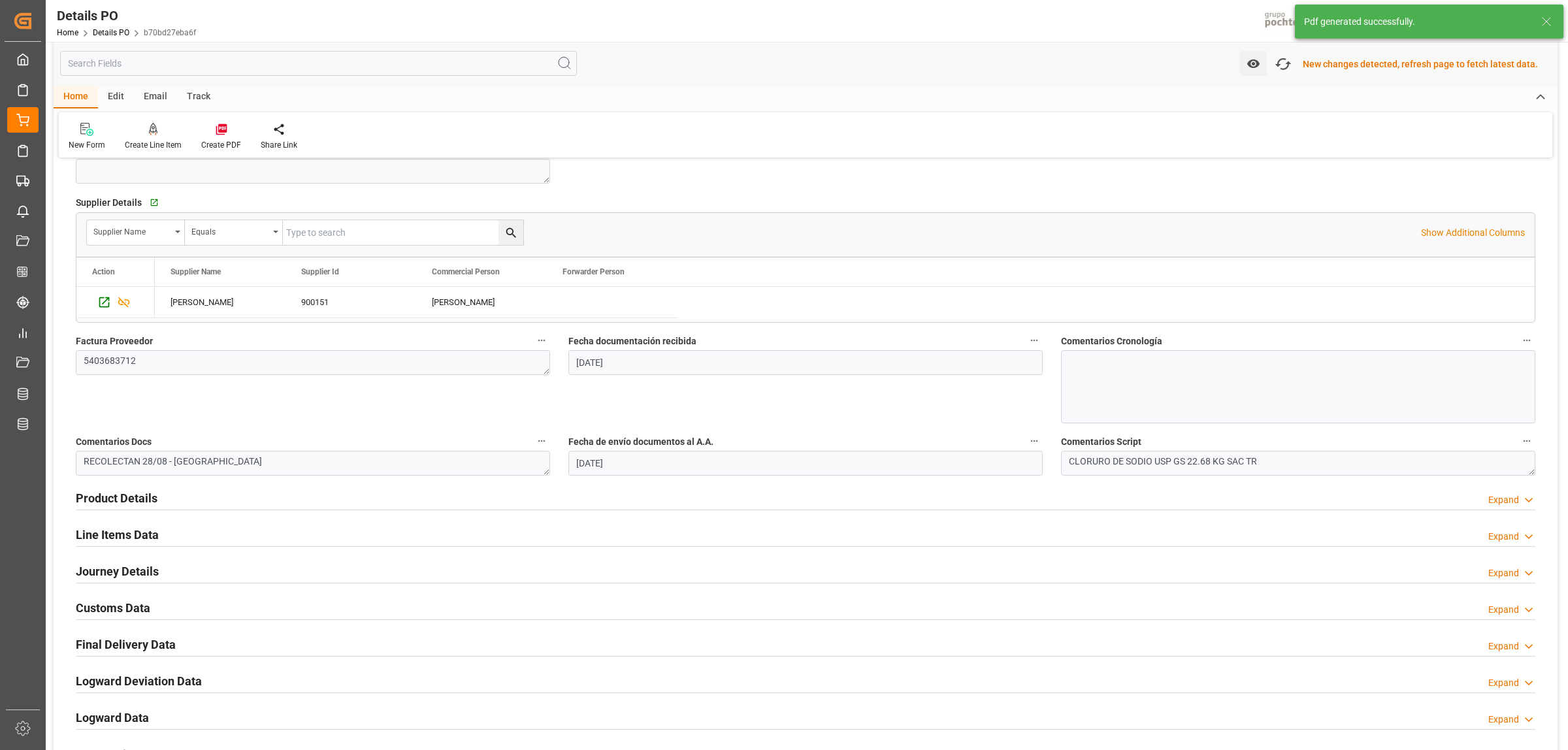
scroll to position [517, 0]
click at [119, 609] on h2 "Customs Data" at bounding box center [113, 607] width 75 height 17
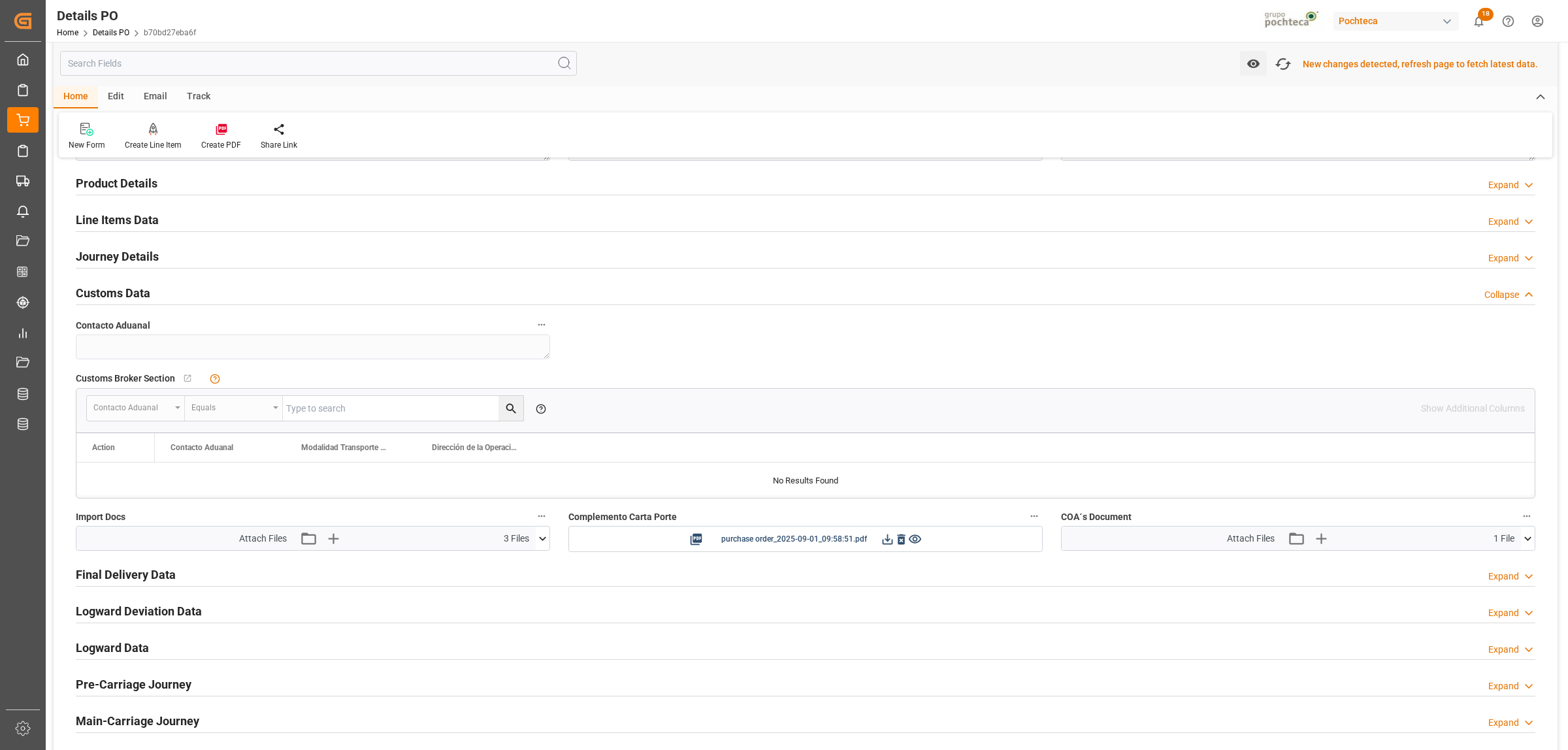
scroll to position [844, 0]
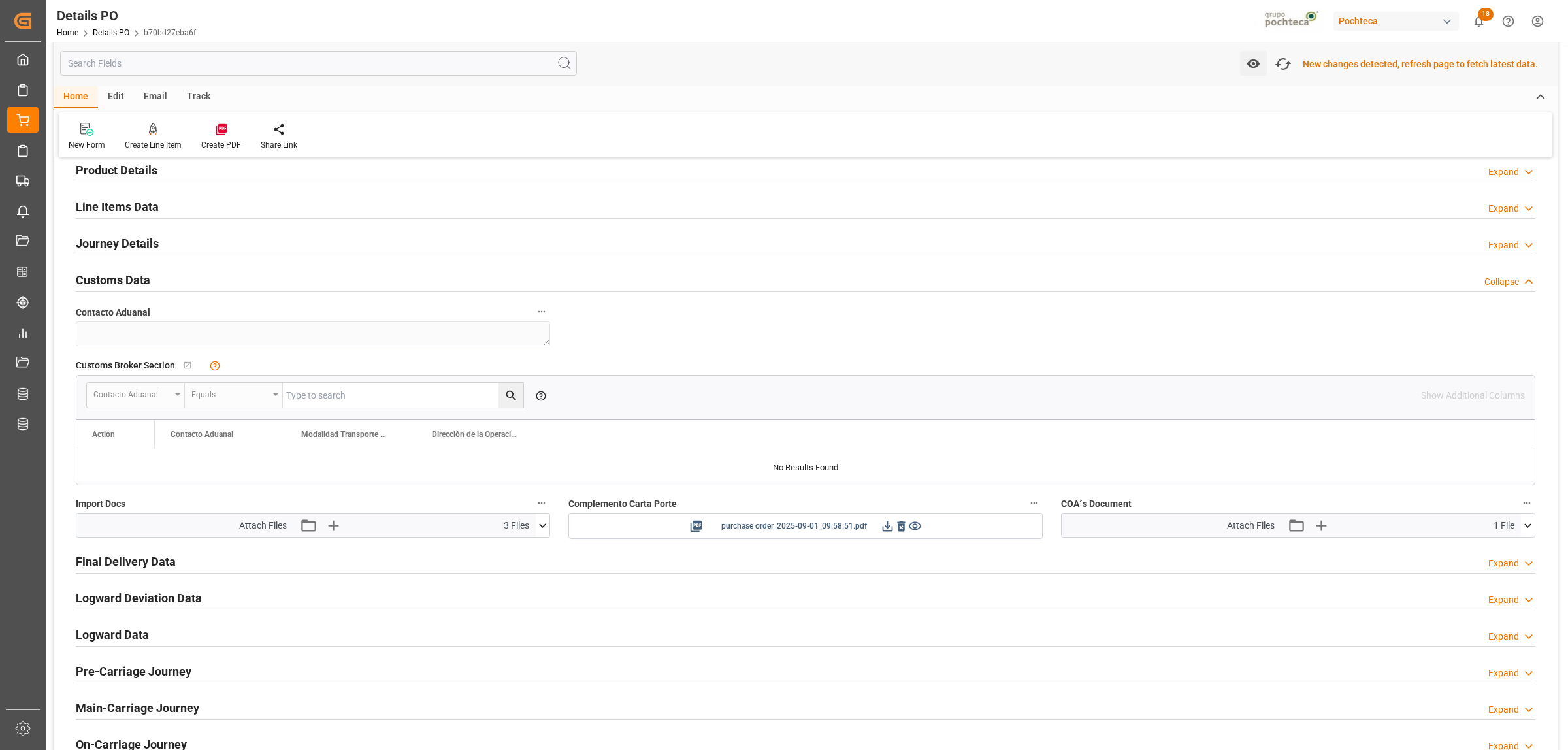
click at [889, 529] on icon at bounding box center [887, 526] width 14 height 14
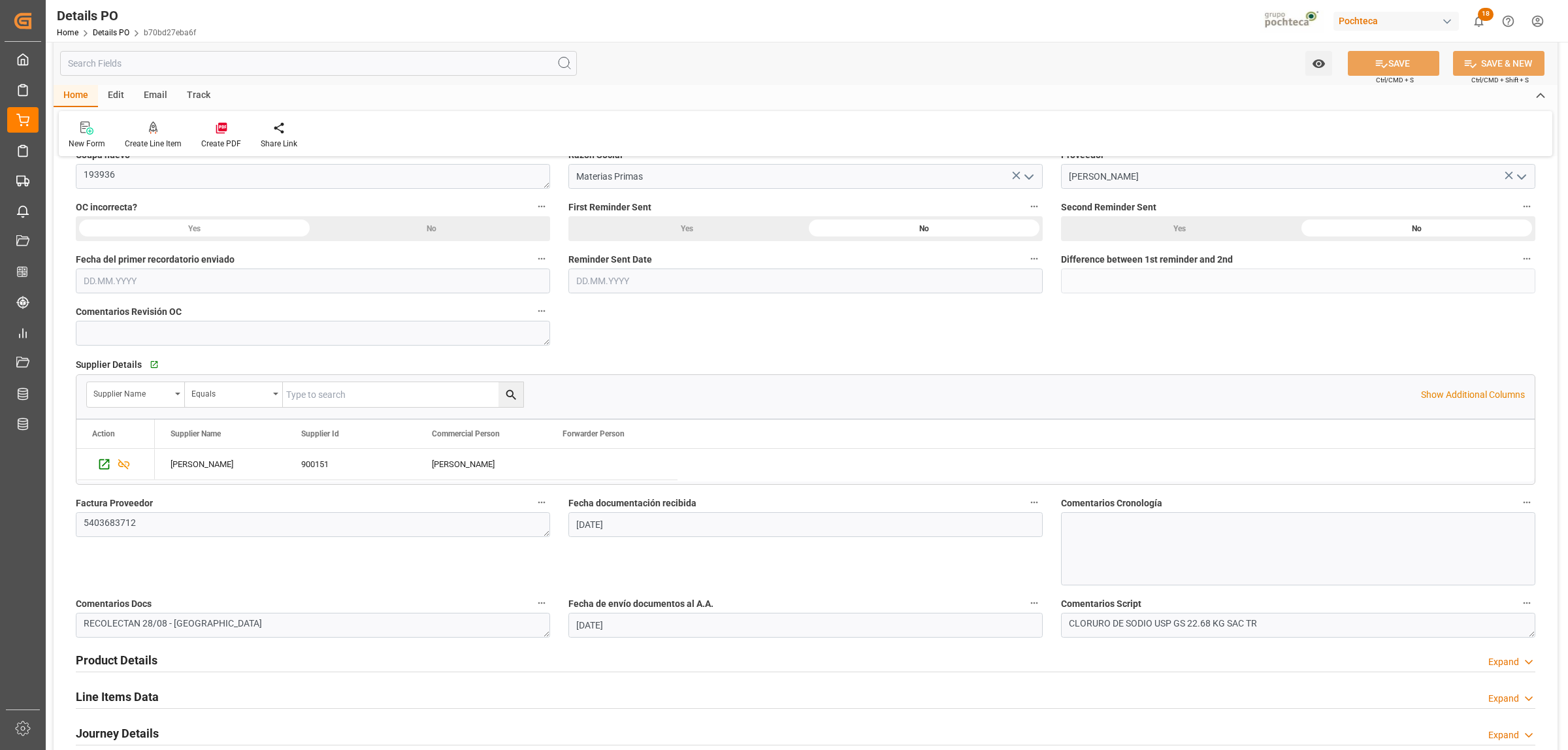
scroll to position [0, 0]
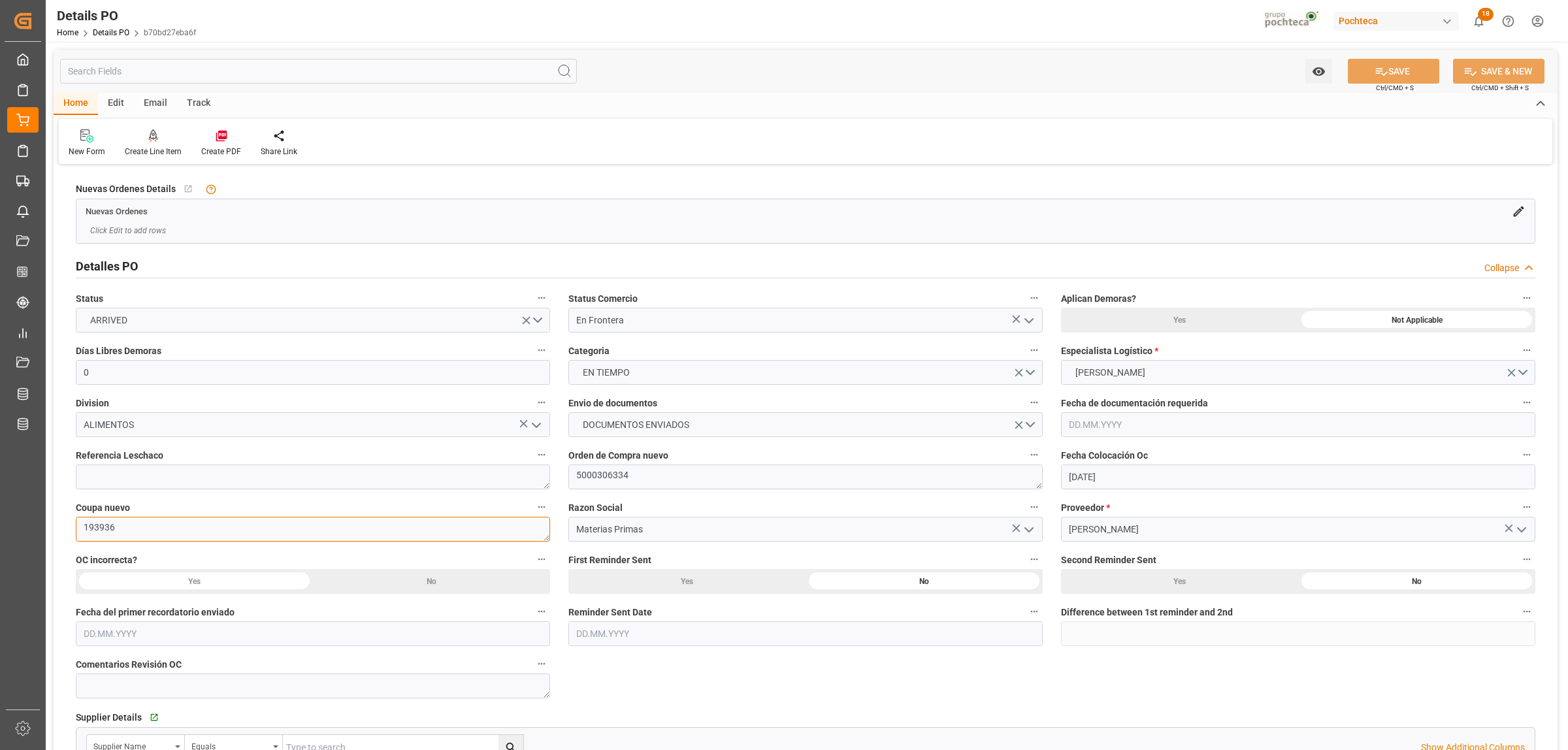
drag, startPoint x: 117, startPoint y: 531, endPoint x: 65, endPoint y: 525, distance: 52.3
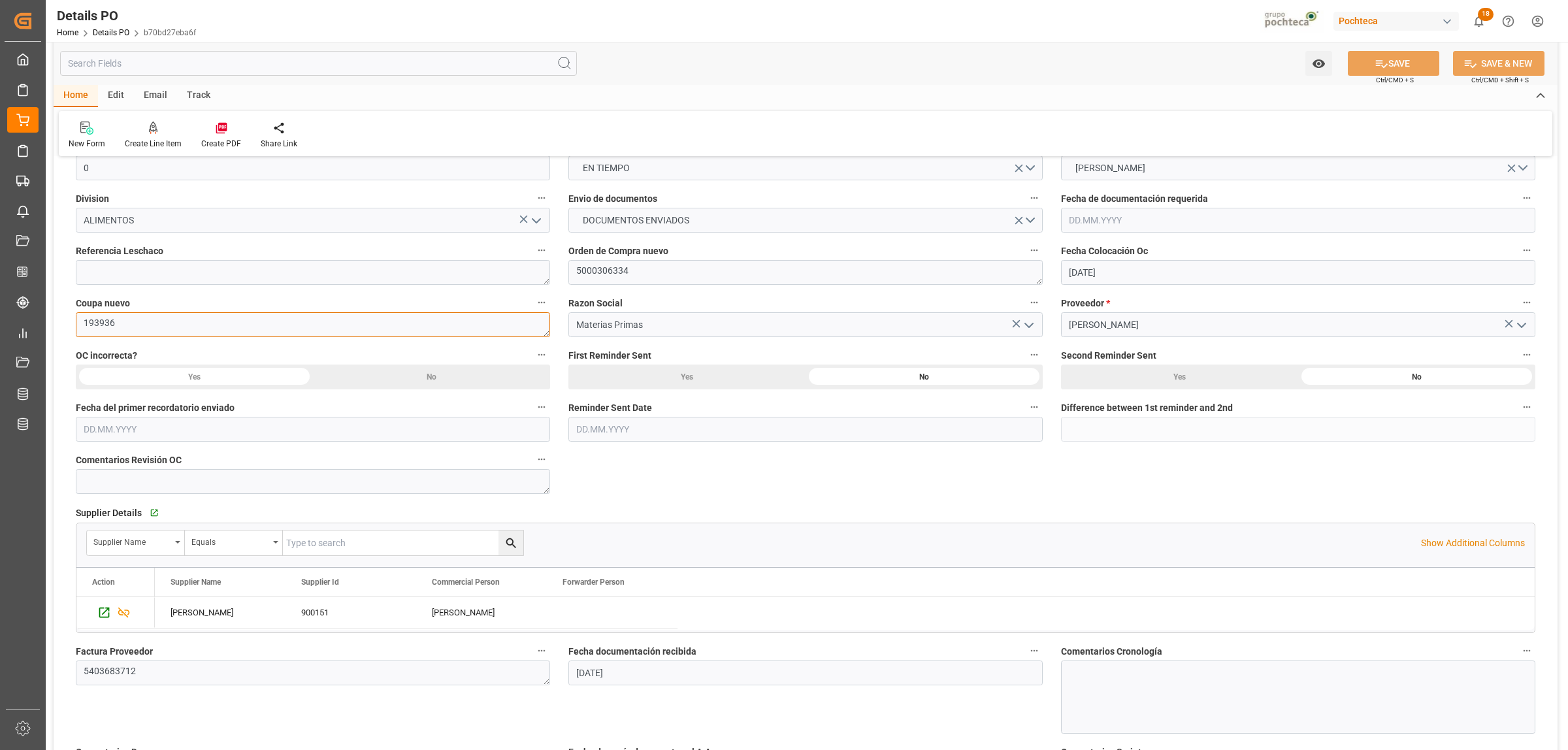
scroll to position [245, 0]
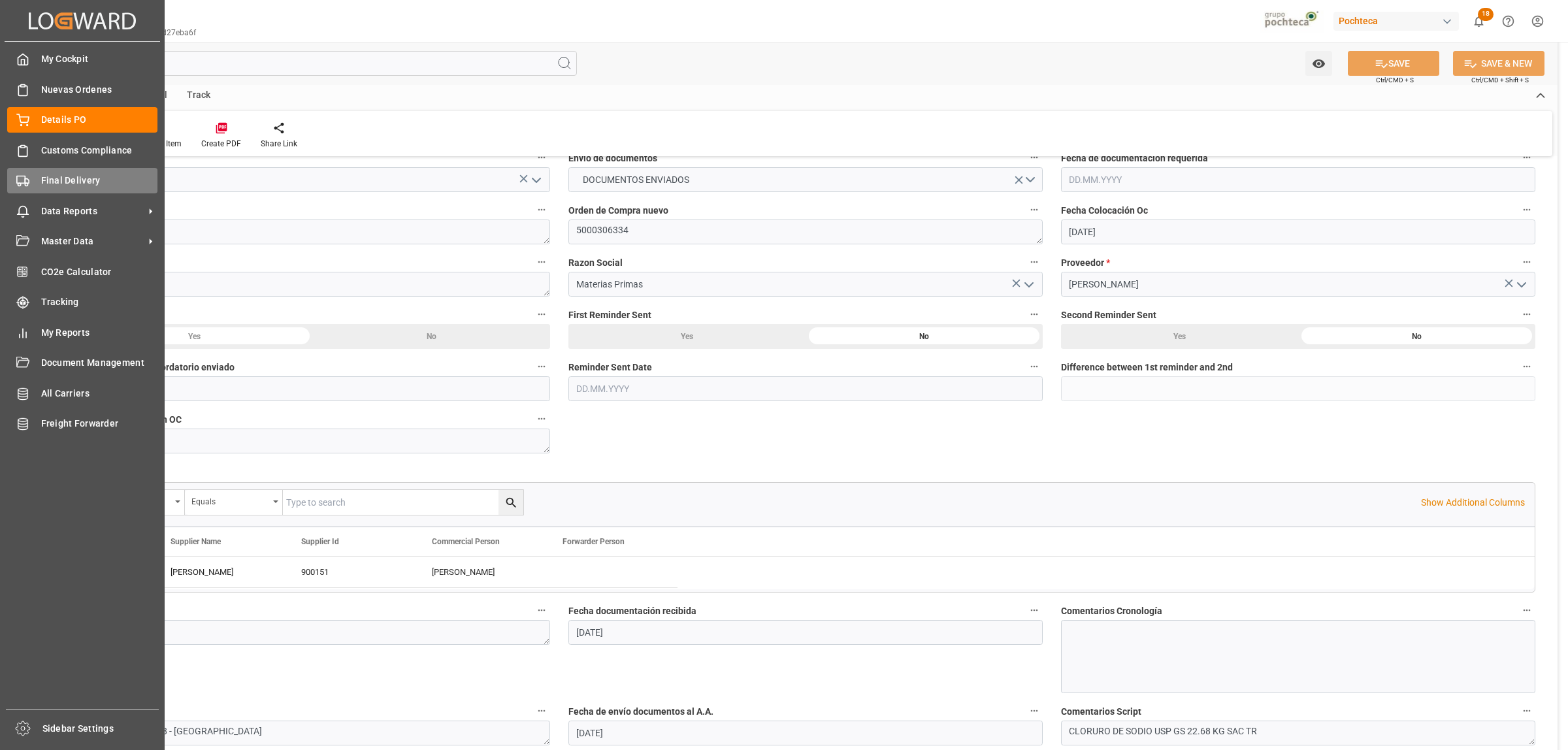
click at [48, 178] on span "Final Delivery" at bounding box center [99, 181] width 117 height 14
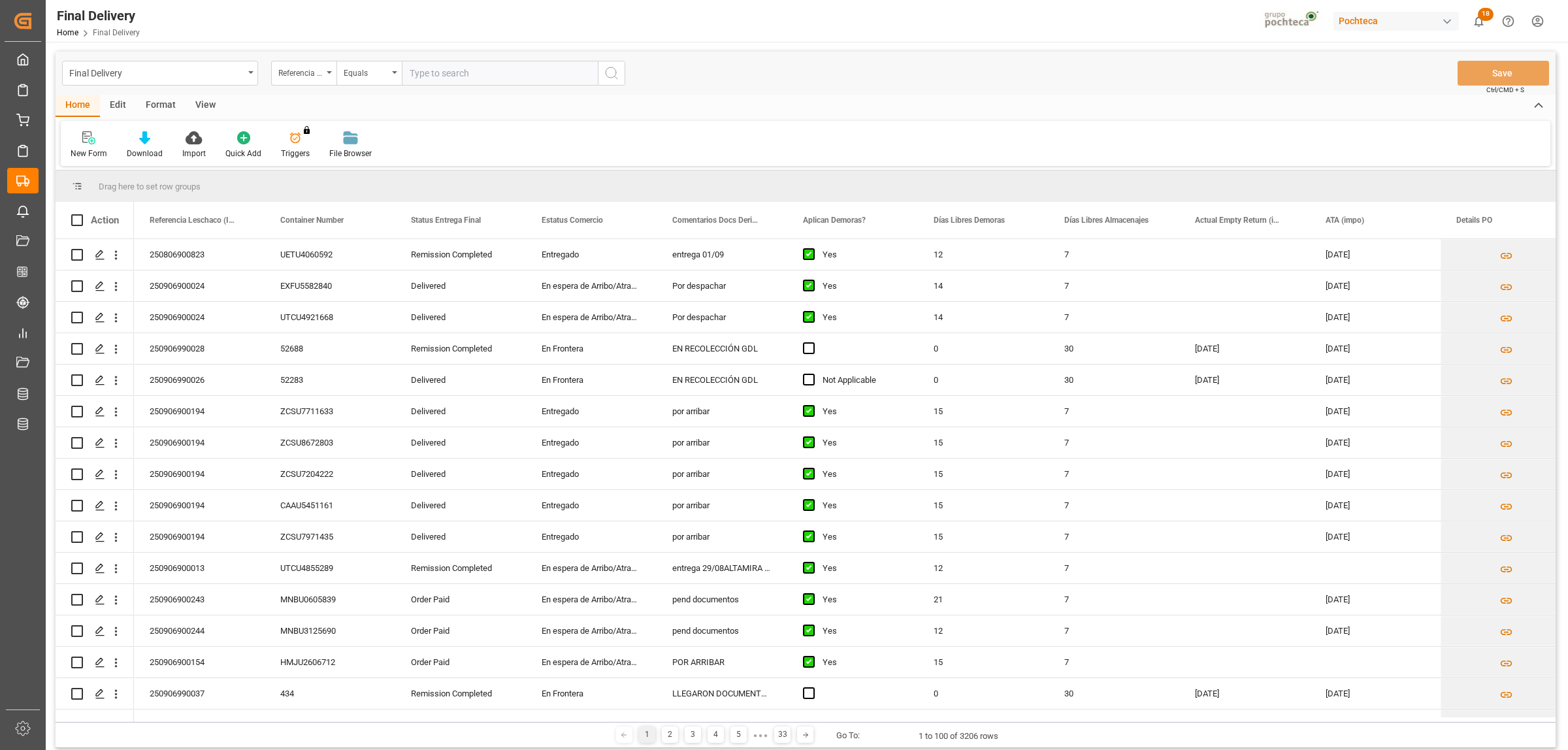
click at [201, 101] on div "View" at bounding box center [205, 105] width 40 height 22
click at [149, 139] on icon at bounding box center [149, 138] width 13 height 13
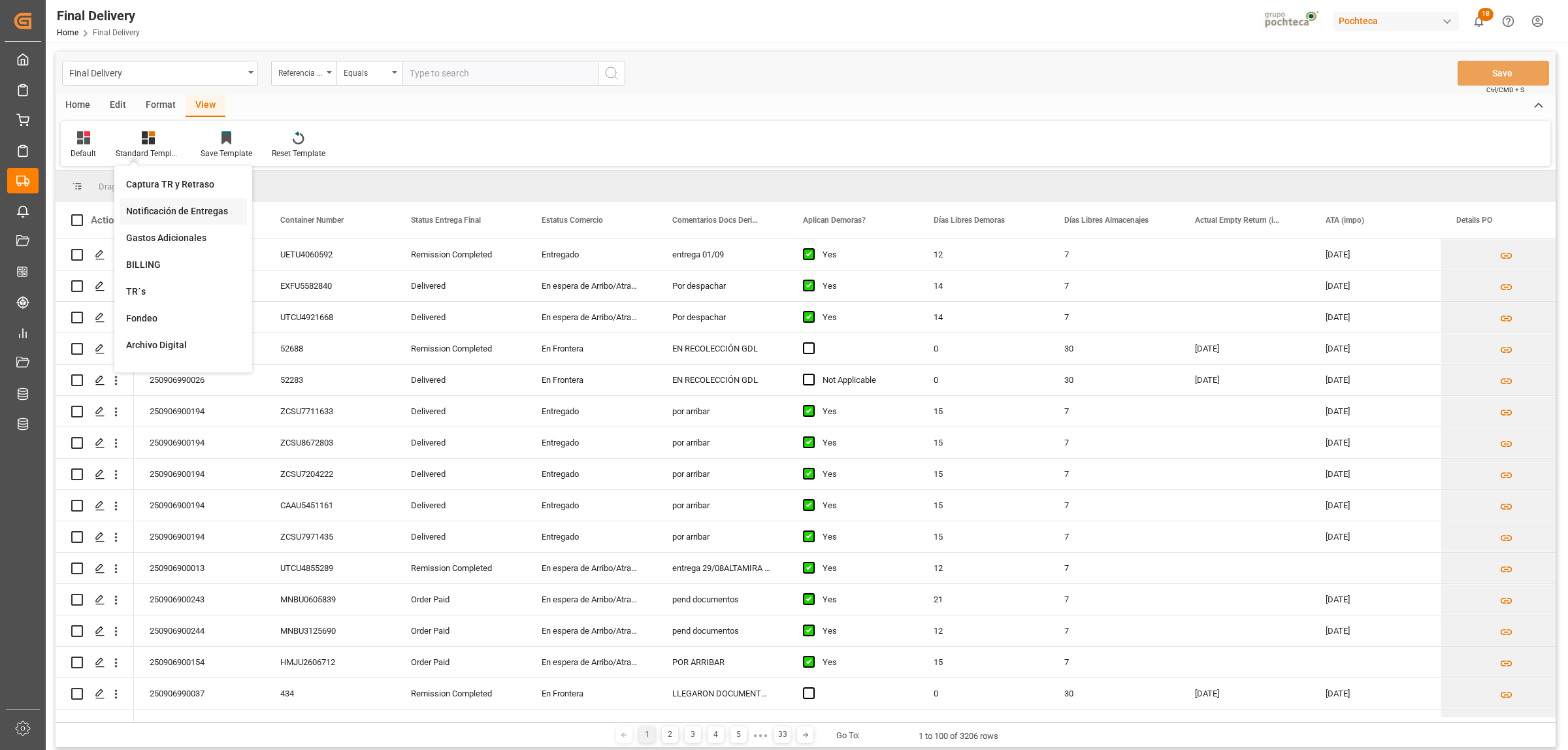
click at [191, 215] on div "Notificación de Entregas" at bounding box center [183, 211] width 115 height 14
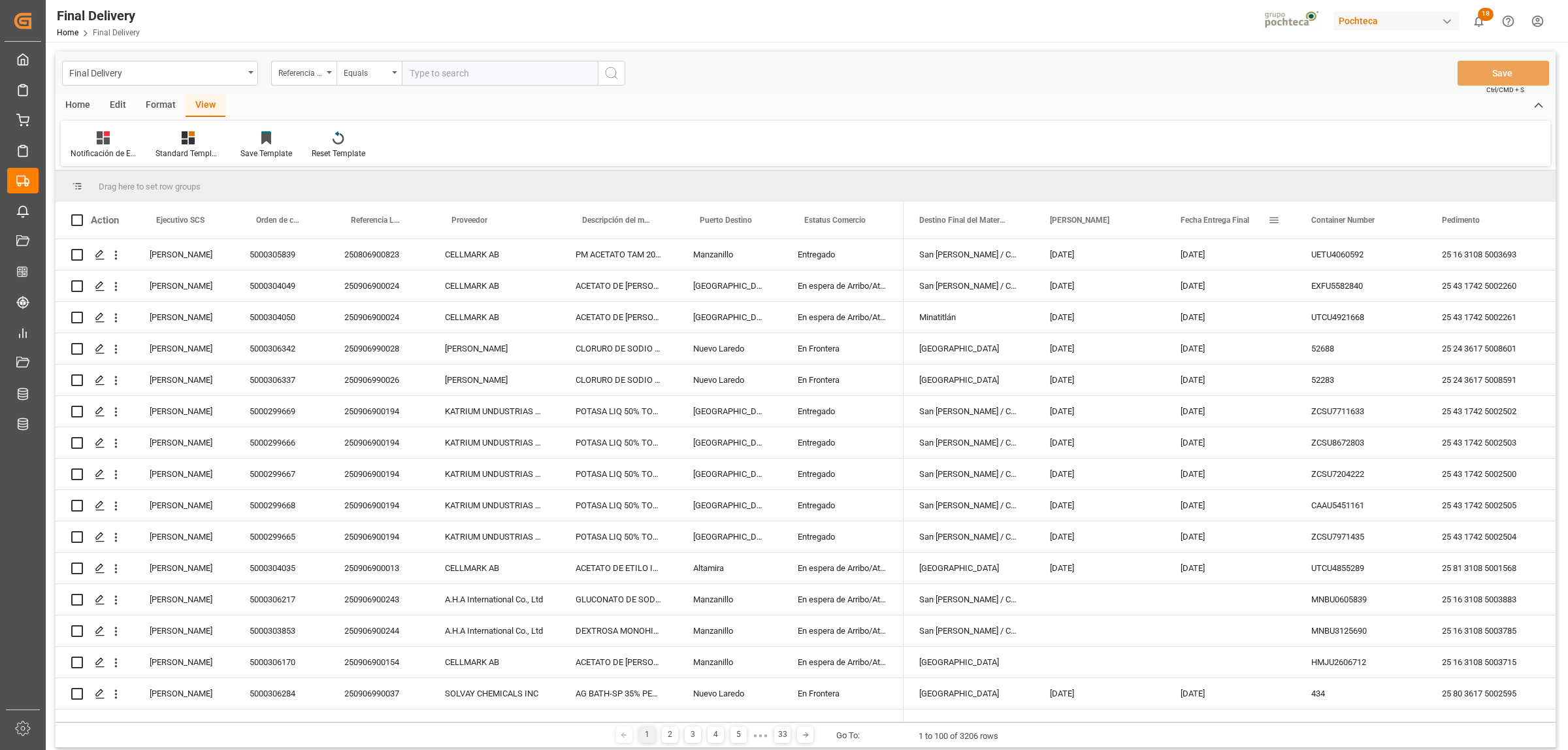
click at [1268, 214] on span at bounding box center [1274, 220] width 12 height 12
click at [1354, 222] on span "filter" at bounding box center [1349, 222] width 12 height 12
click at [1390, 288] on input "date" at bounding box center [1334, 291] width 128 height 26
type input "[DATE]"
click at [1354, 328] on button "Apply" at bounding box center [1351, 331] width 24 height 13
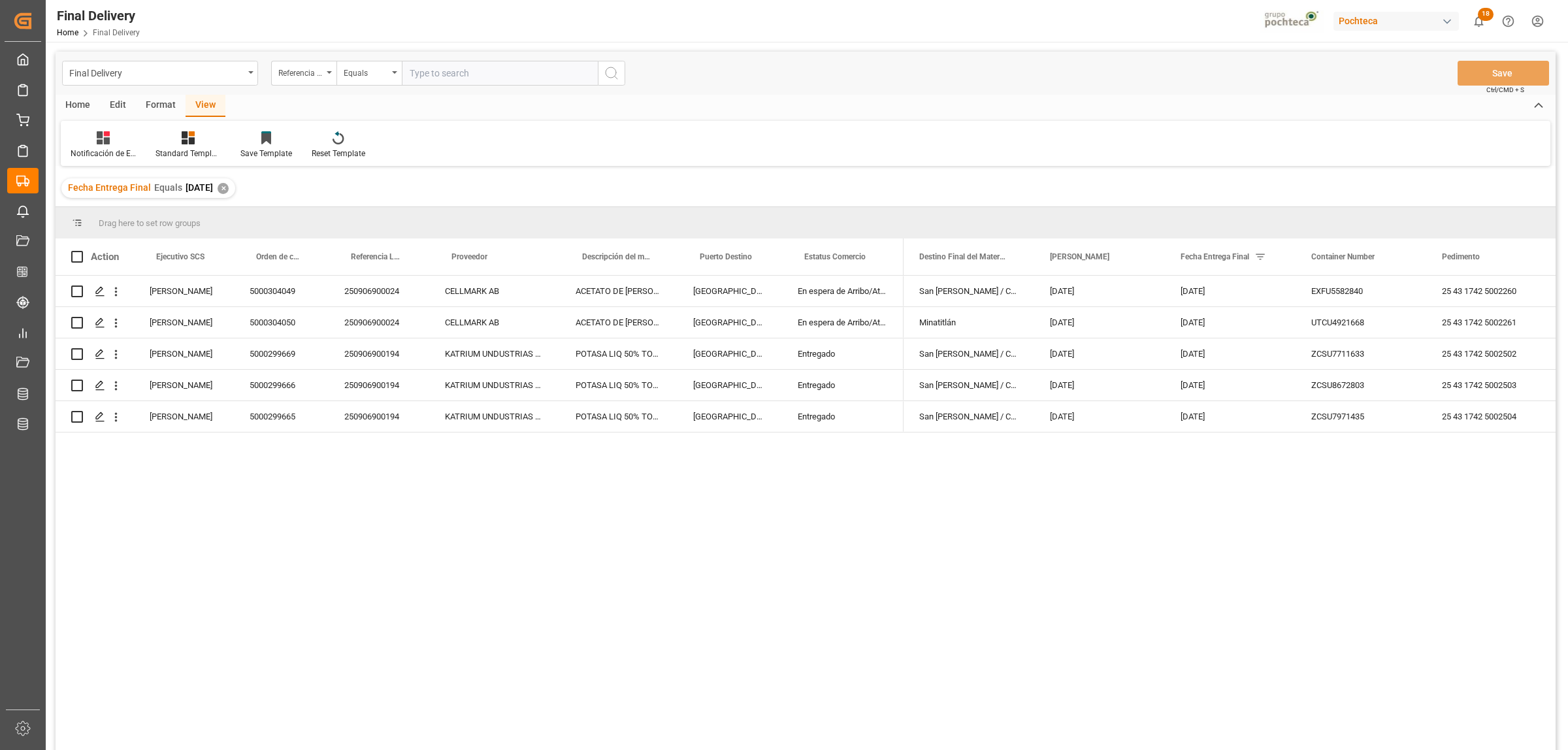
click at [83, 100] on div "Home" at bounding box center [77, 105] width 45 height 22
click at [141, 145] on div "Download" at bounding box center [144, 145] width 55 height 29
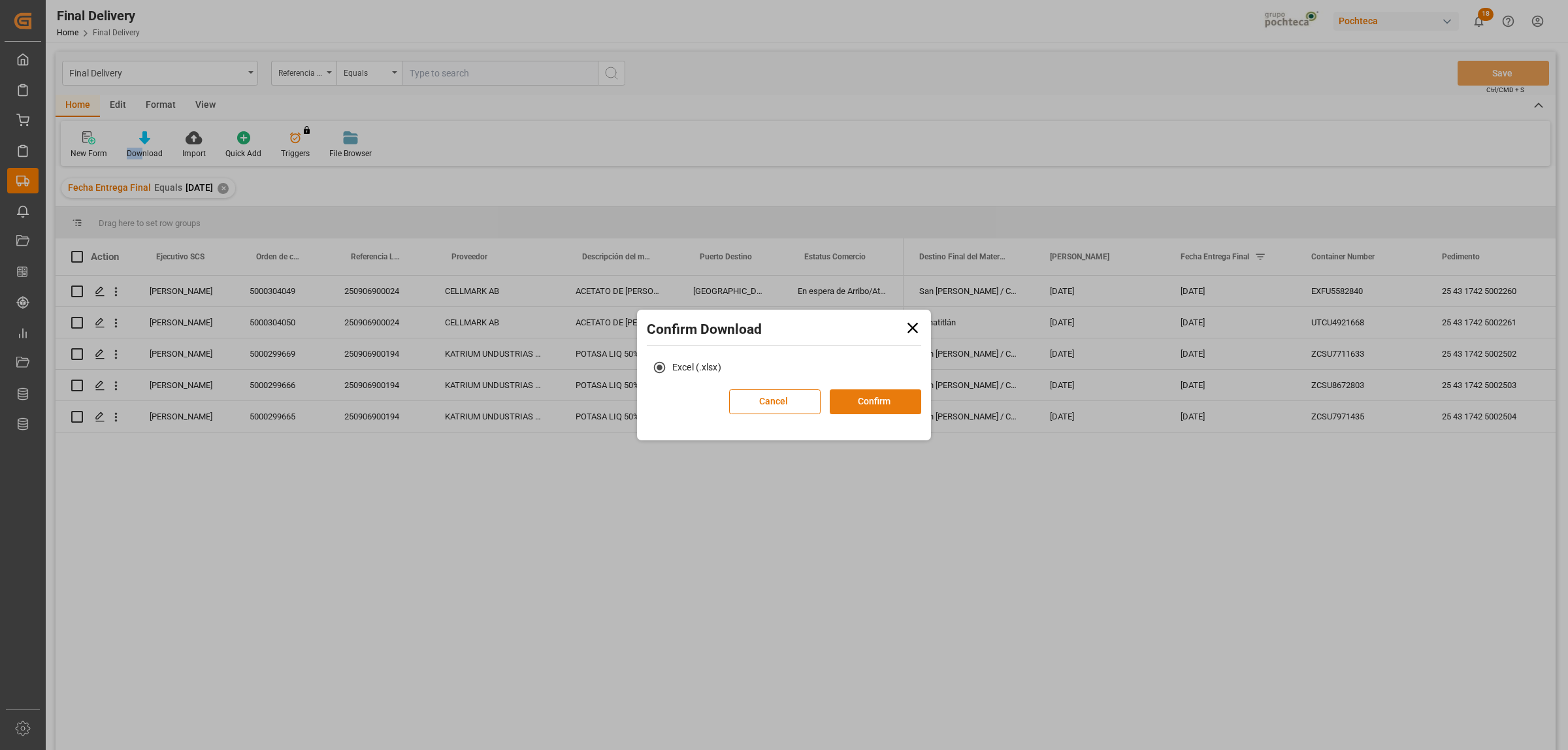
click at [887, 400] on button "Confirm" at bounding box center [875, 401] width 91 height 25
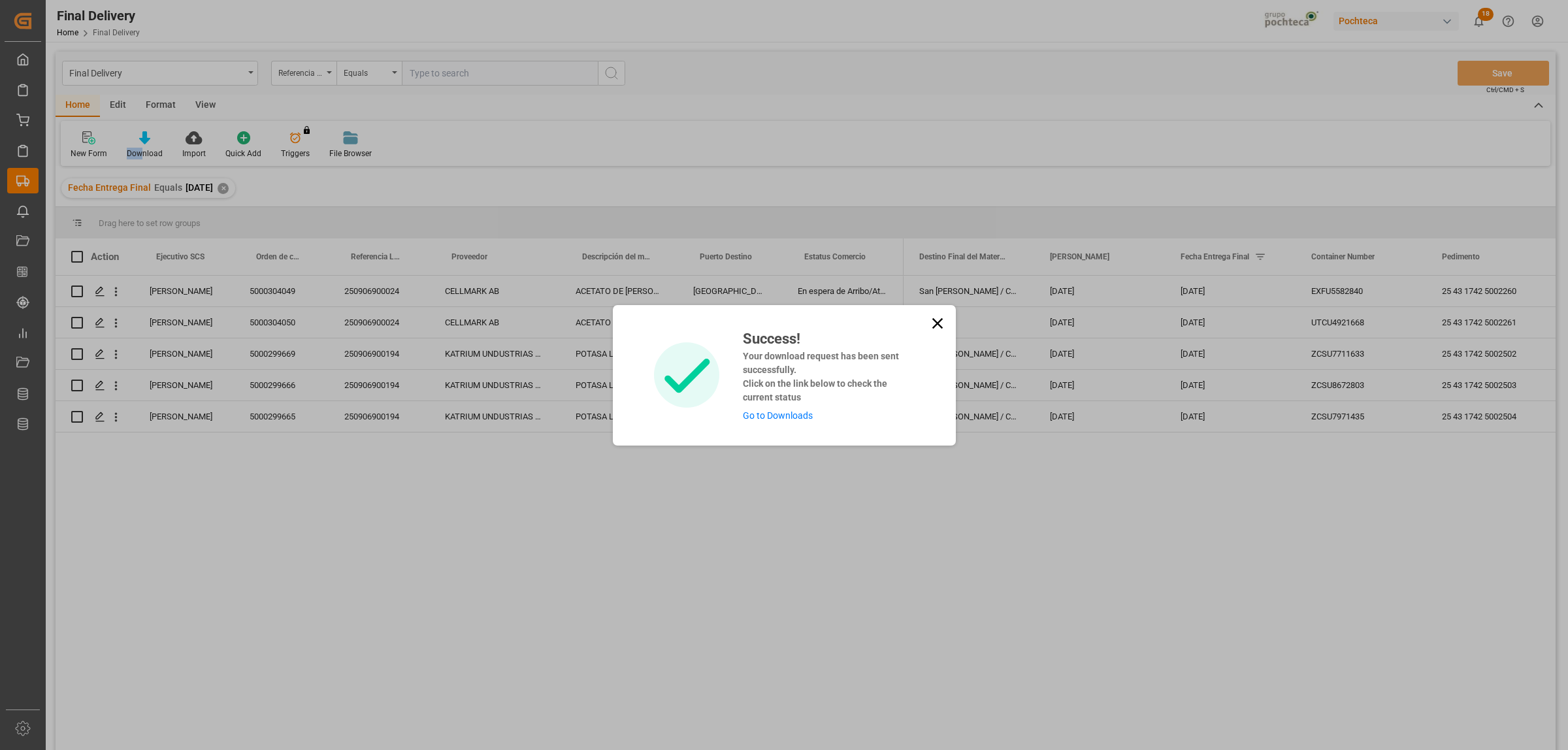
click at [785, 419] on link "Go to Downloads" at bounding box center [777, 415] width 70 height 11
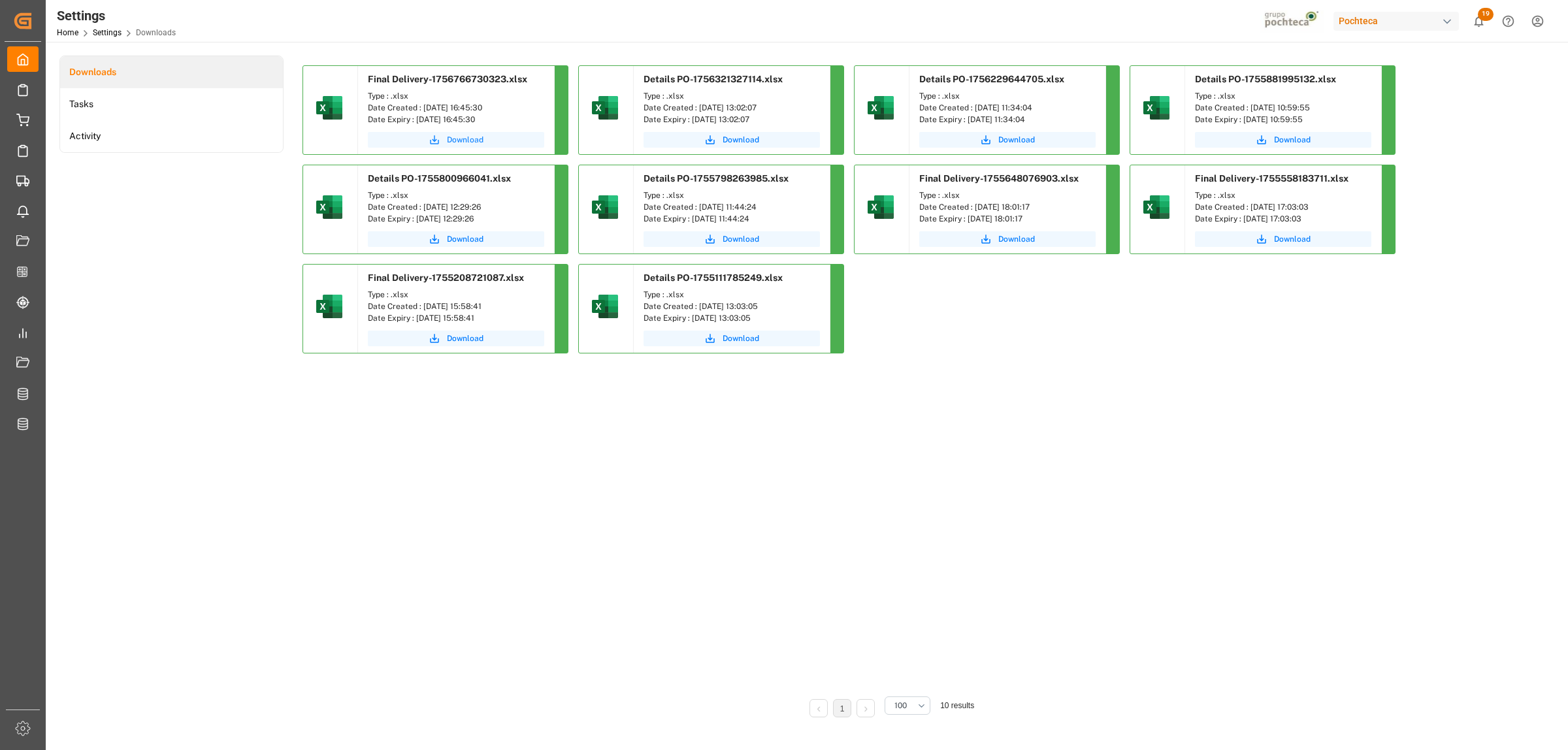
click at [449, 141] on span "Download" at bounding box center [465, 140] width 37 height 12
